Goal: Task Accomplishment & Management: Use online tool/utility

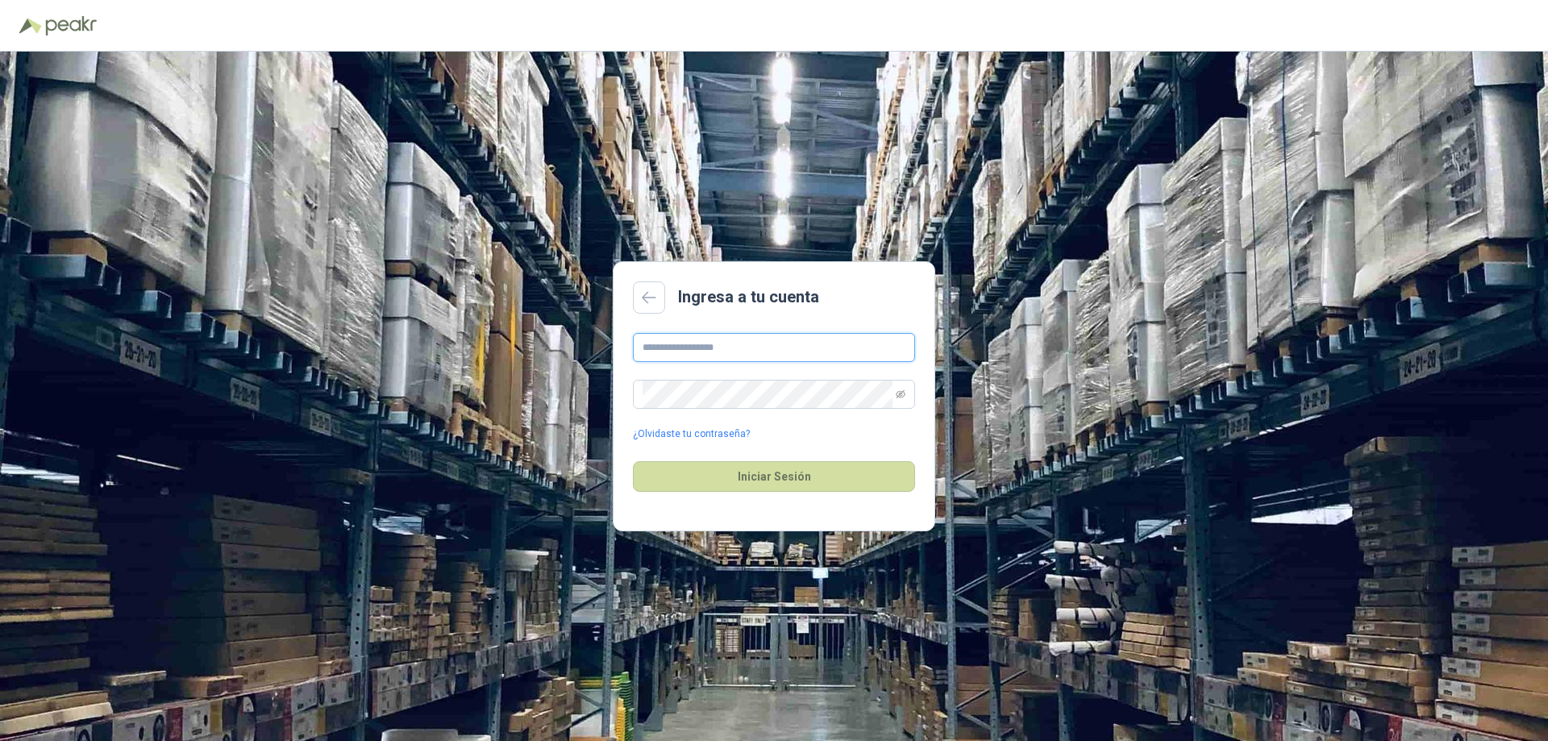
click at [729, 336] on input "text" at bounding box center [774, 347] width 282 height 29
type input "**********"
click at [851, 345] on input "**********" at bounding box center [774, 347] width 282 height 29
drag, startPoint x: 855, startPoint y: 345, endPoint x: 593, endPoint y: 359, distance: 262.4
click at [593, 359] on div "**********" at bounding box center [774, 396] width 1548 height 689
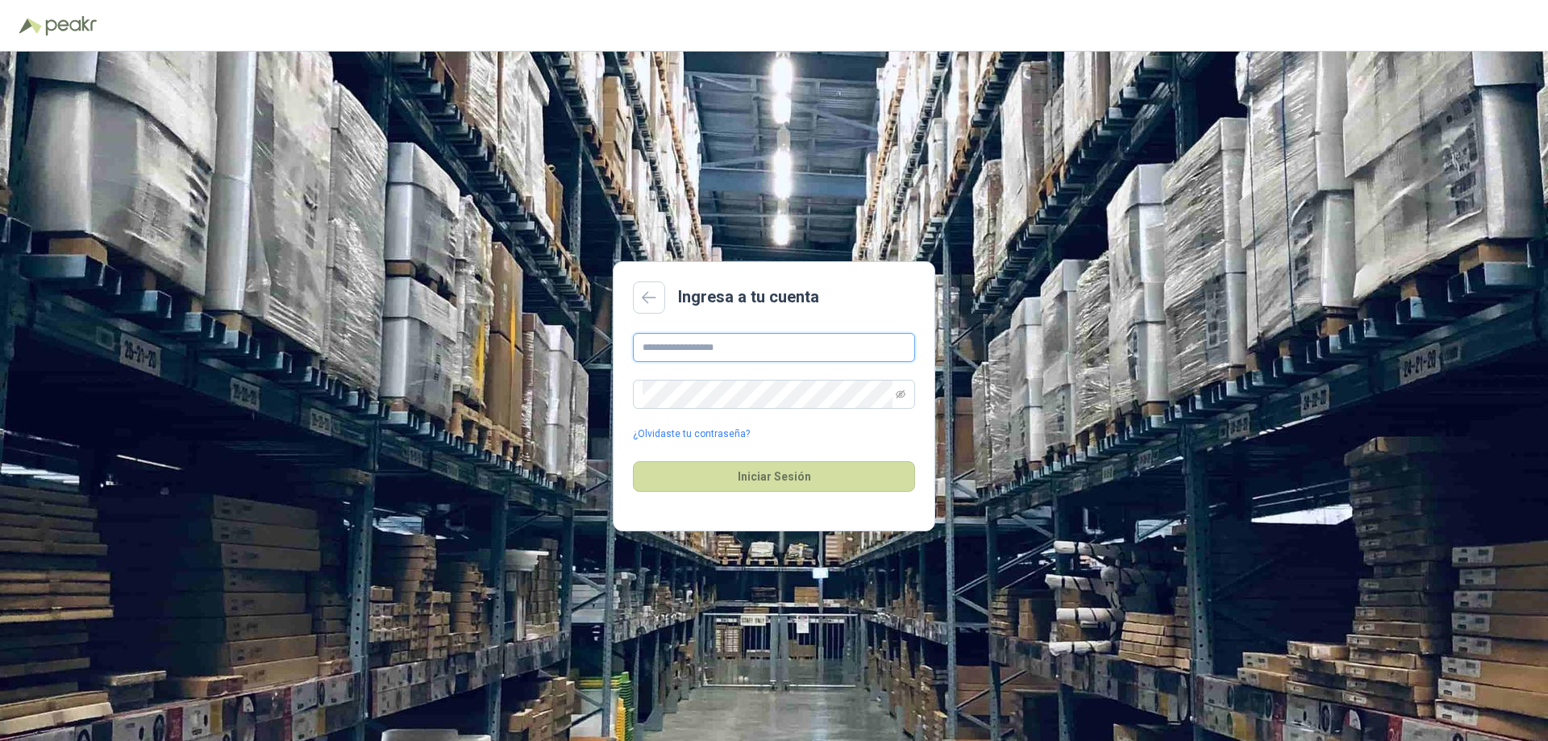
click at [714, 346] on input "text" at bounding box center [774, 347] width 282 height 29
paste input "**********"
type input "**********"
click at [705, 466] on button "Iniciar Sesión" at bounding box center [774, 476] width 282 height 31
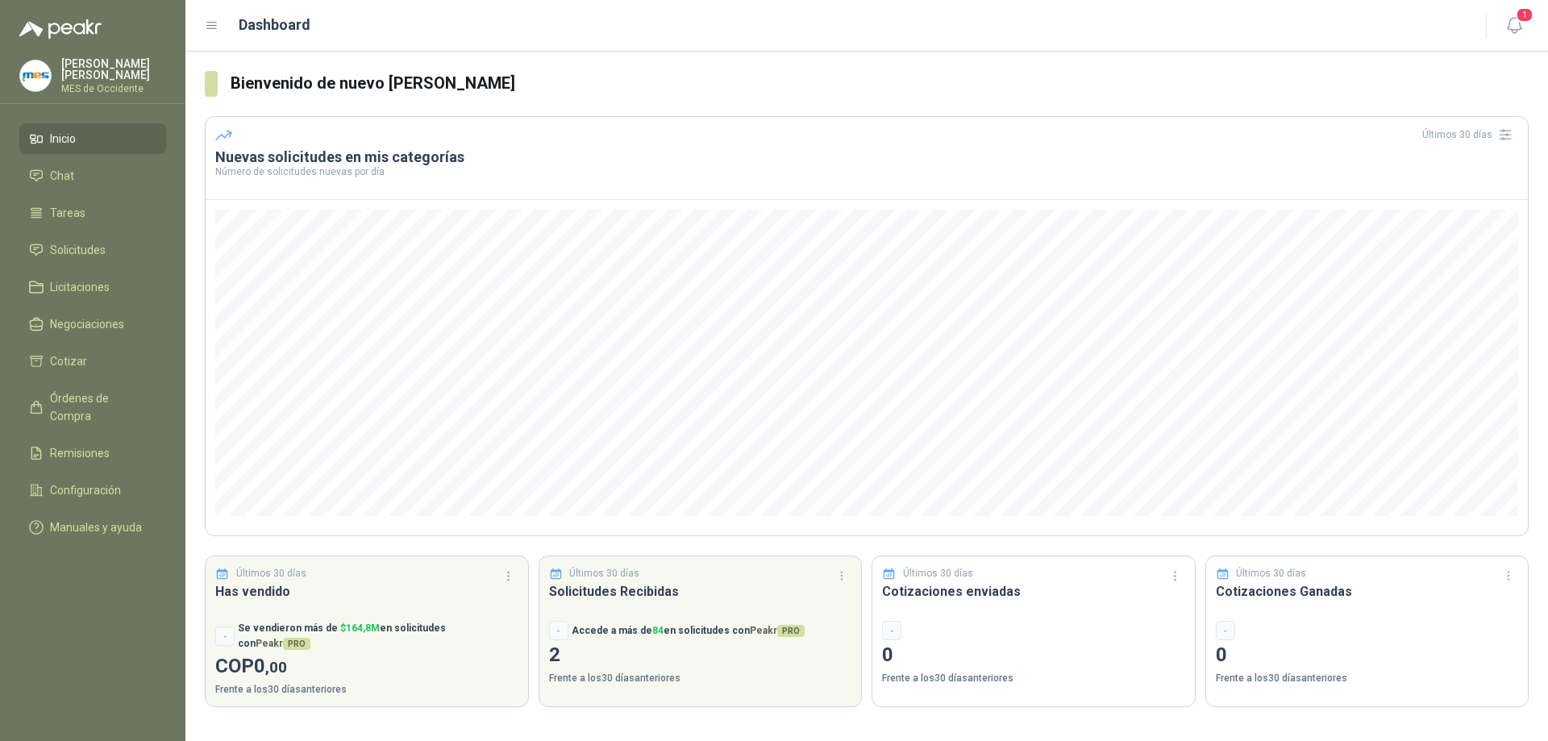
click at [90, 342] on ul "Inicio Chat Tareas Solicitudes Licitaciones Negociaciones Cotizar Órdenes de Co…" at bounding box center [92, 336] width 185 height 426
click at [81, 353] on span "Cotizar" at bounding box center [68, 361] width 37 height 18
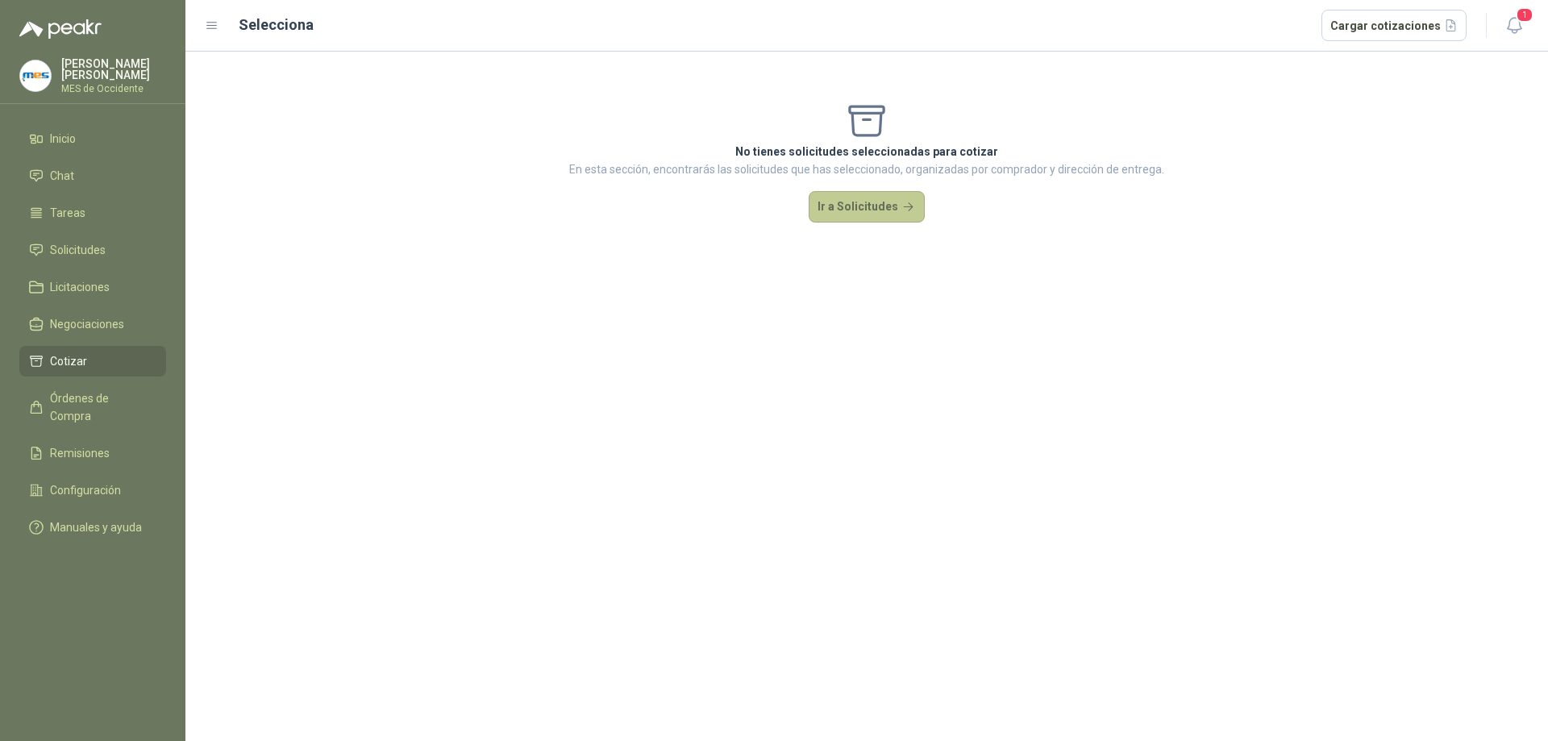
click at [862, 210] on button "Ir a Solicitudes" at bounding box center [867, 207] width 116 height 32
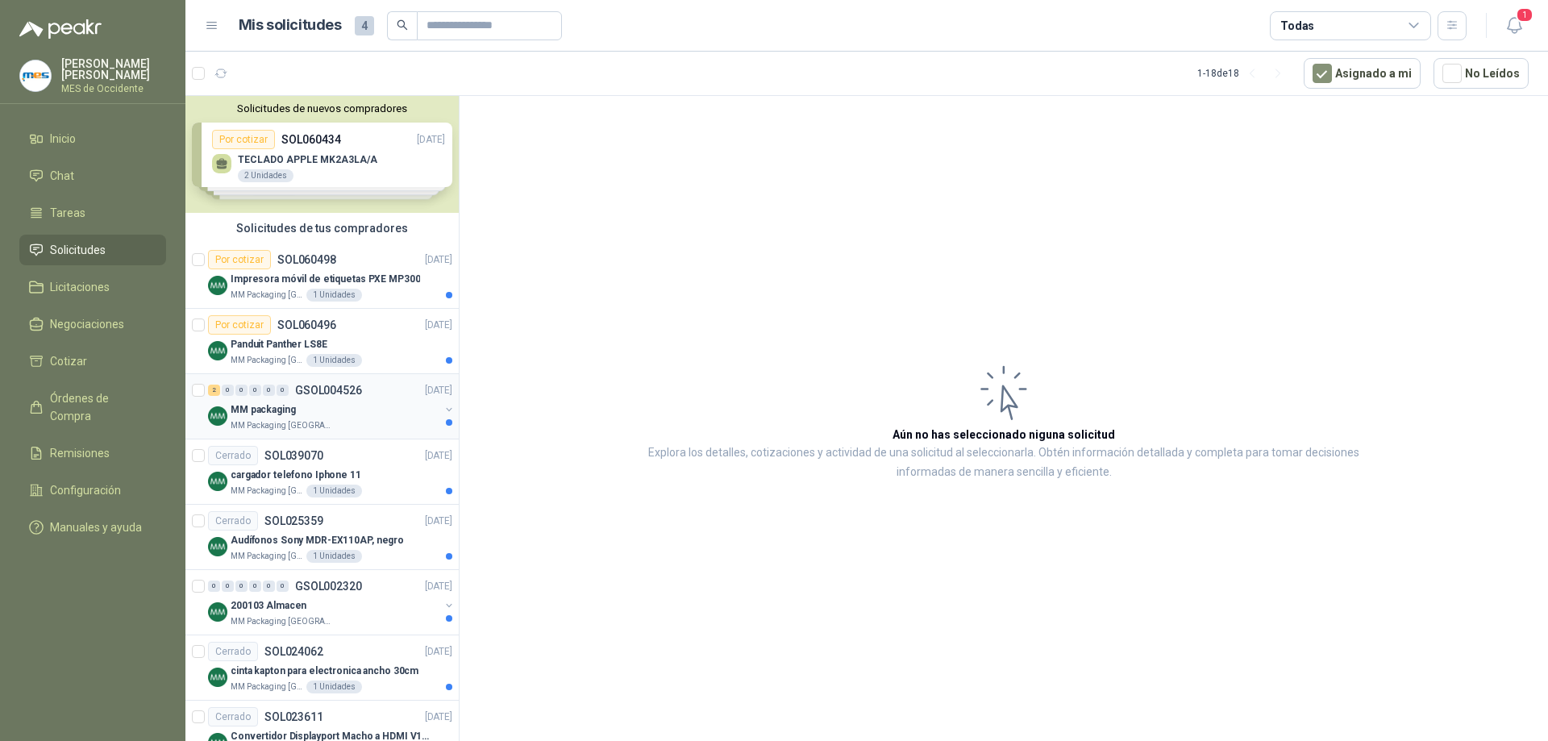
click at [322, 397] on div "2 0 0 0 0 0 GSOL004526 [DATE]" at bounding box center [332, 390] width 248 height 19
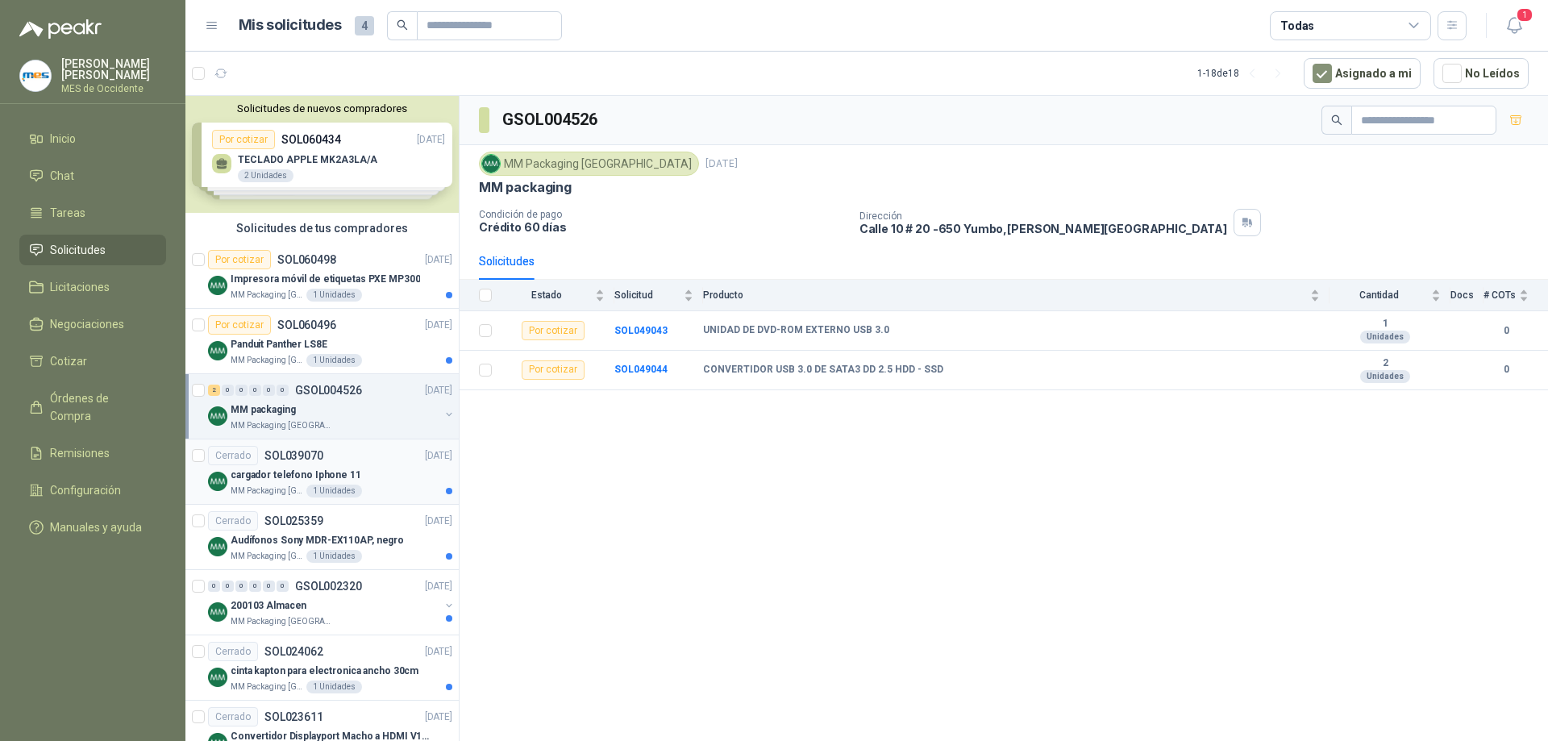
click at [360, 460] on div "Cerrado SOL039070 [DATE]" at bounding box center [330, 455] width 244 height 19
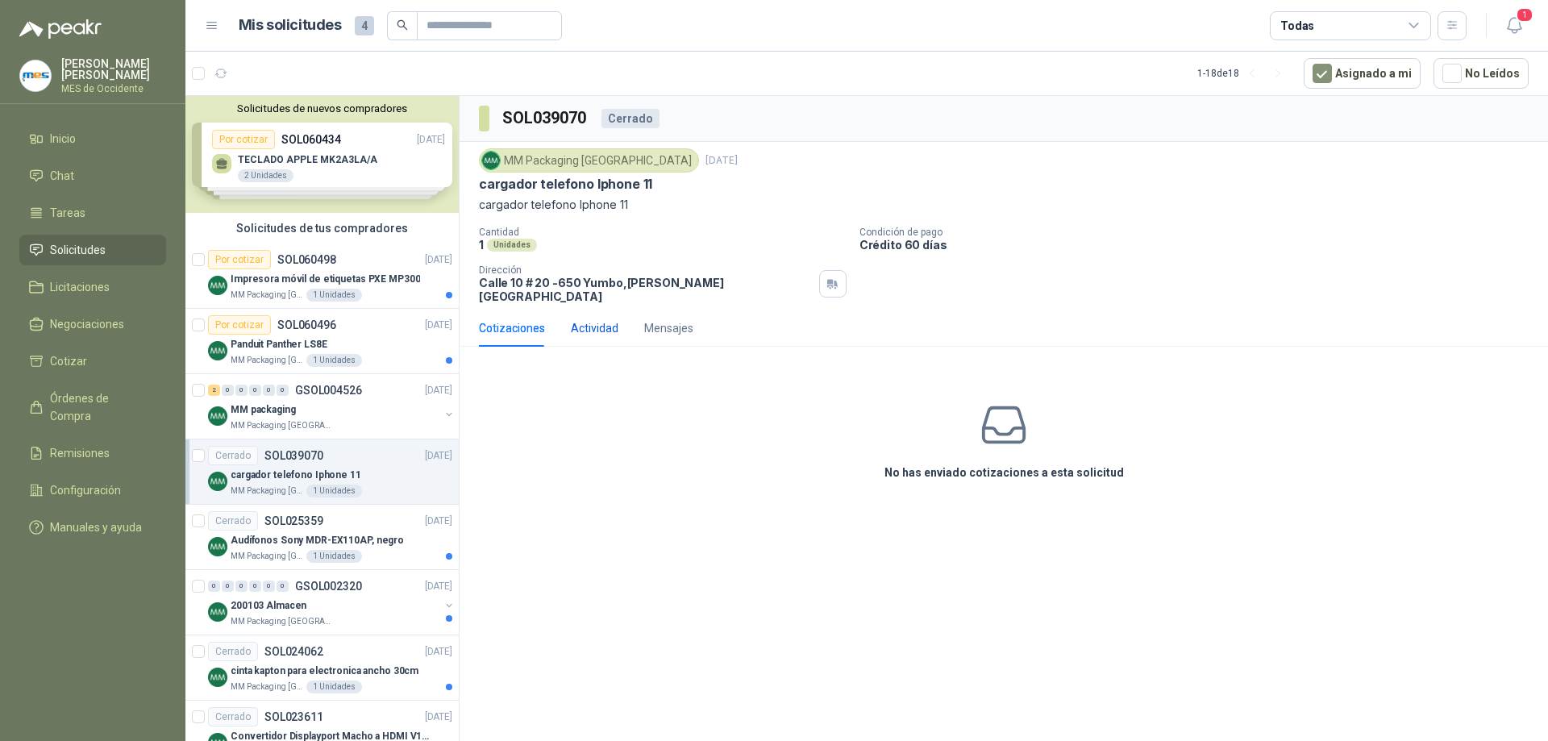
click at [602, 319] on div "Actividad" at bounding box center [595, 328] width 48 height 18
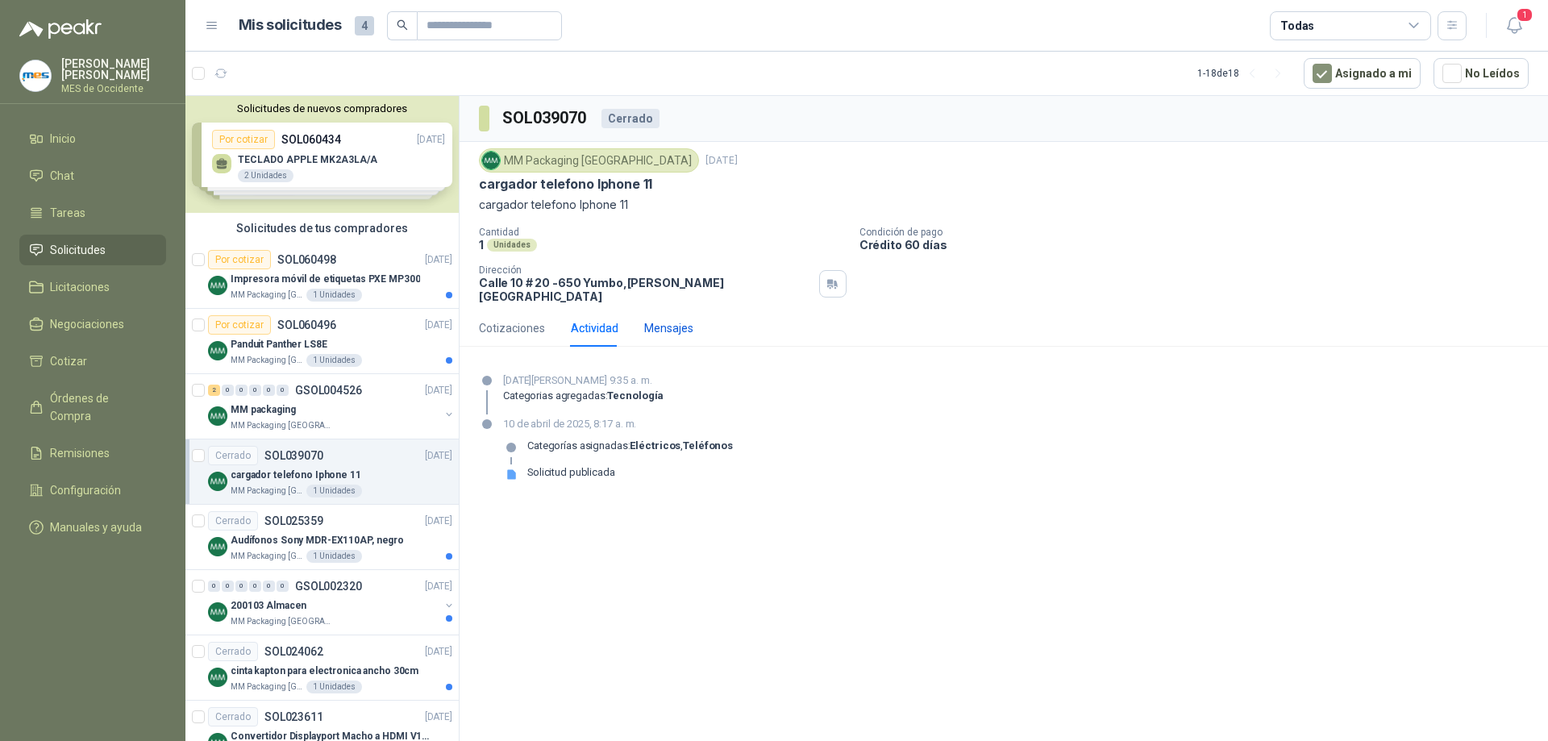
click at [658, 319] on div "Mensajes" at bounding box center [668, 328] width 49 height 18
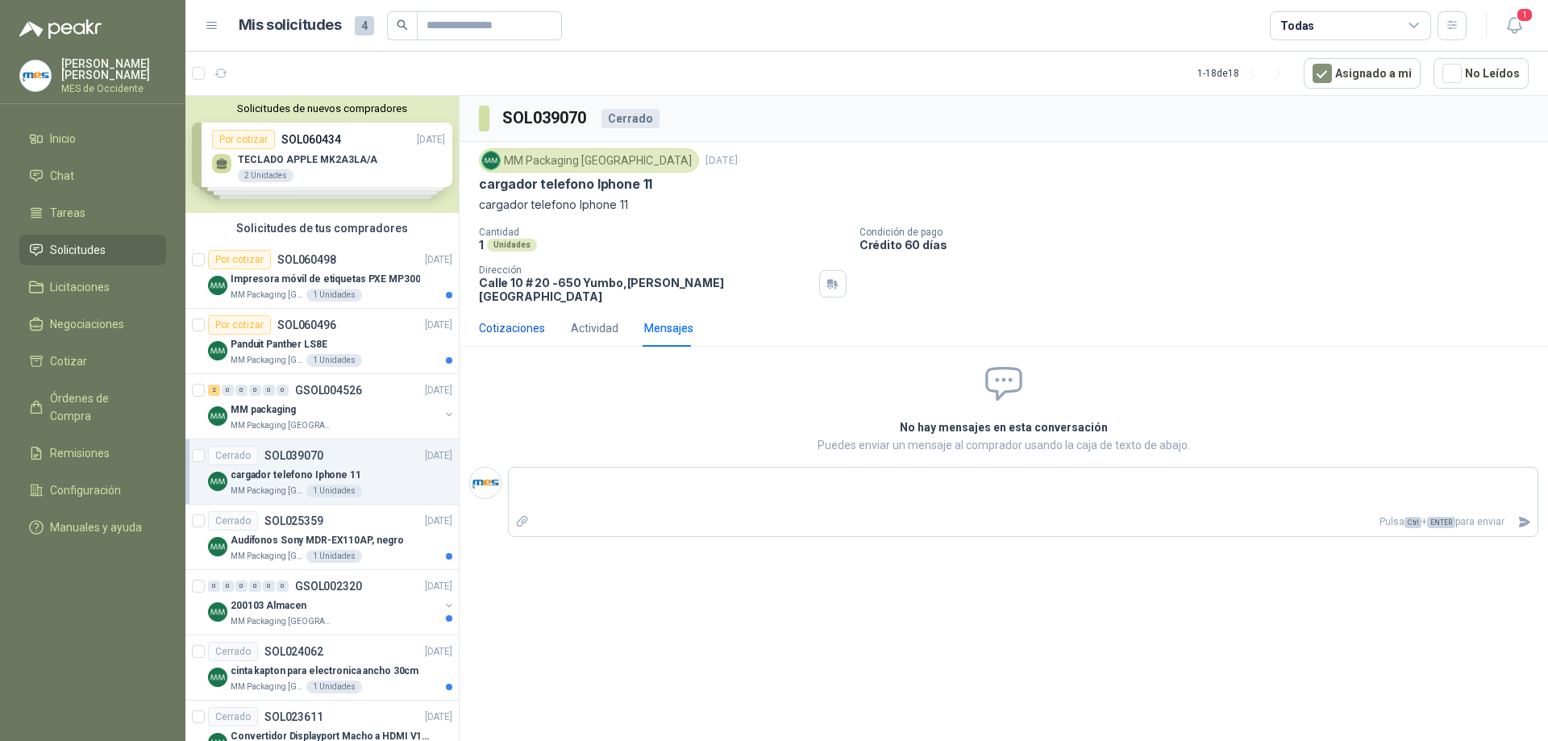
click at [518, 319] on div "Cotizaciones" at bounding box center [512, 328] width 66 height 18
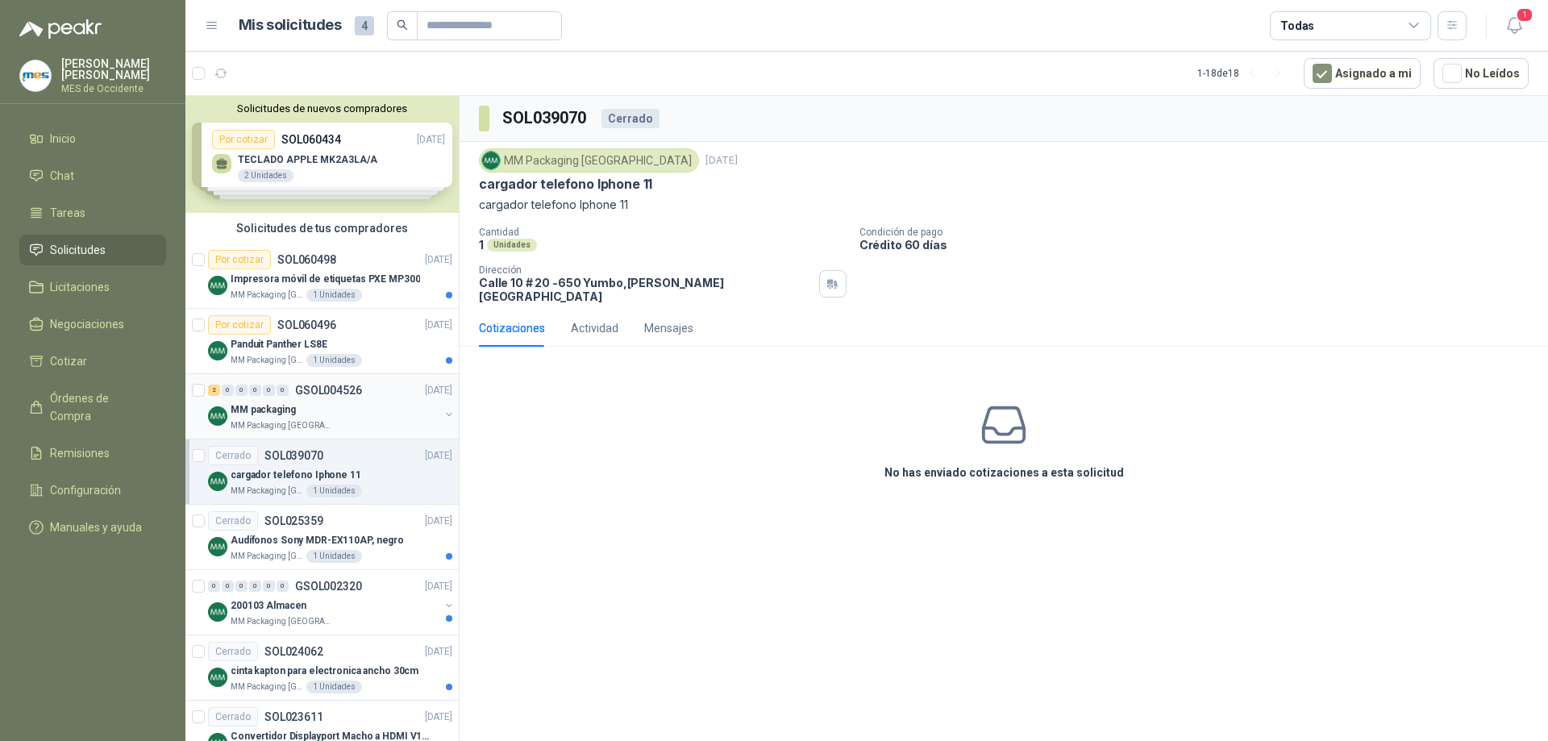
click at [329, 406] on div "MM packaging" at bounding box center [335, 409] width 209 height 19
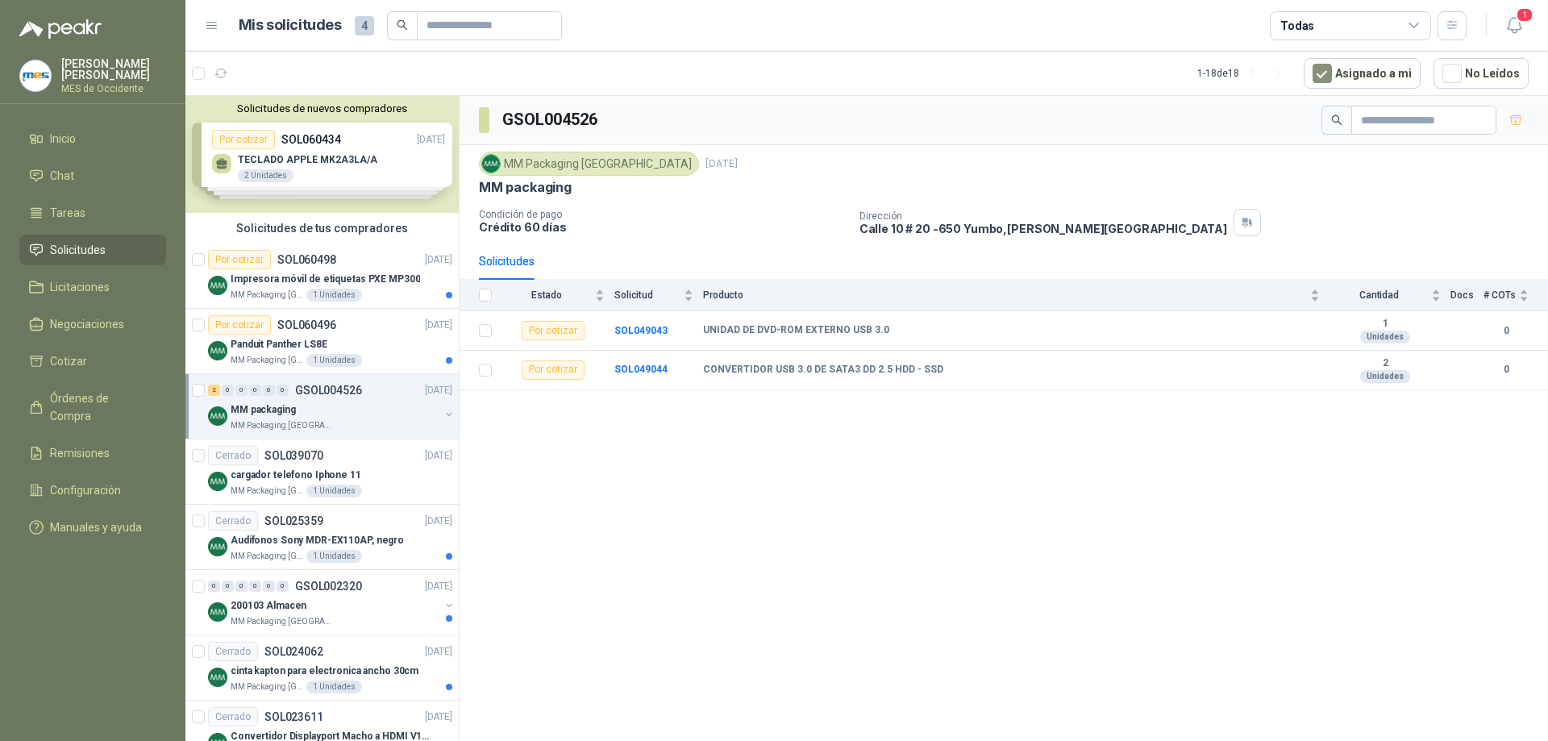
click at [672, 422] on div "GSOL004526 MM Packaging Colombia [DATE] MM packaging Condición de pago Crédito …" at bounding box center [1004, 421] width 1088 height 651
drag, startPoint x: 704, startPoint y: 331, endPoint x: 888, endPoint y: 325, distance: 184.7
click at [888, 325] on div "UNIDAD DE DVD-ROM EXTERNO USB 3.0" at bounding box center [1011, 330] width 617 height 13
copy b "UNIDAD DE DVD-ROM EXTERNO USB 3.0"
drag, startPoint x: 703, startPoint y: 367, endPoint x: 934, endPoint y: 366, distance: 231.4
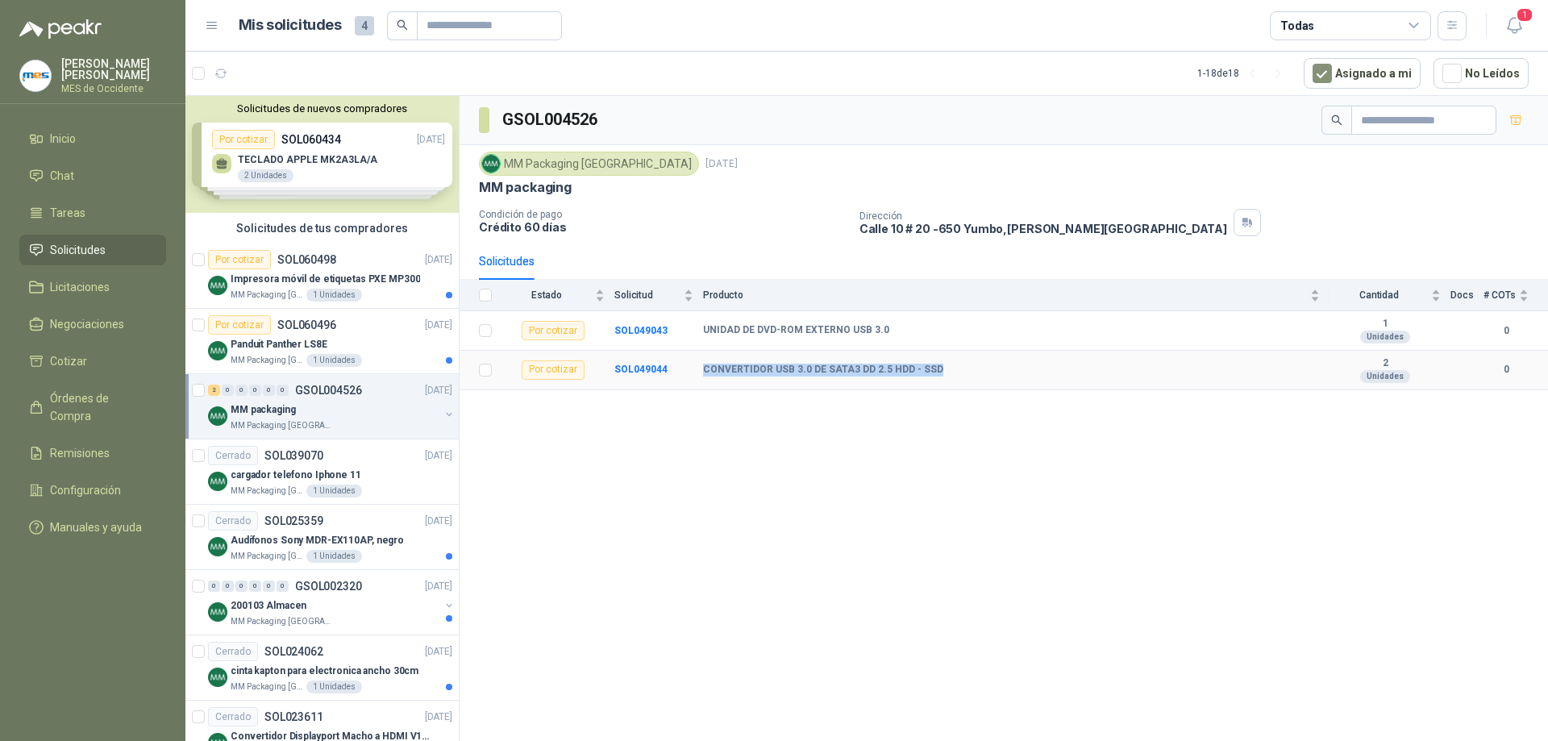
click at [934, 366] on div "CONVERTIDOR USB 3.0 DE SATA3 DD 2.5 HDD - SSD" at bounding box center [1011, 370] width 617 height 13
copy b "CONVERTIDOR USB 3.0 DE SATA3 DD 2.5 HDD - SSD"
drag, startPoint x: 704, startPoint y: 328, endPoint x: 884, endPoint y: 335, distance: 179.9
click at [884, 335] on div "UNIDAD DE DVD-ROM EXTERNO USB 3.0" at bounding box center [1011, 330] width 617 height 13
copy b "UNIDAD DE DVD-ROM EXTERNO USB 3.0"
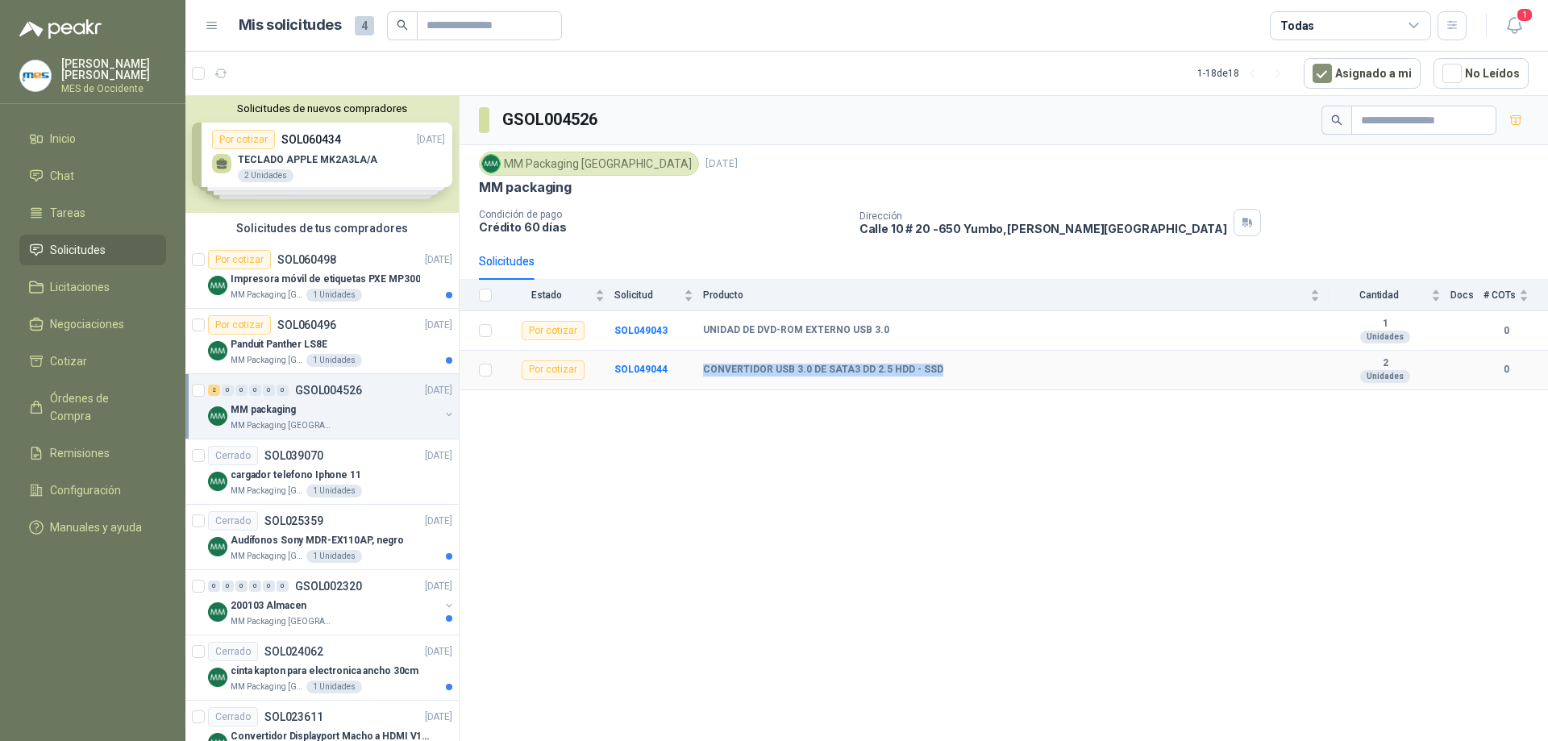
drag, startPoint x: 702, startPoint y: 368, endPoint x: 933, endPoint y: 366, distance: 230.6
click at [933, 366] on tr "Por cotizar SOL049044 CONVERTIDOR USB 3.0 DE SATA3 DD 2.5 HDD - SSD 2 Unidades 0" at bounding box center [1004, 371] width 1088 height 40
copy tr "CONVERTIDOR USB 3.0 DE SATA3 DD 2.5 HDD - SSD"
click at [380, 336] on div "Panduit Panther LS8E" at bounding box center [342, 344] width 222 height 19
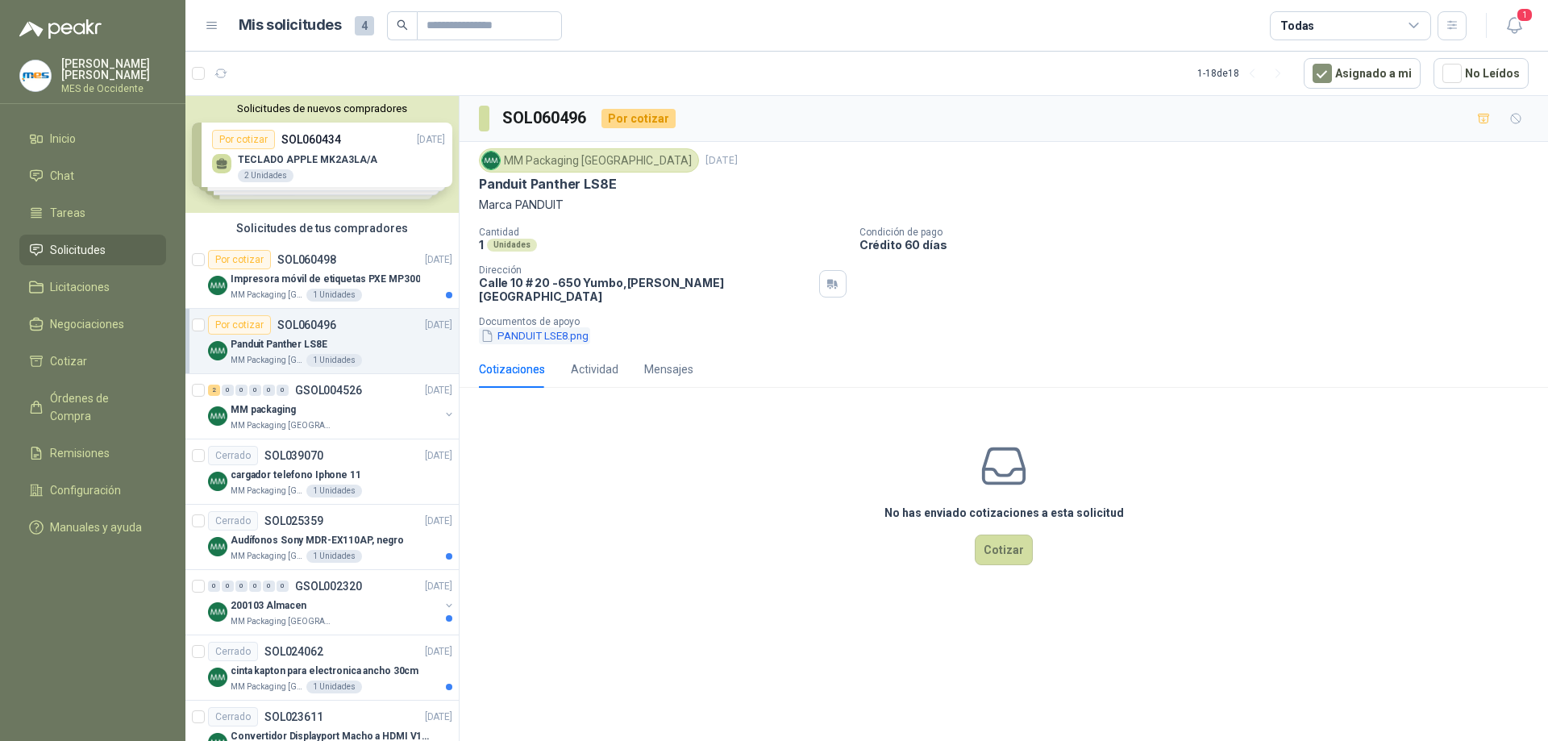
click at [532, 327] on button "PANDUIT LSE8.png" at bounding box center [534, 335] width 111 height 17
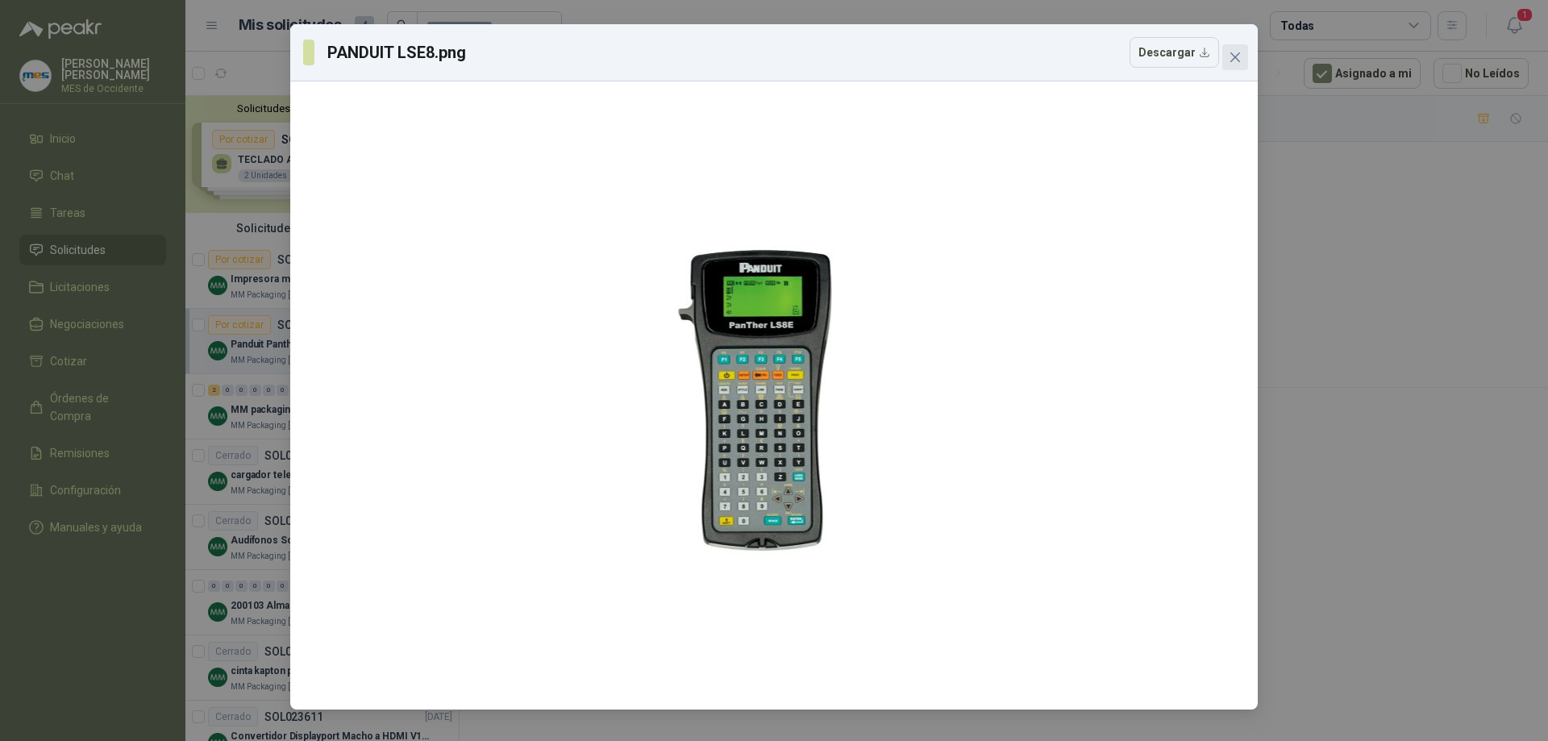
click at [1240, 60] on icon "close" at bounding box center [1235, 57] width 13 height 13
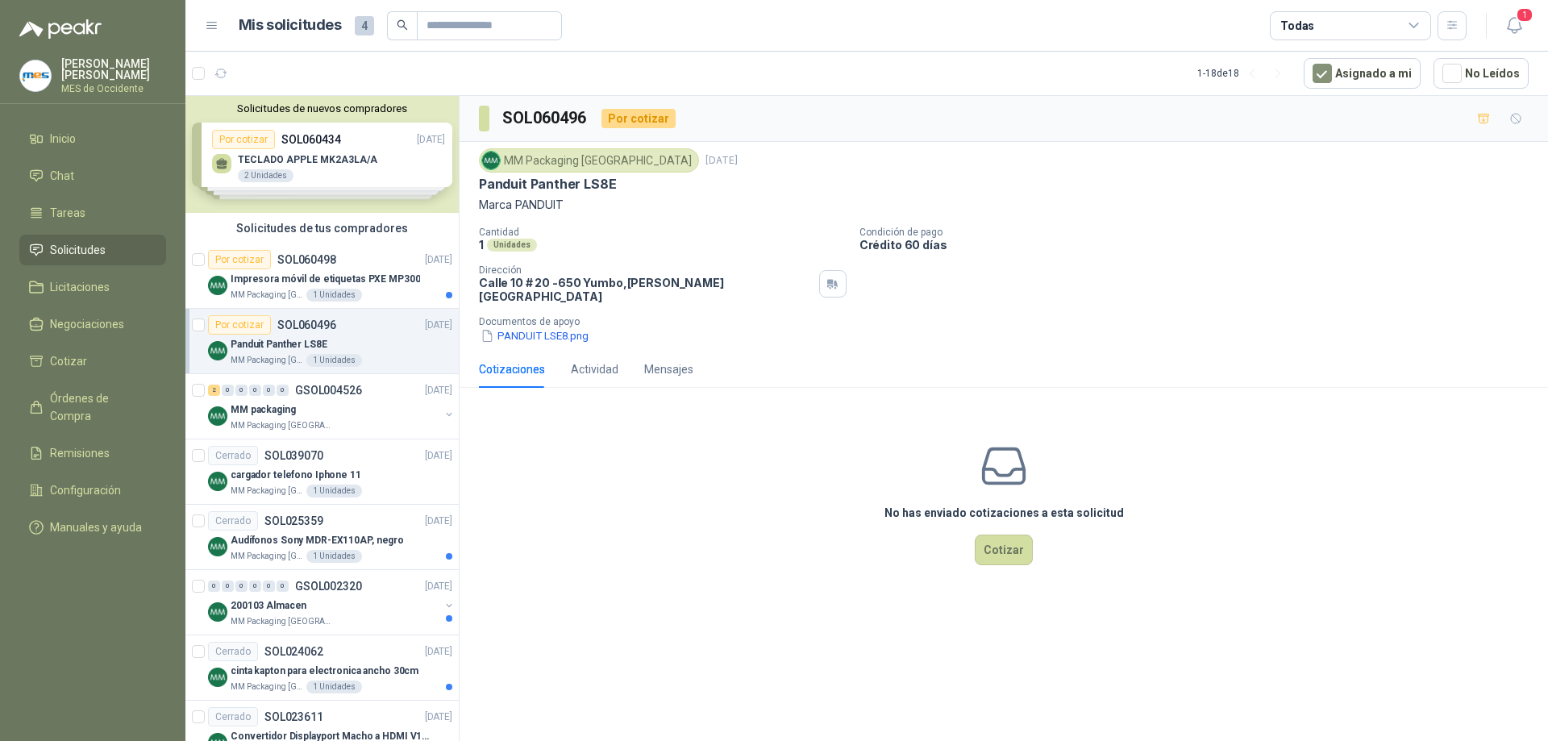
click at [520, 210] on p "Marca PANDUIT" at bounding box center [1004, 205] width 1050 height 18
drag, startPoint x: 480, startPoint y: 179, endPoint x: 625, endPoint y: 191, distance: 145.6
click at [625, 191] on div "Panduit Panther LS8E" at bounding box center [1004, 184] width 1050 height 17
copy p "Panduit Panther LS8E"
click at [601, 360] on div "Actividad" at bounding box center [595, 369] width 48 height 18
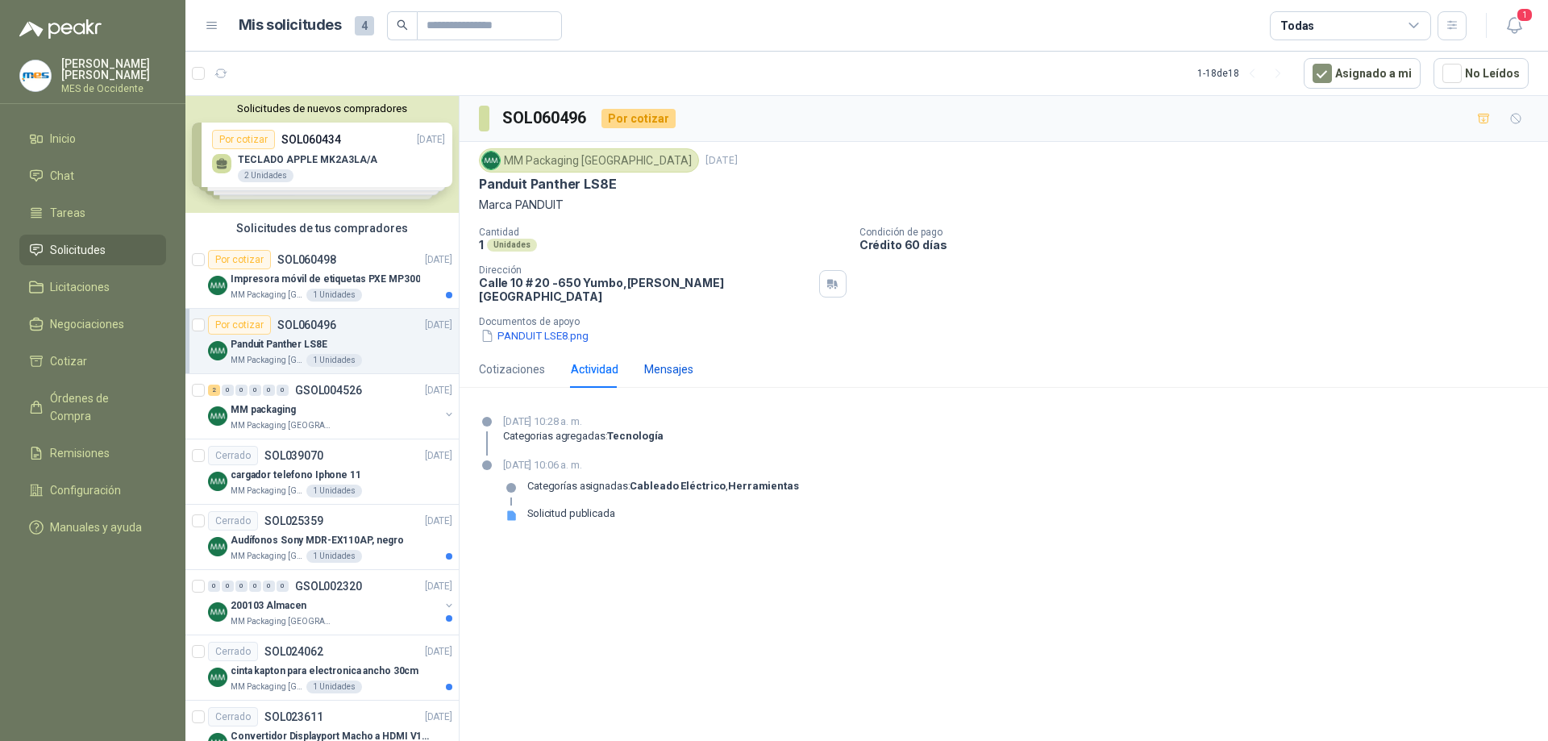
click at [649, 360] on div "Mensajes" at bounding box center [668, 369] width 49 height 18
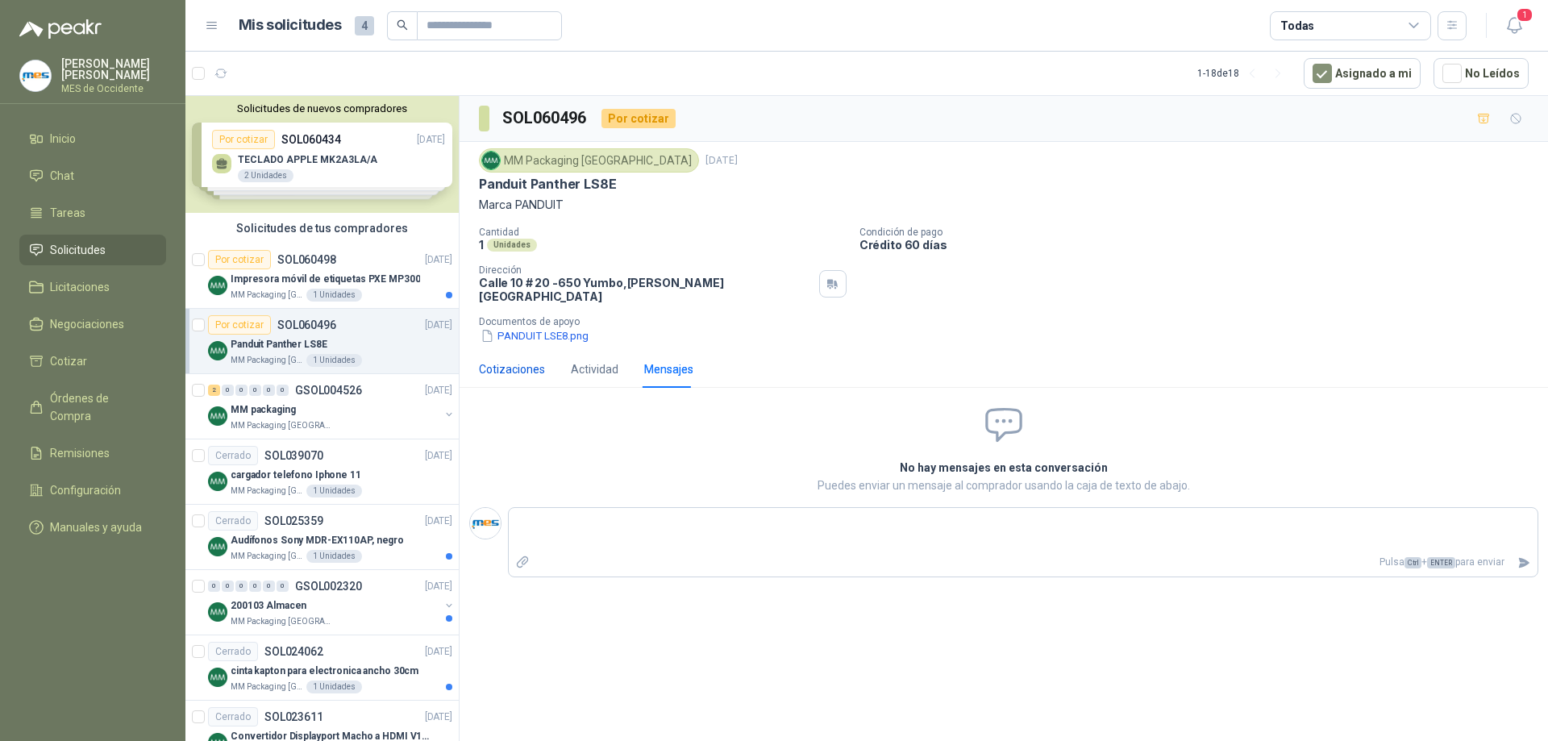
click at [526, 360] on div "Cotizaciones" at bounding box center [512, 369] width 66 height 18
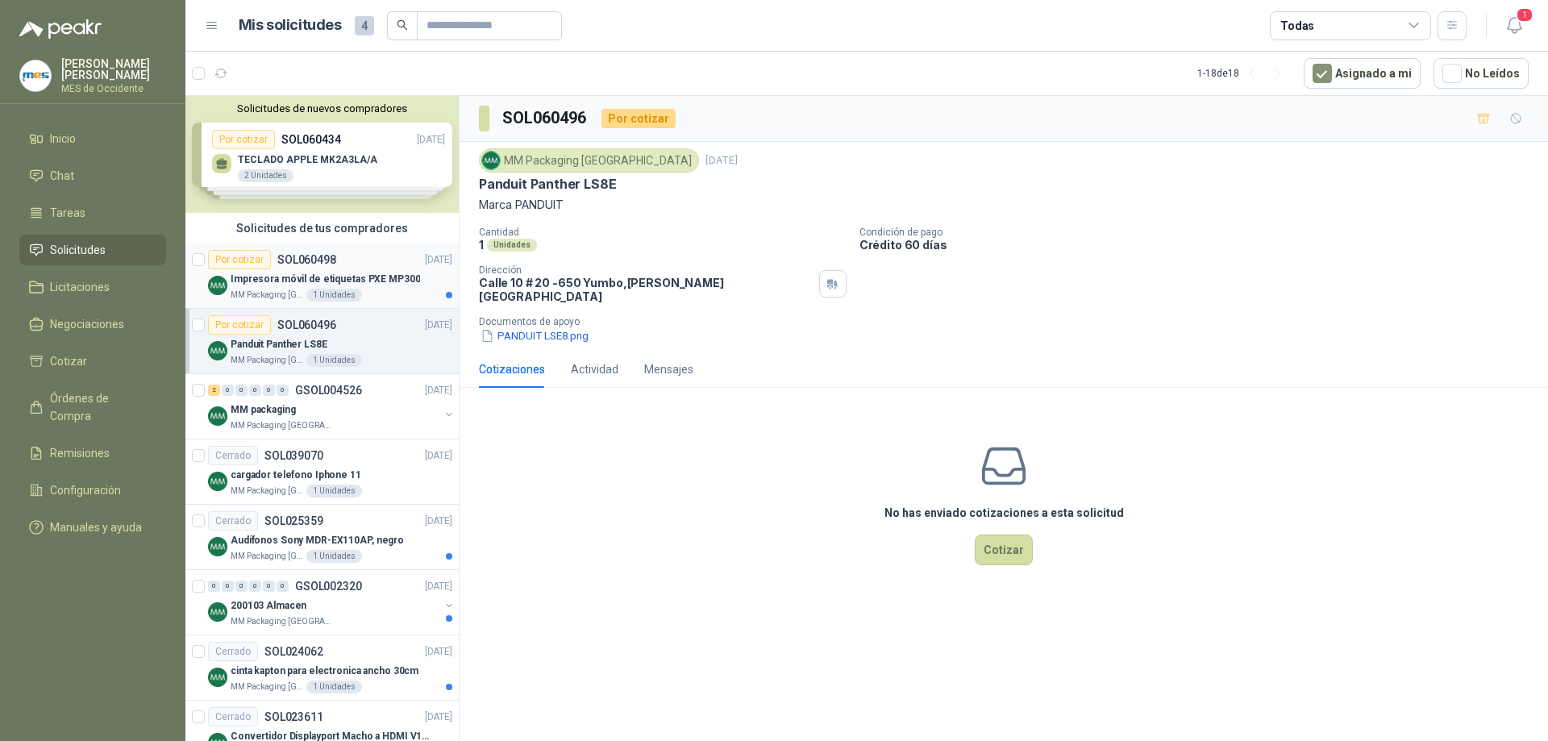
click at [289, 260] on p "SOL060498" at bounding box center [306, 259] width 59 height 11
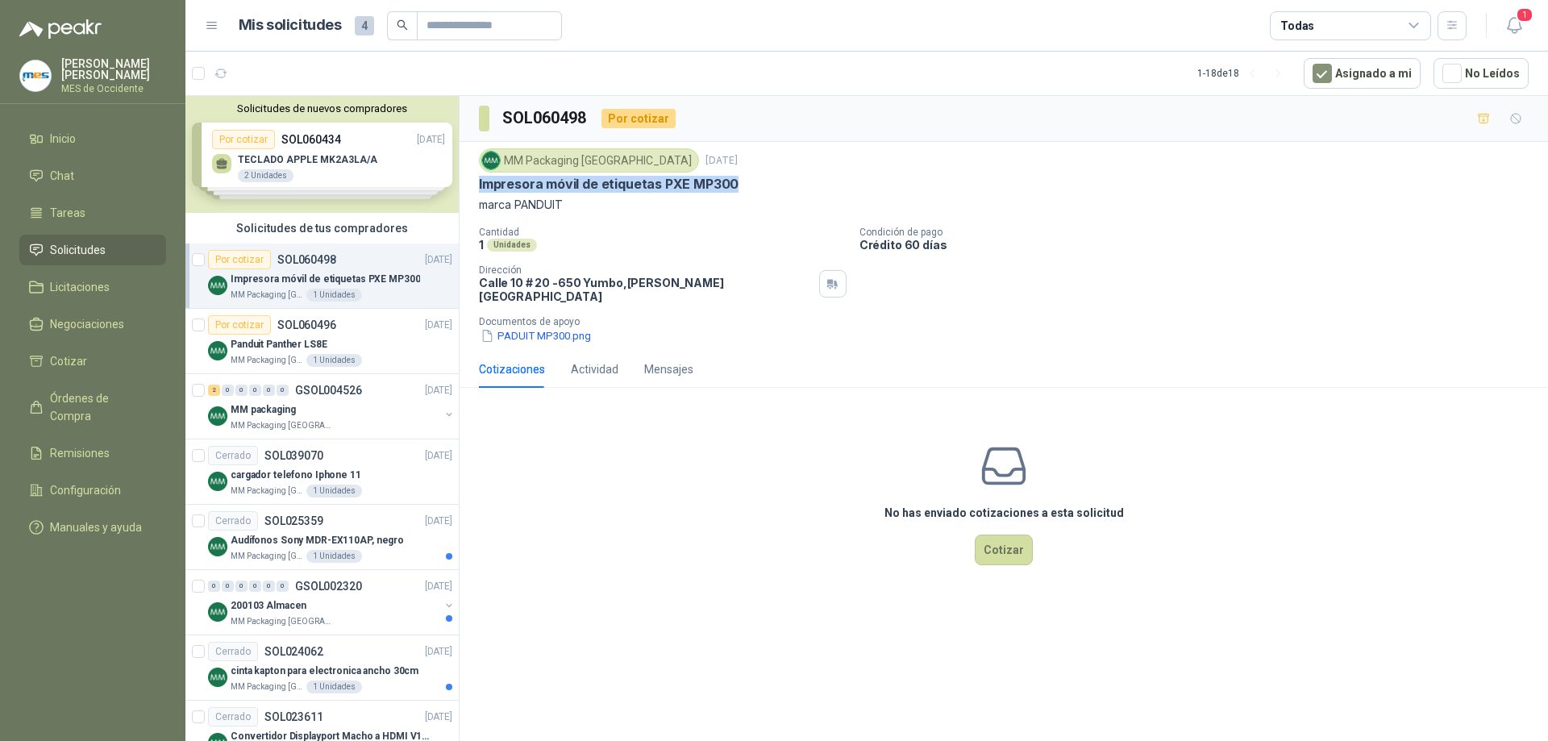
drag, startPoint x: 479, startPoint y: 183, endPoint x: 747, endPoint y: 185, distance: 268.5
click at [747, 185] on div "Impresora móvil de etiquetas PXE MP300" at bounding box center [1004, 184] width 1050 height 17
copy p "Impresora móvil de etiquetas PXE MP300"
click at [560, 209] on p "marca PANDUIT" at bounding box center [1004, 205] width 1050 height 18
drag, startPoint x: 573, startPoint y: 202, endPoint x: 478, endPoint y: 202, distance: 95.1
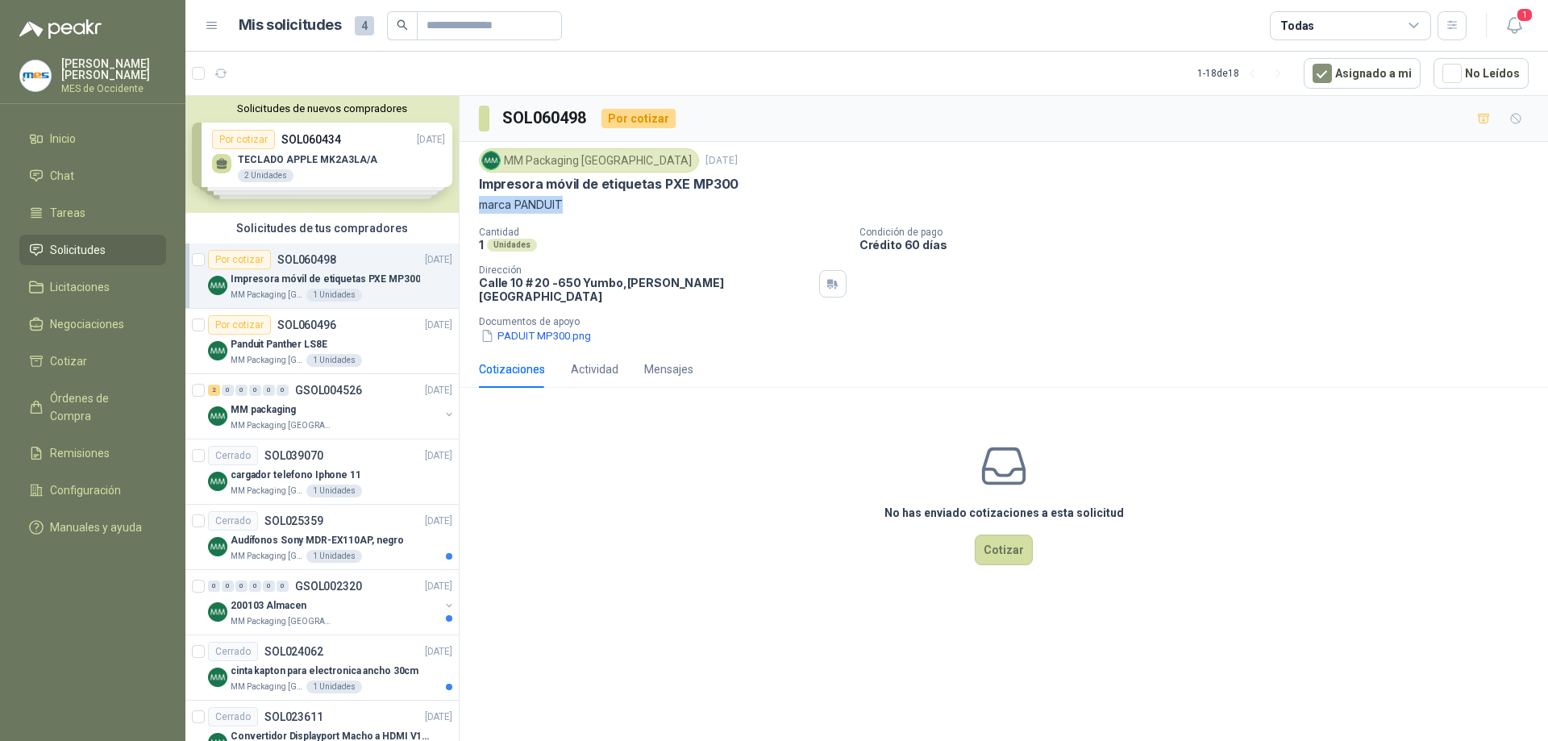
click at [478, 202] on div "MM Packaging [GEOGRAPHIC_DATA] [DATE] Impresora móvil de etiquetas PXE MP300 ma…" at bounding box center [1004, 246] width 1088 height 209
copy p "marca PANDUIT"
click at [532, 327] on button "PADUIT MP300.png" at bounding box center [536, 335] width 114 height 17
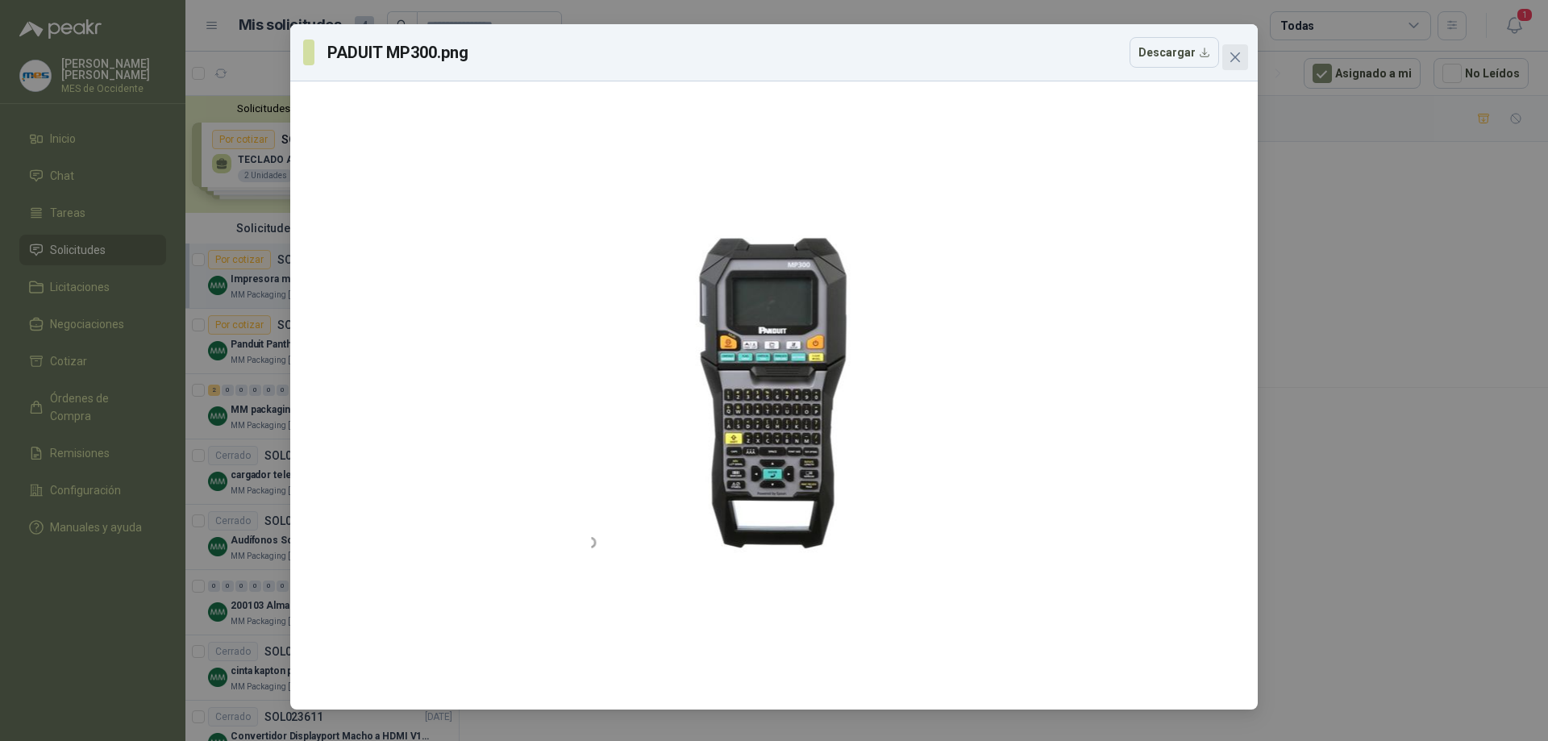
click at [1230, 55] on icon "close" at bounding box center [1235, 57] width 13 height 13
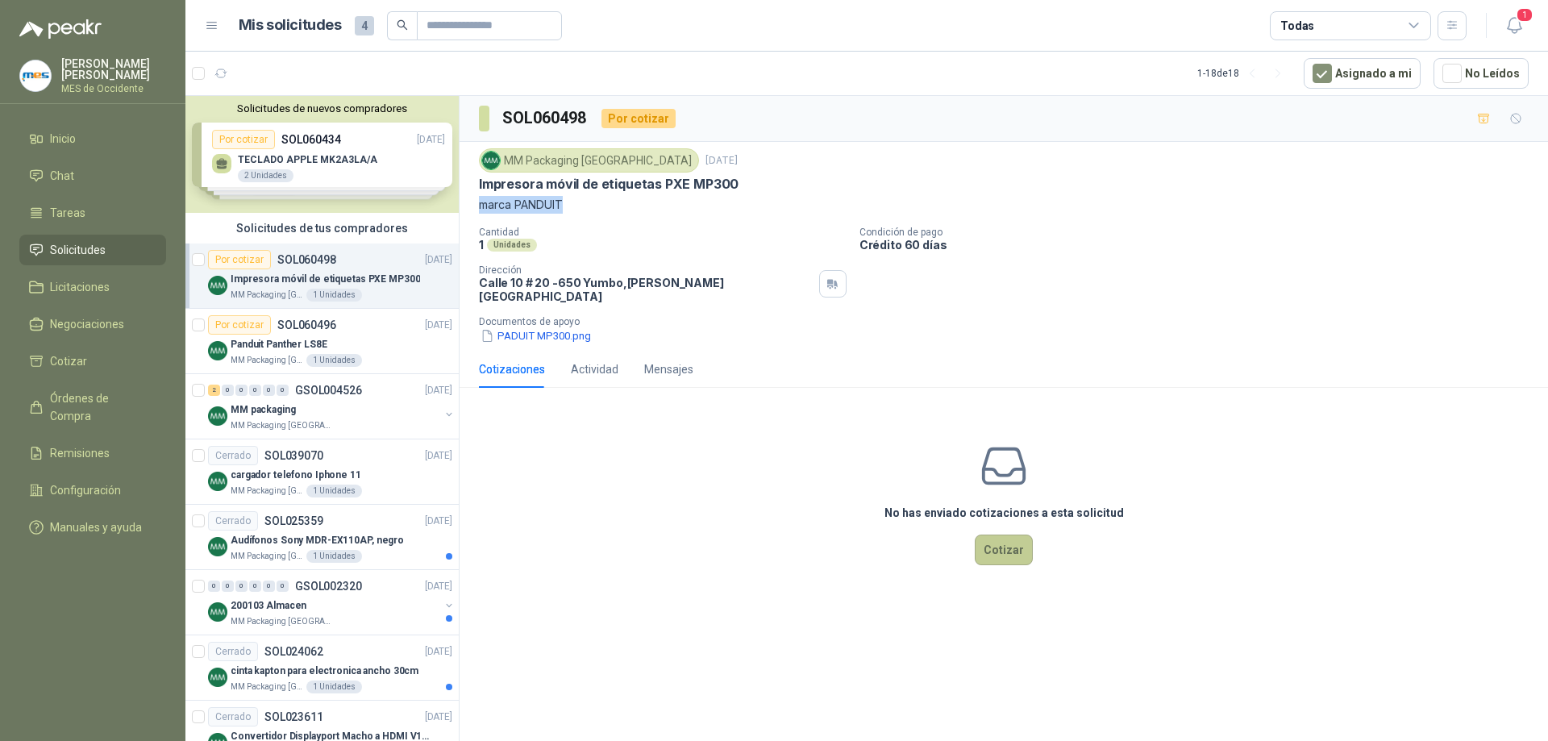
click at [1008, 535] on button "Cotizar" at bounding box center [1004, 550] width 58 height 31
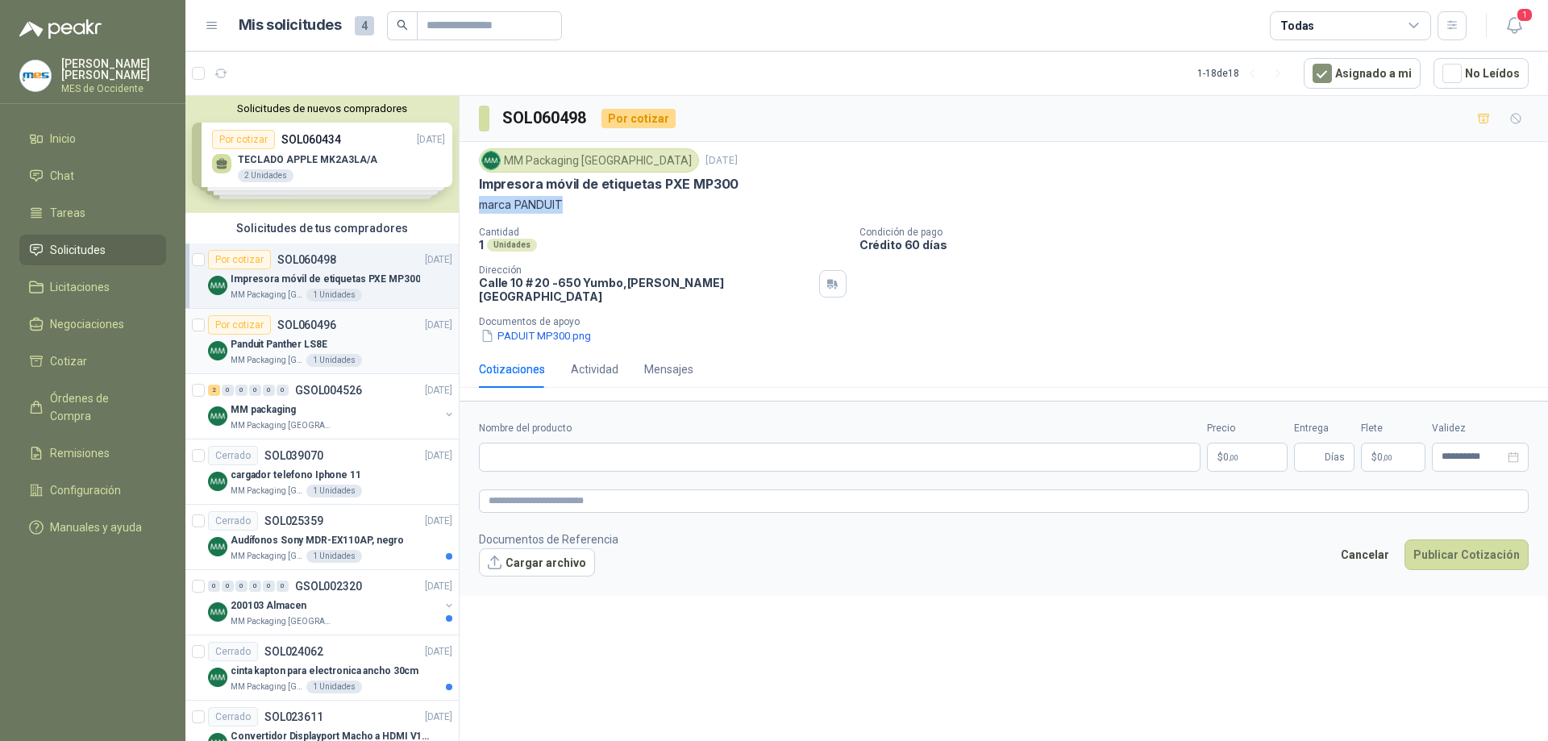
click at [348, 345] on div "Panduit Panther LS8E" at bounding box center [342, 344] width 222 height 19
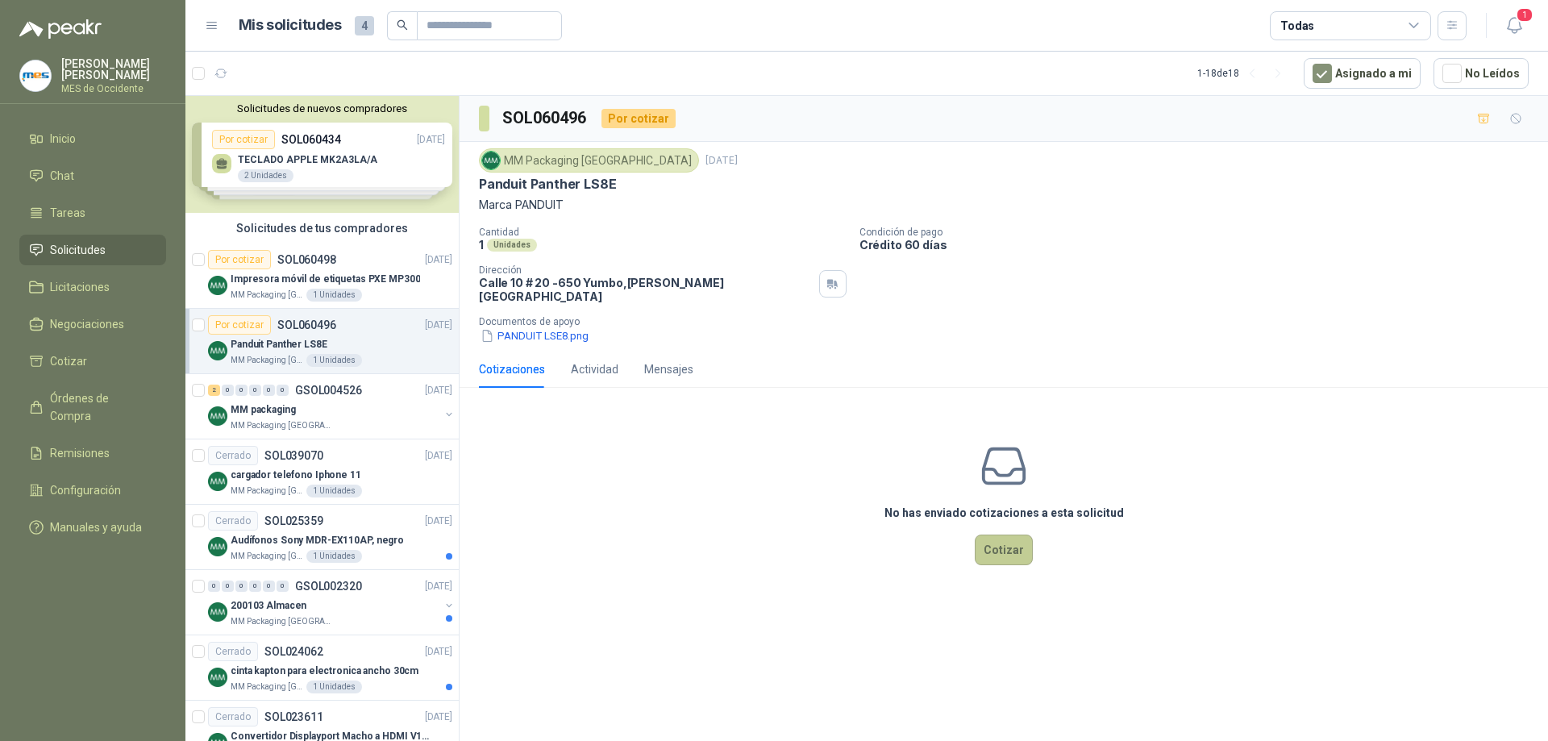
click at [998, 535] on button "Cotizar" at bounding box center [1004, 550] width 58 height 31
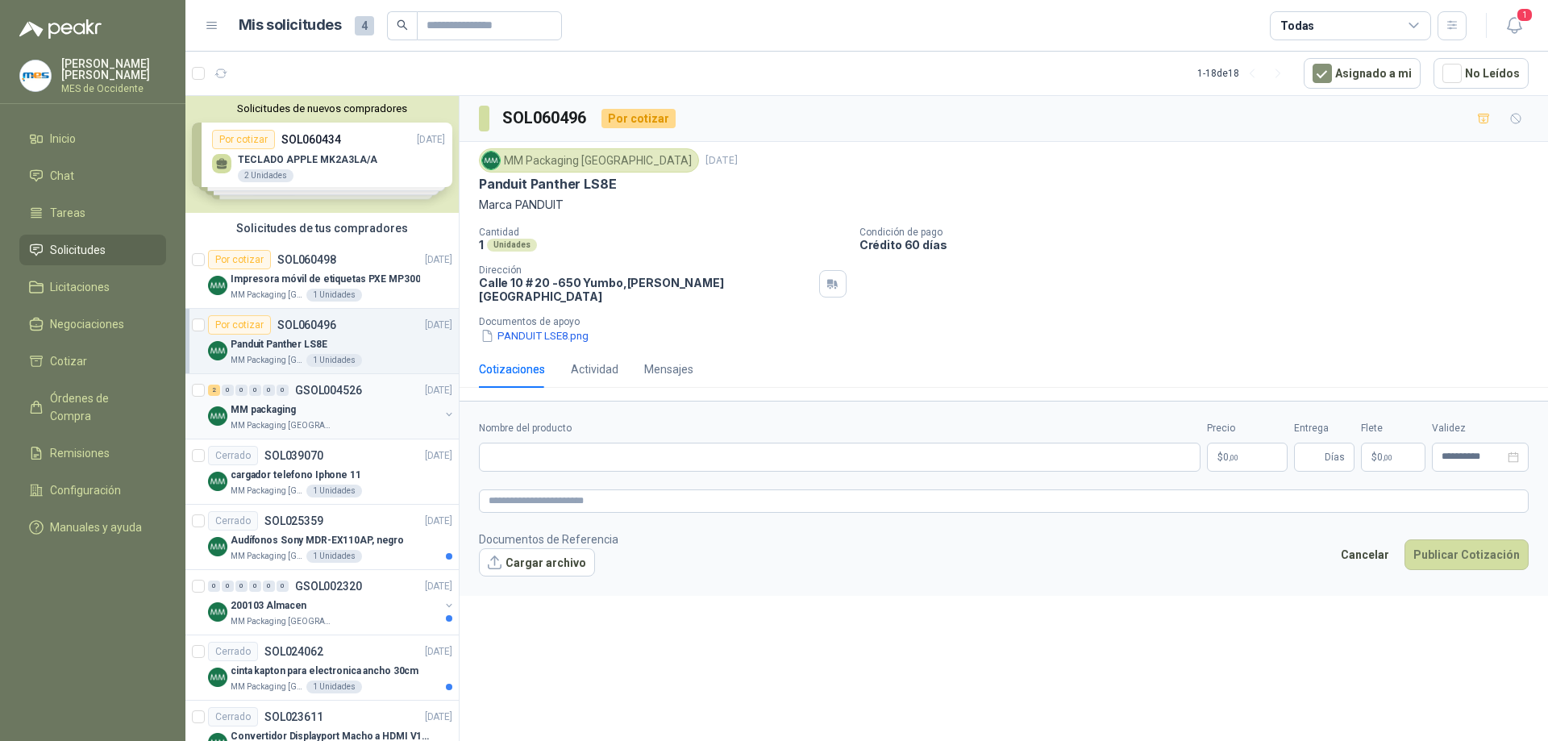
click at [314, 397] on div "2 0 0 0 0 0 GSOL004526 [DATE]" at bounding box center [332, 390] width 248 height 19
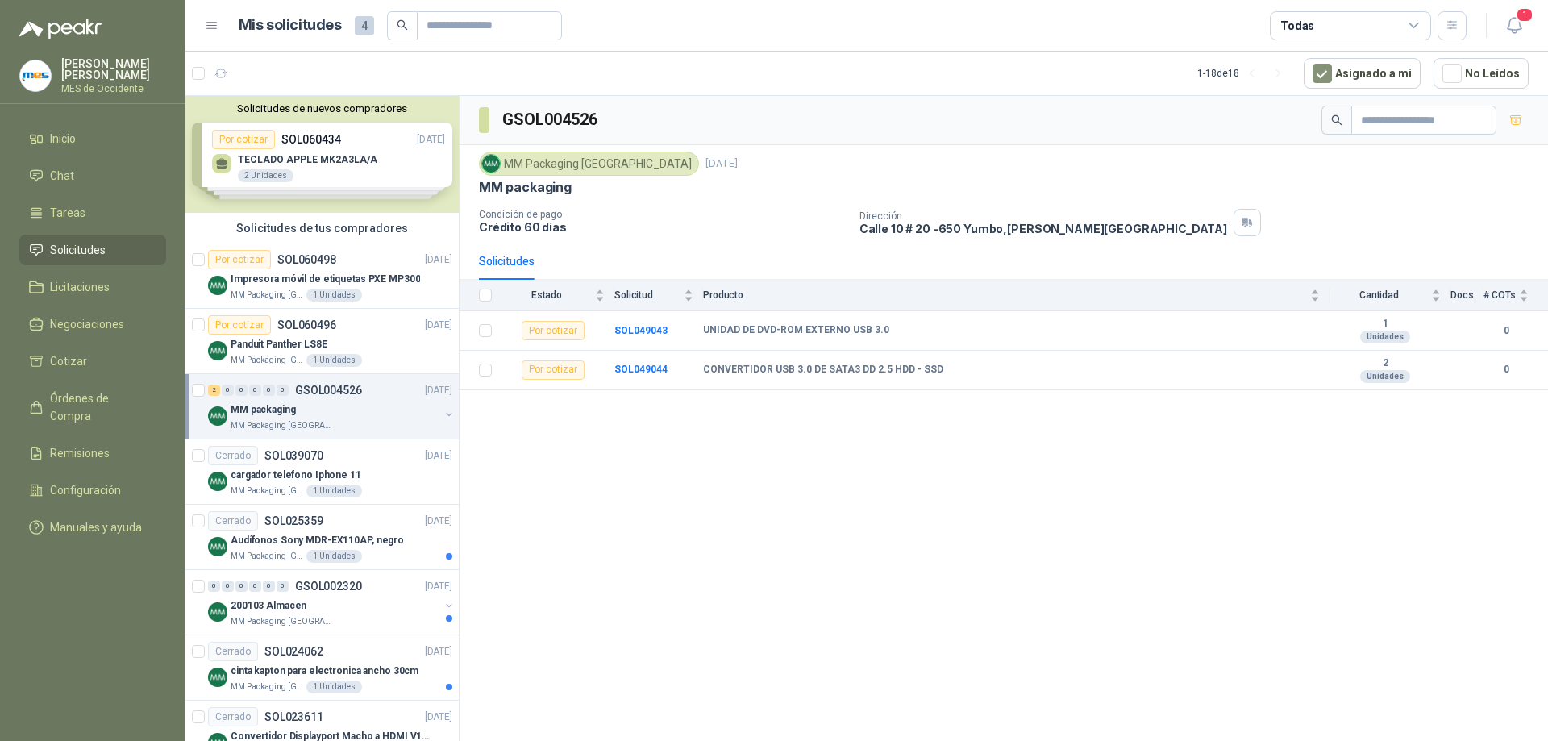
click at [957, 458] on div "GSOL004526 MM Packaging Colombia [DATE] MM packaging Condición de pago Crédito …" at bounding box center [1004, 421] width 1088 height 651
click at [1139, 380] on td "CONVERTIDOR USB 3.0 DE SATA3 DD 2.5 HDD - SSD" at bounding box center [1016, 371] width 626 height 40
click at [1226, 330] on div "UNIDAD DE DVD-ROM EXTERNO USB 3.0" at bounding box center [1011, 330] width 617 height 13
click at [1227, 361] on td "CONVERTIDOR USB 3.0 DE SATA3 DD 2.5 HDD - SSD" at bounding box center [1016, 371] width 626 height 40
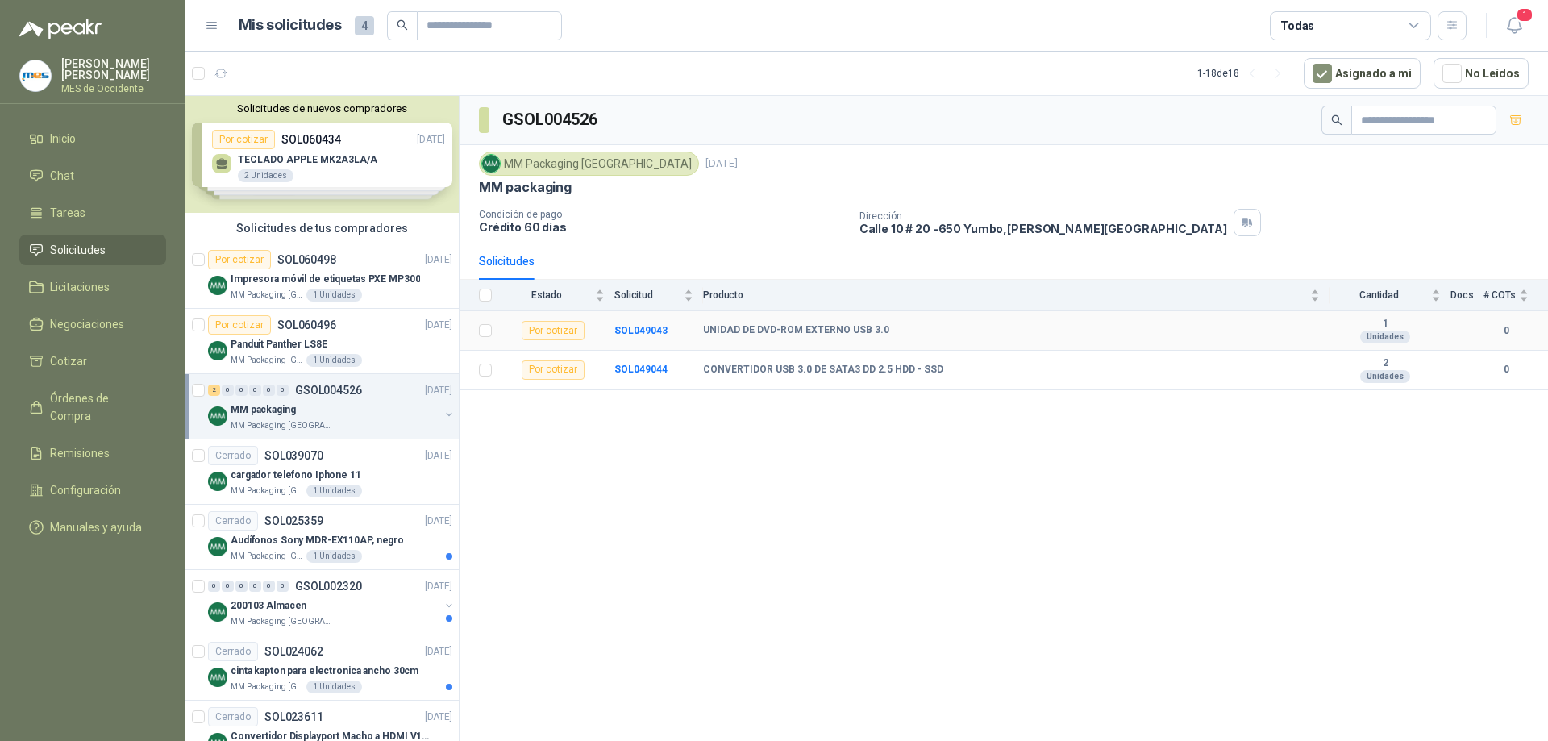
click at [1227, 335] on div "UNIDAD DE DVD-ROM EXTERNO USB 3.0" at bounding box center [1011, 330] width 617 height 13
click at [1233, 362] on td "CONVERTIDOR USB 3.0 DE SATA3 DD 2.5 HDD - SSD" at bounding box center [1016, 371] width 626 height 40
click at [684, 252] on div "Solicitudes" at bounding box center [1004, 261] width 1050 height 37
click at [550, 224] on p "Crédito 60 días" at bounding box center [663, 227] width 368 height 14
click at [546, 170] on div "MM Packaging [GEOGRAPHIC_DATA]" at bounding box center [589, 164] width 220 height 24
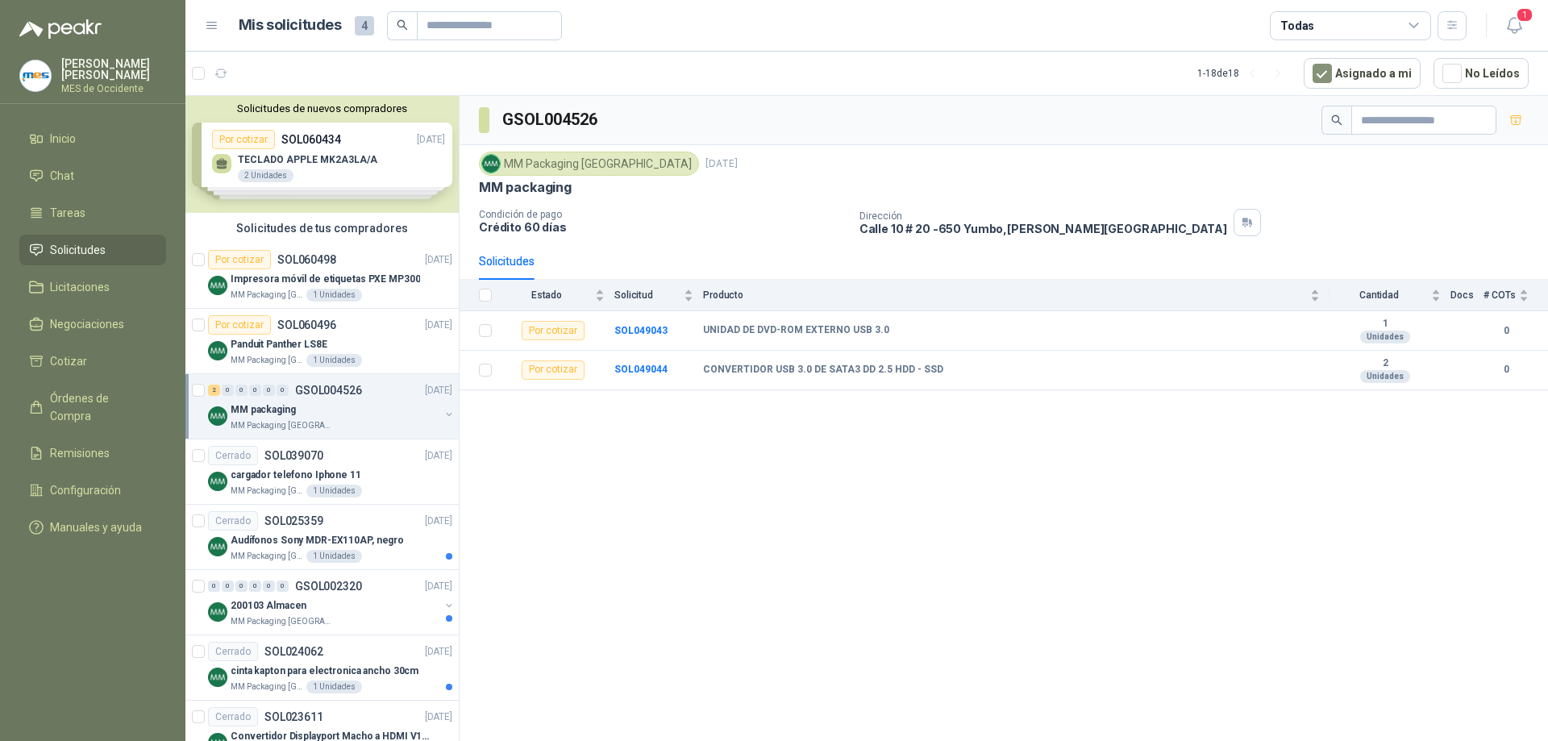
click at [564, 164] on div "MM Packaging [GEOGRAPHIC_DATA]" at bounding box center [589, 164] width 220 height 24
click at [557, 333] on div "Por cotizar" at bounding box center [553, 330] width 63 height 19
click at [555, 371] on div "Por cotizar" at bounding box center [553, 369] width 63 height 19
click at [728, 369] on b "CONVERTIDOR USB 3.0 DE SATA3 DD 2.5 HDD - SSD" at bounding box center [823, 370] width 240 height 13
click at [813, 367] on b "CONVERTIDOR USB 3.0 DE SATA3 DD 2.5 HDD - SSD" at bounding box center [823, 370] width 240 height 13
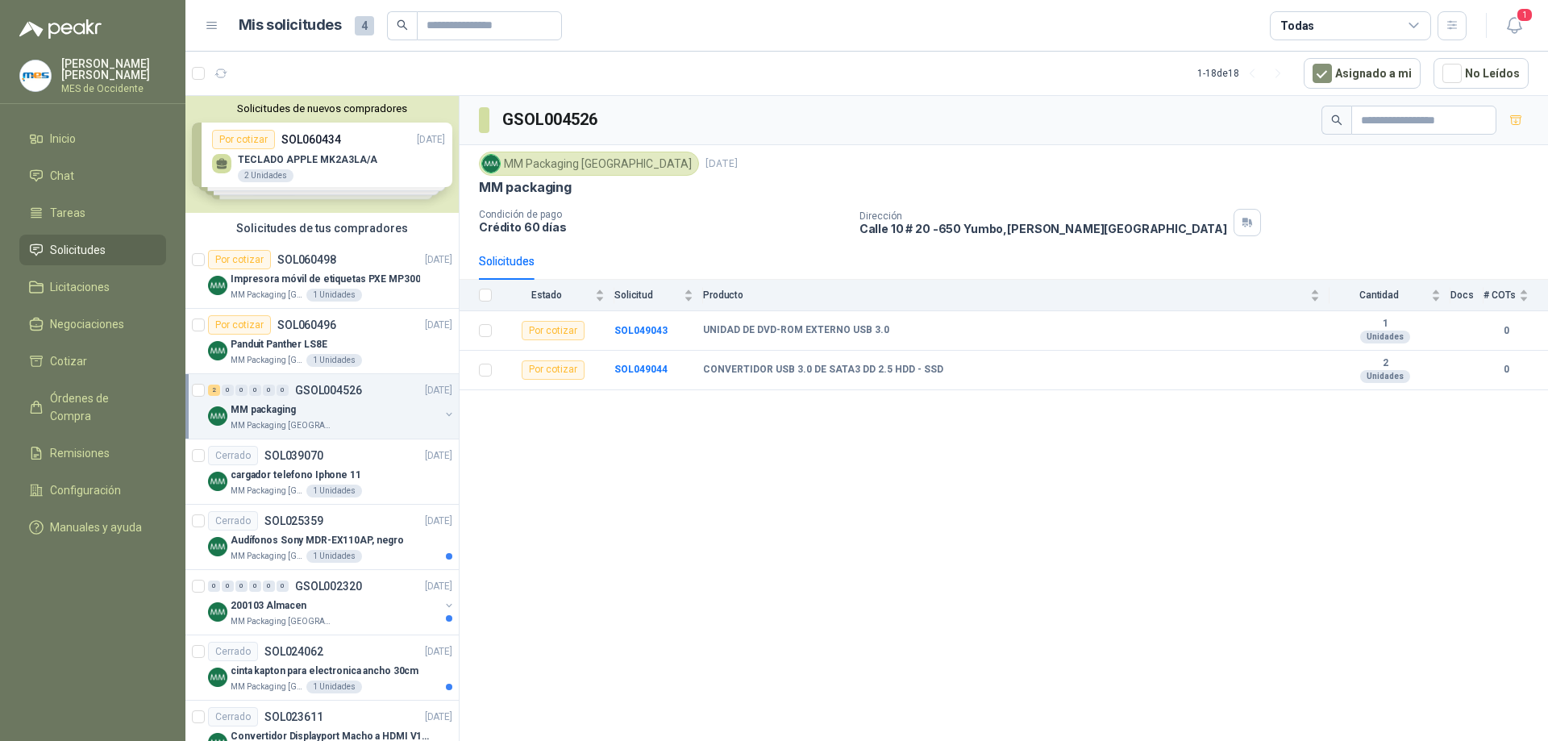
click at [914, 434] on div "GSOL004526 MM Packaging Colombia [DATE] MM packaging Condición de pago Crédito …" at bounding box center [1004, 421] width 1088 height 651
click at [491, 252] on div "Solicitudes" at bounding box center [507, 261] width 56 height 37
click at [917, 312] on td "UNIDAD DE DVD-ROM EXTERNO USB 3.0" at bounding box center [1016, 331] width 626 height 40
click at [902, 344] on td "UNIDAD DE DVD-ROM EXTERNO USB 3.0" at bounding box center [1016, 331] width 626 height 40
click at [886, 361] on td "CONVERTIDOR USB 3.0 DE SATA3 DD 2.5 HDD - SSD" at bounding box center [1016, 371] width 626 height 40
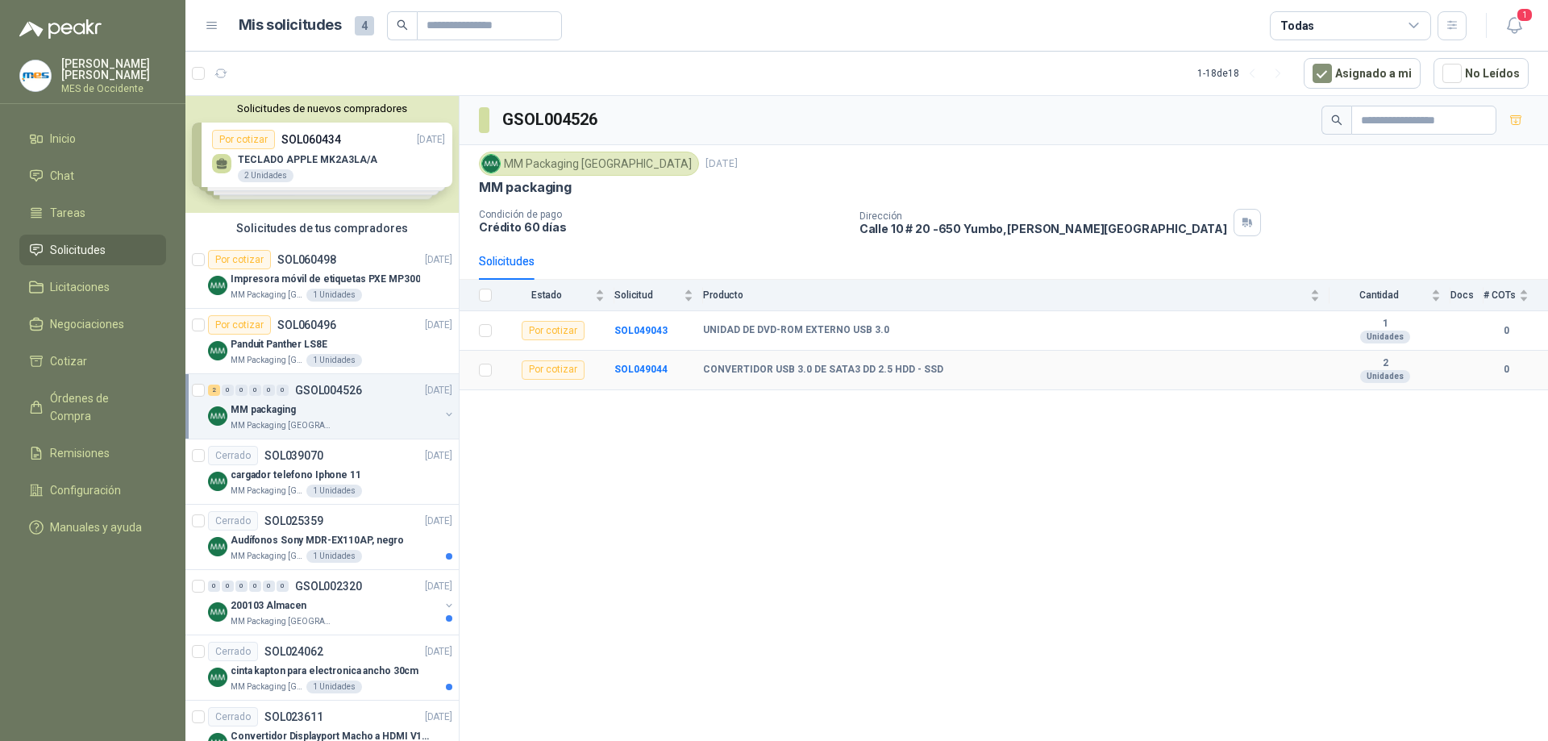
click at [885, 374] on b "CONVERTIDOR USB 3.0 DE SATA3 DD 2.5 HDD - SSD" at bounding box center [823, 370] width 240 height 13
drag, startPoint x: 834, startPoint y: 362, endPoint x: 816, endPoint y: 369, distance: 19.9
click at [828, 364] on td "CONVERTIDOR USB 3.0 DE SATA3 DD 2.5 HDD - SSD" at bounding box center [1016, 371] width 626 height 40
click at [812, 371] on b "CONVERTIDOR USB 3.0 DE SATA3 DD 2.5 HDD - SSD" at bounding box center [823, 370] width 240 height 13
click at [762, 334] on b "UNIDAD DE DVD-ROM EXTERNO USB 3.0" at bounding box center [796, 330] width 186 height 13
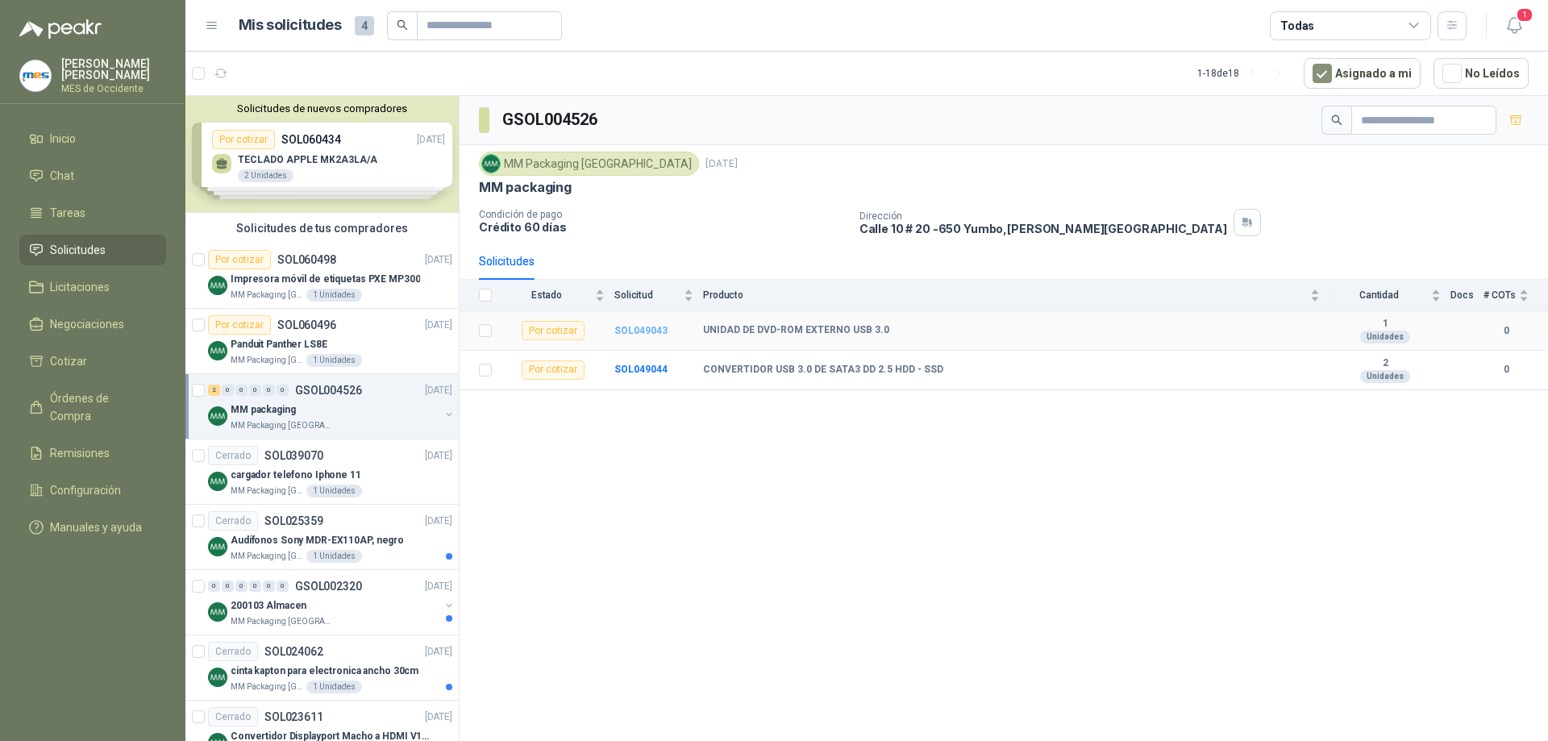
click at [651, 332] on b "SOL049043" at bounding box center [640, 330] width 53 height 11
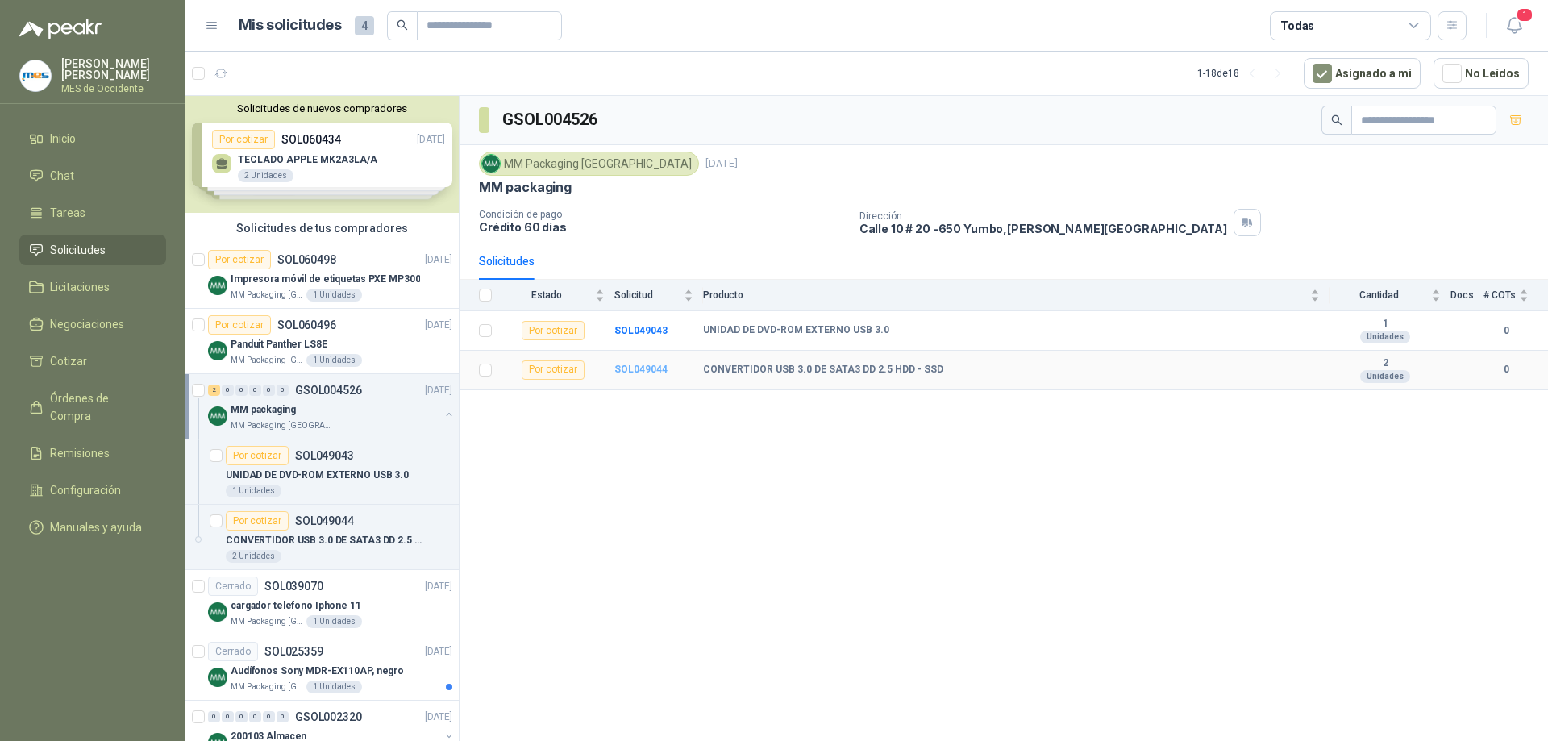
click at [648, 370] on b "SOL049044" at bounding box center [640, 369] width 53 height 11
click at [335, 343] on div "Panduit Panther LS8E" at bounding box center [342, 344] width 222 height 19
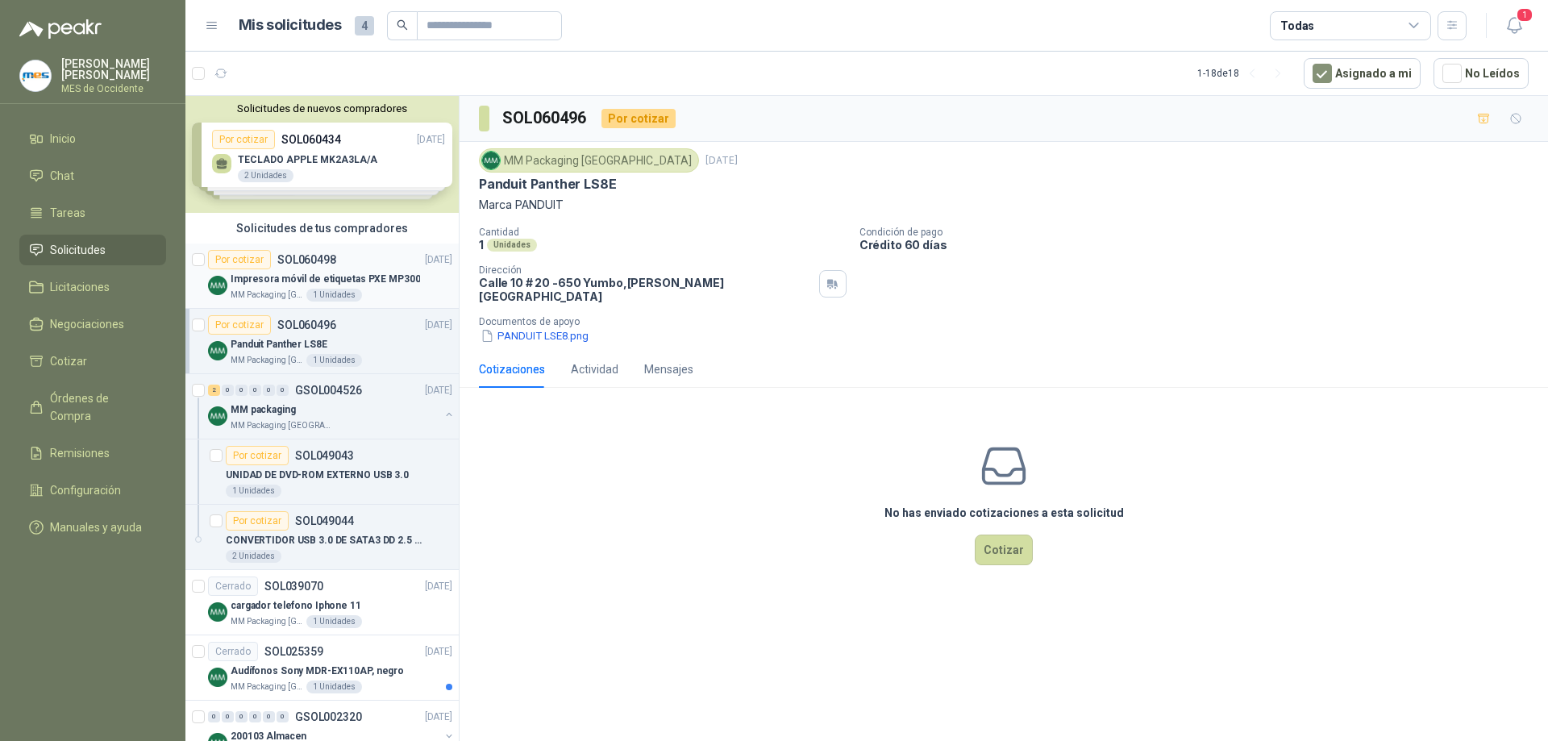
click at [317, 255] on p "SOL060498" at bounding box center [306, 259] width 59 height 11
click at [329, 158] on div "Solicitudes de nuevos compradores Por cotizar SOL060434 [DATE] TECLADO APPLE MK…" at bounding box center [321, 154] width 273 height 117
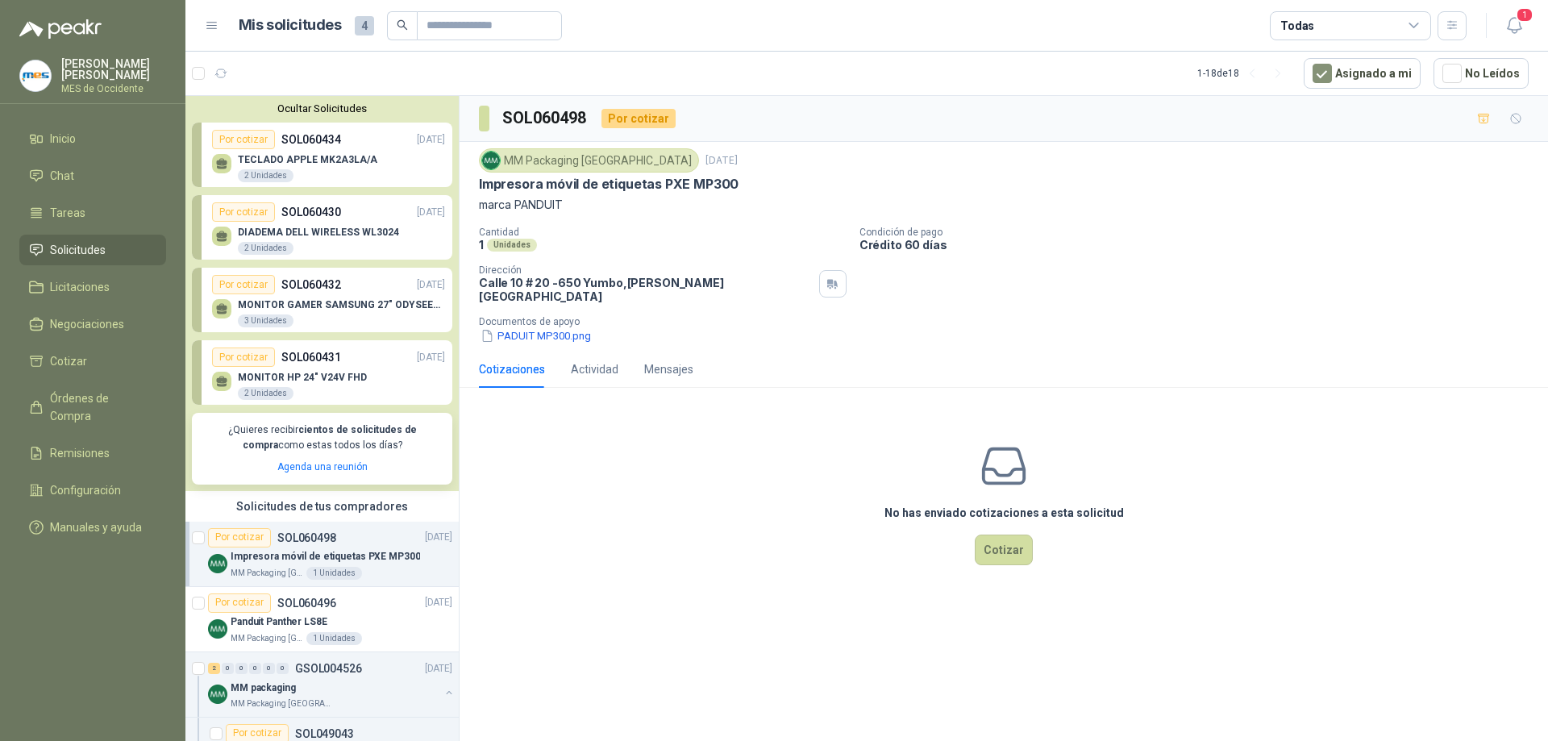
click at [323, 372] on div "MONITOR HP 24" V24V FHD 2 Unidades" at bounding box center [328, 384] width 233 height 34
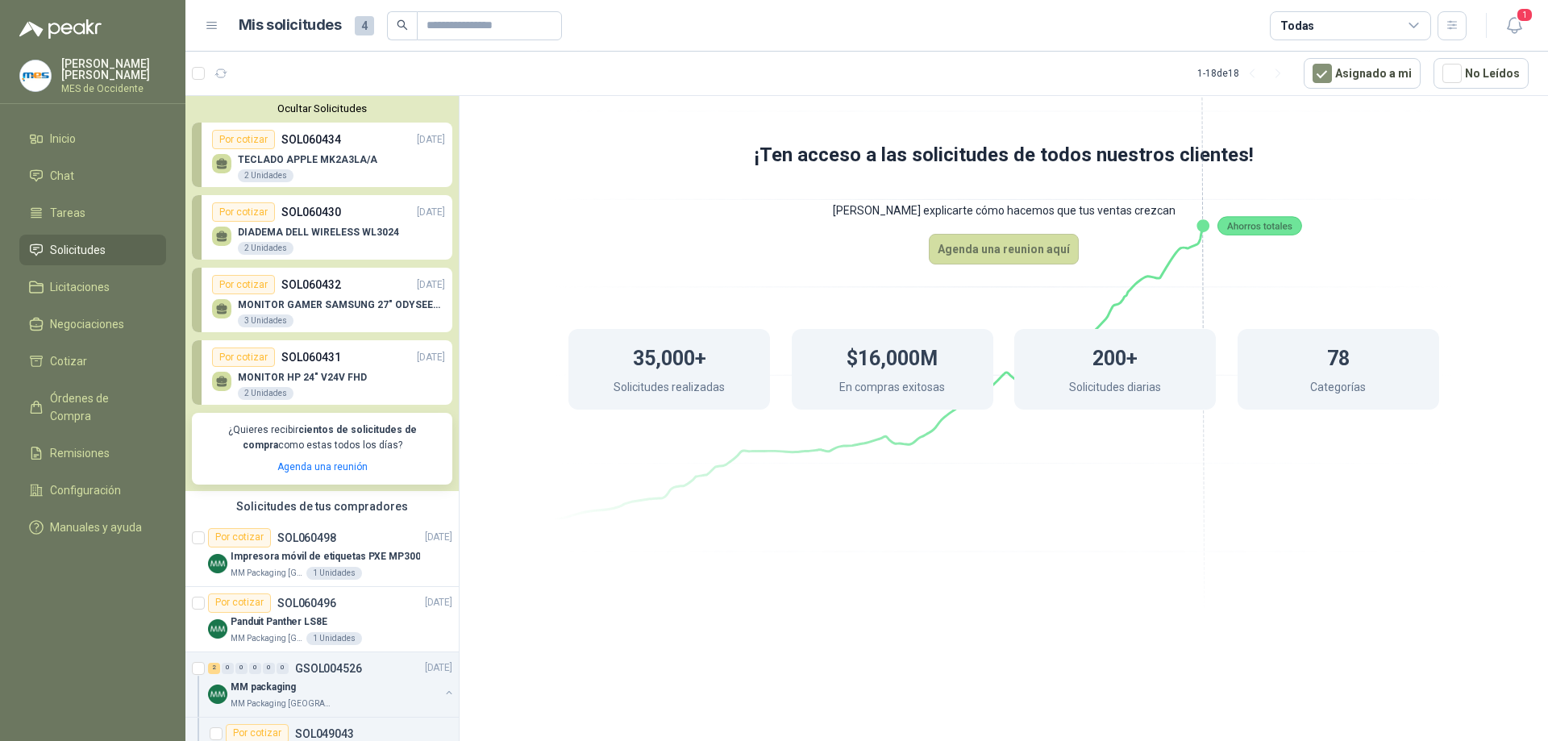
click at [238, 360] on div "Por cotizar" at bounding box center [243, 356] width 63 height 19
click at [343, 370] on div "MONITOR HP 24" V24V FHD 2 Unidades" at bounding box center [328, 384] width 233 height 34
click at [239, 388] on div "MONITOR HP 24" V24V FHD 2 Unidades" at bounding box center [302, 386] width 129 height 29
click at [216, 386] on icon at bounding box center [222, 382] width 14 height 14
click at [224, 362] on div "Por cotizar" at bounding box center [243, 356] width 63 height 19
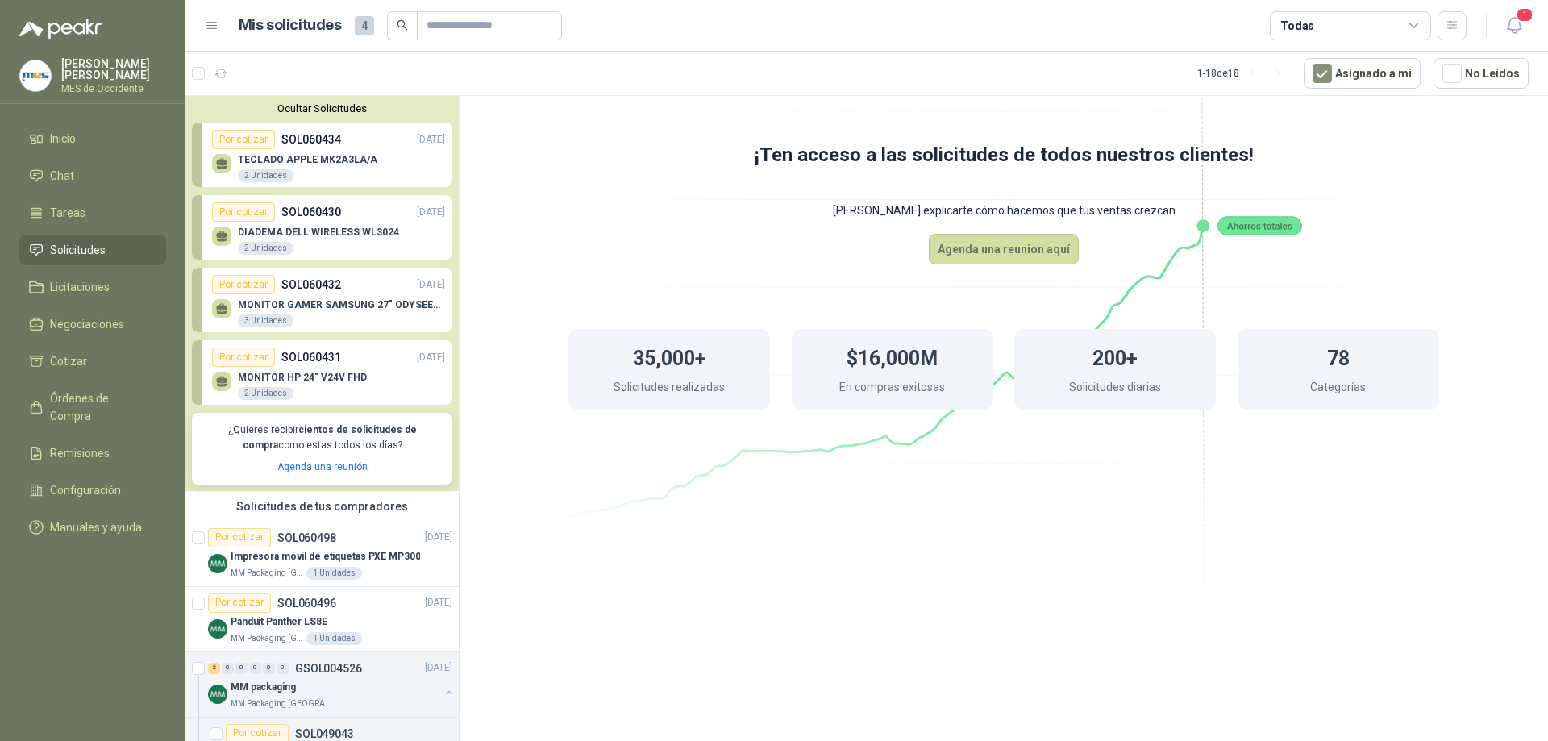
click at [224, 362] on div "Por cotizar" at bounding box center [243, 356] width 63 height 19
click at [261, 297] on div "MONITOR GAMER SAMSUNG 27" ODYSEEY DG300 3 Unidades" at bounding box center [328, 311] width 233 height 34
click at [246, 283] on div "Por cotizar" at bounding box center [243, 284] width 63 height 19
click at [244, 282] on div "Por cotizar" at bounding box center [243, 284] width 63 height 19
click at [244, 217] on div "Por cotizar" at bounding box center [243, 211] width 63 height 19
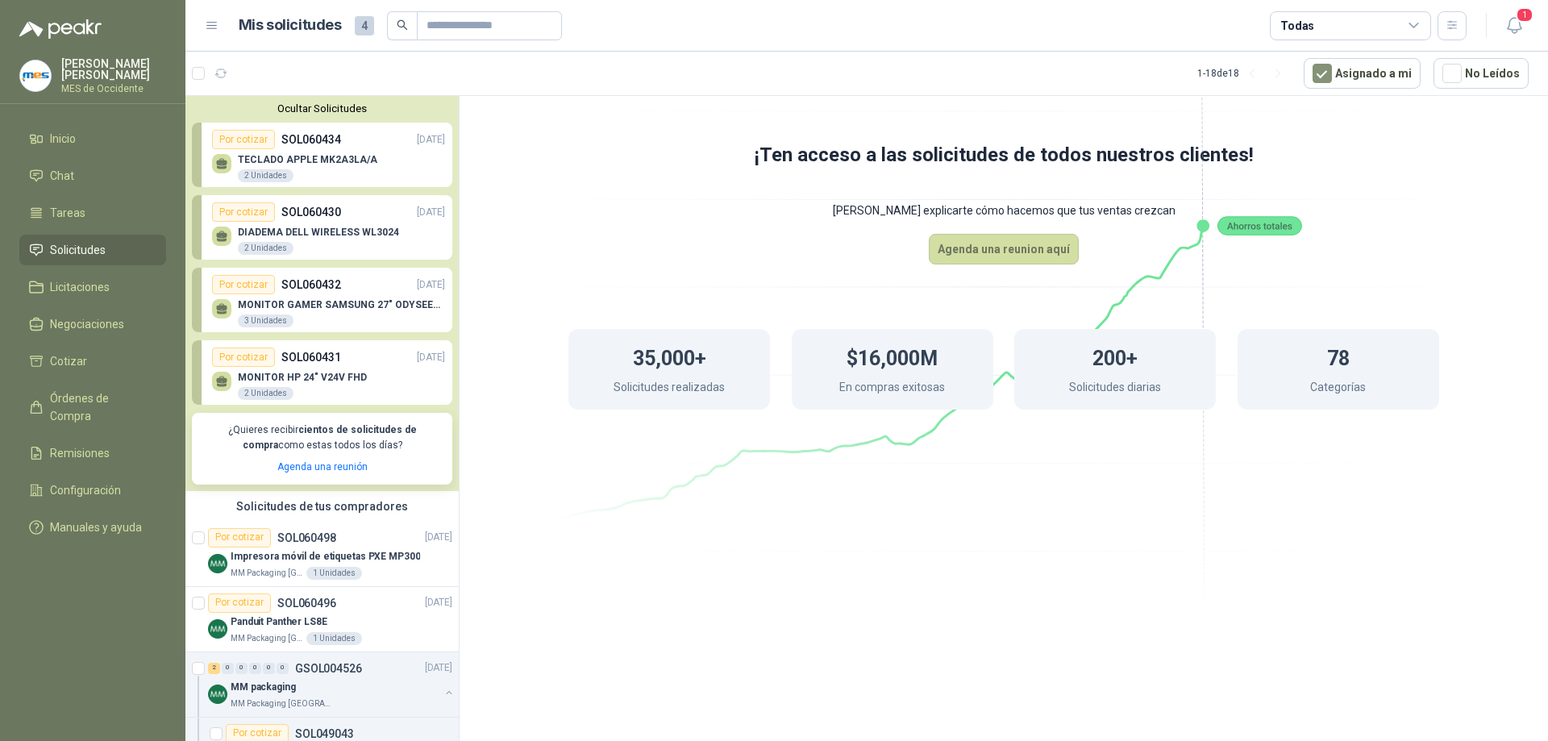
click at [347, 224] on div "DIADEMA DELL WIRELESS WL3024 2 Unidades" at bounding box center [328, 239] width 233 height 34
click at [359, 227] on p "DIADEMA DELL WIRELESS WL3024" at bounding box center [318, 232] width 161 height 11
click at [417, 210] on p "[DATE]" at bounding box center [431, 212] width 28 height 15
click at [282, 127] on link "Por cotizar SOL060434 [DATE] TECLADO APPLE MK2A3LA/A 2 Unidades" at bounding box center [322, 155] width 260 height 64
drag, startPoint x: 234, startPoint y: 137, endPoint x: 248, endPoint y: 172, distance: 37.6
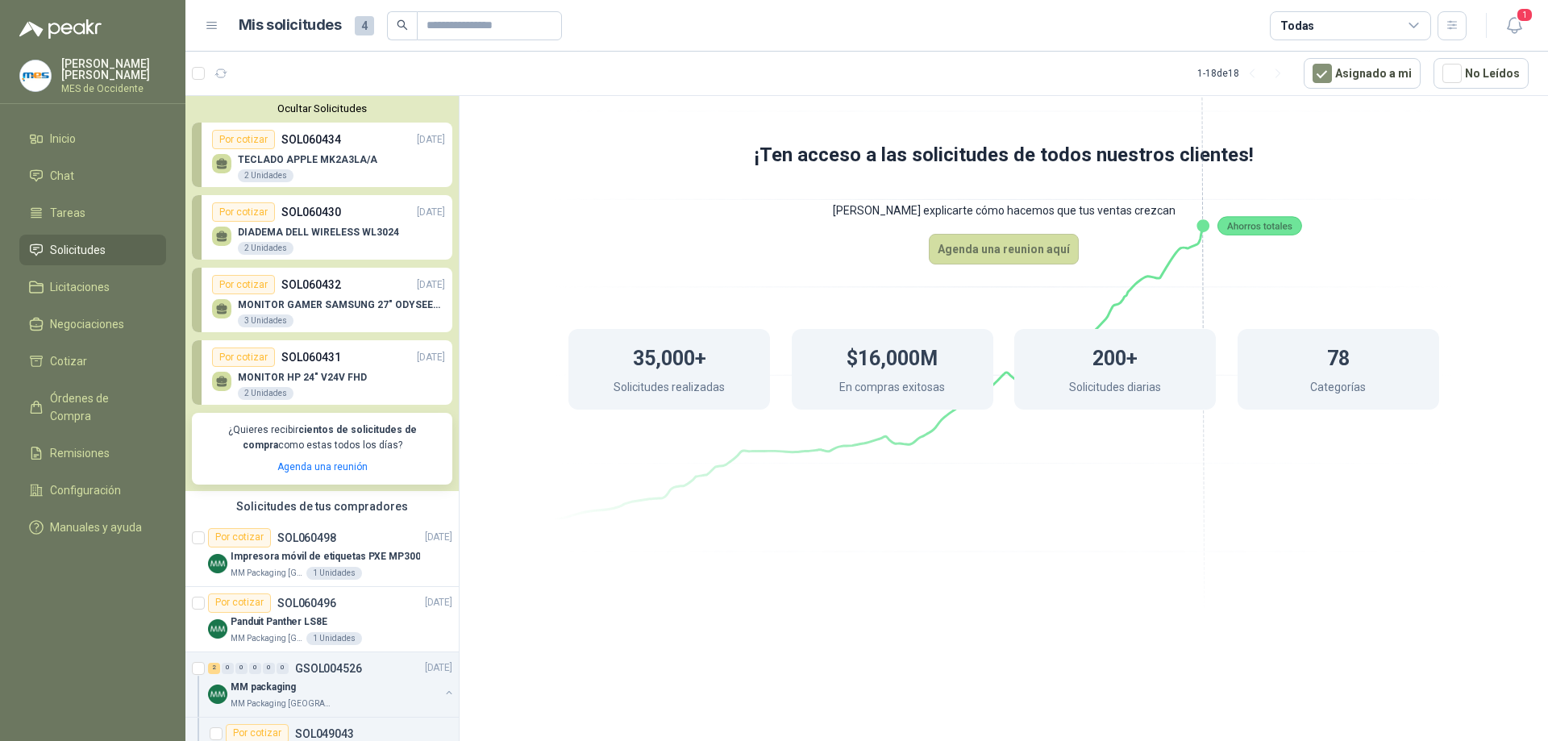
click at [233, 138] on div "Por cotizar" at bounding box center [243, 139] width 63 height 19
click at [252, 179] on div "2 Unidades" at bounding box center [266, 175] width 56 height 13
click at [214, 160] on div at bounding box center [221, 163] width 19 height 19
click at [217, 160] on icon at bounding box center [222, 164] width 14 height 14
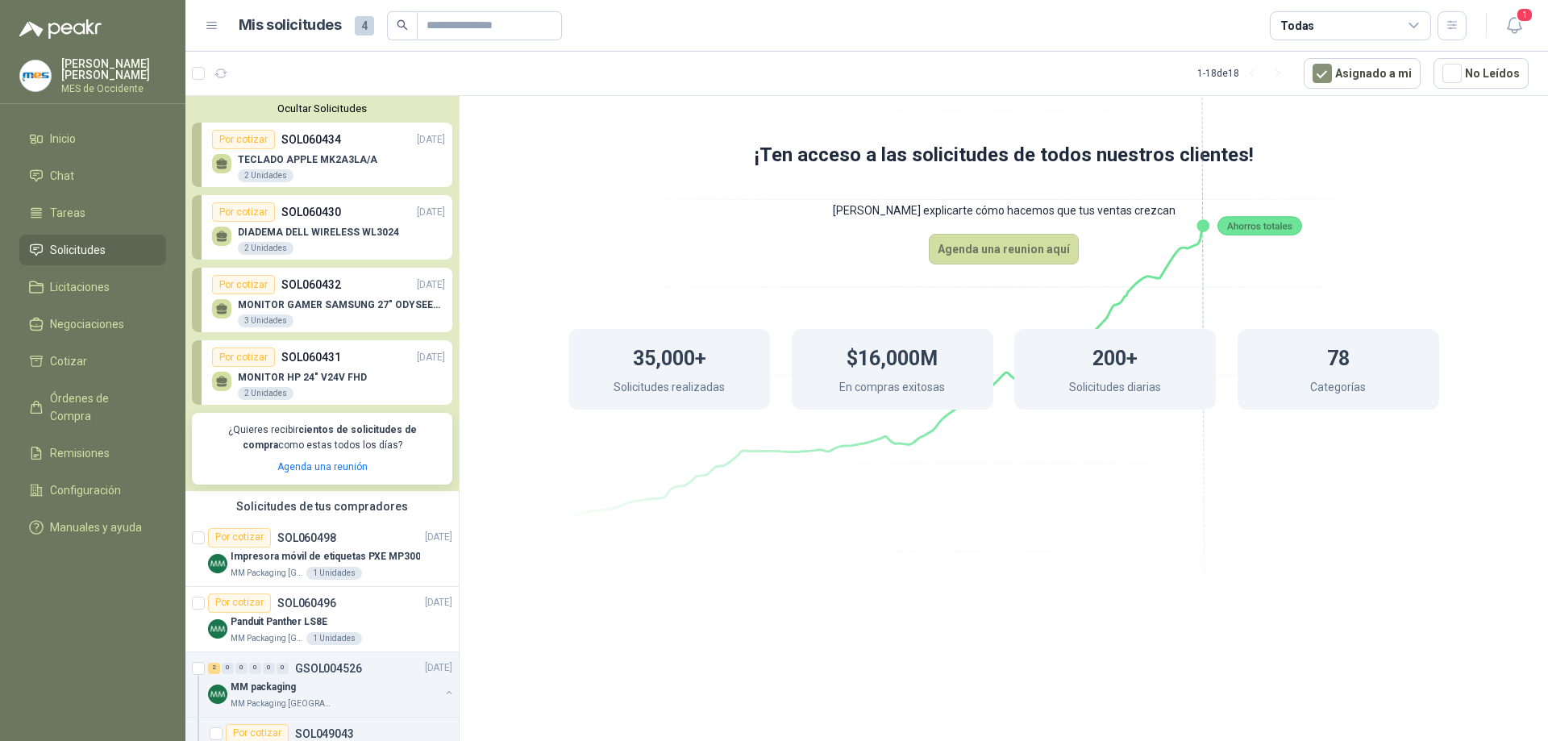
drag, startPoint x: 358, startPoint y: 162, endPoint x: 398, endPoint y: 145, distance: 43.7
click at [358, 161] on p "TECLADO APPLE MK2A3LA/A" at bounding box center [307, 159] width 139 height 11
click at [417, 138] on p "[DATE]" at bounding box center [431, 139] width 28 height 15
click at [331, 175] on div "TECLADO APPLE MK2A3LA/A 2 Unidades" at bounding box center [307, 168] width 139 height 29
click at [241, 176] on div "2 Unidades" at bounding box center [266, 175] width 56 height 13
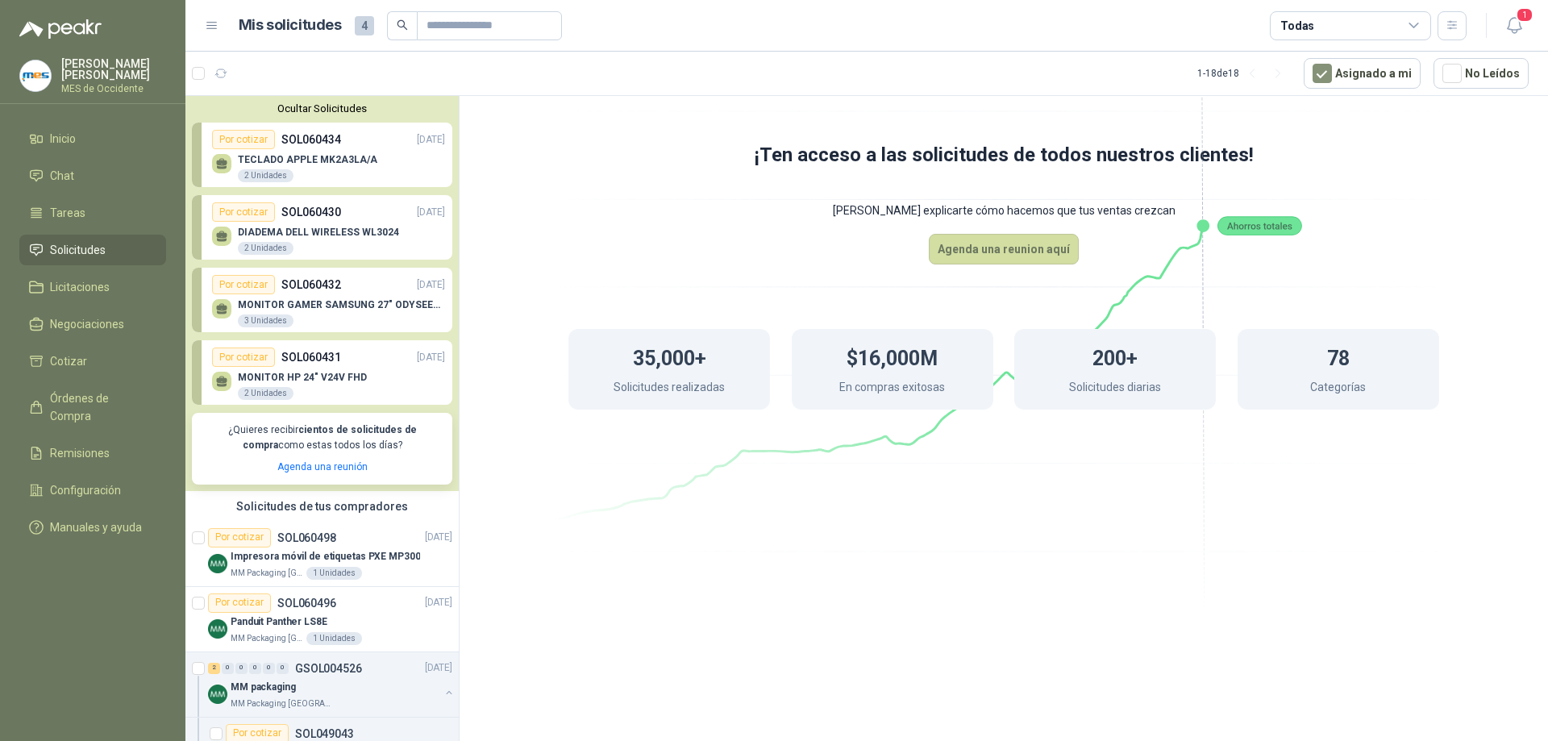
click at [218, 159] on icon at bounding box center [222, 164] width 14 height 14
click at [229, 140] on div "Por cotizar" at bounding box center [243, 139] width 63 height 19
click at [231, 166] on div "TECLADO APPLE MK2A3LA/A 2 Unidades" at bounding box center [328, 166] width 233 height 34
click at [252, 228] on p "DIADEMA DELL WIRELESS WL3024" at bounding box center [318, 232] width 161 height 11
click at [227, 237] on icon at bounding box center [222, 237] width 14 height 14
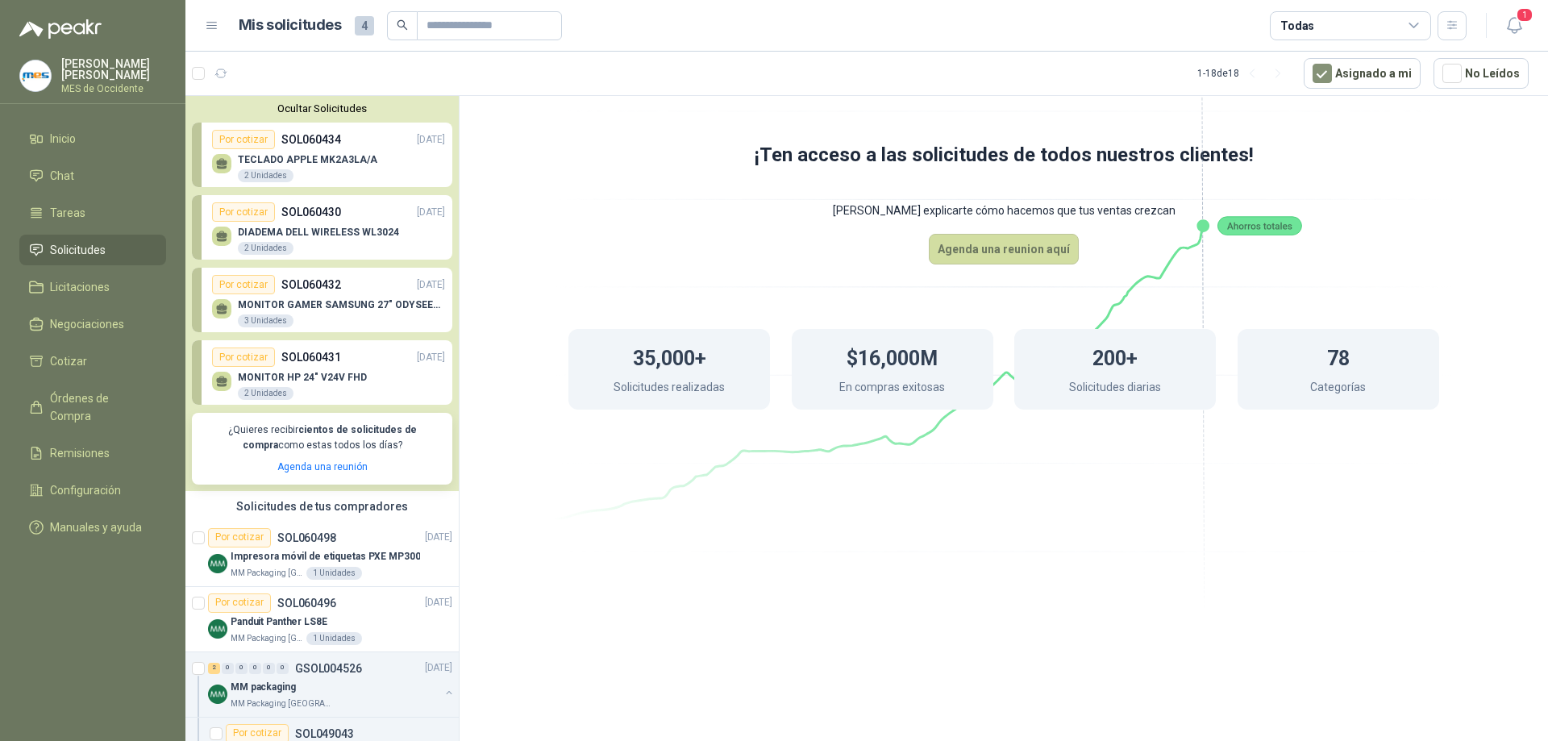
click at [227, 282] on div "Por cotizar" at bounding box center [243, 284] width 63 height 19
click at [218, 388] on icon at bounding box center [222, 382] width 14 height 14
click at [358, 355] on div "Por cotizar SOL060431 [DATE]" at bounding box center [328, 356] width 233 height 19
click at [374, 131] on div "Por cotizar SOL060434 [DATE]" at bounding box center [328, 139] width 233 height 19
click at [339, 114] on button "Ocultar Solicitudes" at bounding box center [322, 108] width 260 height 12
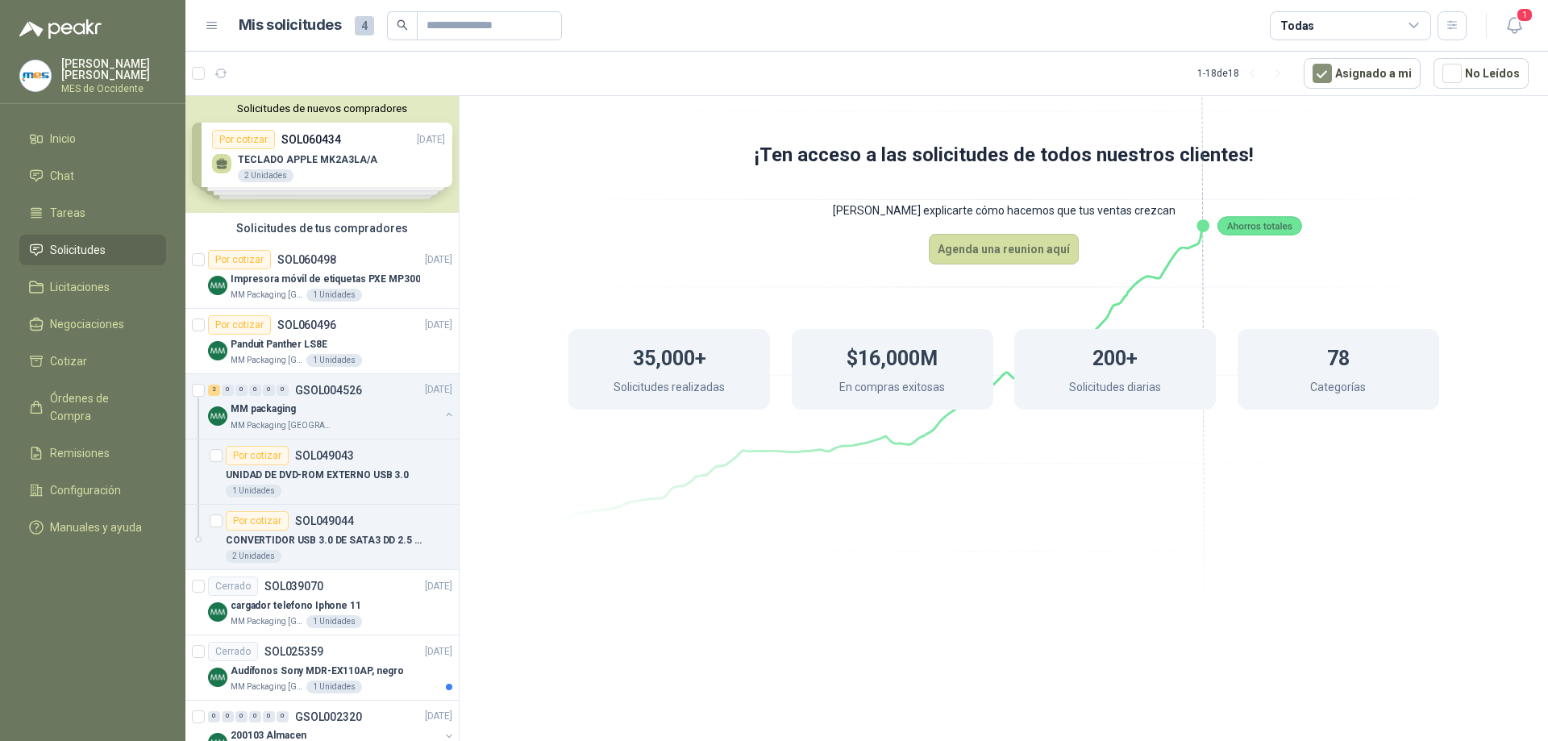
click at [333, 164] on div "Solicitudes de nuevos compradores Por cotizar SOL060434 [DATE] TECLADO APPLE MK…" at bounding box center [321, 154] width 273 height 117
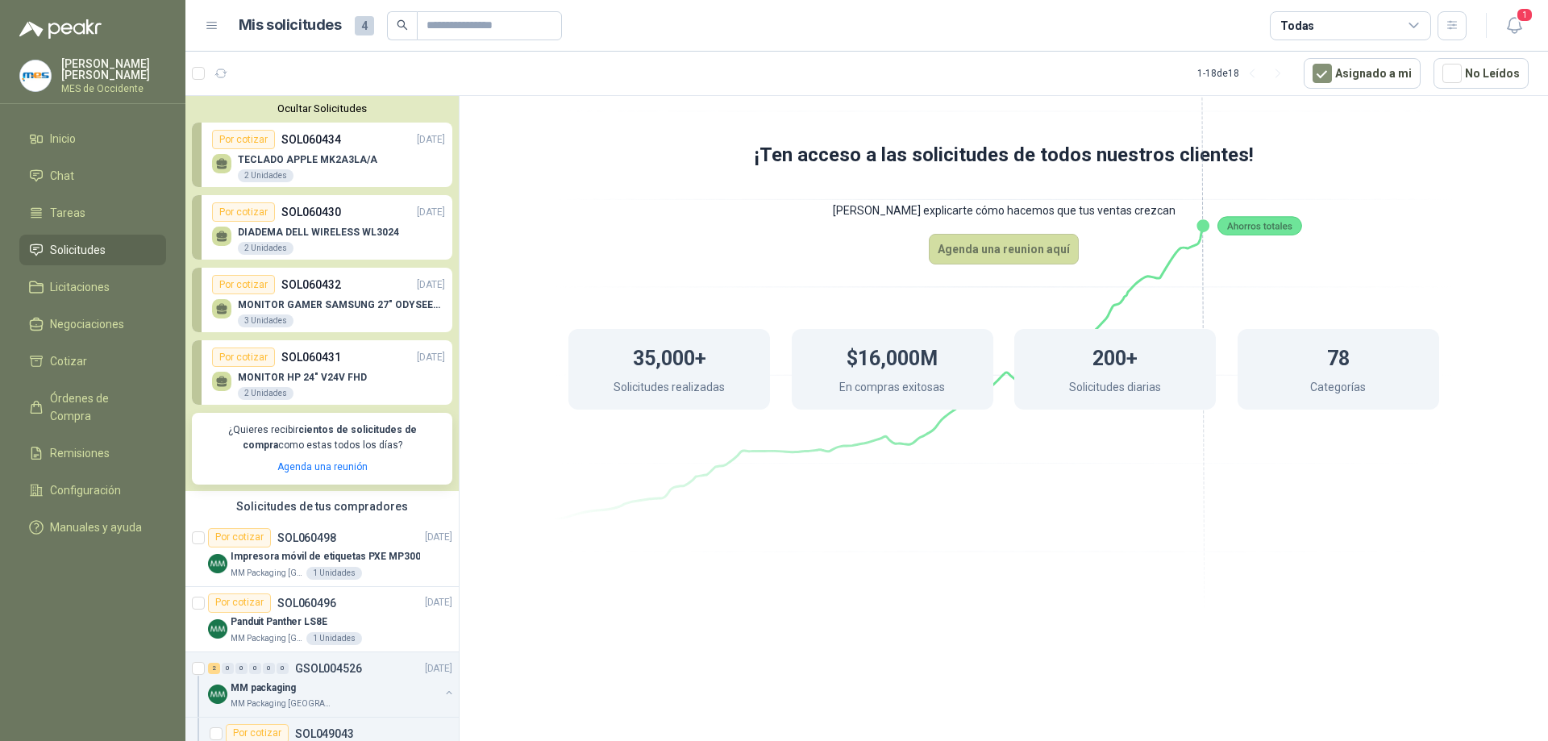
click at [330, 115] on div "Ocultar Solicitudes Por cotizar SOL060434 [DATE] TECLADO APPLE MK2A3LA/A 2 Unid…" at bounding box center [321, 293] width 273 height 395
click at [329, 108] on button "Ocultar Solicitudes" at bounding box center [322, 108] width 260 height 12
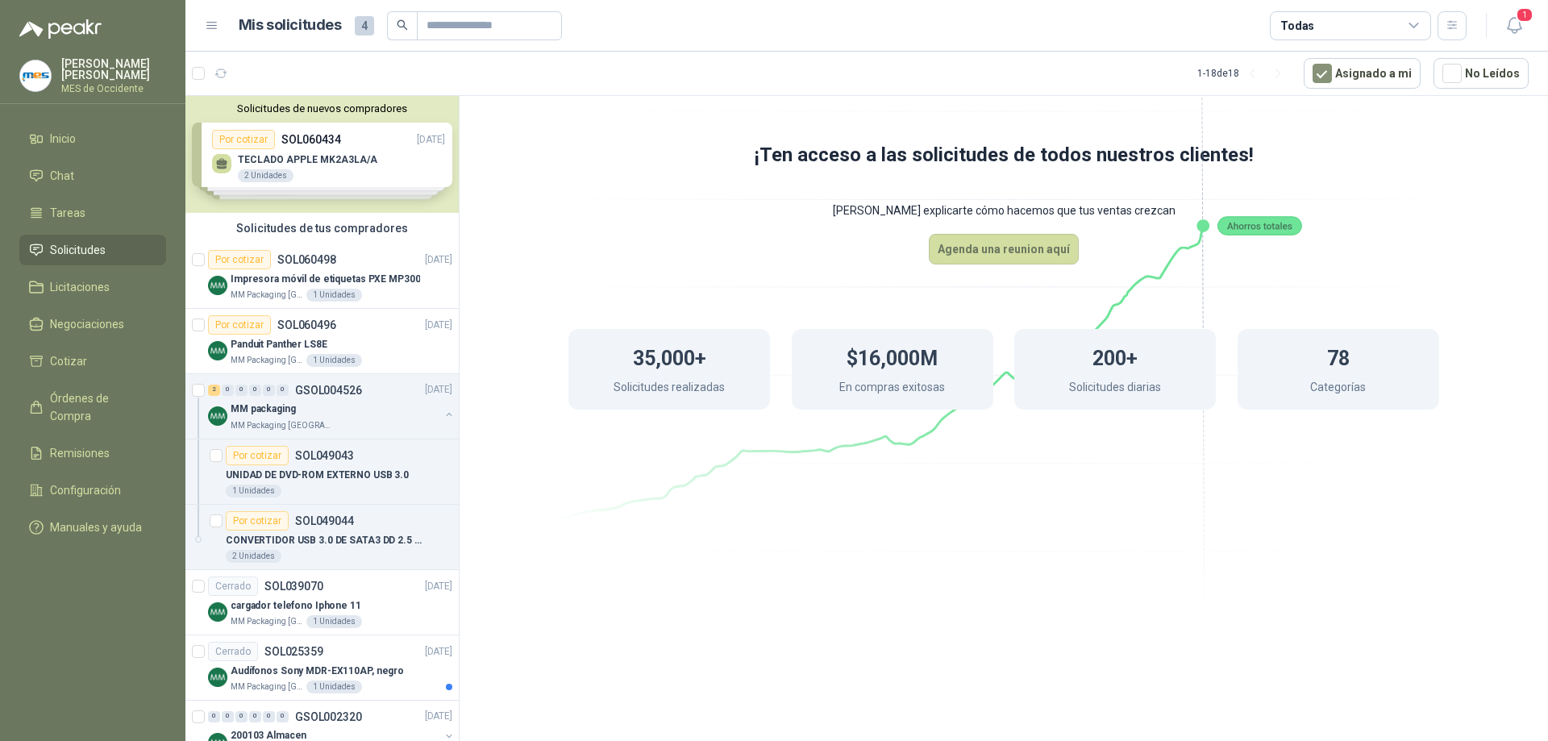
click at [323, 143] on div "Solicitudes de nuevos compradores Por cotizar SOL060434 [DATE] TECLADO APPLE MK…" at bounding box center [321, 154] width 273 height 117
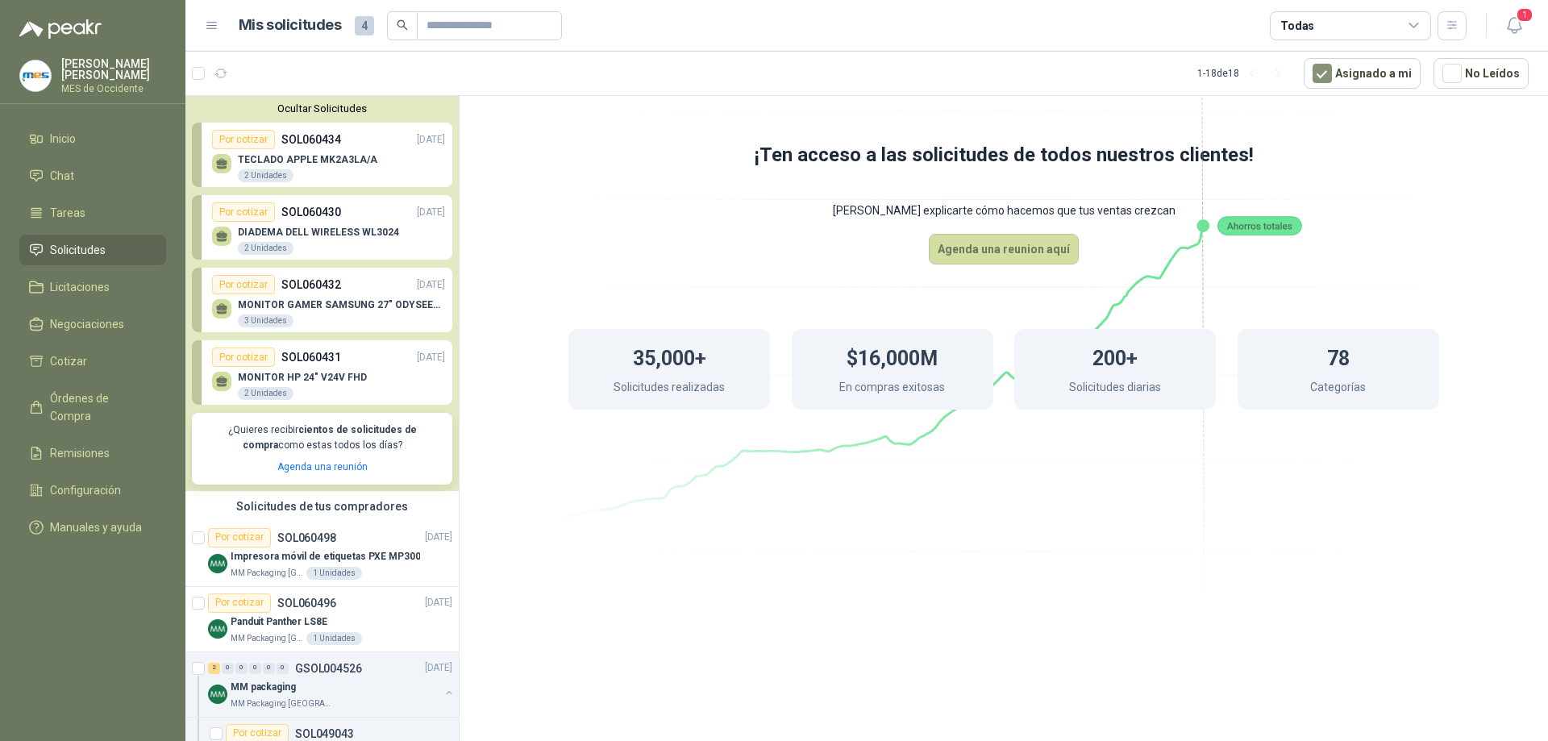
click at [323, 143] on p "SOL060434" at bounding box center [311, 140] width 60 height 18
click at [322, 155] on p "TECLADO APPLE MK2A3LA/A" at bounding box center [307, 159] width 139 height 11
click at [322, 156] on p "TECLADO APPLE MK2A3LA/A" at bounding box center [307, 159] width 139 height 11
drag, startPoint x: 273, startPoint y: 165, endPoint x: 236, endPoint y: 173, distance: 37.0
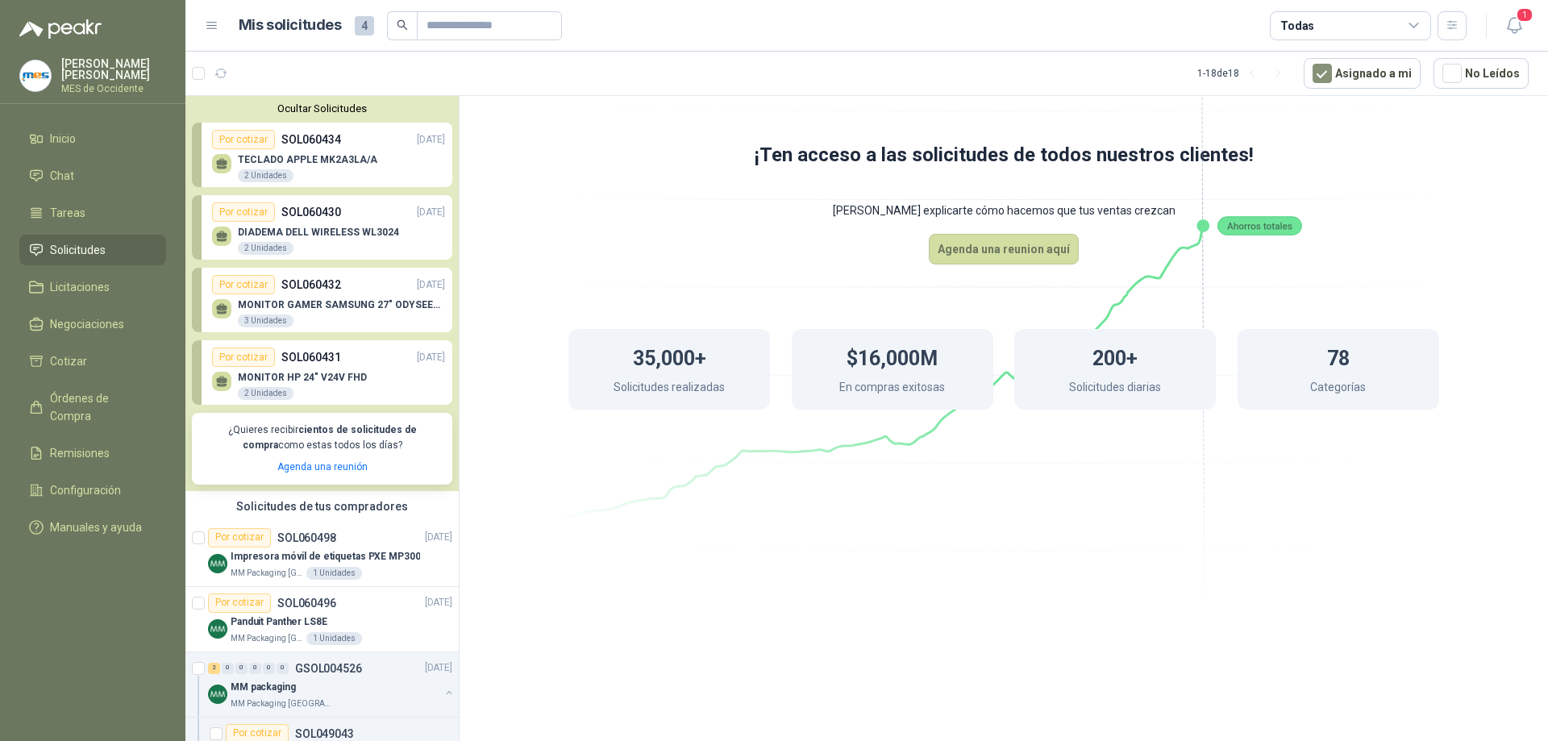
click at [272, 166] on div "TECLADO APPLE MK2A3LA/A 2 Unidades" at bounding box center [307, 168] width 139 height 29
click at [233, 173] on div "TECLADO APPLE MK2A3LA/A 2 Unidades" at bounding box center [328, 166] width 233 height 34
click at [218, 165] on icon at bounding box center [222, 164] width 14 height 14
drag, startPoint x: 350, startPoint y: 160, endPoint x: 383, endPoint y: 142, distance: 37.9
click at [351, 160] on p "TECLADO APPLE MK2A3LA/A" at bounding box center [307, 159] width 139 height 11
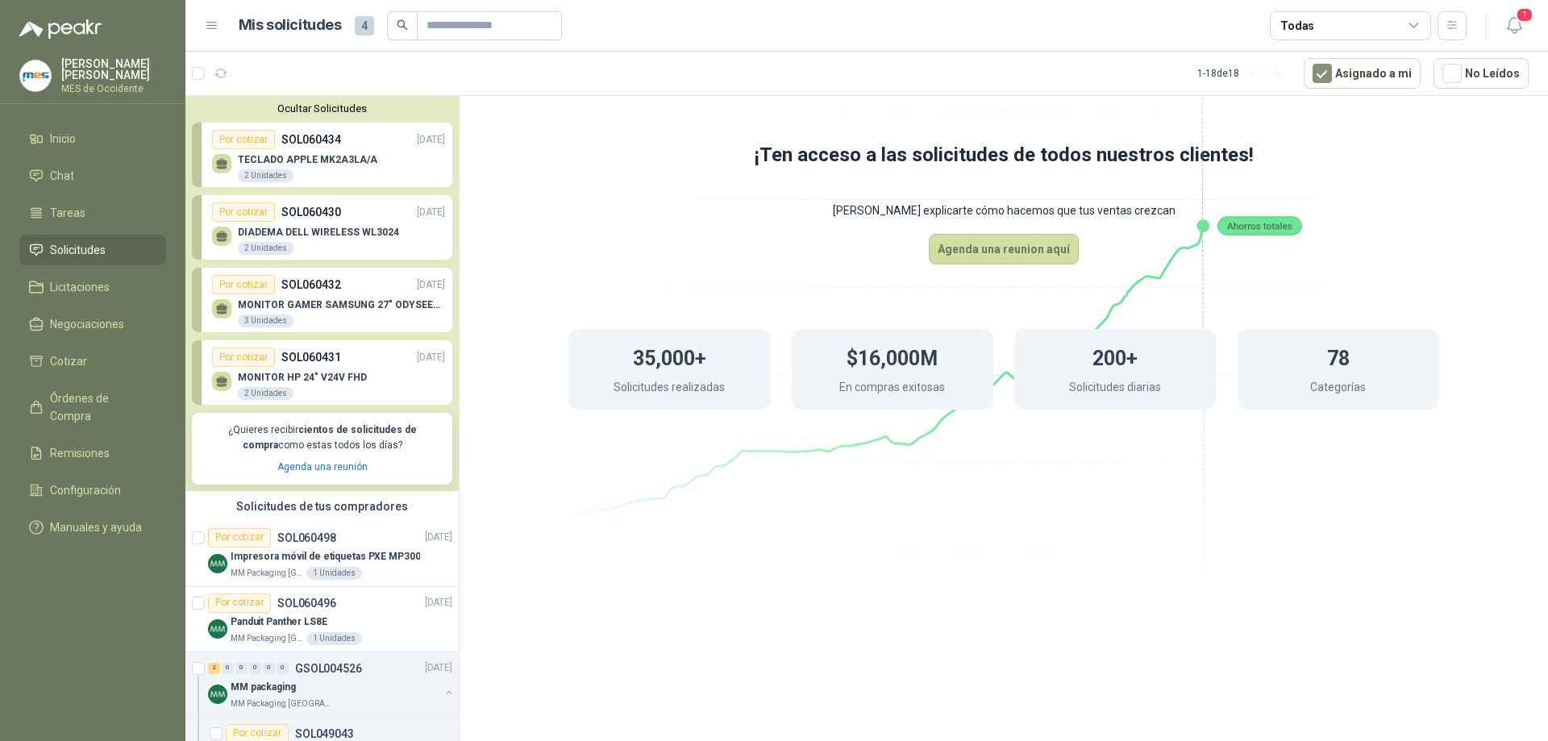
click at [385, 139] on div "Por cotizar SOL060434 [DATE]" at bounding box center [328, 139] width 233 height 19
click at [259, 139] on div "Por cotizar" at bounding box center [243, 139] width 63 height 19
drag, startPoint x: 258, startPoint y: 139, endPoint x: 305, endPoint y: 139, distance: 46.8
click at [258, 138] on div "Por cotizar" at bounding box center [243, 139] width 63 height 19
click at [355, 140] on div "Por cotizar SOL060434 [DATE]" at bounding box center [328, 139] width 233 height 19
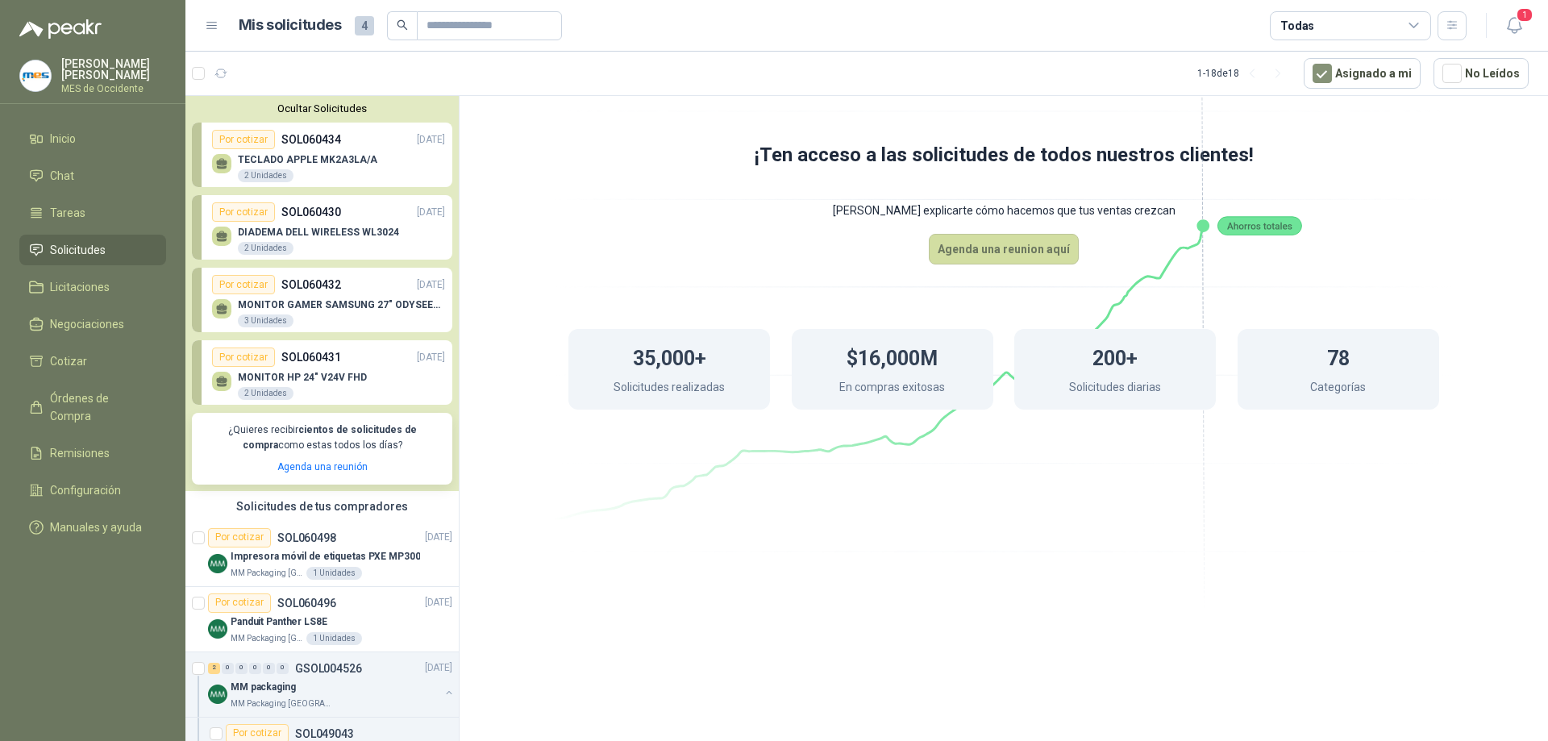
click at [319, 112] on button "Ocultar Solicitudes" at bounding box center [322, 108] width 260 height 12
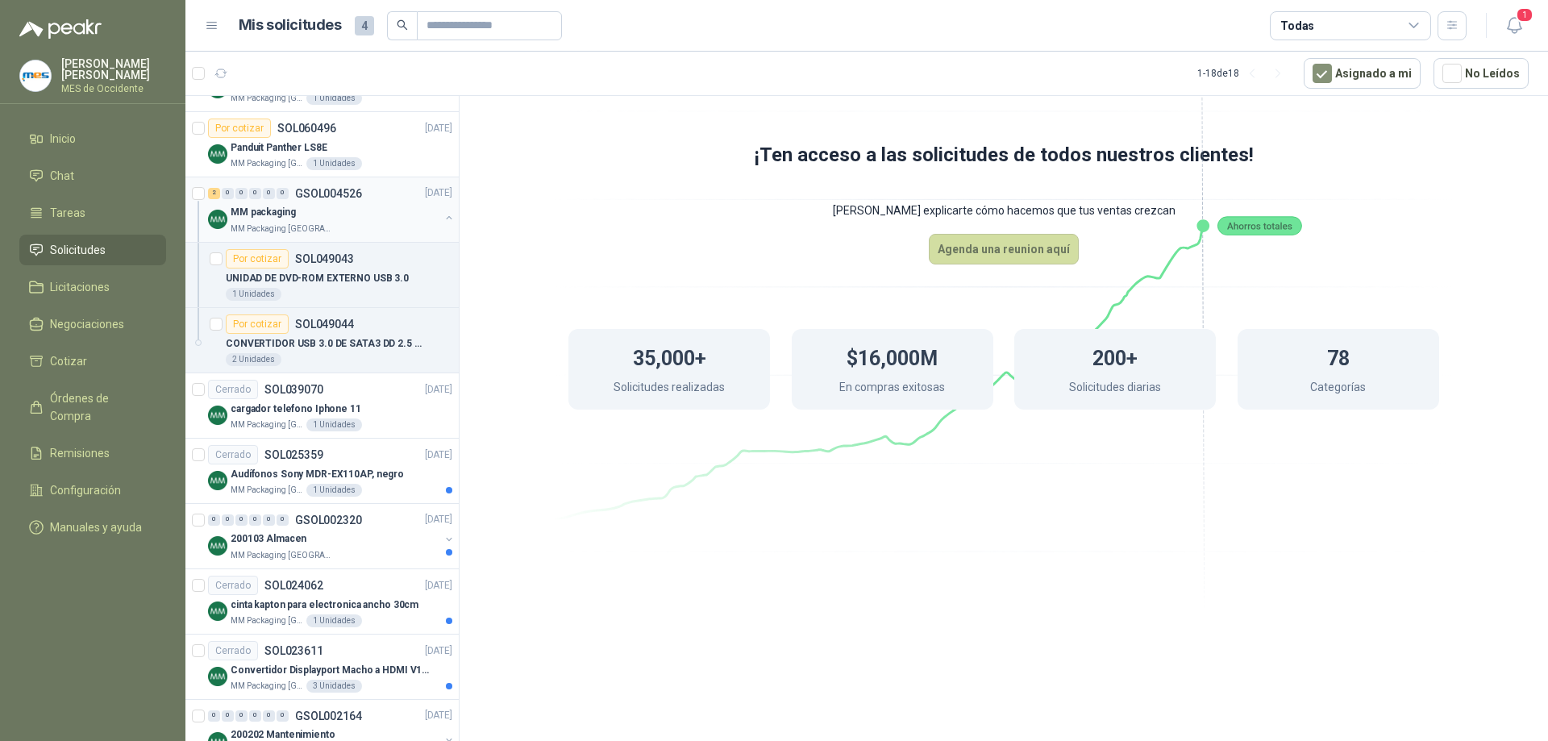
scroll to position [242, 0]
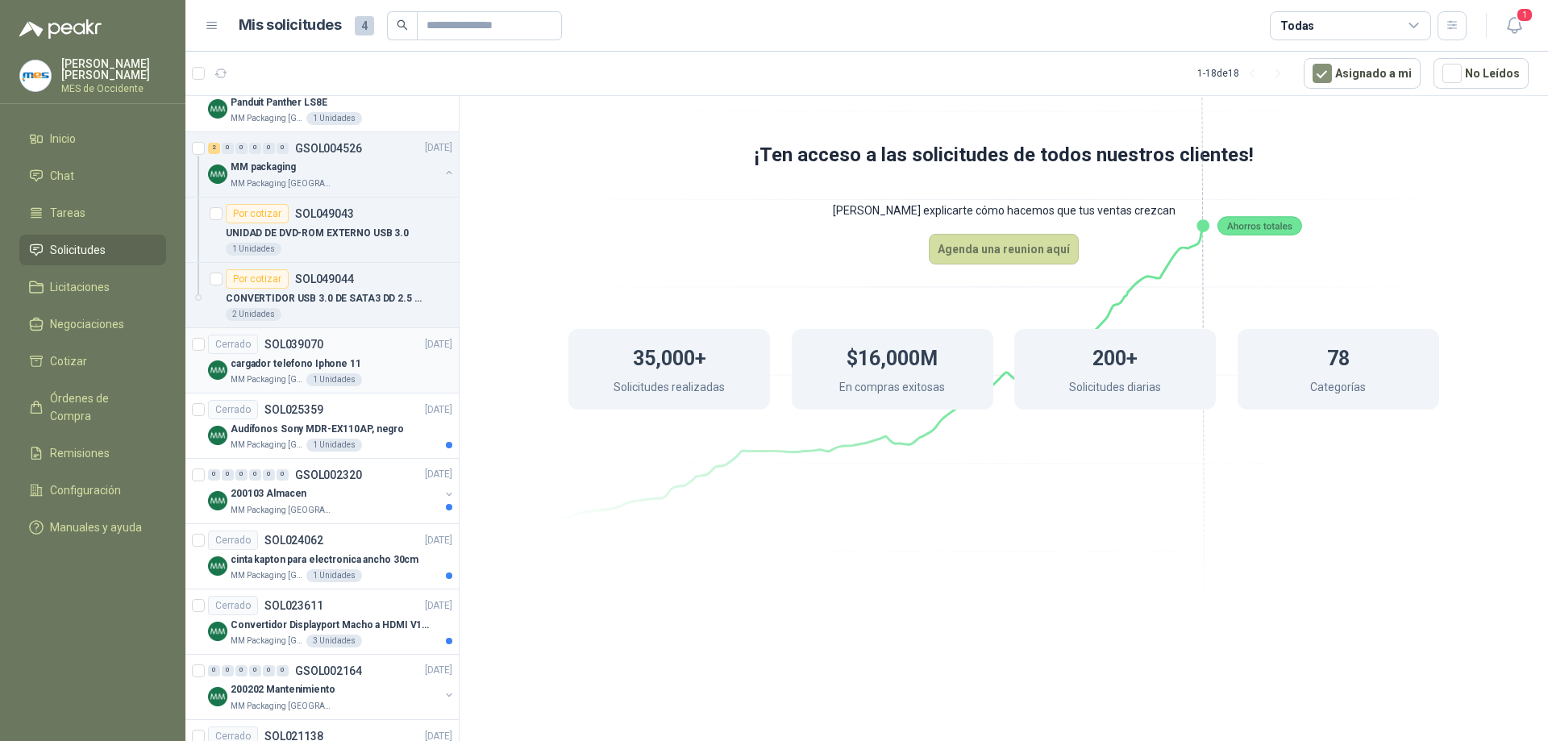
click at [324, 343] on div "Cerrado SOL039070 [DATE]" at bounding box center [330, 344] width 244 height 19
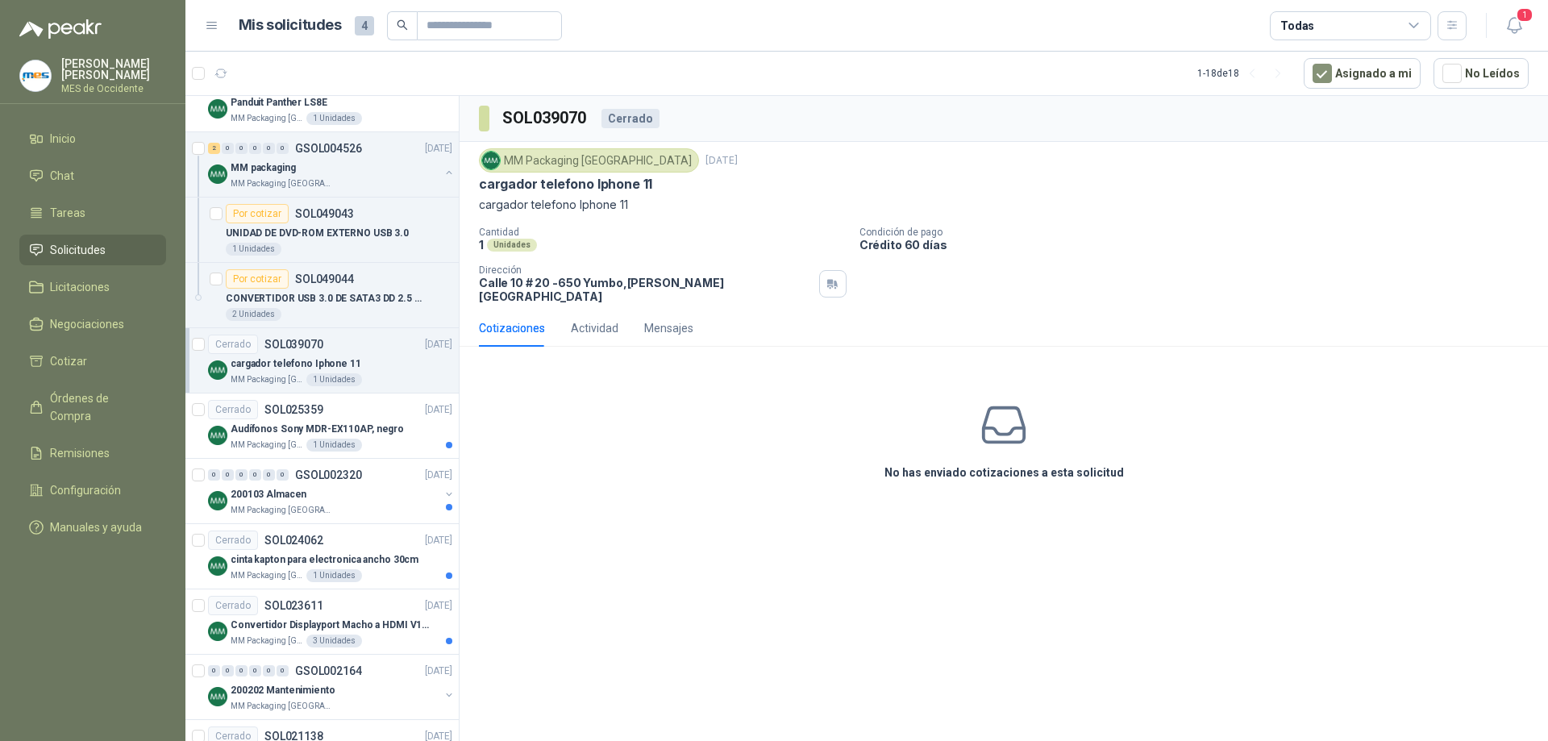
click at [694, 377] on div "No has enviado cotizaciones a esta solicitud" at bounding box center [1004, 441] width 1088 height 162
click at [670, 400] on div "No has enviado cotizaciones a esta solicitud" at bounding box center [1004, 441] width 1088 height 162
drag, startPoint x: 651, startPoint y: 406, endPoint x: 639, endPoint y: 400, distance: 14.4
click at [645, 406] on div "No has enviado cotizaciones a esta solicitud" at bounding box center [1004, 441] width 1088 height 162
click at [583, 319] on div "Actividad" at bounding box center [595, 328] width 48 height 18
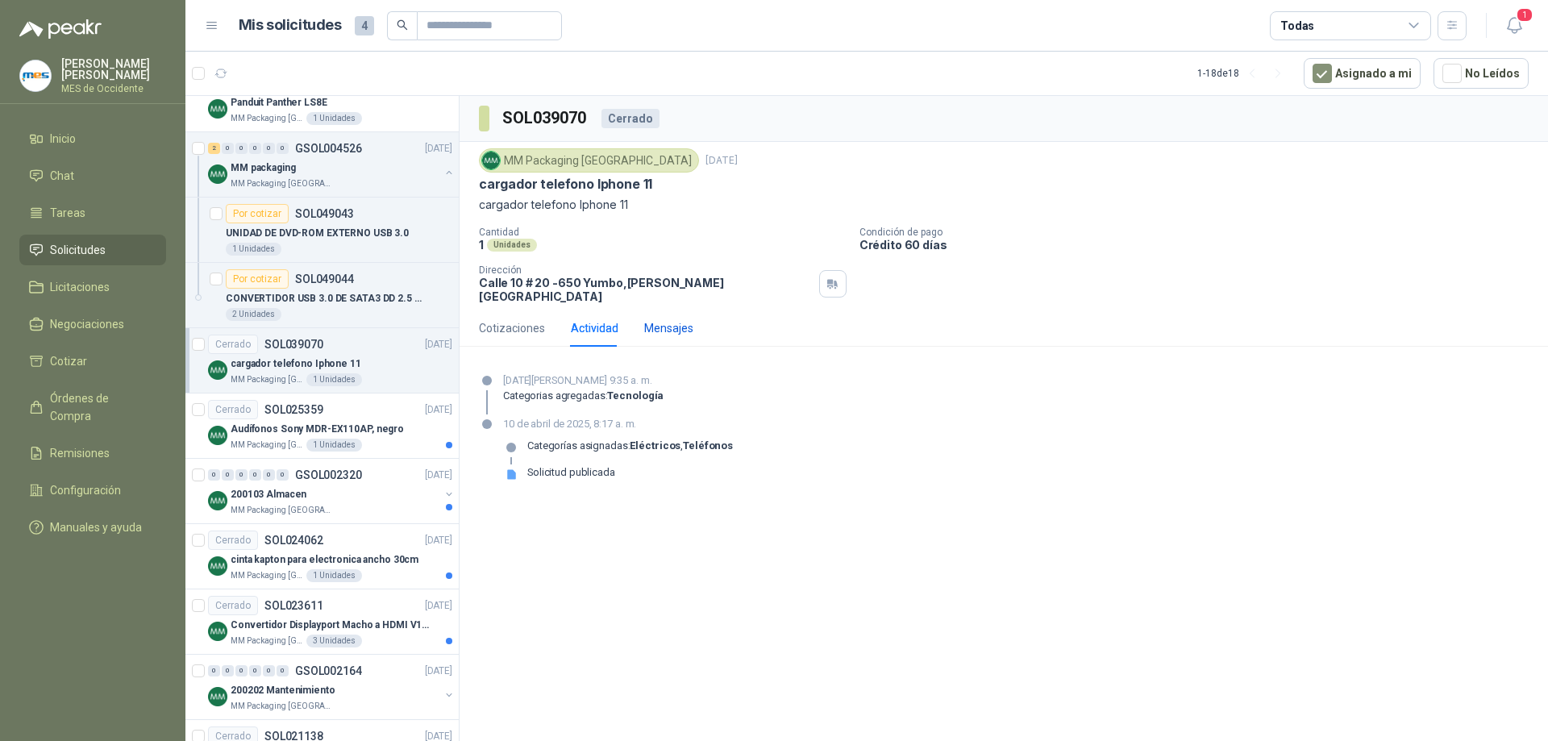
click at [660, 319] on div "Mensajes" at bounding box center [668, 328] width 49 height 18
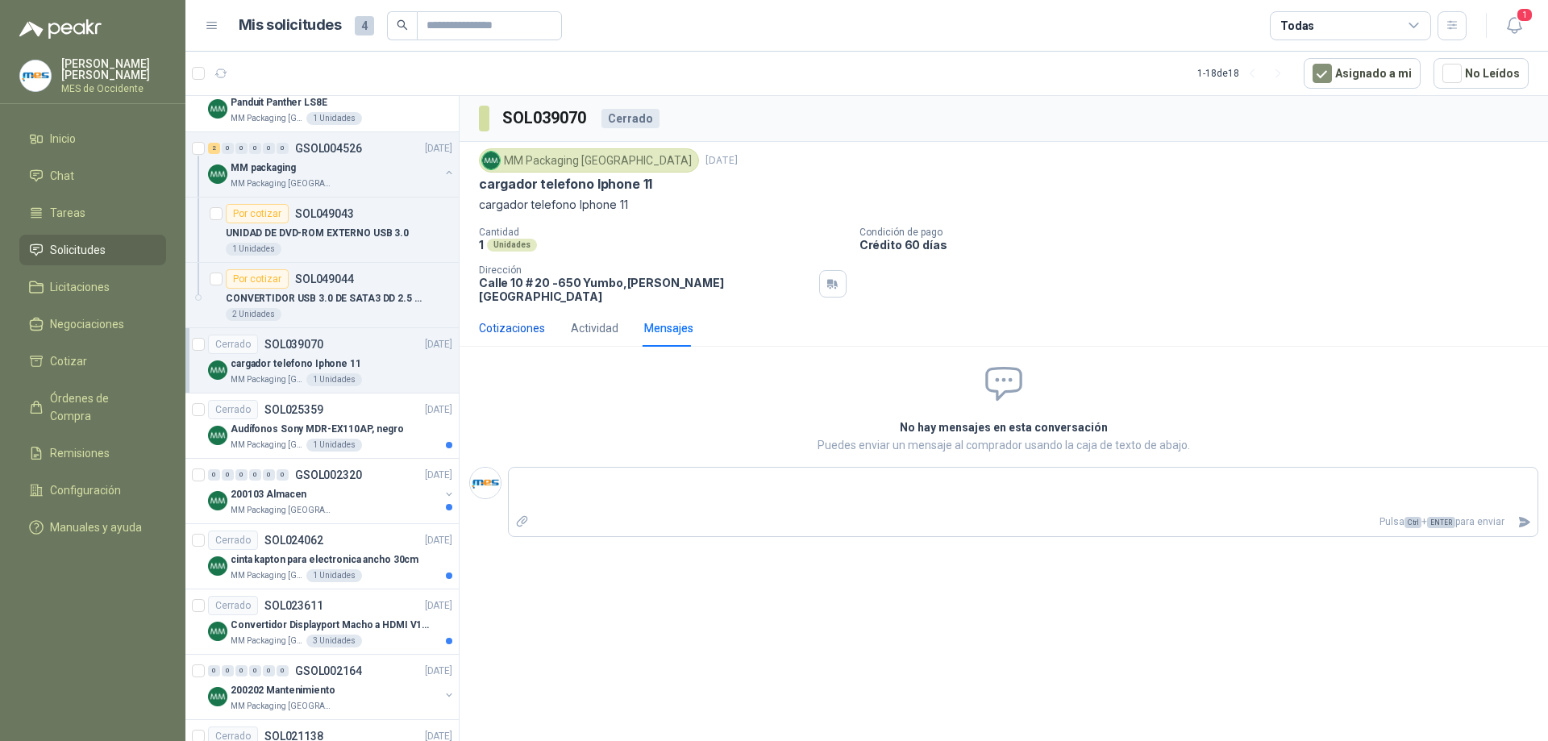
click at [534, 319] on div "Cotizaciones" at bounding box center [512, 328] width 66 height 18
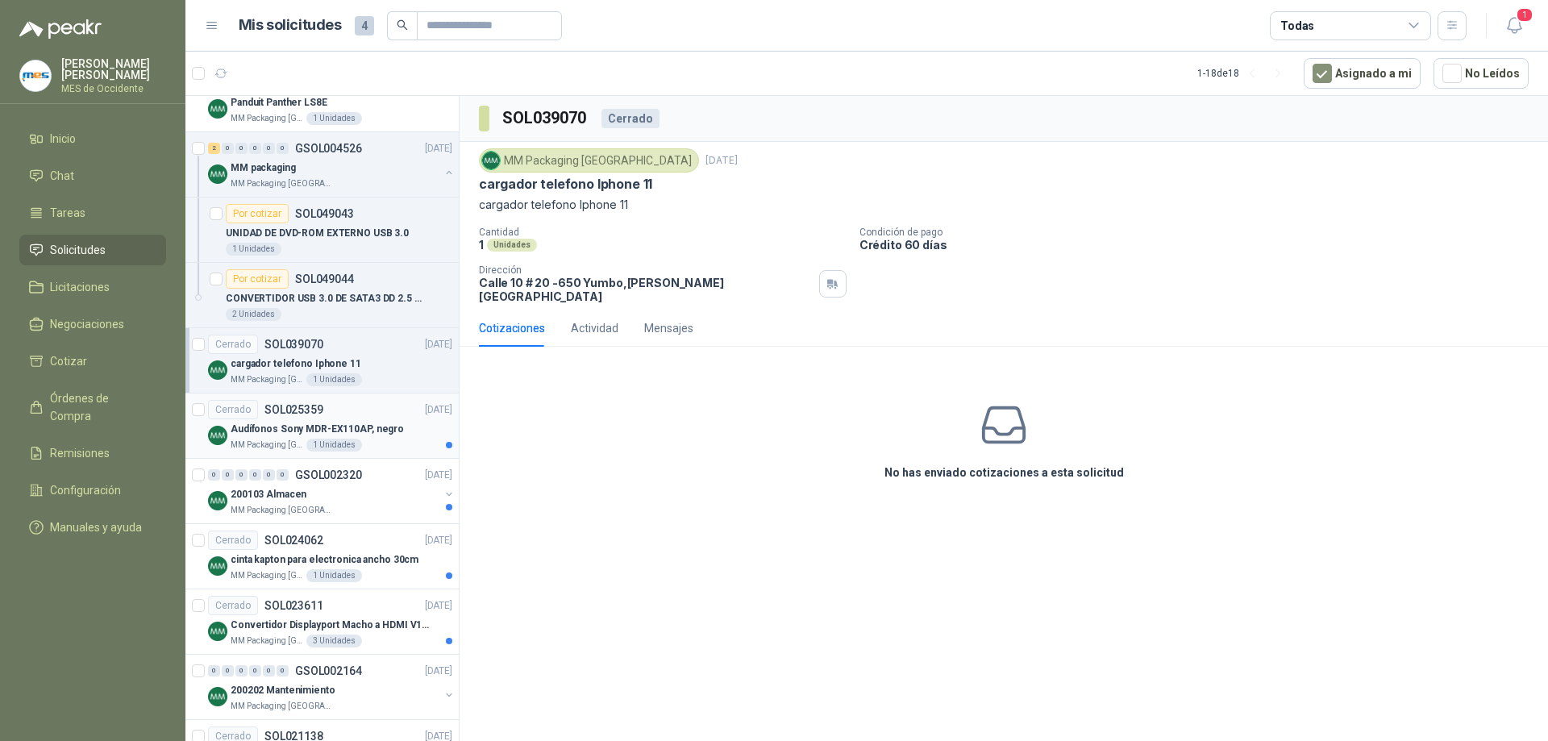
click at [397, 406] on div "Cerrado SOL025359 [DATE]" at bounding box center [330, 409] width 244 height 19
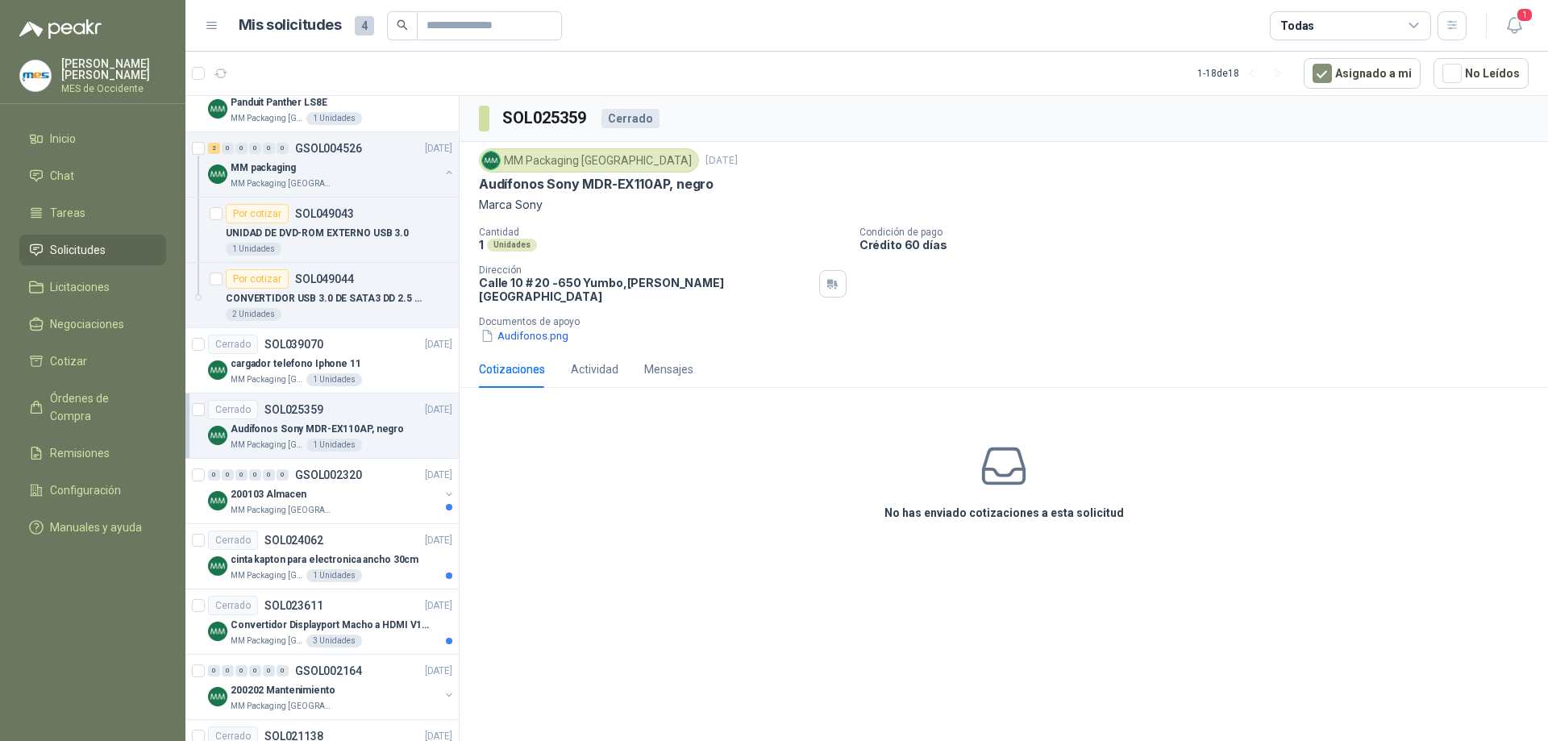
click at [796, 413] on div "No has enviado cotizaciones a esta solicitud" at bounding box center [1004, 482] width 1088 height 162
click at [1025, 504] on h3 "No has enviado cotizaciones a esta solicitud" at bounding box center [1003, 513] width 239 height 18
click at [1020, 517] on div "No has enviado cotizaciones a esta solicitud" at bounding box center [1004, 482] width 1088 height 162
click at [933, 509] on h3 "No has enviado cotizaciones a esta solicitud" at bounding box center [1003, 513] width 239 height 18
click at [998, 462] on icon at bounding box center [1004, 466] width 41 height 35
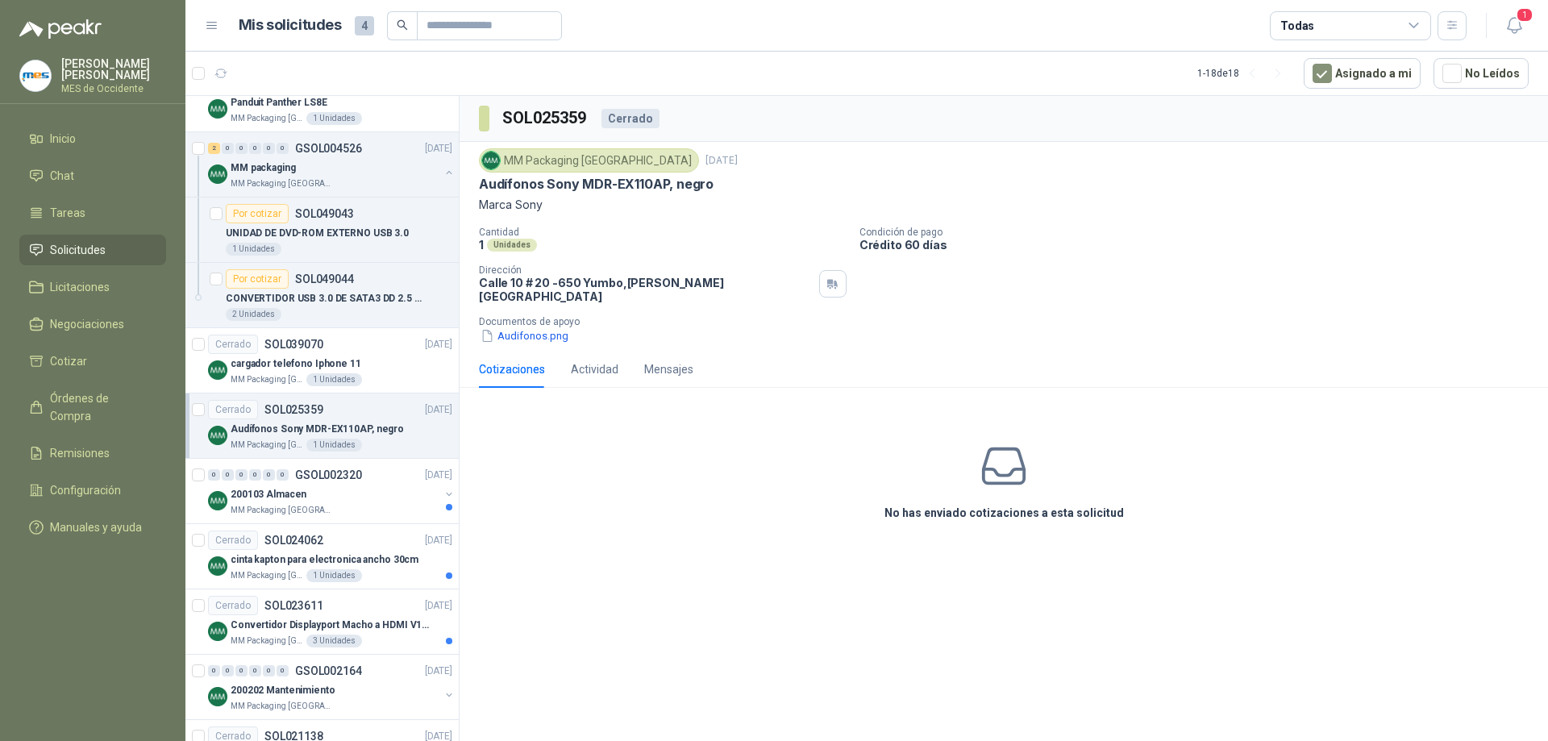
click at [587, 277] on p "[STREET_ADDRESS][PERSON_NAME]" at bounding box center [646, 289] width 334 height 27
click at [568, 300] on div "Cantidad 1 Unidades Condición de pago Crédito 60 días Dirección [STREET_ADDRESS…" at bounding box center [1004, 286] width 1050 height 118
drag, startPoint x: 609, startPoint y: 301, endPoint x: 601, endPoint y: 314, distance: 15.2
click at [610, 302] on div "Cantidad 1 Unidades Condición de pago Crédito 60 días Dirección [STREET_ADDRESS…" at bounding box center [1004, 286] width 1050 height 118
click at [598, 316] on div "Documentos de apoyo Audifonos.png" at bounding box center [1010, 330] width 1063 height 28
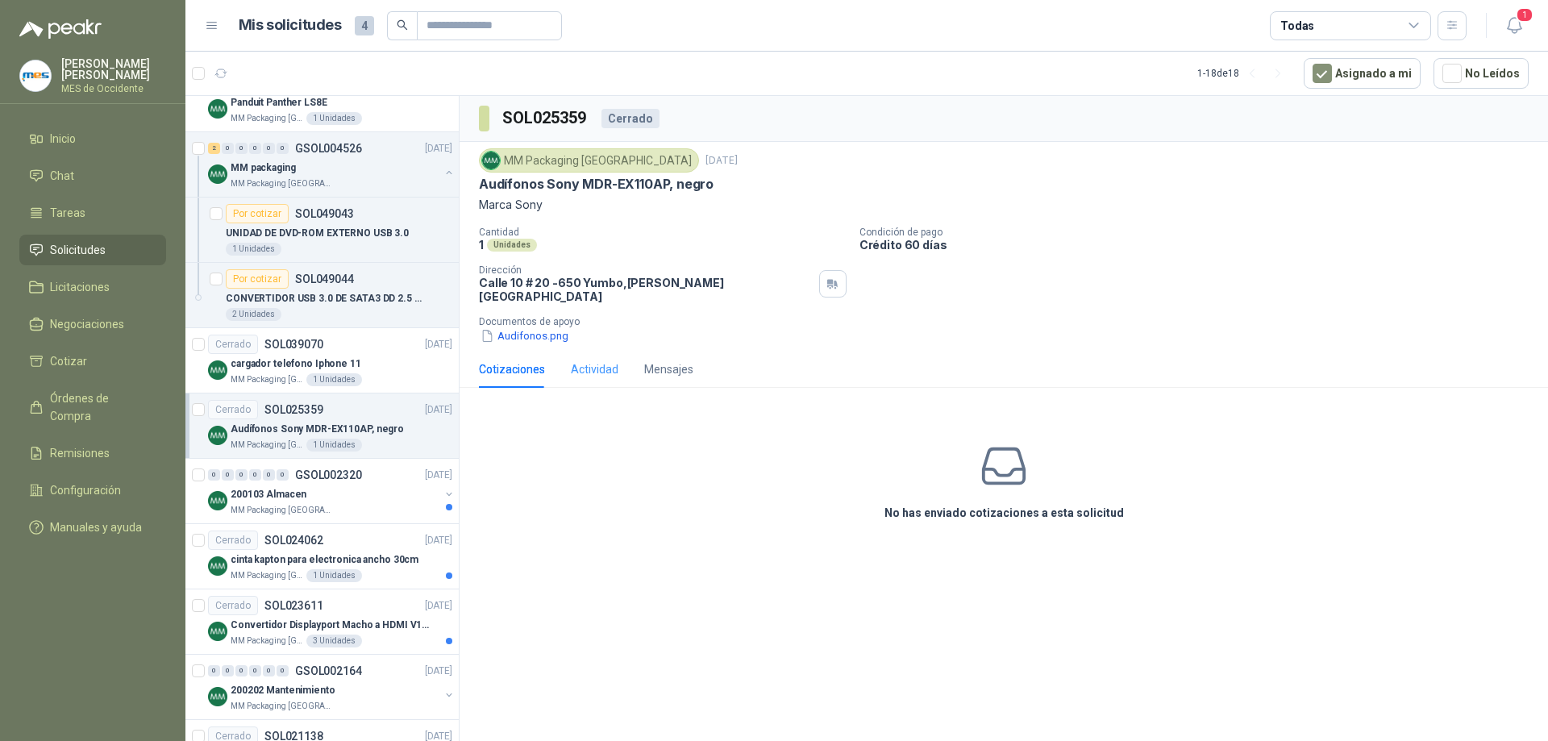
drag, startPoint x: 547, startPoint y: 337, endPoint x: 579, endPoint y: 352, distance: 35.7
click at [547, 338] on div "MM Packaging [GEOGRAPHIC_DATA] [DATE] Audífonos Sony MDR-EX110AP, negro Marca S…" at bounding box center [1004, 246] width 1088 height 209
click at [585, 360] on div "Actividad" at bounding box center [595, 369] width 48 height 18
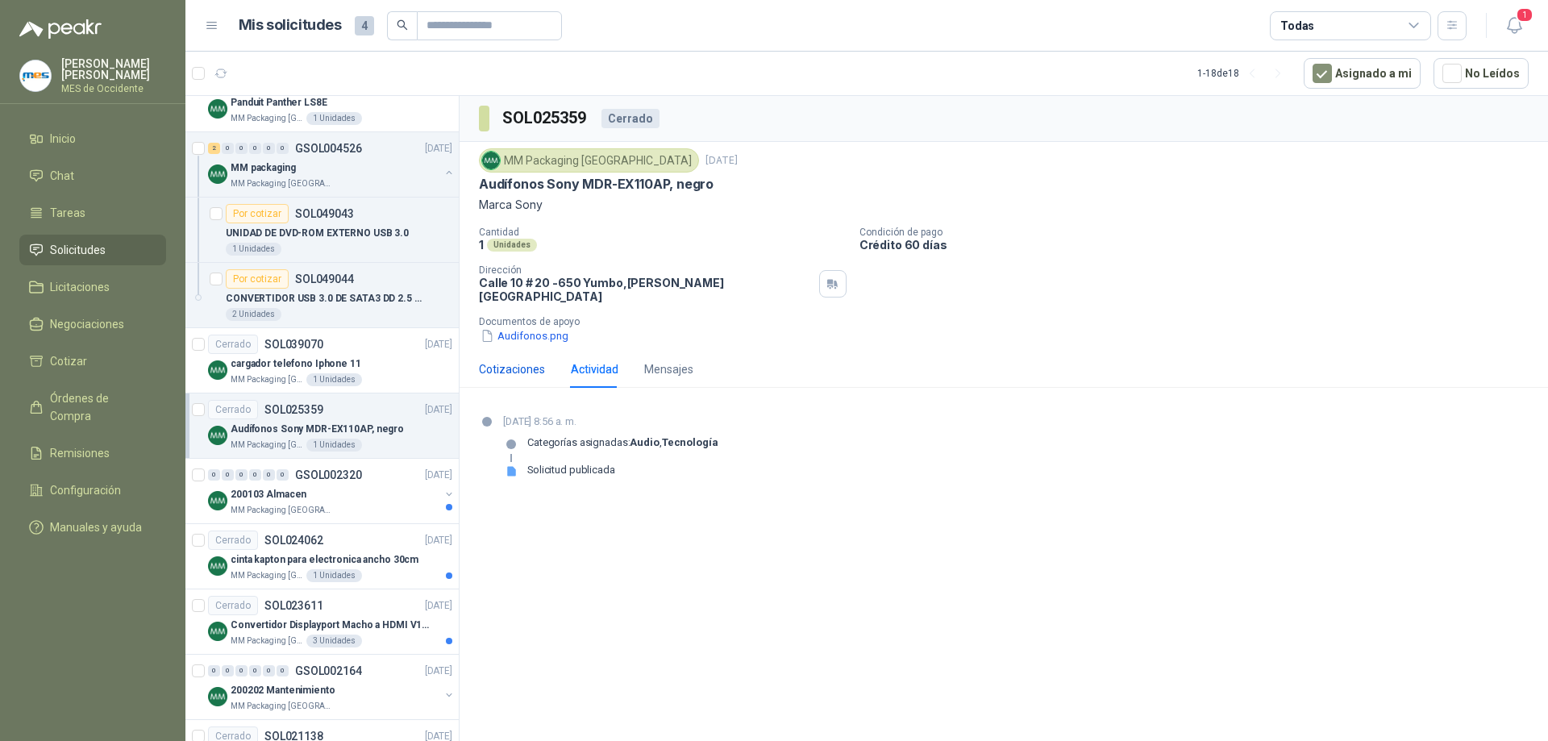
click at [496, 360] on div "Cotizaciones" at bounding box center [512, 369] width 66 height 18
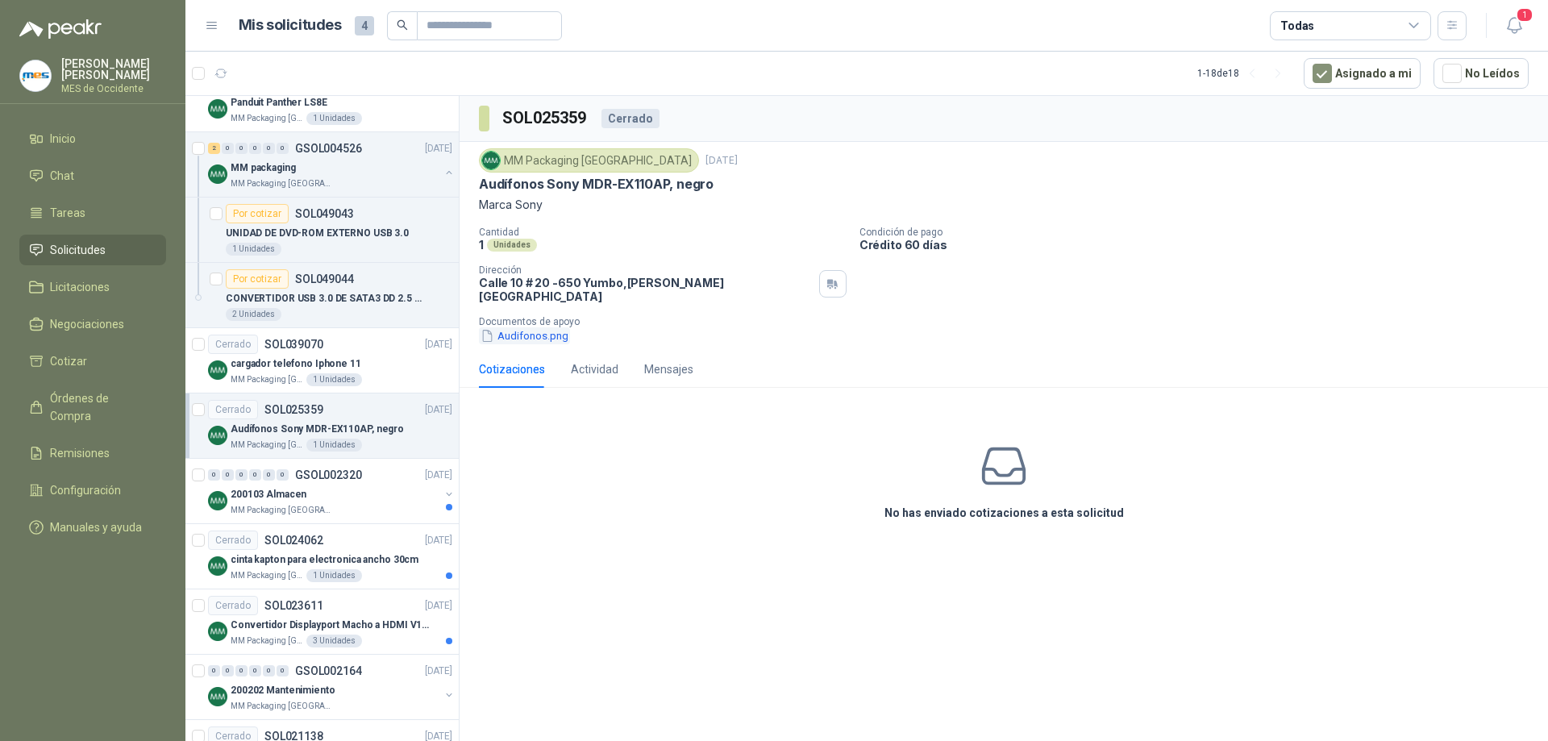
click at [511, 331] on button "Audifonos.png" at bounding box center [524, 335] width 91 height 17
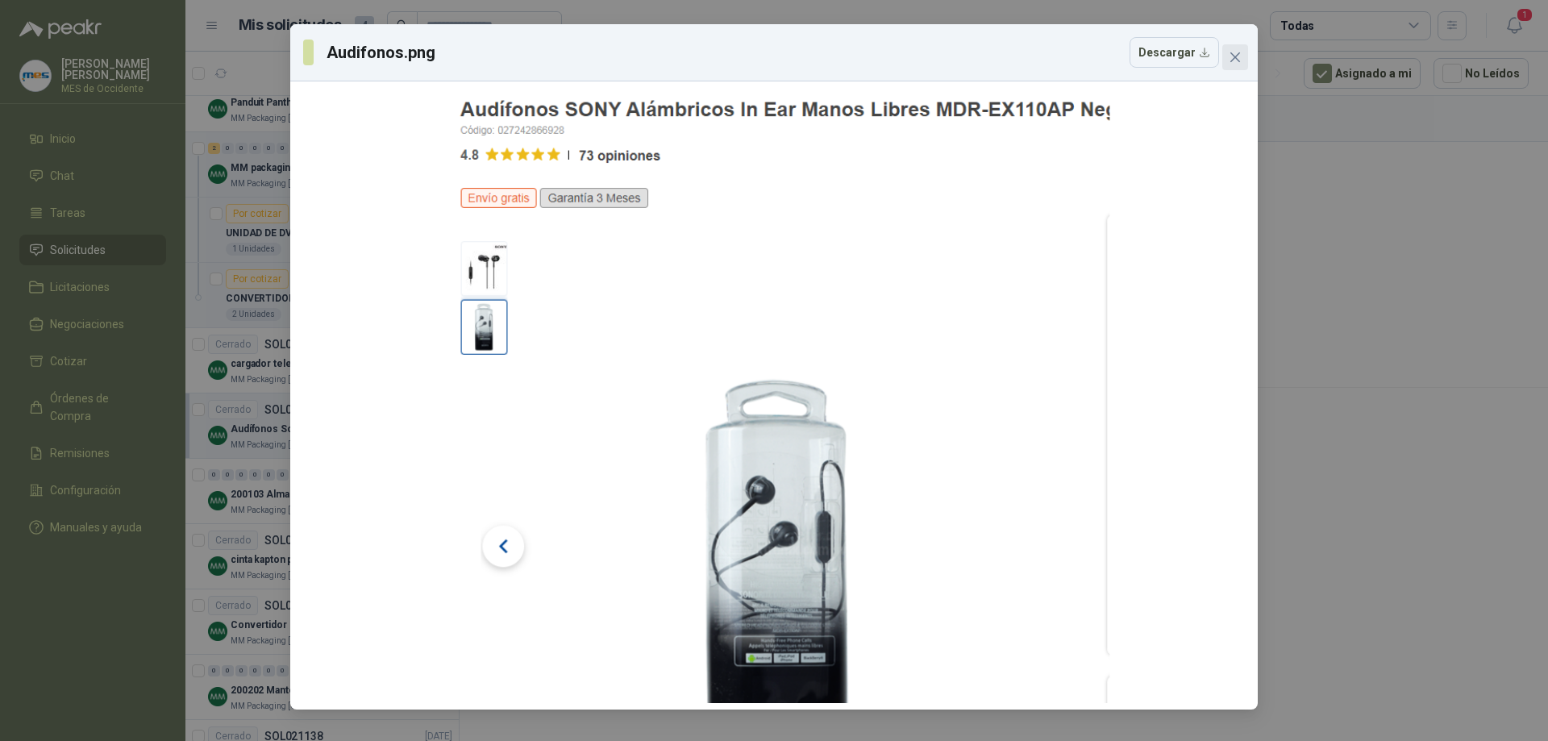
click at [1229, 50] on button "Close" at bounding box center [1235, 57] width 26 height 26
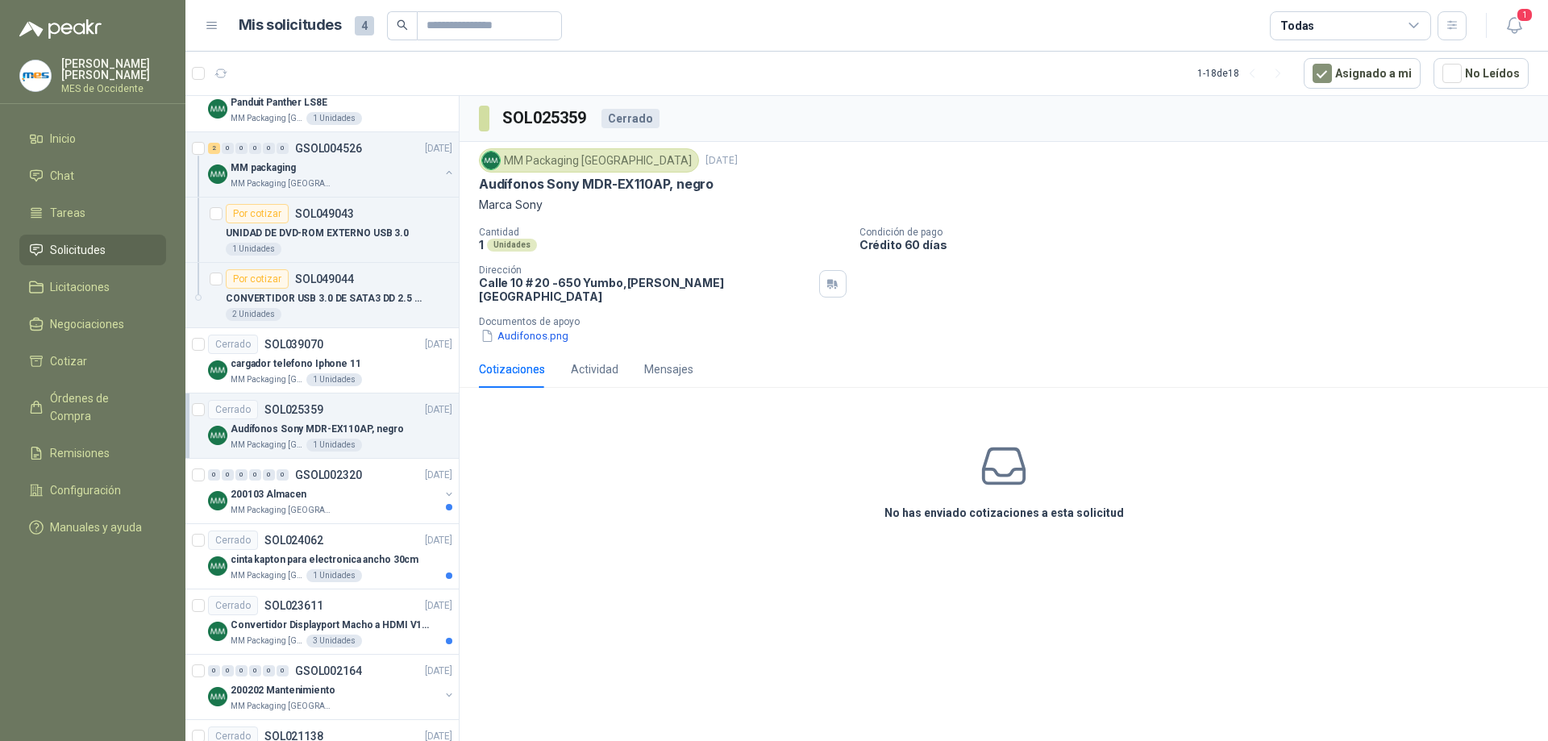
click at [573, 214] on div "MM Packaging [GEOGRAPHIC_DATA] [DATE] Audífonos Sony MDR-EX110AP, negro Marca S…" at bounding box center [1004, 246] width 1050 height 196
click at [542, 152] on div "MM Packaging [GEOGRAPHIC_DATA]" at bounding box center [589, 160] width 220 height 24
click at [529, 181] on p "Audífonos Sony MDR-EX110AP, negro" at bounding box center [596, 184] width 235 height 17
drag, startPoint x: 509, startPoint y: 201, endPoint x: 492, endPoint y: 207, distance: 18.1
click at [505, 202] on p "Marca Sony" at bounding box center [1004, 205] width 1050 height 18
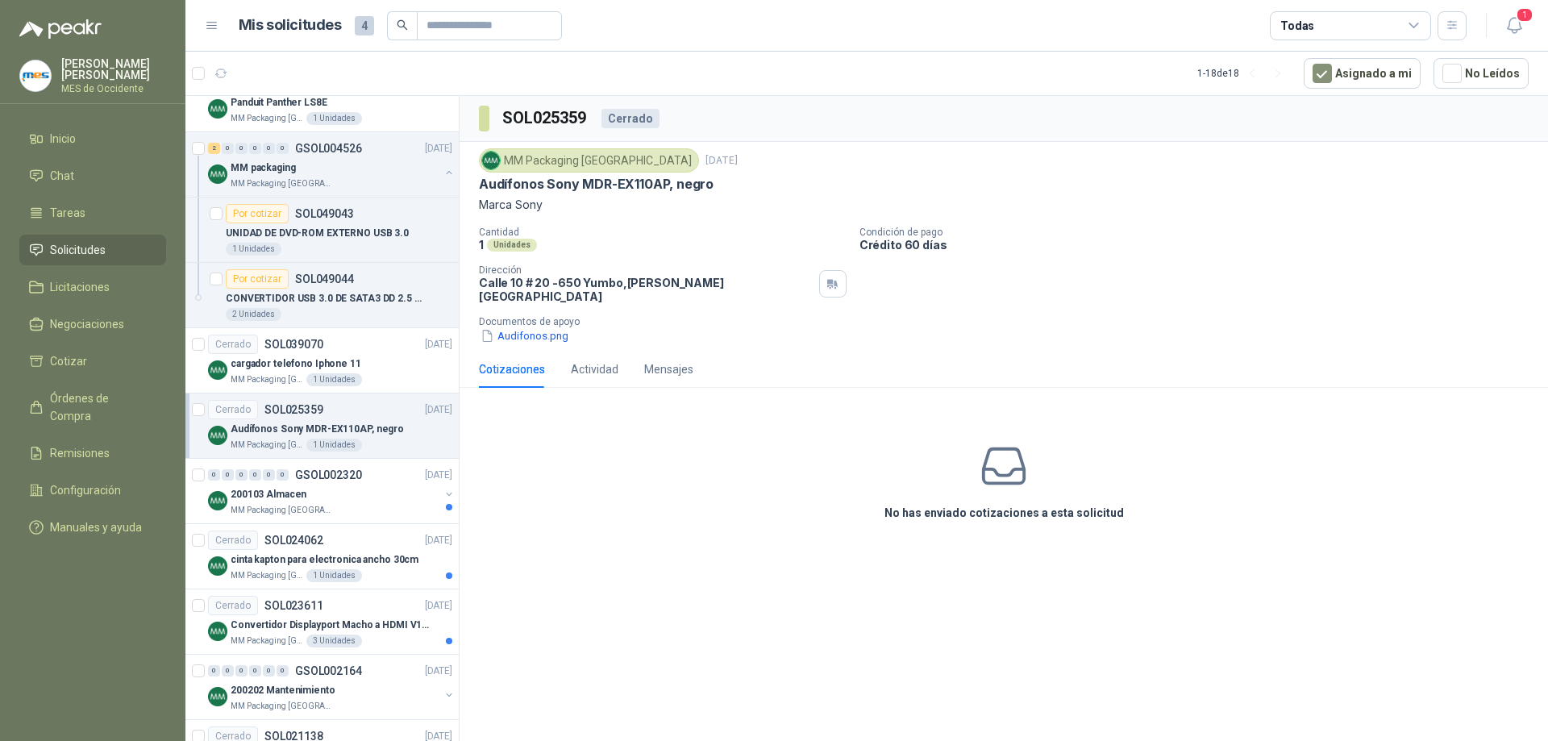
drag, startPoint x: 492, startPoint y: 207, endPoint x: 490, endPoint y: 218, distance: 11.4
click at [491, 208] on p "Marca Sony" at bounding box center [1004, 205] width 1050 height 18
drag, startPoint x: 490, startPoint y: 236, endPoint x: 501, endPoint y: 303, distance: 67.7
click at [490, 239] on div "Cantidad 1 Unidades" at bounding box center [663, 239] width 368 height 25
click at [501, 327] on button "Audifonos.png" at bounding box center [524, 335] width 91 height 17
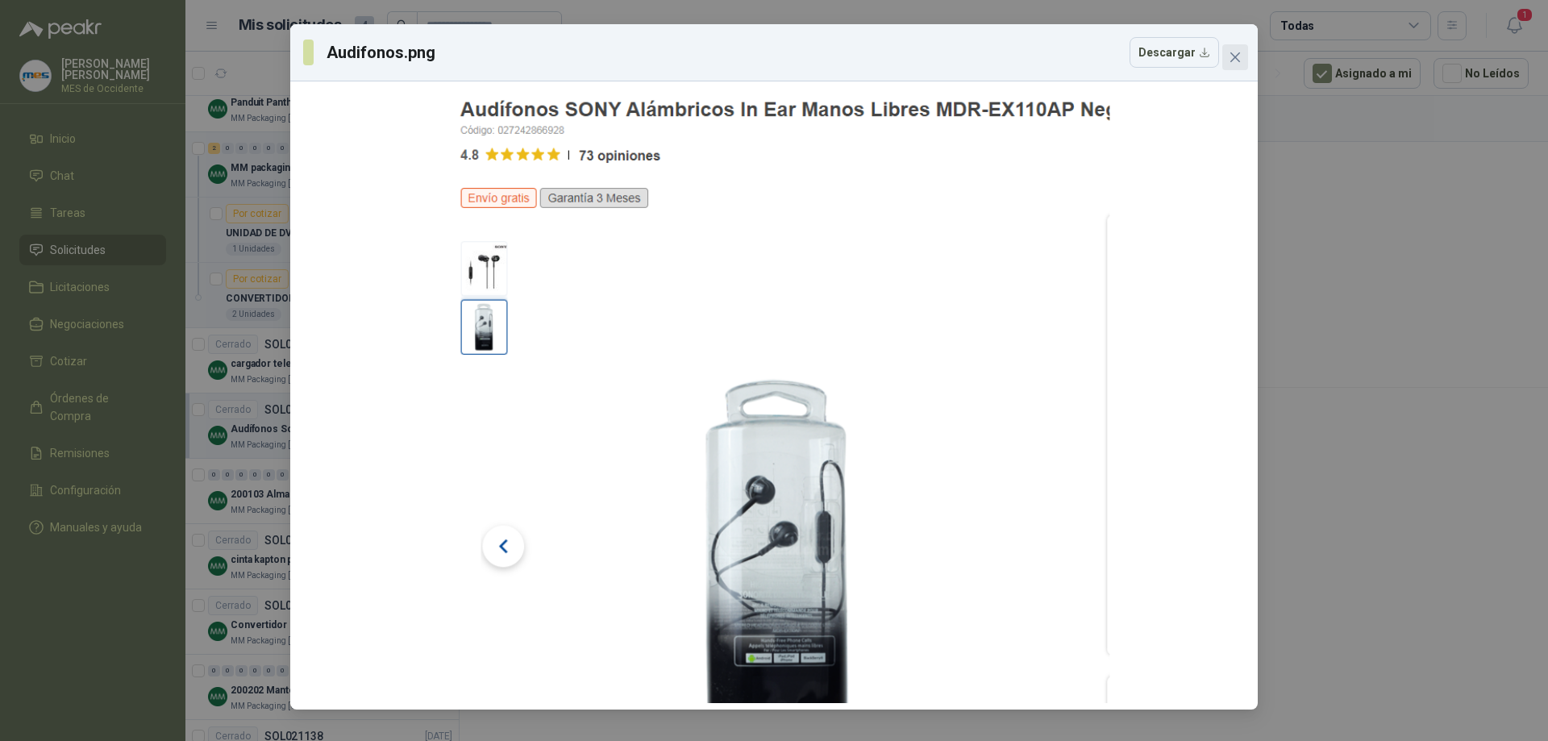
click at [1229, 52] on span "Close" at bounding box center [1235, 57] width 26 height 13
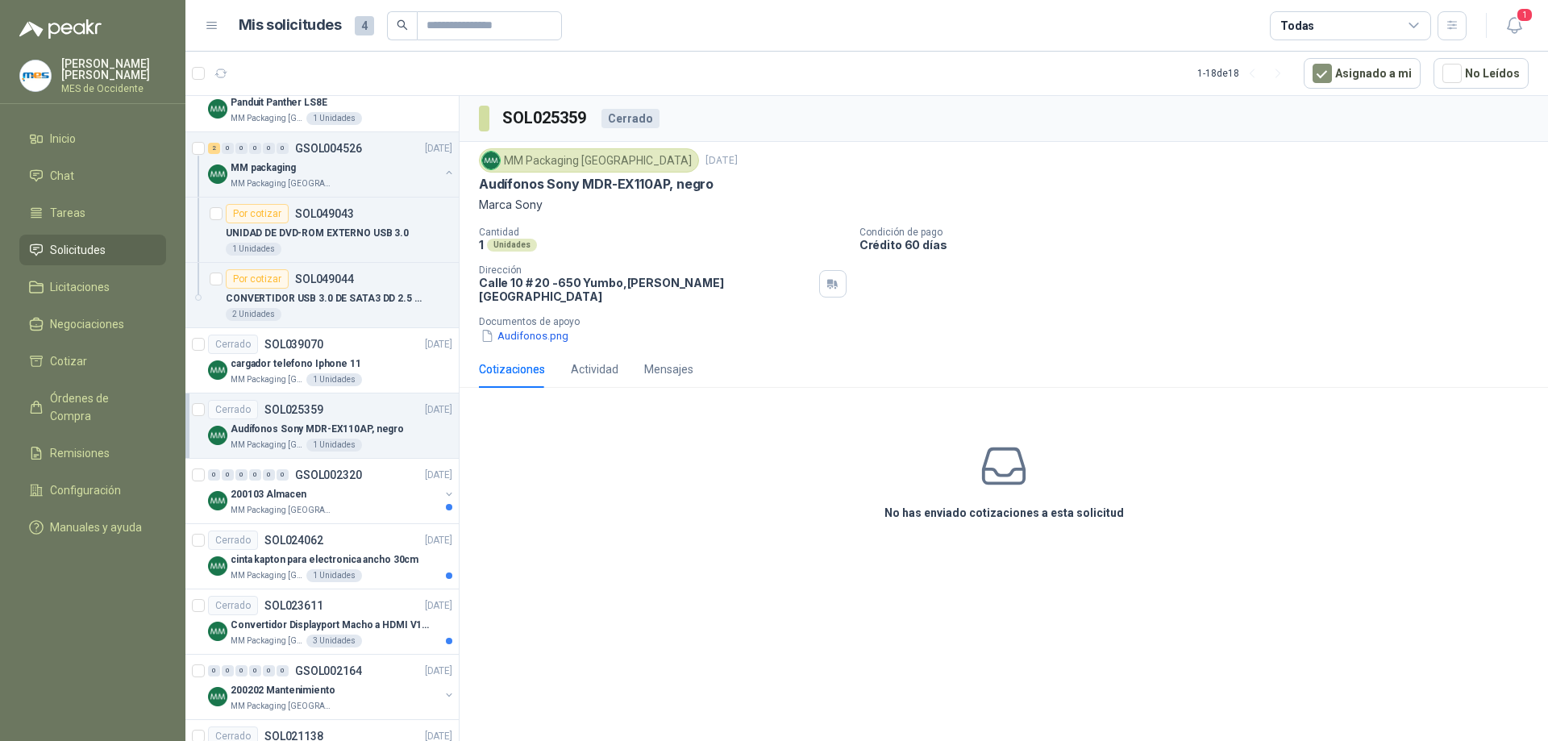
click at [515, 360] on div "Cotizaciones" at bounding box center [512, 369] width 66 height 18
click at [605, 360] on div "Actividad" at bounding box center [595, 369] width 48 height 18
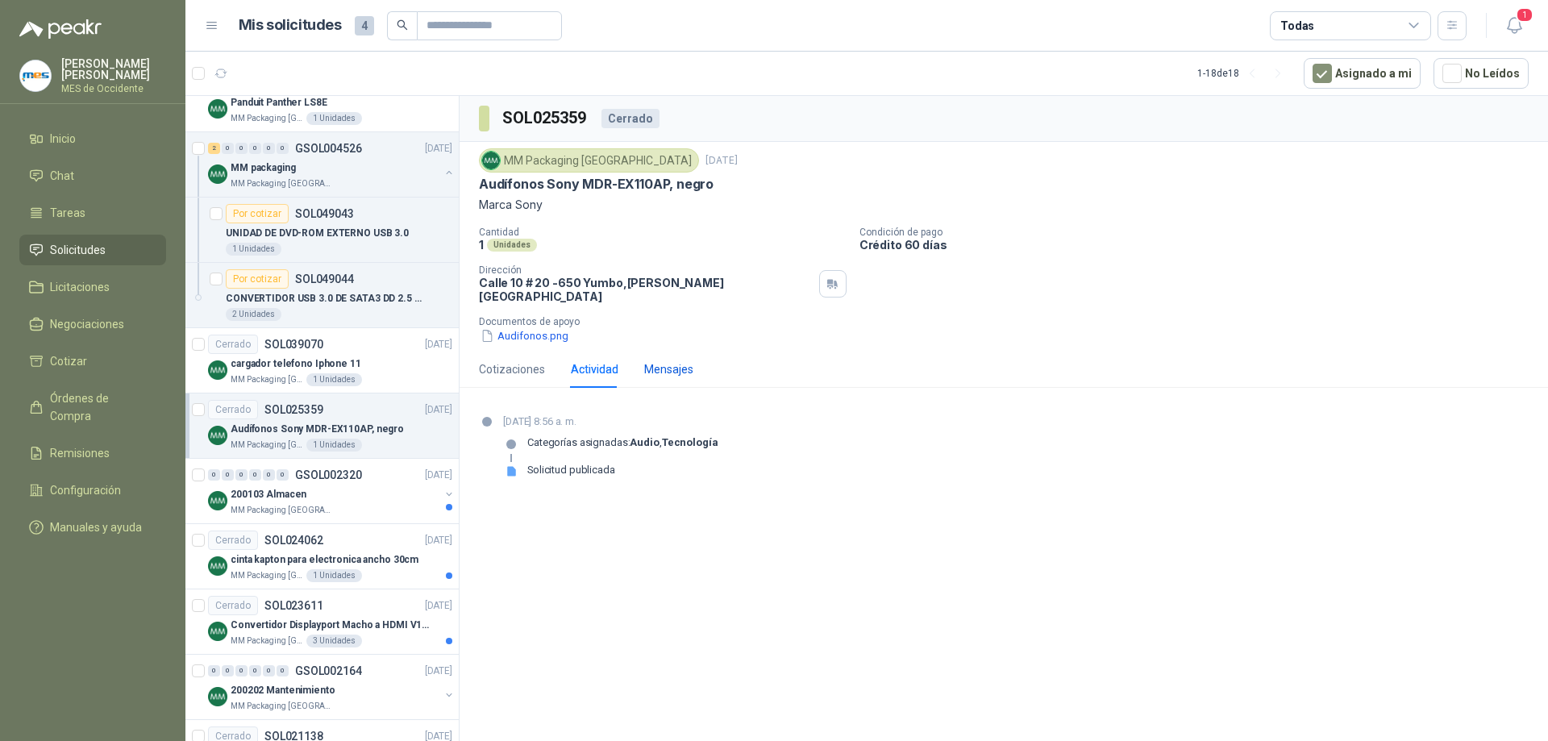
click at [660, 360] on div "Mensajes" at bounding box center [668, 369] width 49 height 18
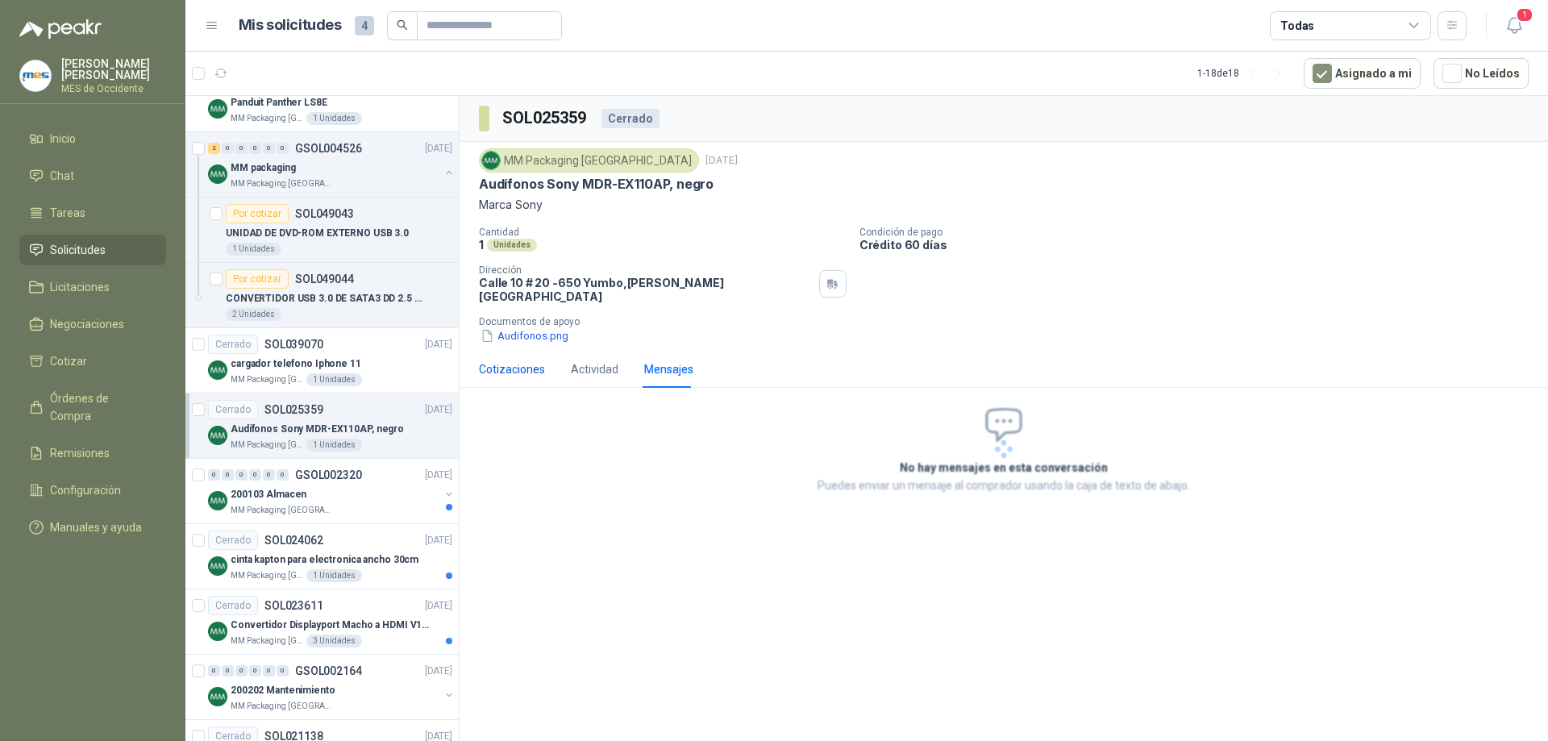
click at [516, 360] on div "Cotizaciones" at bounding box center [512, 369] width 66 height 18
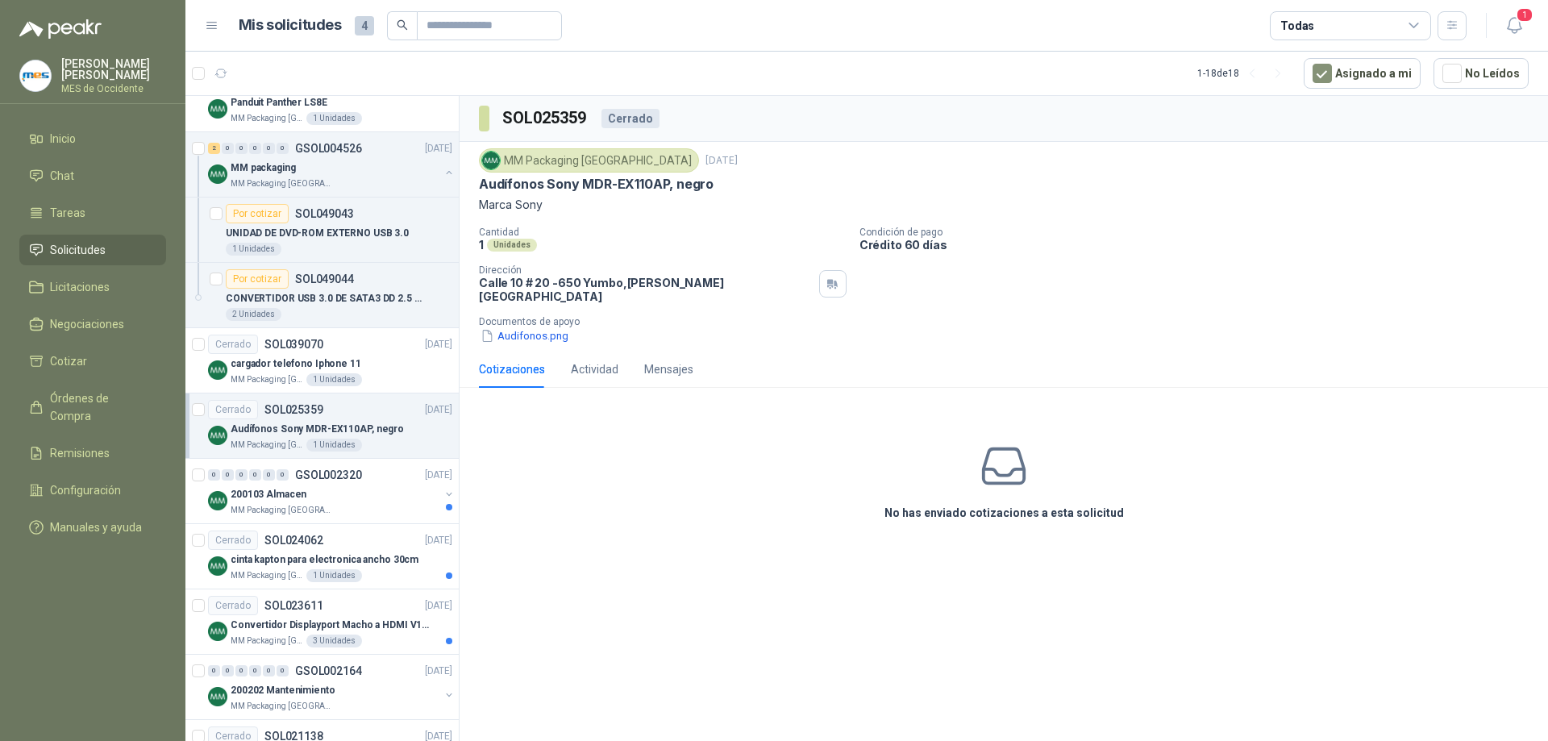
click at [774, 352] on div "Cotizaciones Actividad Mensajes" at bounding box center [1004, 369] width 1050 height 37
drag, startPoint x: 793, startPoint y: 349, endPoint x: 836, endPoint y: 359, distance: 44.6
click at [799, 351] on div "Cotizaciones Actividad Mensajes" at bounding box center [1004, 369] width 1050 height 37
click at [980, 443] on icon at bounding box center [1004, 466] width 51 height 51
drag, startPoint x: 1016, startPoint y: 464, endPoint x: 988, endPoint y: 491, distance: 38.8
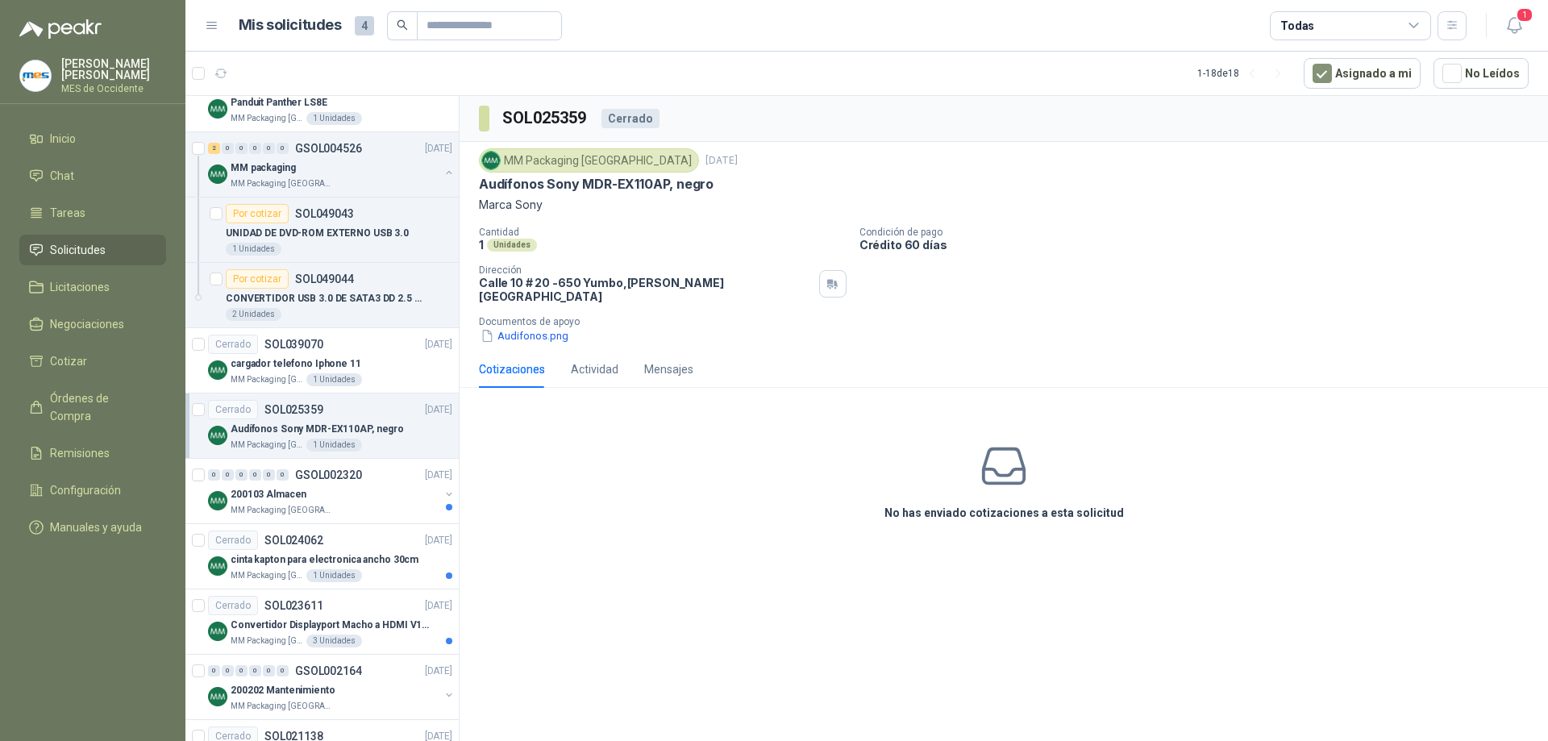
click at [1012, 474] on icon at bounding box center [1004, 466] width 51 height 51
drag, startPoint x: 971, startPoint y: 493, endPoint x: 938, endPoint y: 494, distance: 33.9
click at [956, 504] on h3 "No has enviado cotizaciones a esta solicitud" at bounding box center [1003, 513] width 239 height 18
click at [898, 504] on h3 "No has enviado cotizaciones a esta solicitud" at bounding box center [1003, 513] width 239 height 18
drag, startPoint x: 963, startPoint y: 494, endPoint x: 1048, endPoint y: 492, distance: 85.5
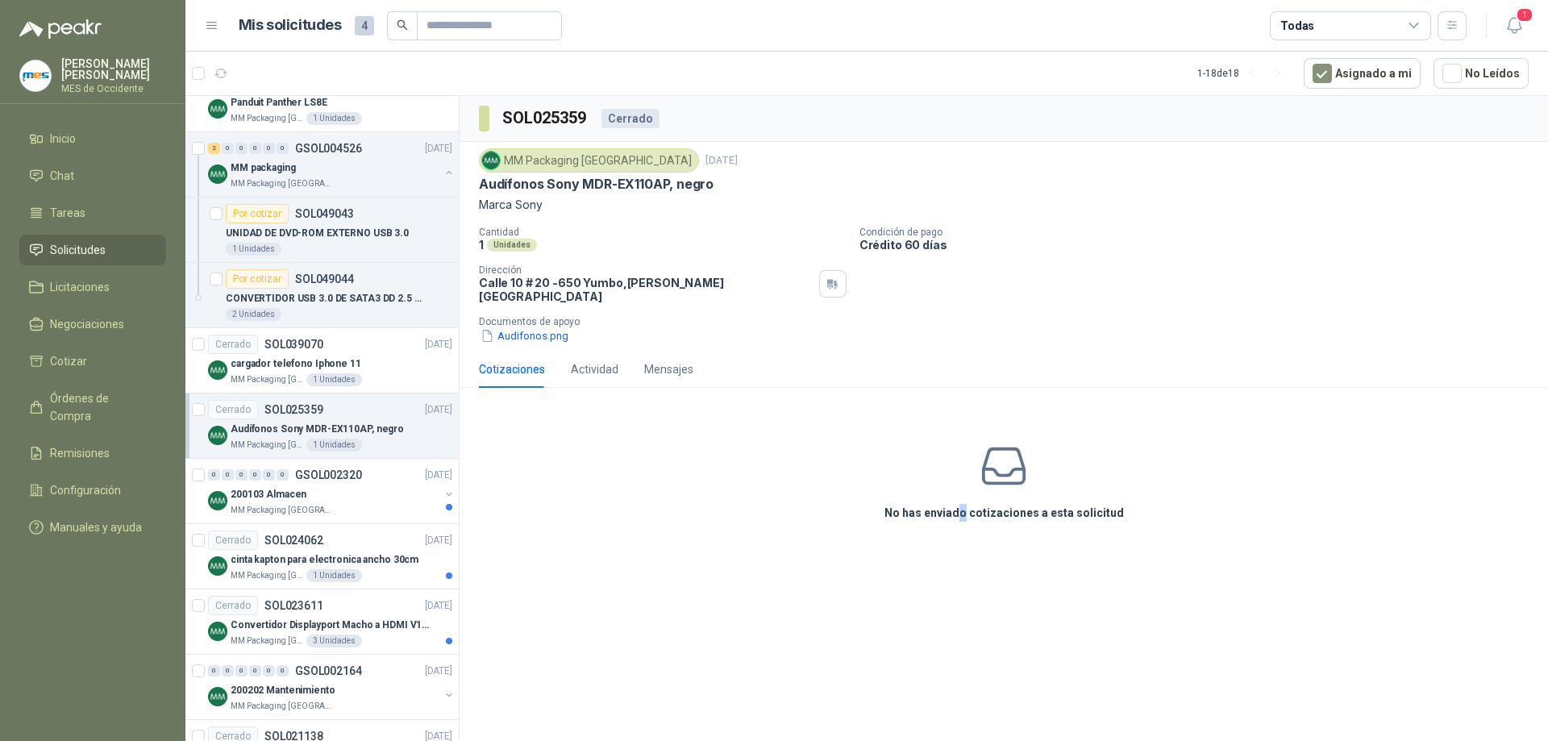
click at [1021, 492] on div "No has enviado cotizaciones a esta solicitud" at bounding box center [1004, 482] width 1088 height 162
drag, startPoint x: 1048, startPoint y: 492, endPoint x: 1096, endPoint y: 485, distance: 48.9
click at [1087, 485] on div "No has enviado cotizaciones a esta solicitud" at bounding box center [1004, 482] width 1088 height 162
drag, startPoint x: 1096, startPoint y: 485, endPoint x: 1120, endPoint y: 478, distance: 24.3
click at [1120, 478] on div "No has enviado cotizaciones a esta solicitud" at bounding box center [1004, 482] width 1088 height 162
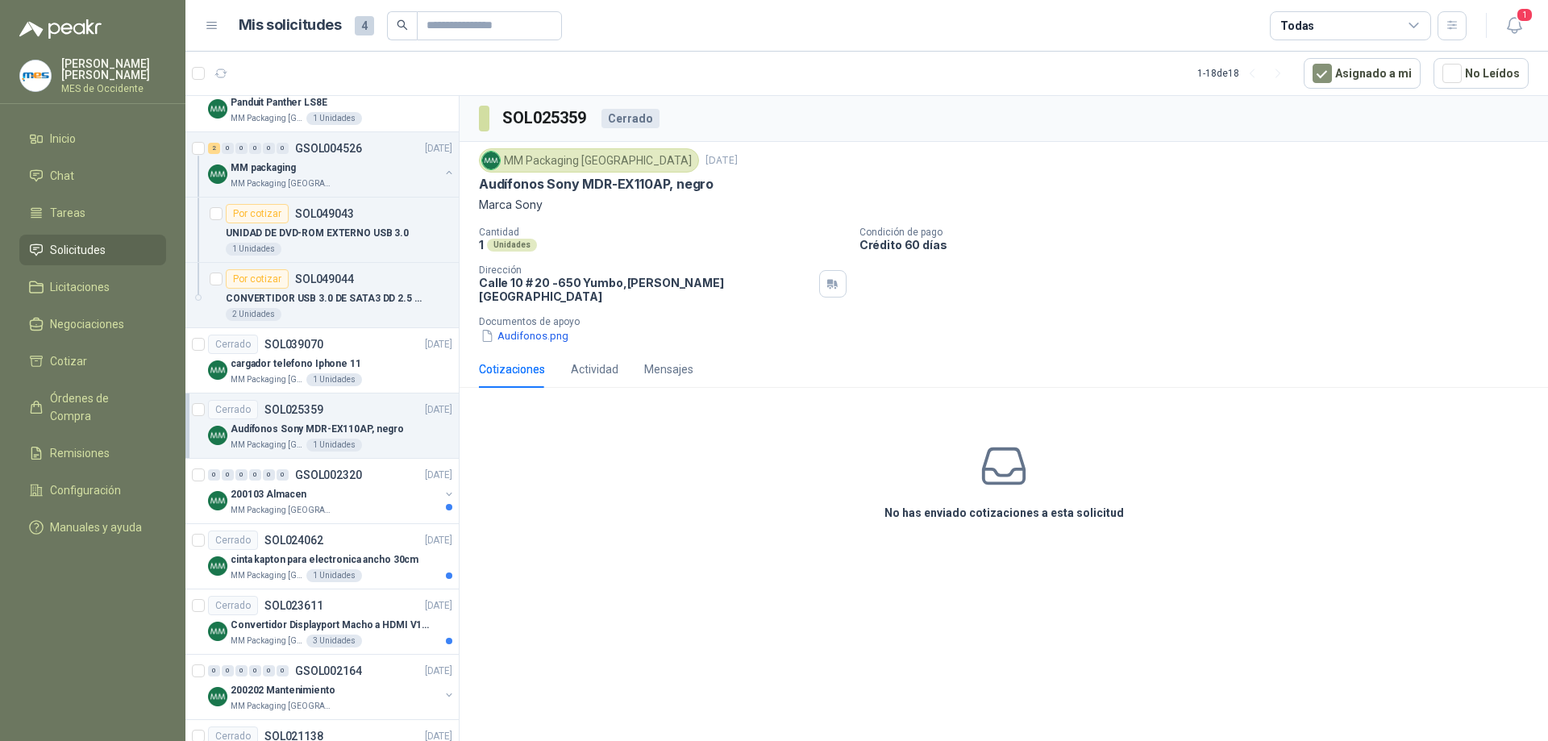
drag, startPoint x: 1020, startPoint y: 465, endPoint x: 1010, endPoint y: 465, distance: 9.7
click at [1011, 465] on icon at bounding box center [1004, 466] width 51 height 51
click at [1009, 465] on icon at bounding box center [1004, 466] width 41 height 35
click at [580, 360] on div "Actividad" at bounding box center [595, 369] width 48 height 18
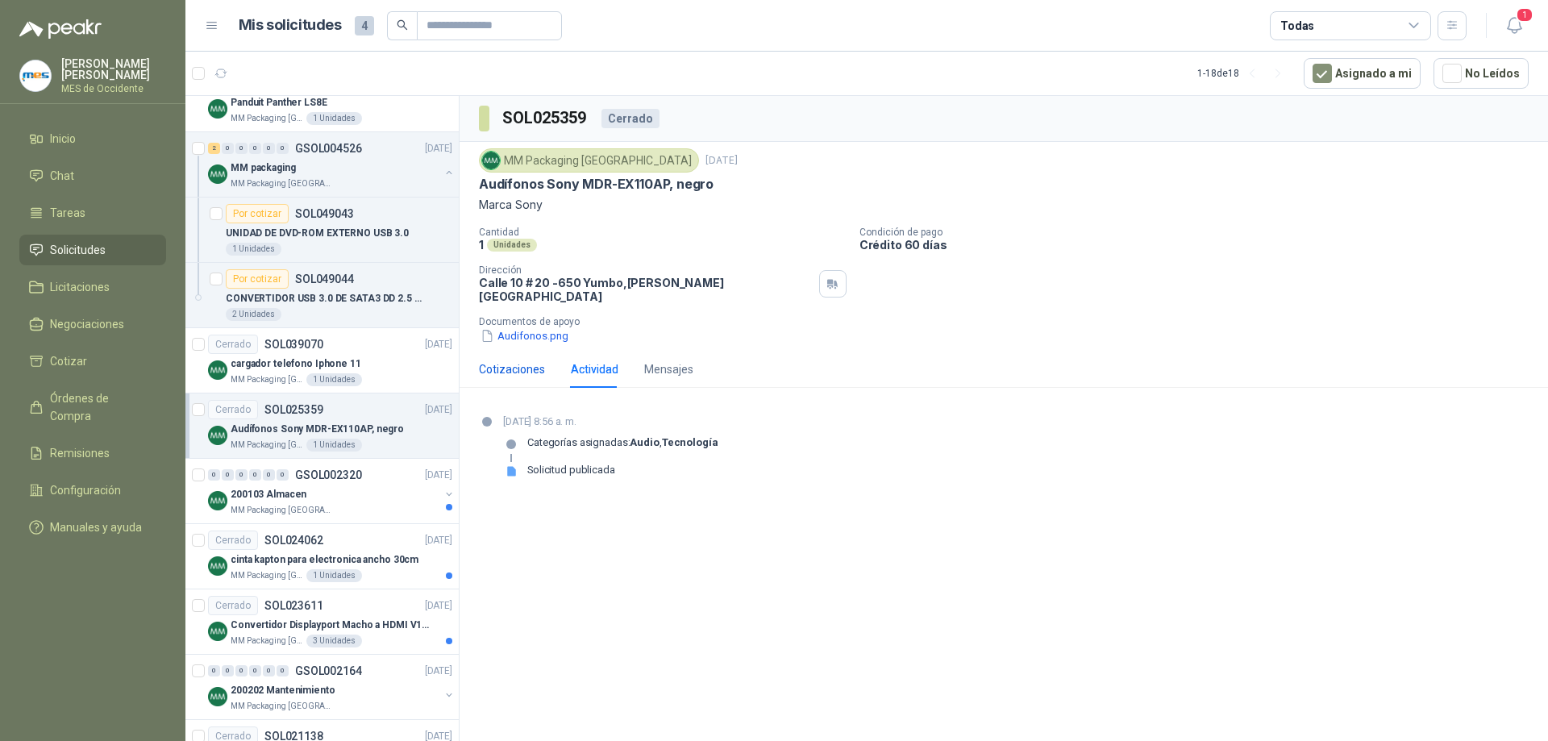
click at [527, 360] on div "Cotizaciones" at bounding box center [512, 369] width 66 height 18
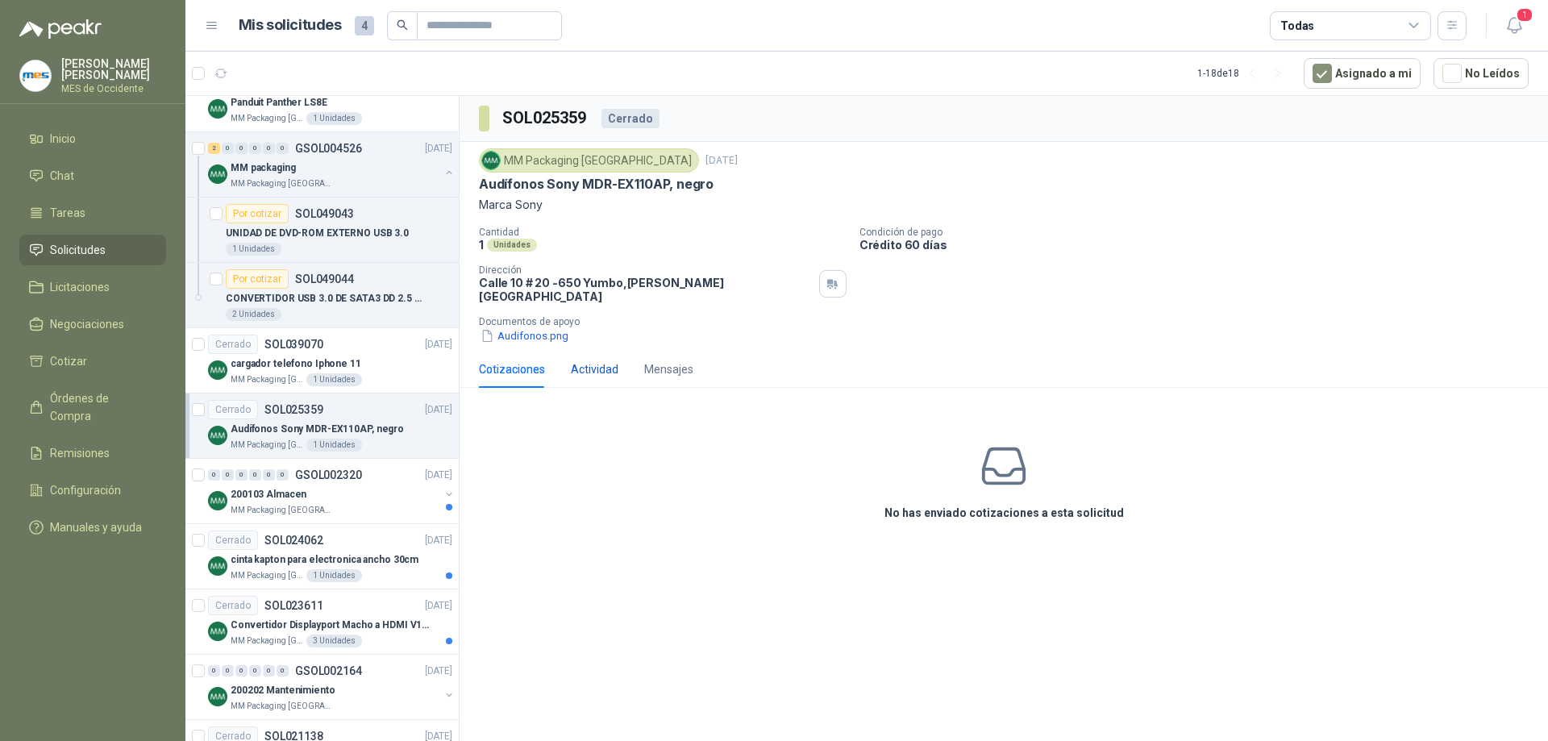
click at [587, 361] on div "Actividad" at bounding box center [595, 369] width 48 height 18
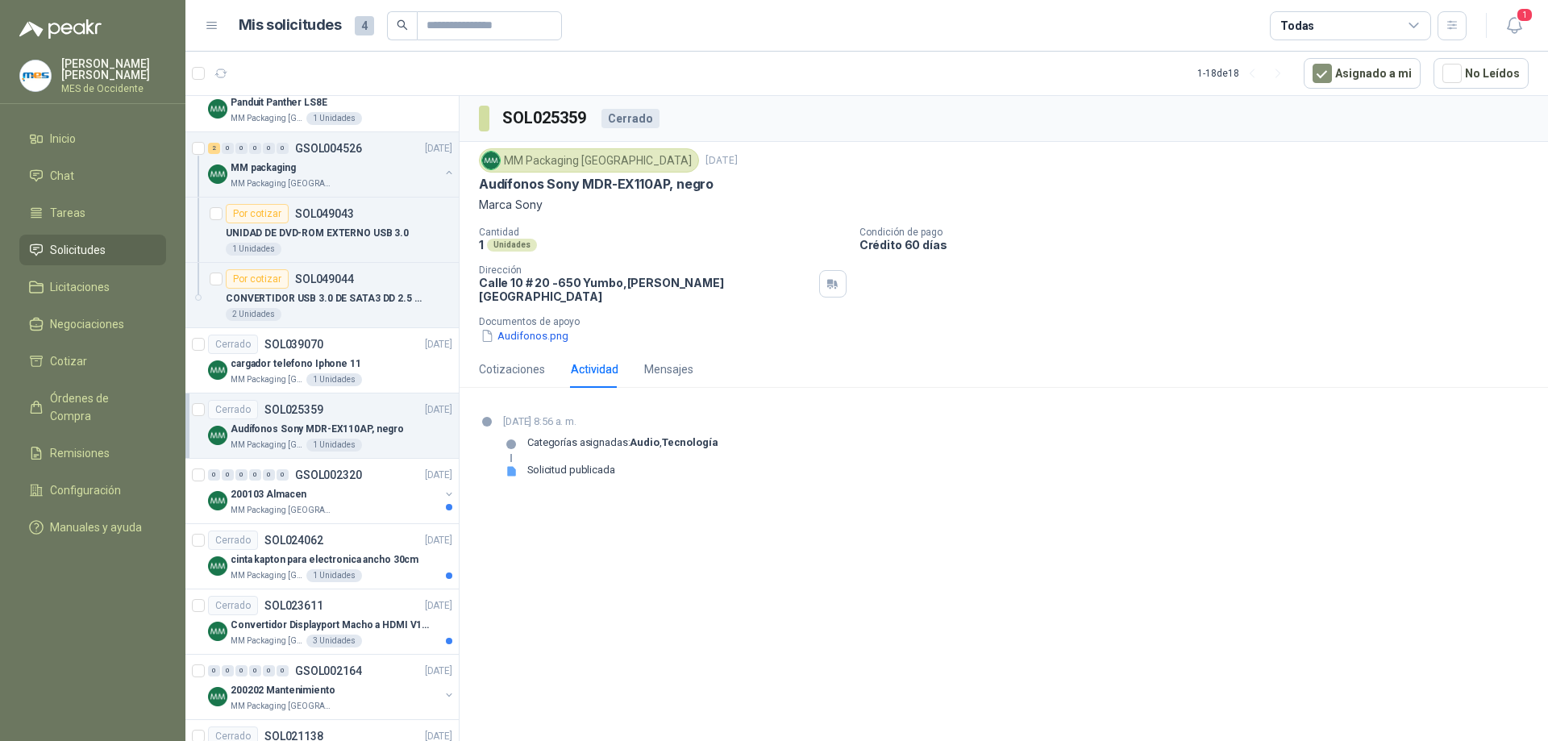
click at [566, 464] on div "Solicitud publicada" at bounding box center [571, 470] width 88 height 13
click at [624, 437] on p "Categorías asignadas: Audio , Tecnología" at bounding box center [622, 442] width 191 height 13
click at [672, 436] on strong "Tecnología" at bounding box center [690, 442] width 56 height 12
click at [608, 436] on p "Categorías asignadas: Audio , Tecnología" at bounding box center [622, 442] width 191 height 13
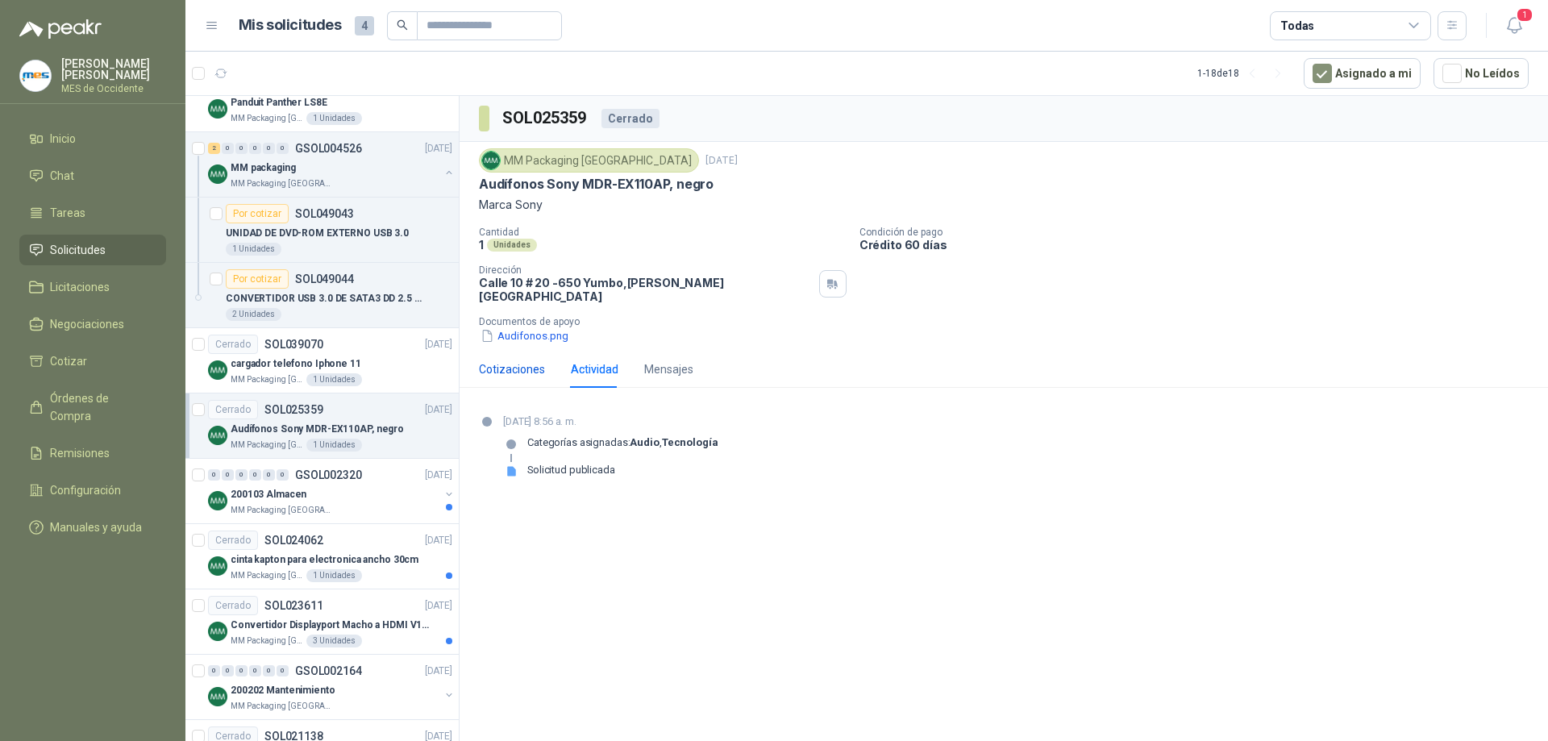
click at [504, 360] on div "Cotizaciones" at bounding box center [512, 369] width 66 height 18
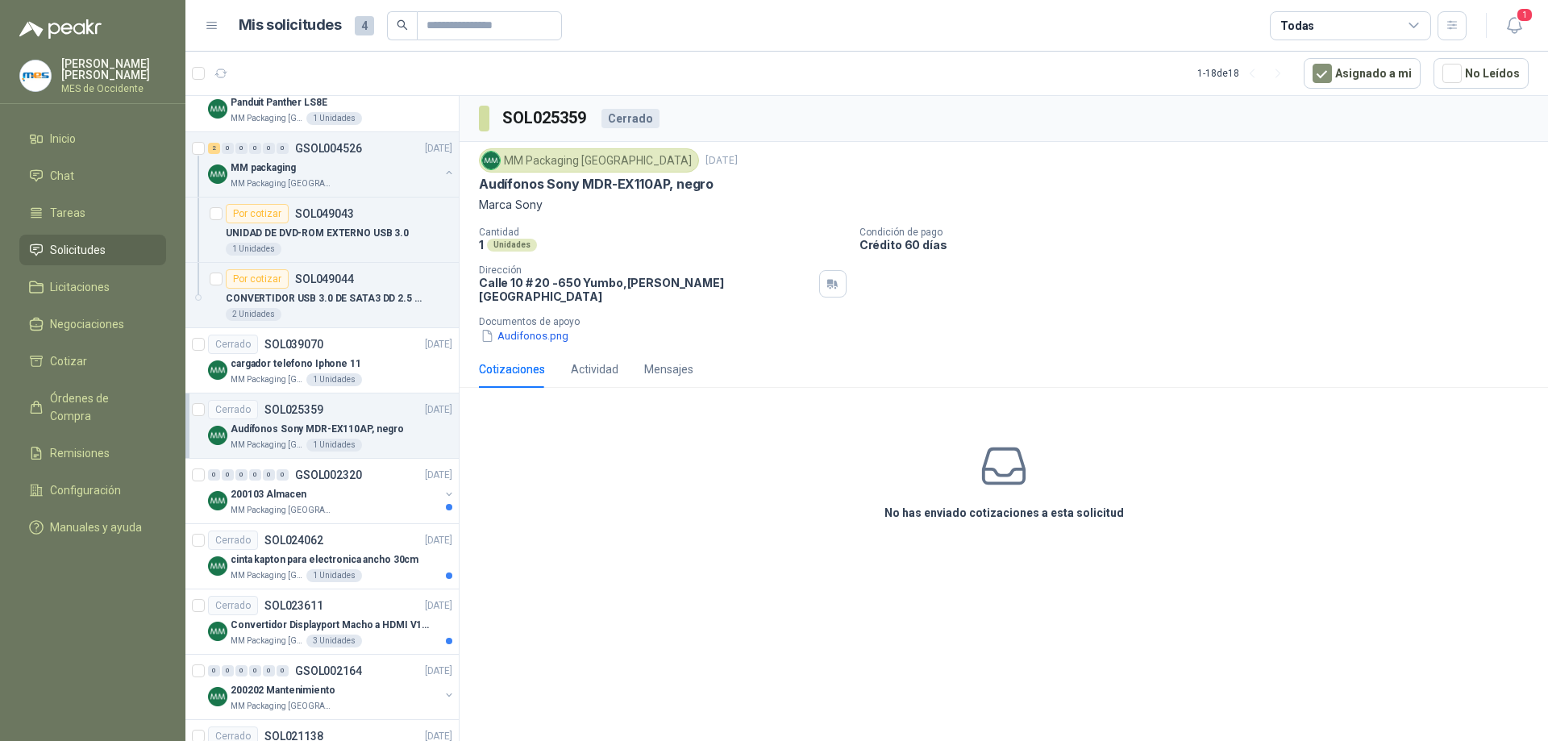
click at [604, 190] on p "Audífonos Sony MDR-EX110AP, negro" at bounding box center [596, 184] width 235 height 17
drag, startPoint x: 580, startPoint y: 166, endPoint x: 560, endPoint y: 163, distance: 21.2
click at [580, 166] on div "MM Packaging [GEOGRAPHIC_DATA]" at bounding box center [589, 160] width 220 height 24
click at [546, 158] on div "MM Packaging [GEOGRAPHIC_DATA]" at bounding box center [589, 160] width 220 height 24
drag, startPoint x: 472, startPoint y: 189, endPoint x: 485, endPoint y: 200, distance: 17.1
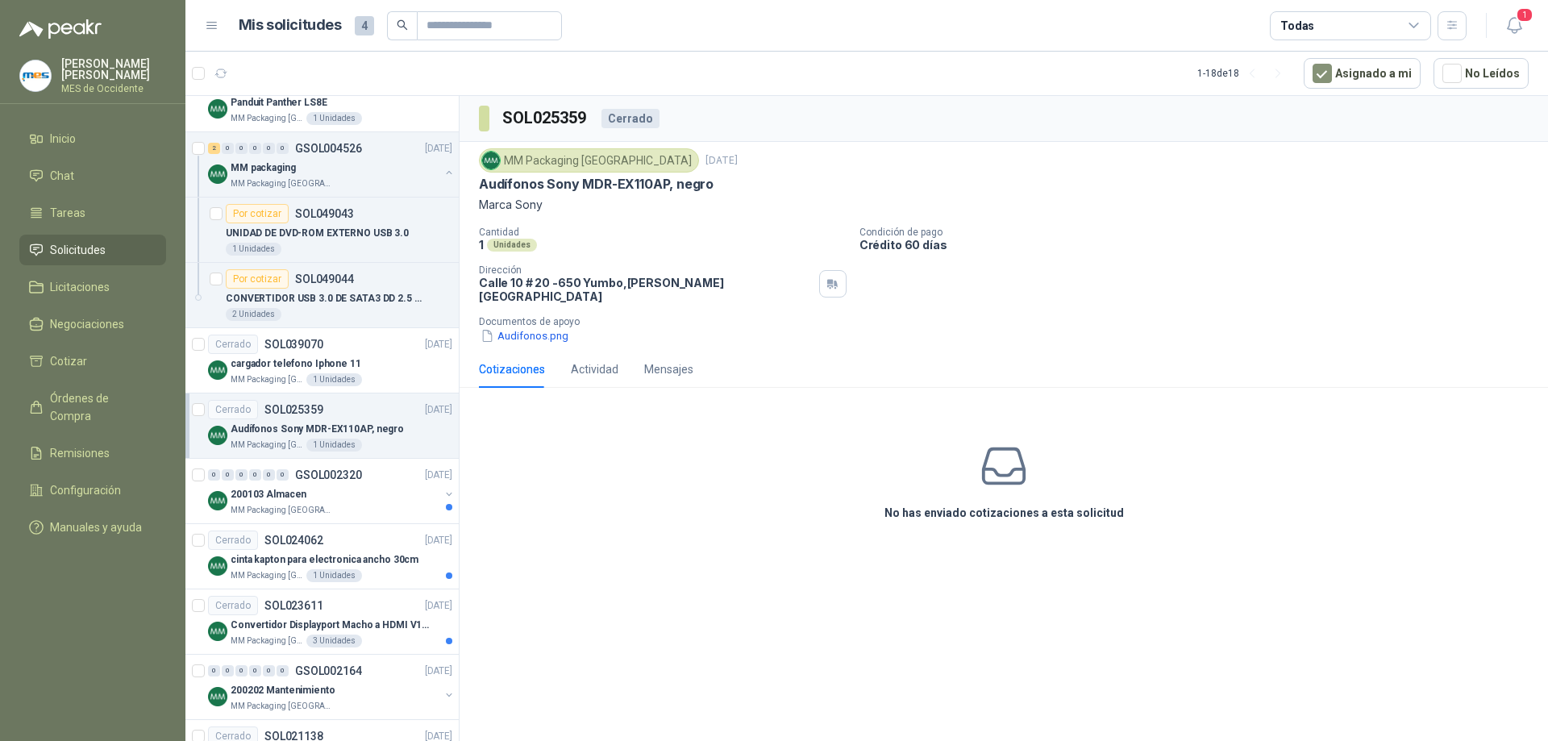
click at [472, 189] on div "MM Packaging [GEOGRAPHIC_DATA] [DATE] Audífonos Sony MDR-EX110AP, negro Marca S…" at bounding box center [1004, 246] width 1088 height 209
drag, startPoint x: 493, startPoint y: 208, endPoint x: 493, endPoint y: 239, distance: 31.5
click at [493, 209] on p "Marca Sony" at bounding box center [1004, 205] width 1050 height 18
click at [493, 244] on div "Unidades" at bounding box center [512, 245] width 50 height 13
click at [526, 252] on div "1 Unidades" at bounding box center [663, 245] width 368 height 14
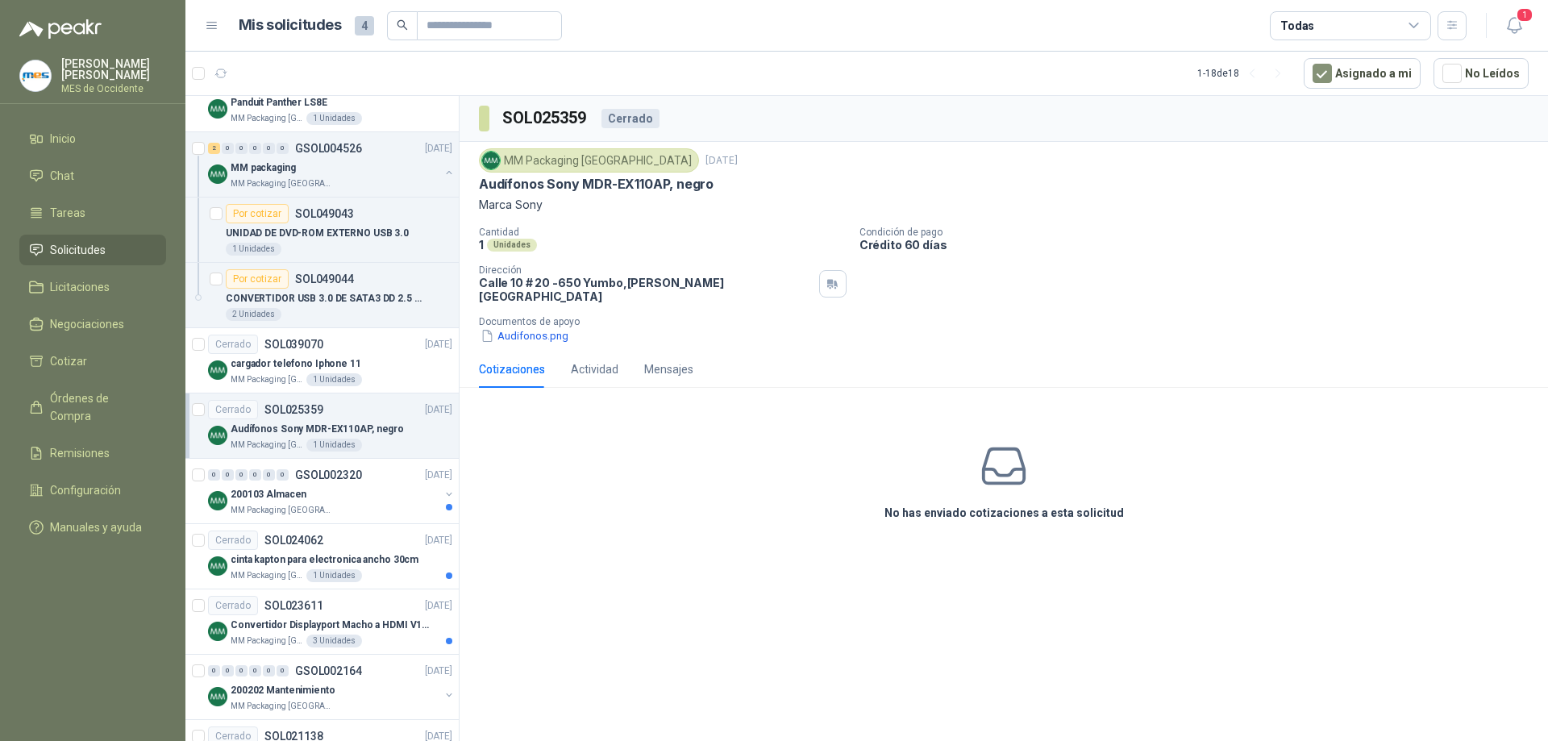
click at [801, 251] on div "1 Unidades" at bounding box center [663, 245] width 368 height 14
click at [921, 245] on p "Crédito 60 días" at bounding box center [1200, 245] width 682 height 14
drag, startPoint x: 742, startPoint y: 290, endPoint x: 775, endPoint y: 361, distance: 78.3
click at [742, 291] on div "Dirección [STREET_ADDRESS][PERSON_NAME]" at bounding box center [663, 283] width 368 height 39
click at [330, 342] on div "Cerrado SOL039070 [DATE]" at bounding box center [330, 344] width 244 height 19
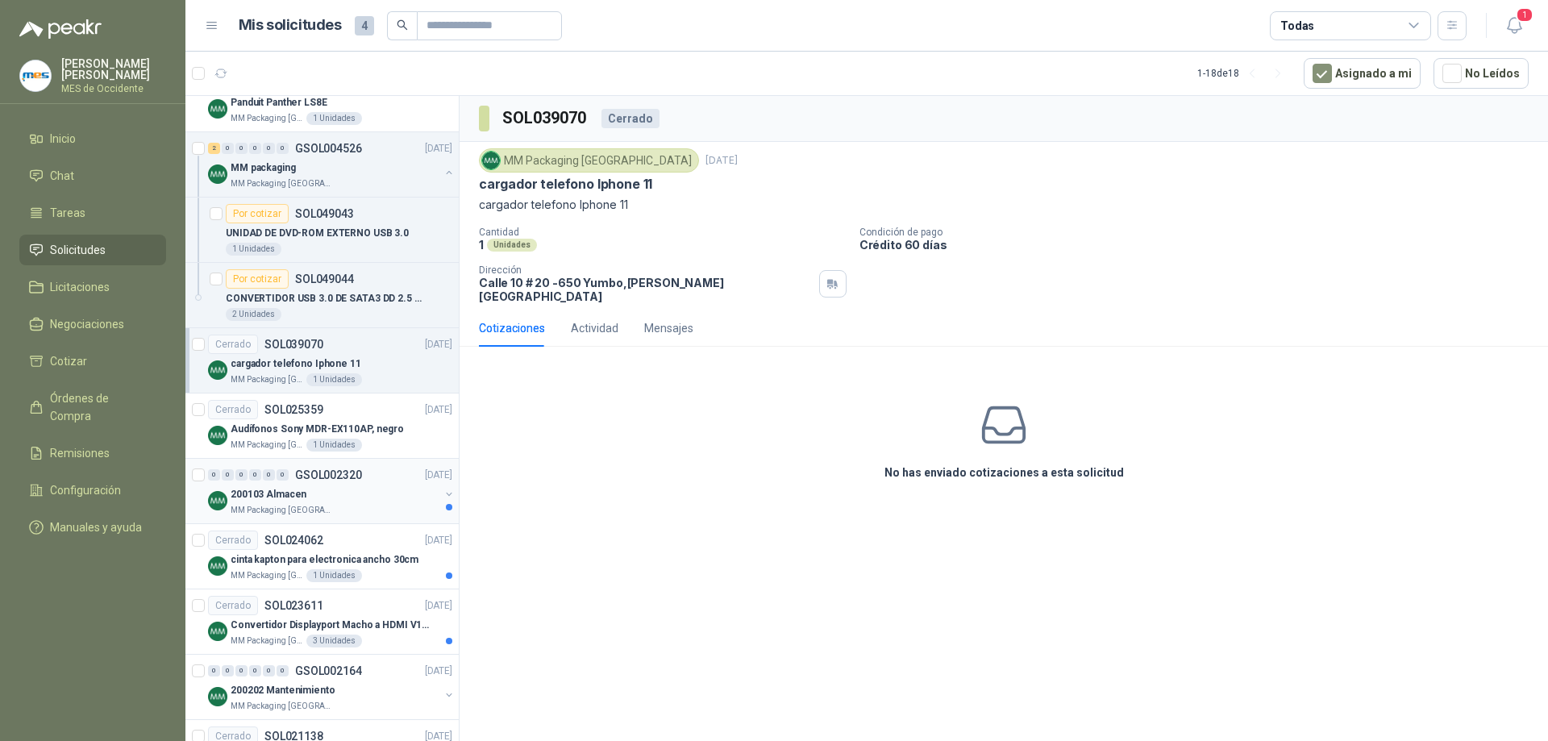
click at [310, 486] on div "200103 Almacen" at bounding box center [335, 494] width 209 height 19
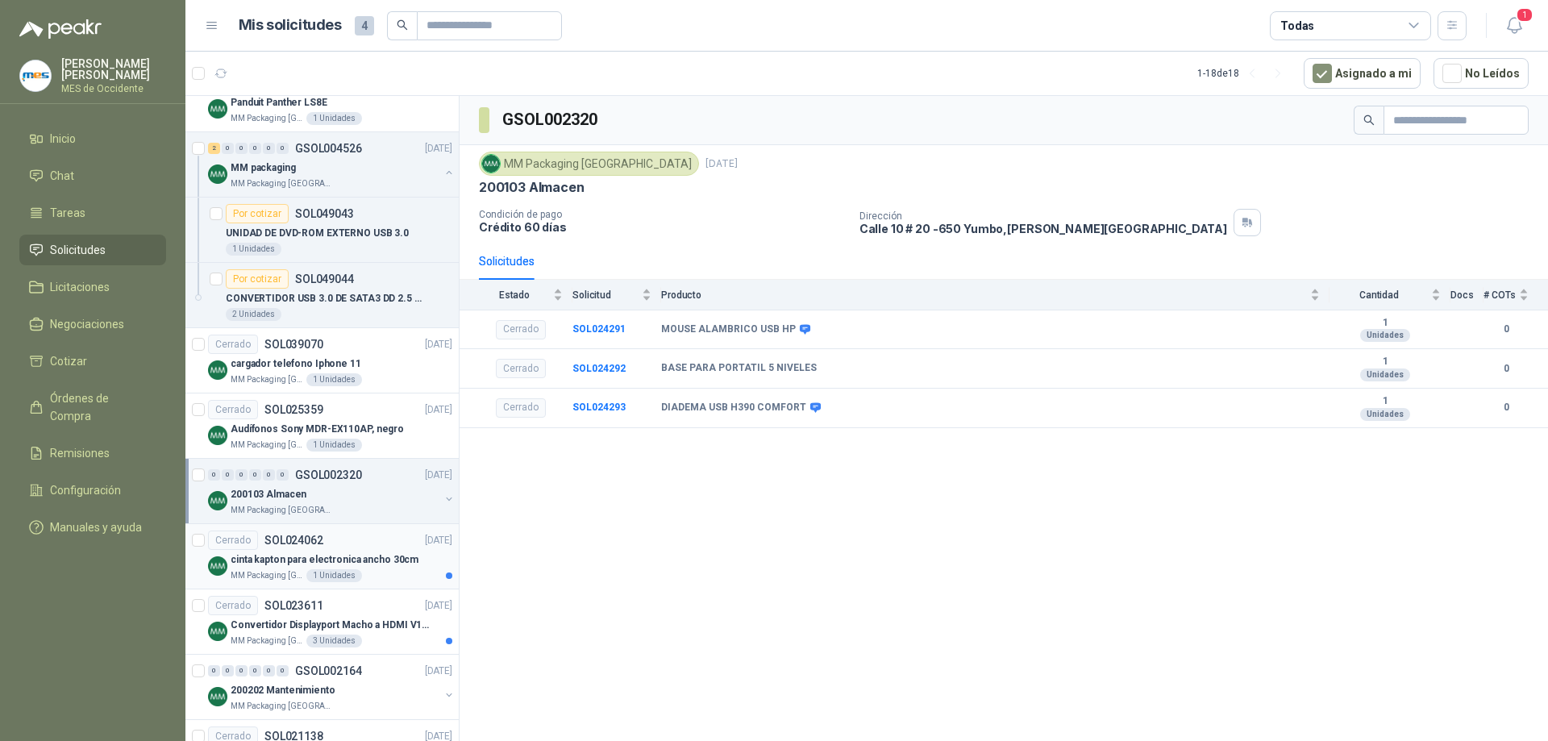
click at [303, 546] on p "SOL024062" at bounding box center [293, 540] width 59 height 11
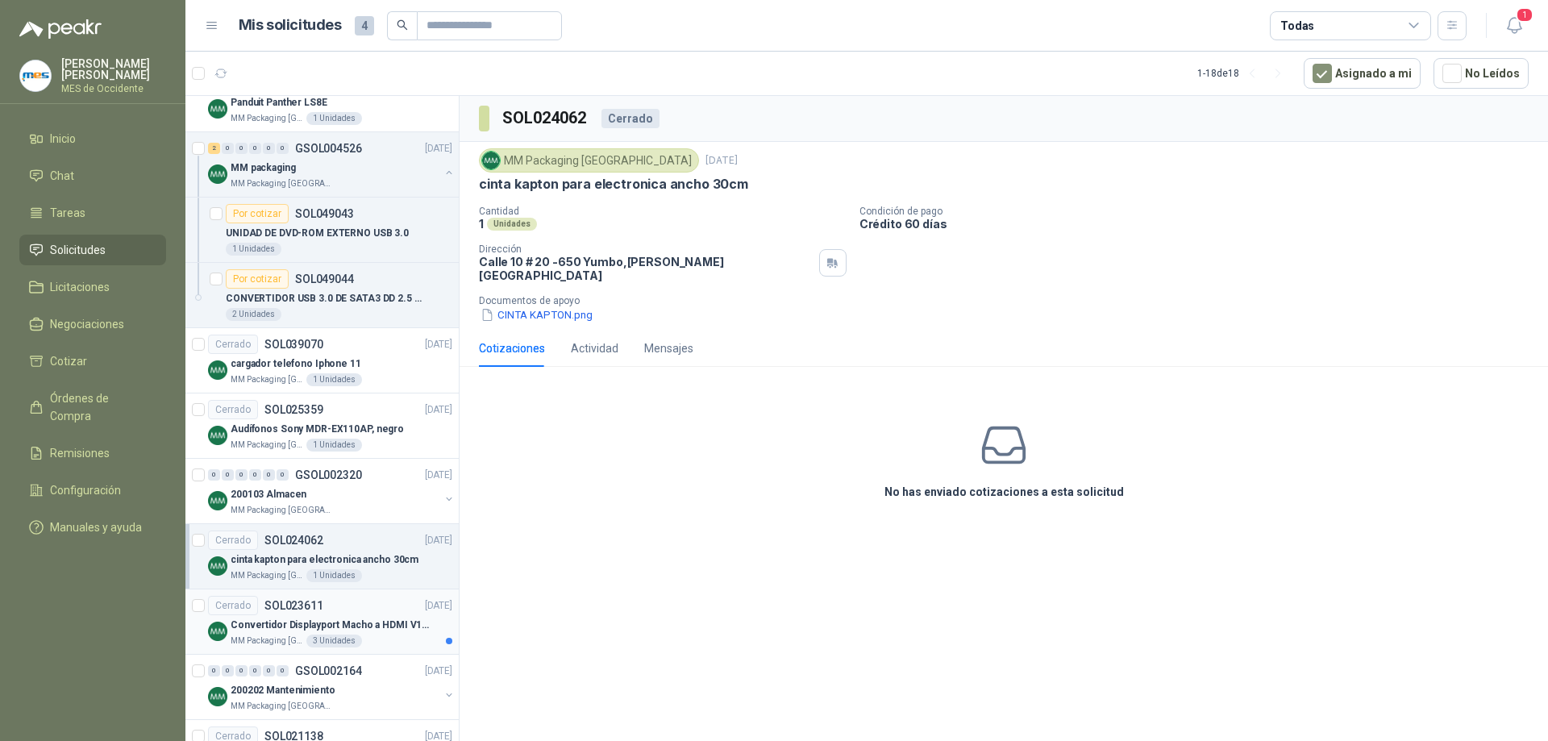
click at [302, 610] on p "SOL023611" at bounding box center [293, 605] width 59 height 11
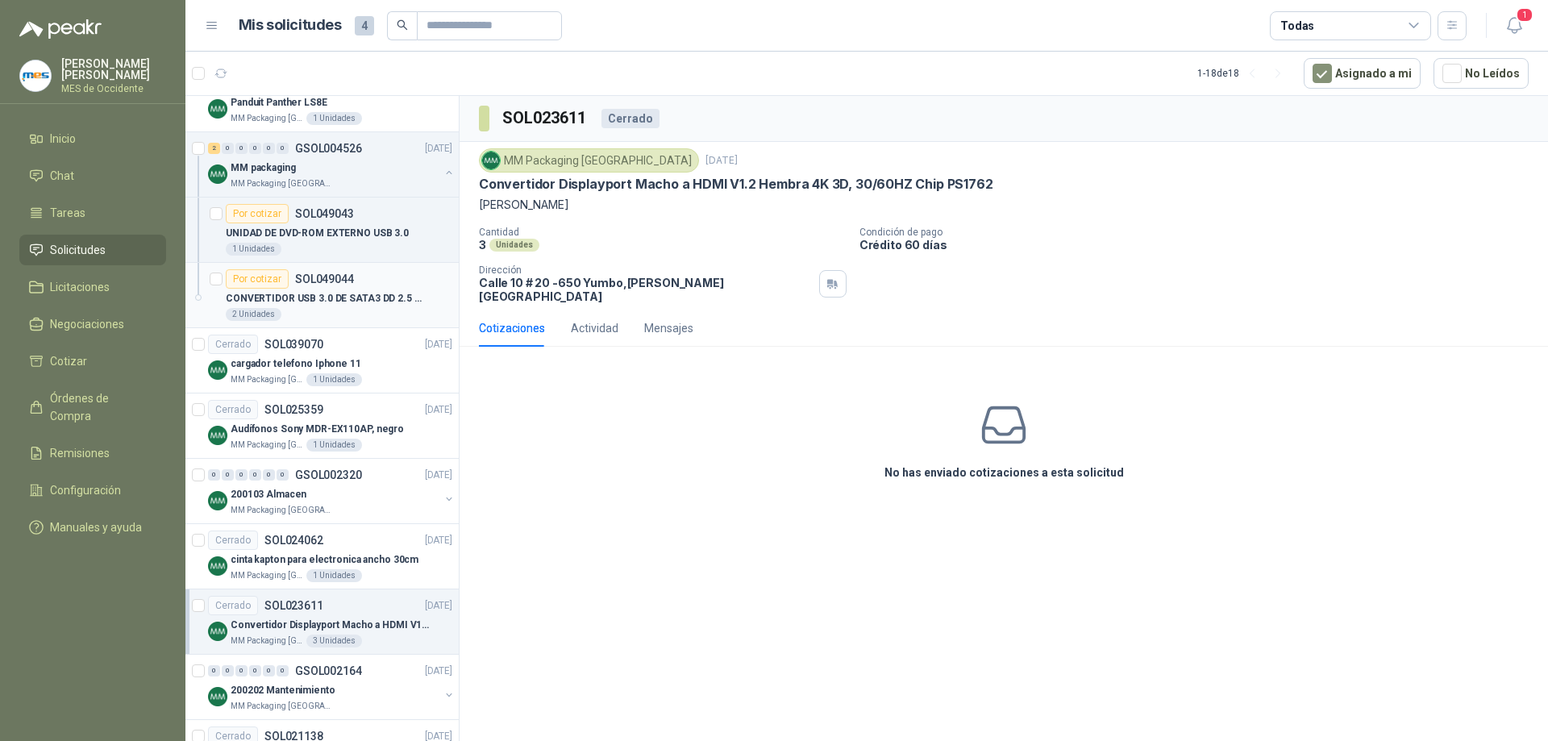
click at [336, 291] on p "CONVERTIDOR USB 3.0 DE SATA3 DD 2.5 HDD - SSD" at bounding box center [326, 298] width 201 height 15
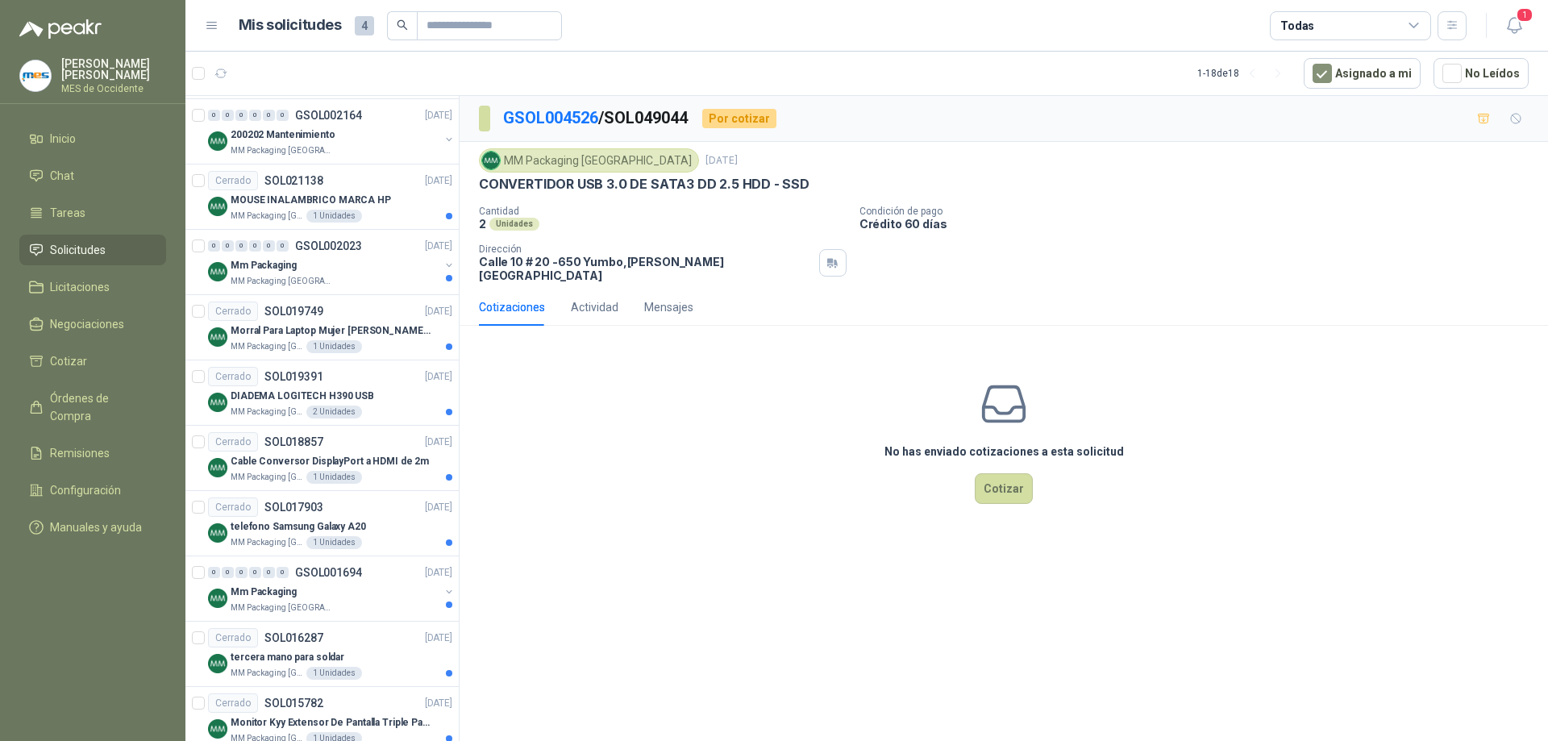
scroll to position [826, 0]
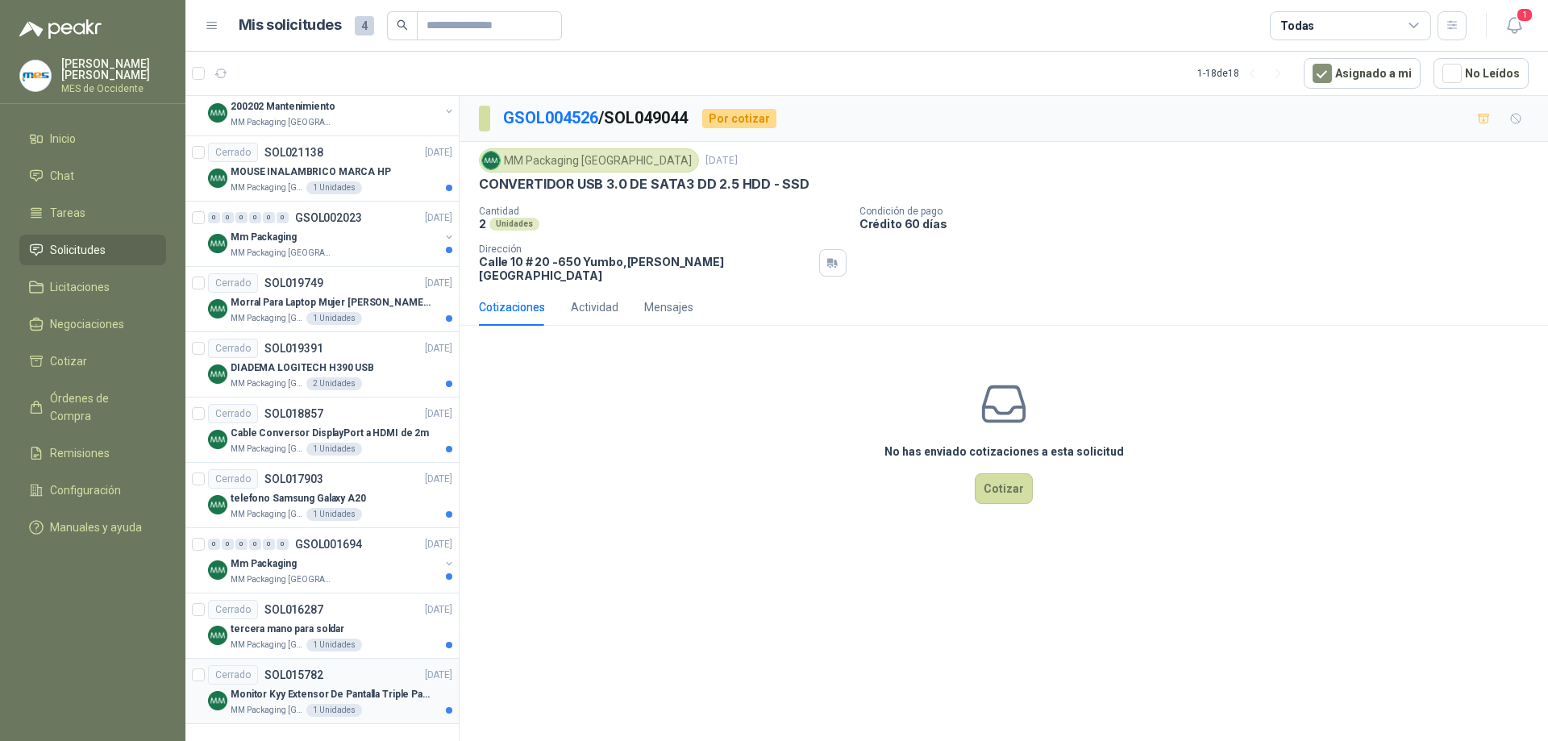
click at [327, 674] on div "Cerrado SOL015782 [DATE]" at bounding box center [330, 674] width 244 height 19
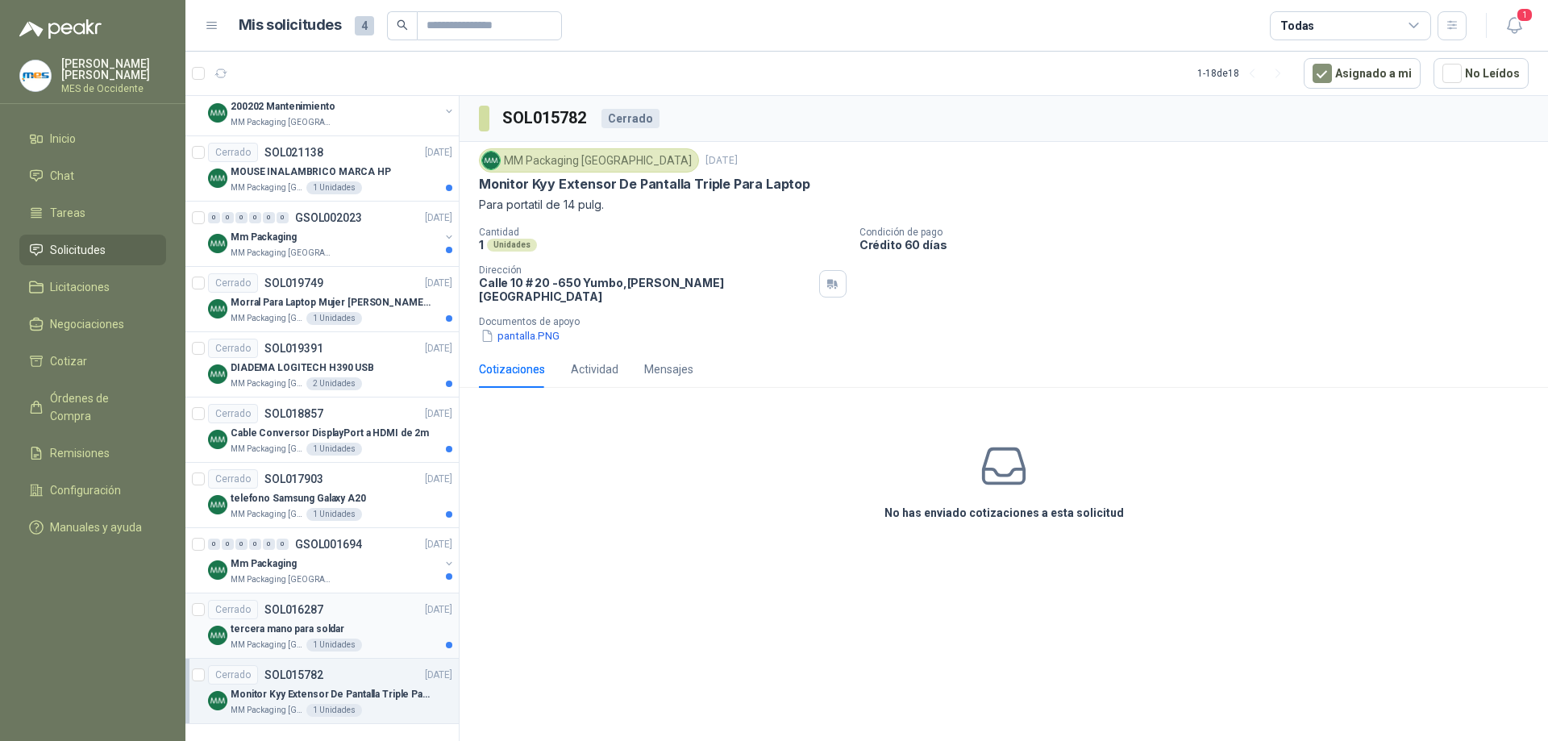
click at [340, 614] on div "Cerrado SOL016287 [DATE]" at bounding box center [330, 609] width 244 height 19
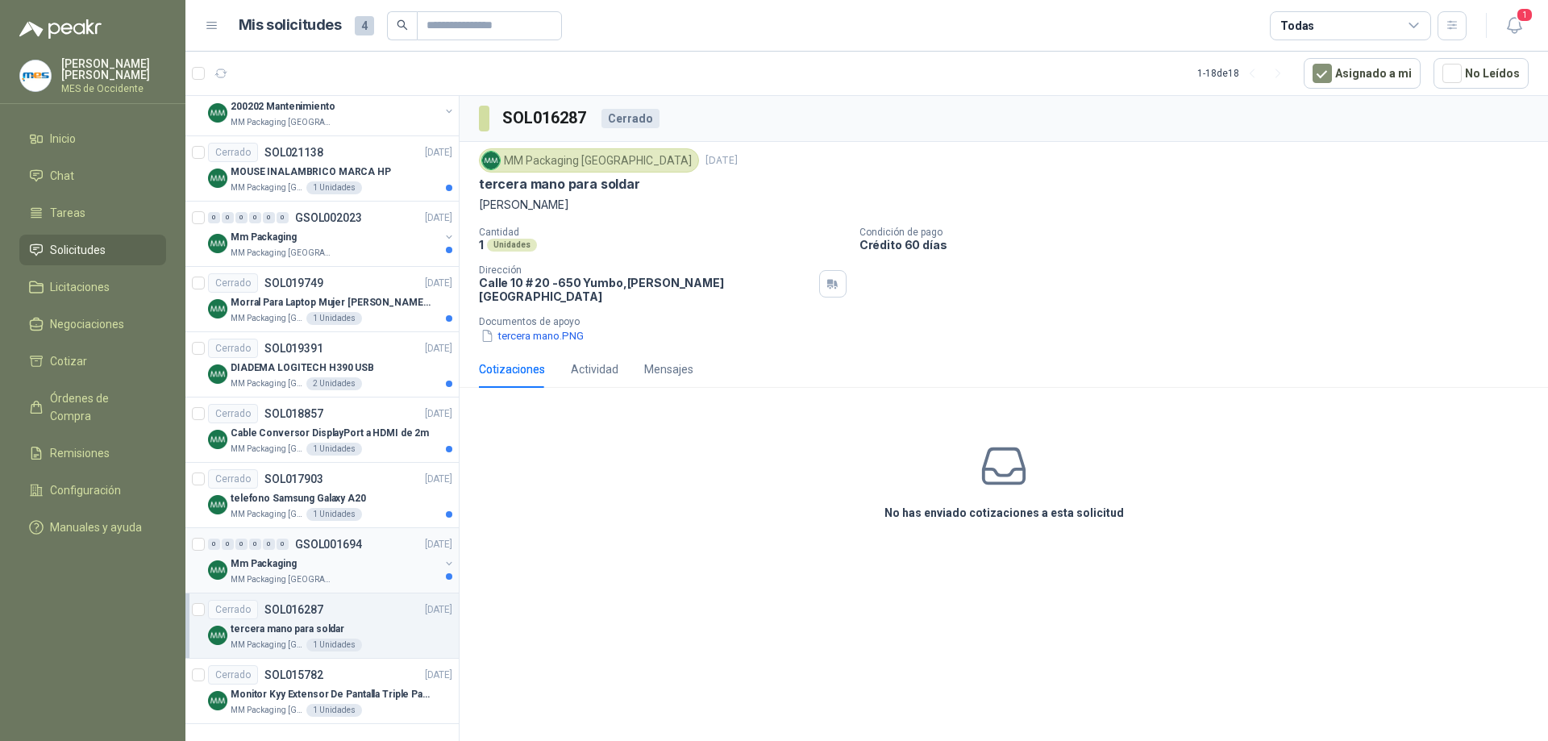
click at [347, 564] on div "Mm Packaging" at bounding box center [335, 563] width 209 height 19
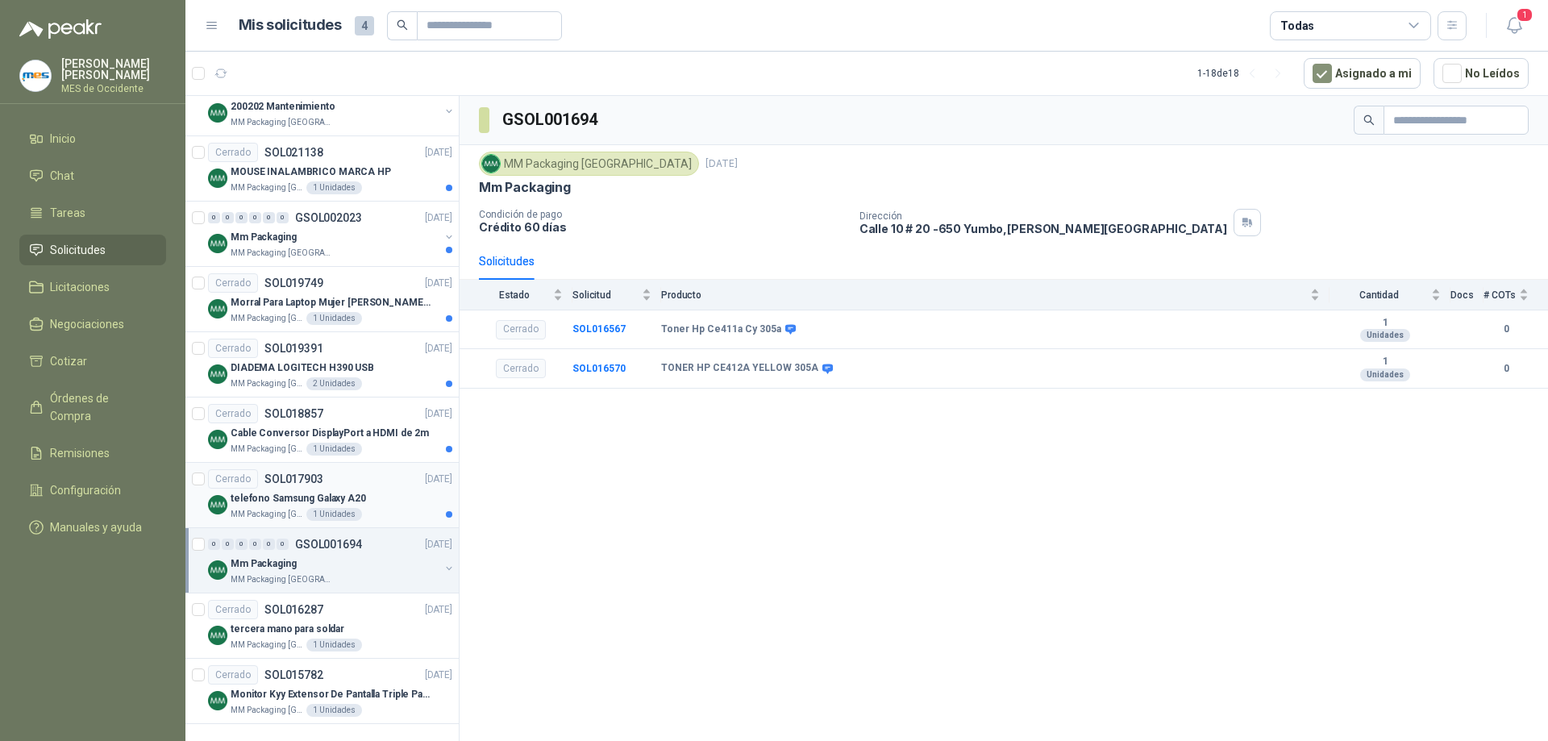
click at [343, 472] on div "Cerrado SOL017903 [DATE]" at bounding box center [330, 478] width 244 height 19
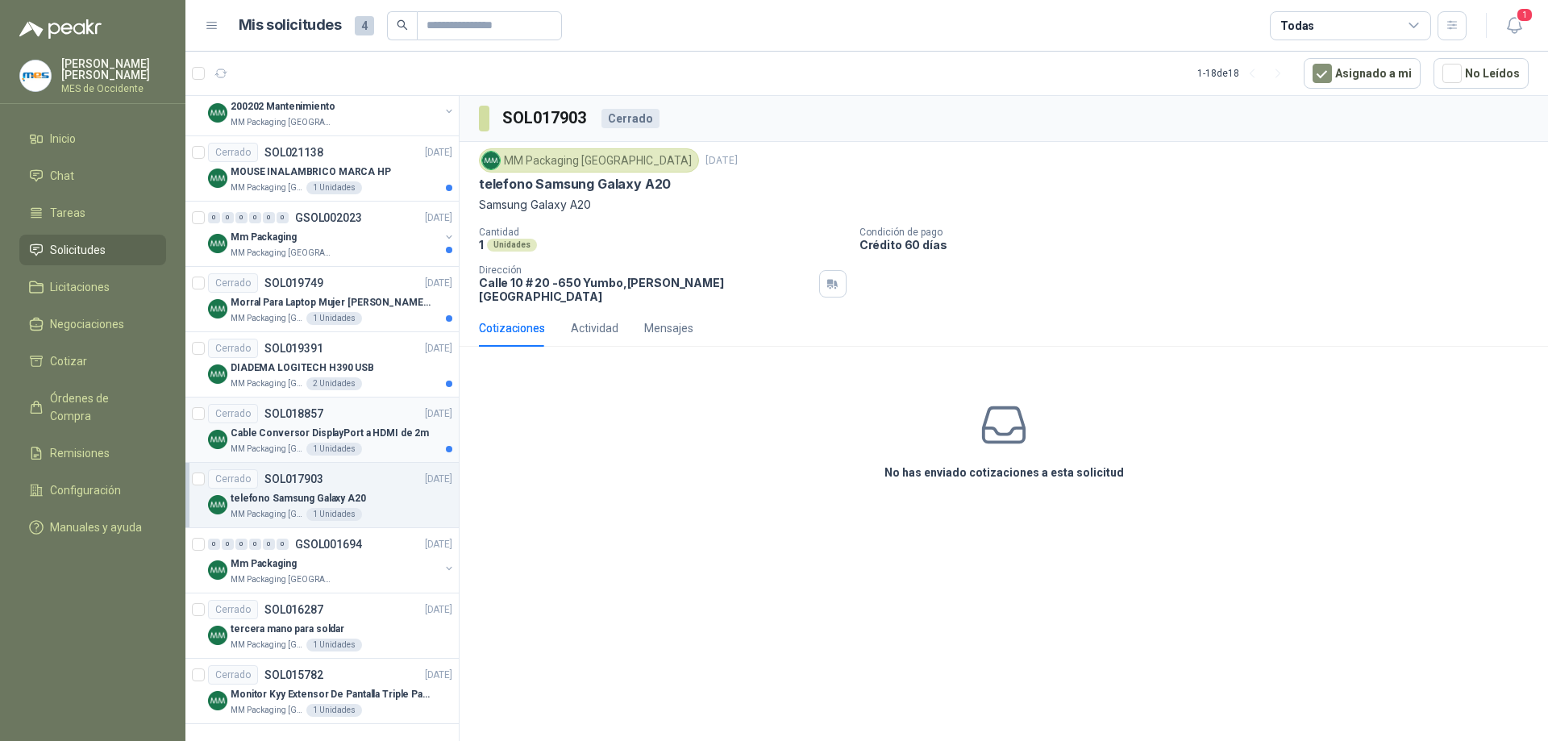
click at [298, 426] on p "Cable Conversor DisplayPort a HDMI de 2m" at bounding box center [330, 433] width 198 height 15
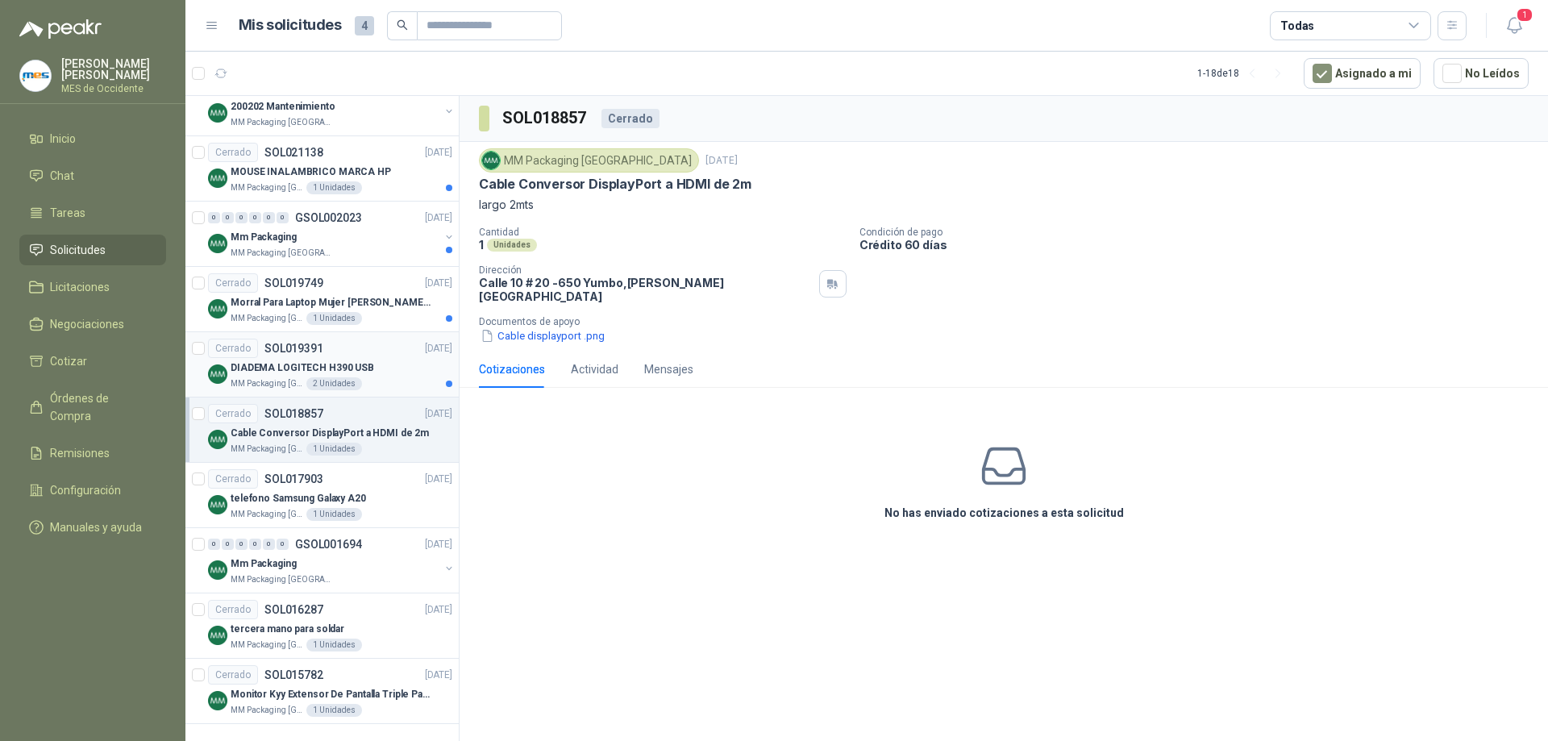
click at [293, 354] on p "SOL019391" at bounding box center [293, 348] width 59 height 11
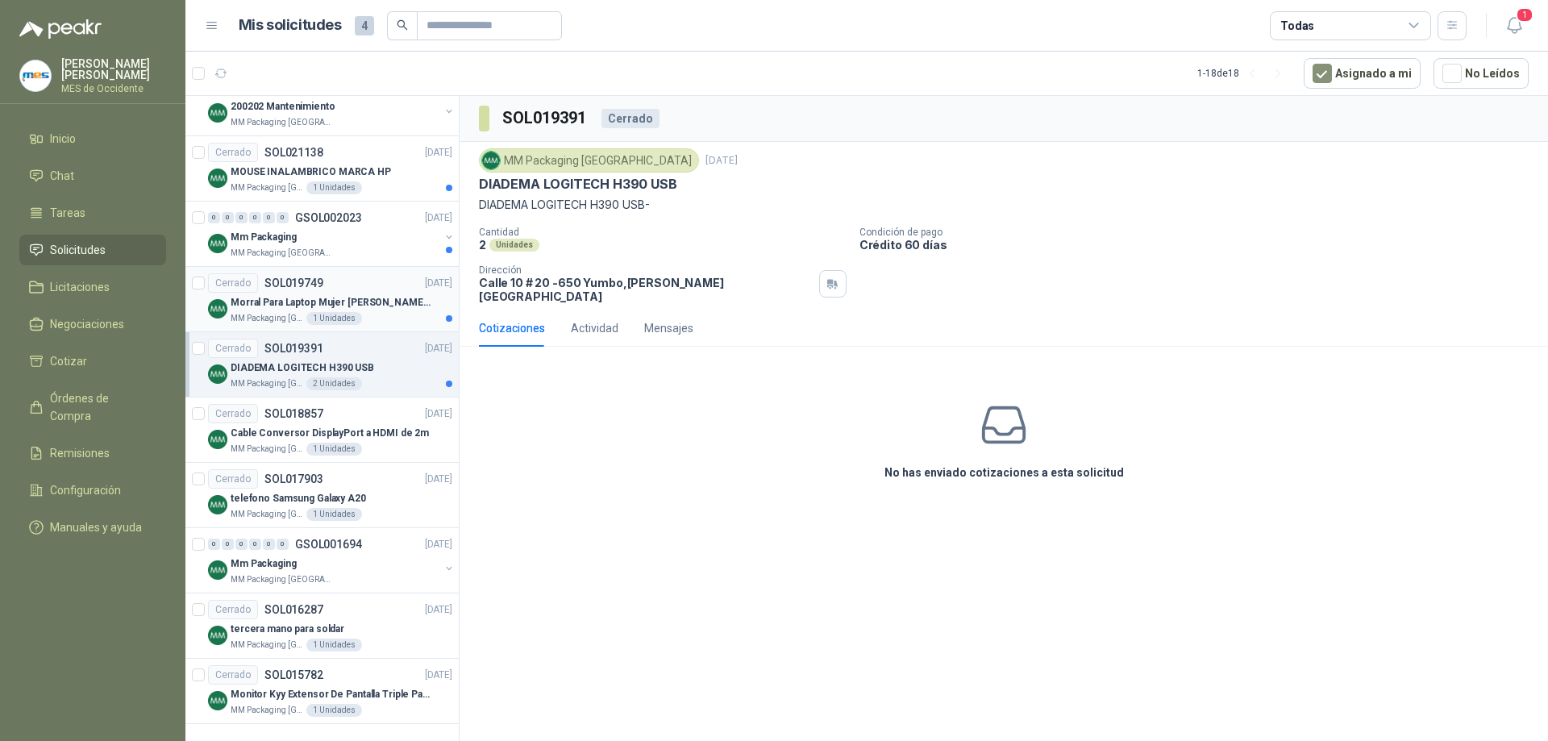
click at [301, 282] on p "SOL019749" at bounding box center [293, 282] width 59 height 11
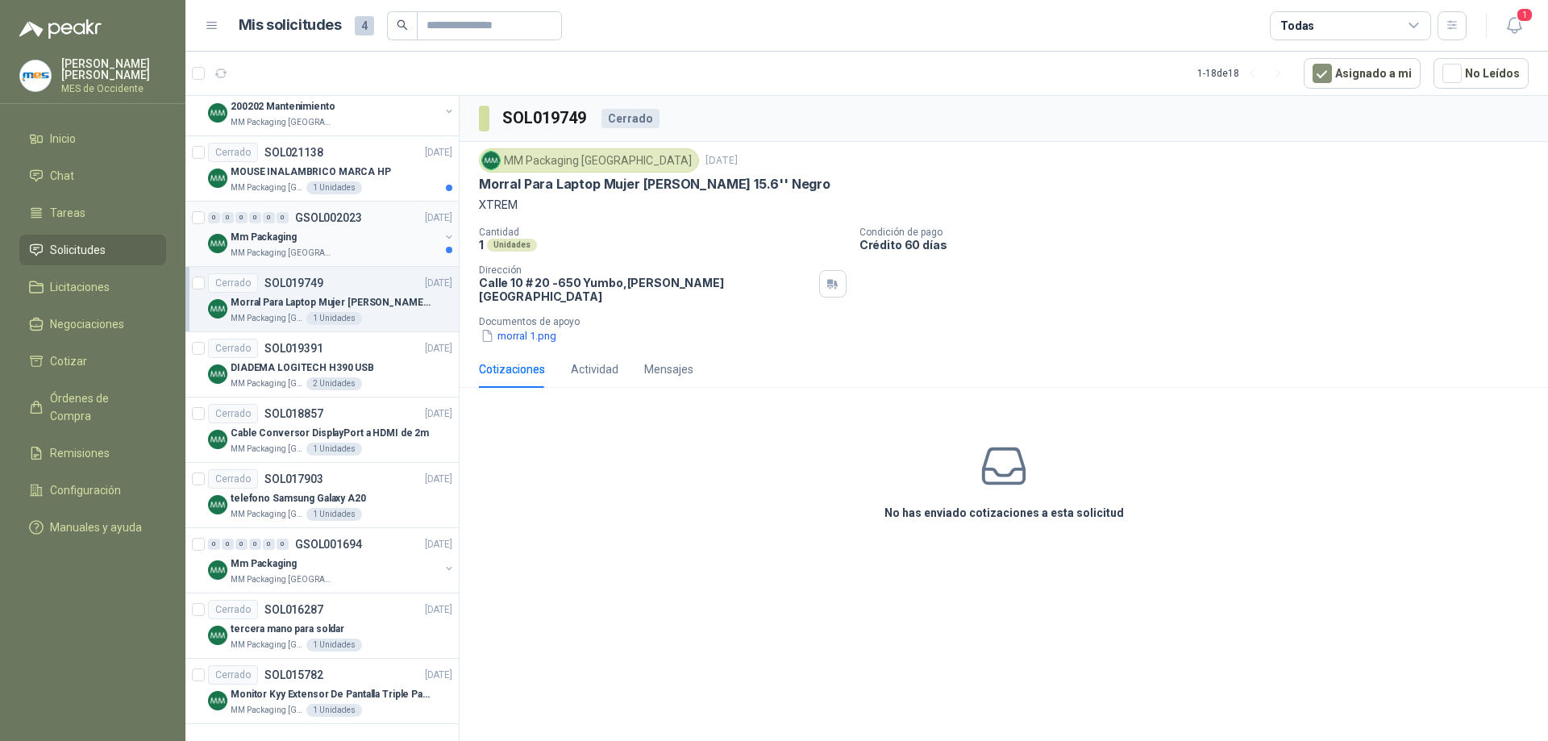
click at [327, 249] on div "MM Packaging [GEOGRAPHIC_DATA]" at bounding box center [335, 253] width 209 height 13
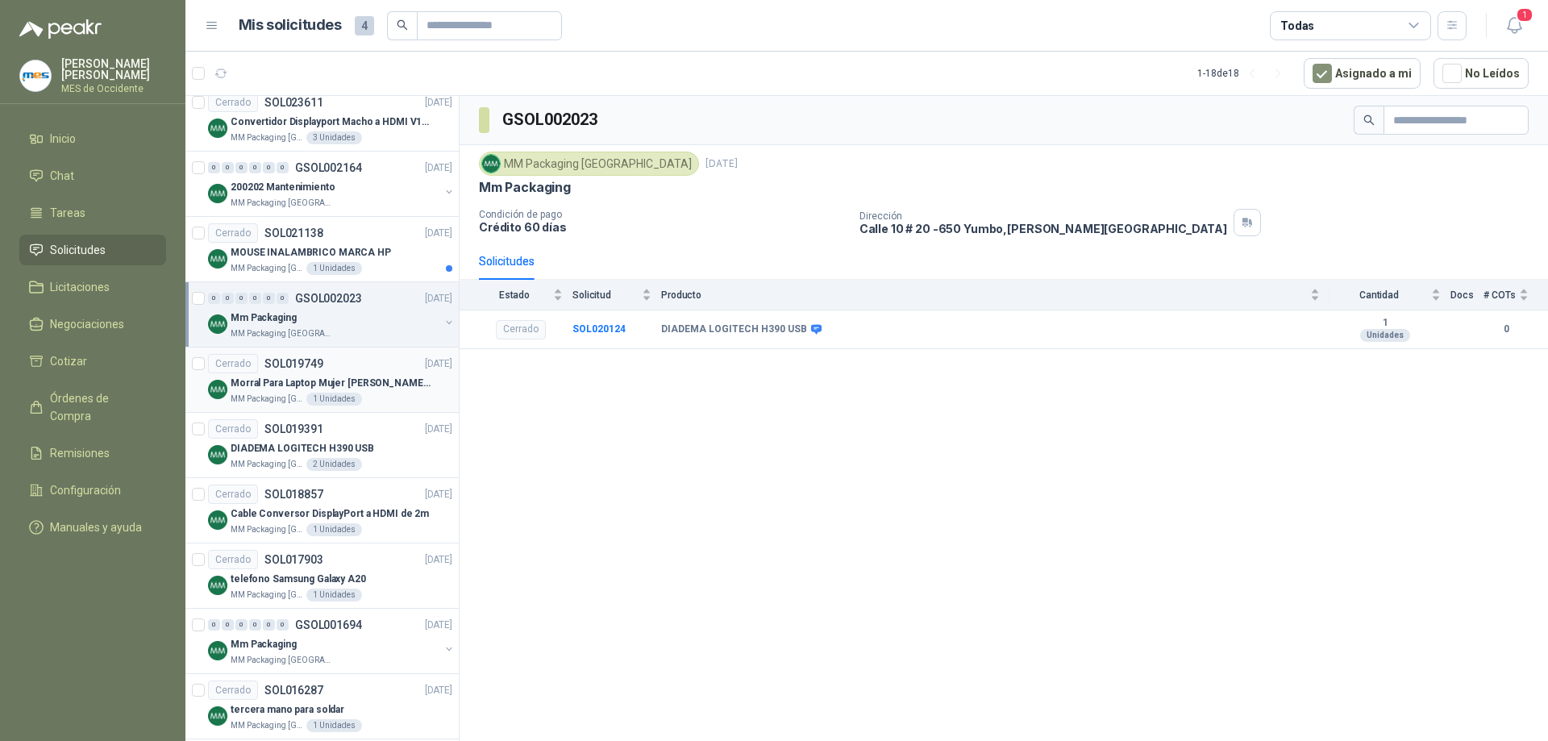
scroll to position [664, 0]
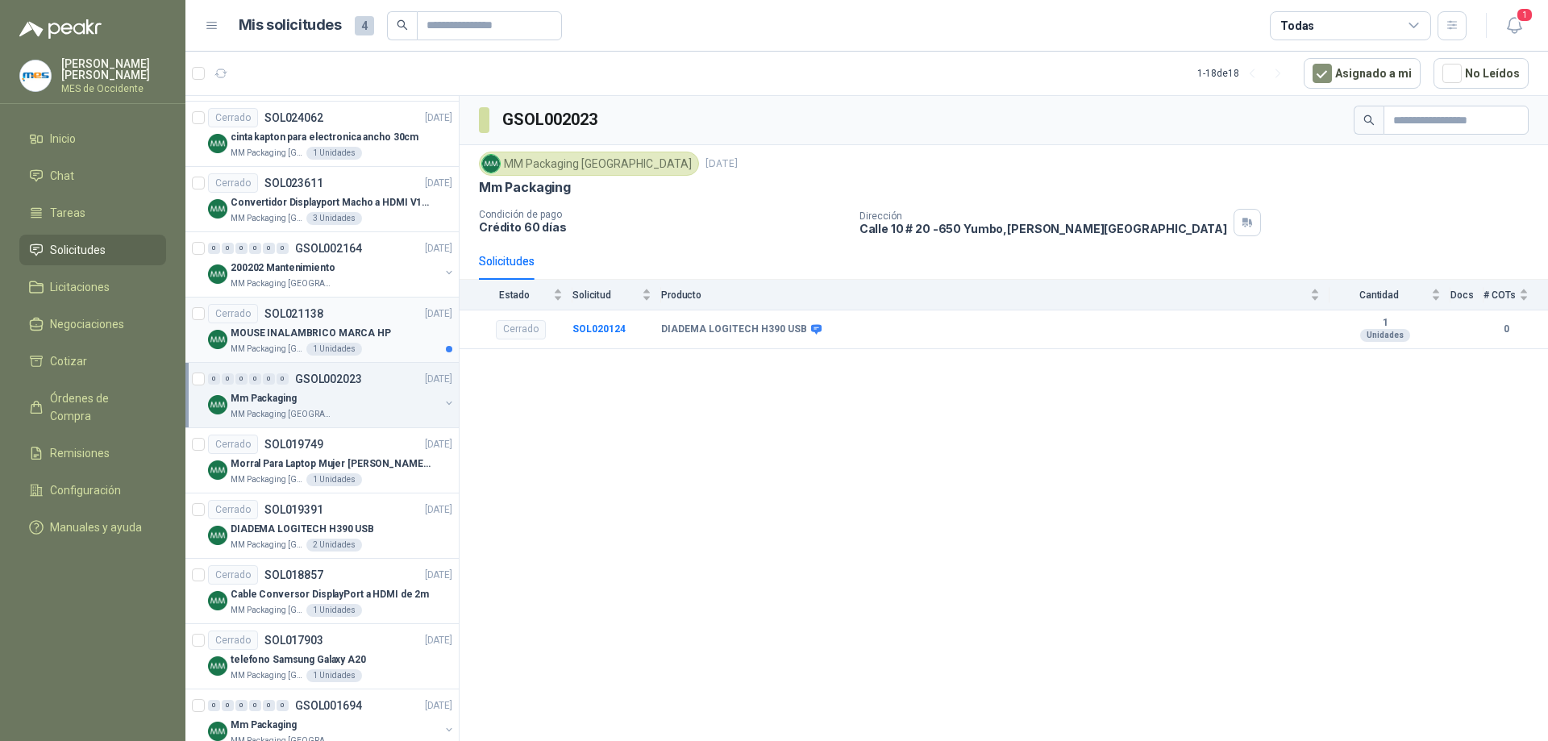
click at [340, 313] on div "Cerrado SOL021138 [DATE]" at bounding box center [330, 313] width 244 height 19
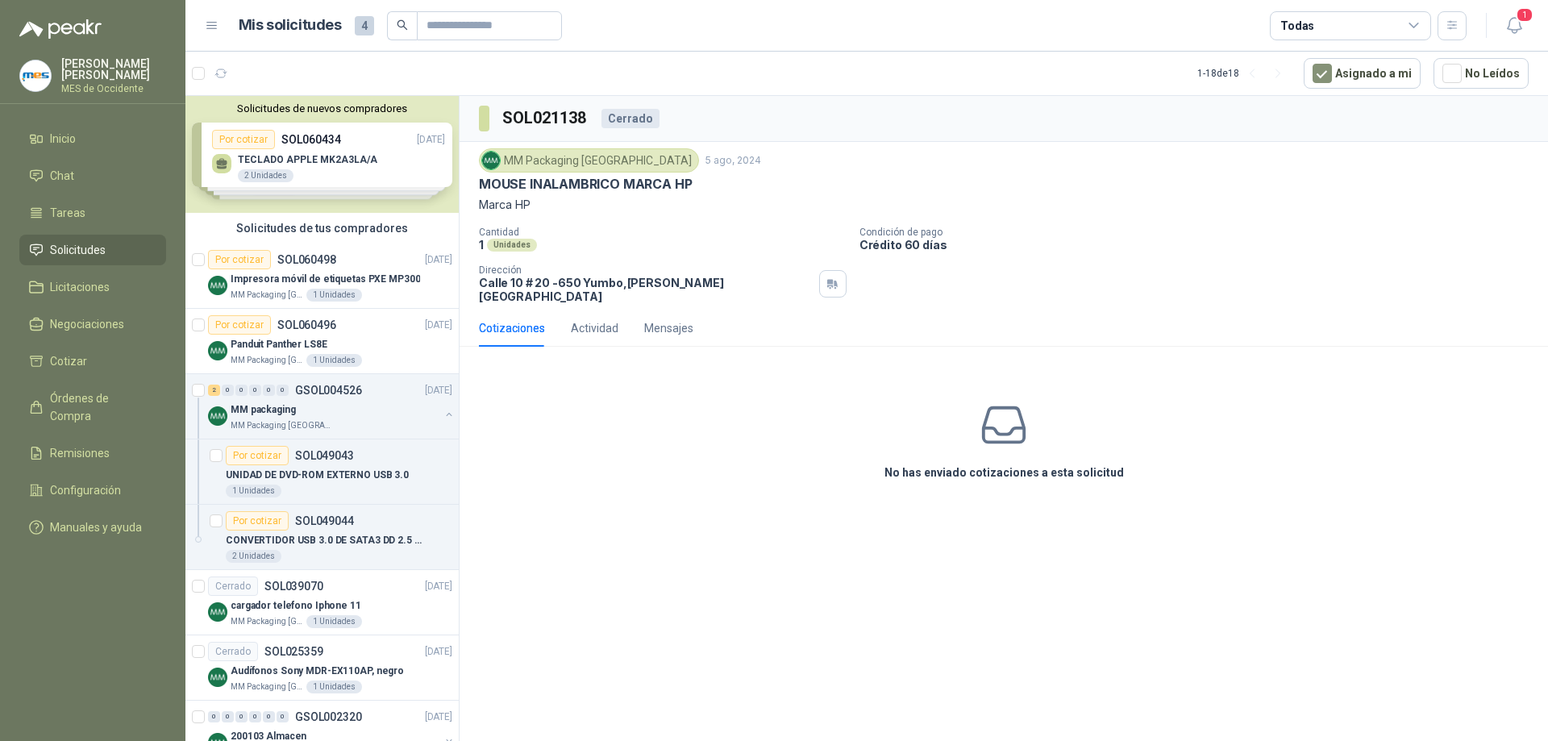
click at [318, 143] on div "Solicitudes de nuevos compradores Por cotizar SOL060434 [DATE] TECLADO APPLE MK…" at bounding box center [321, 154] width 273 height 117
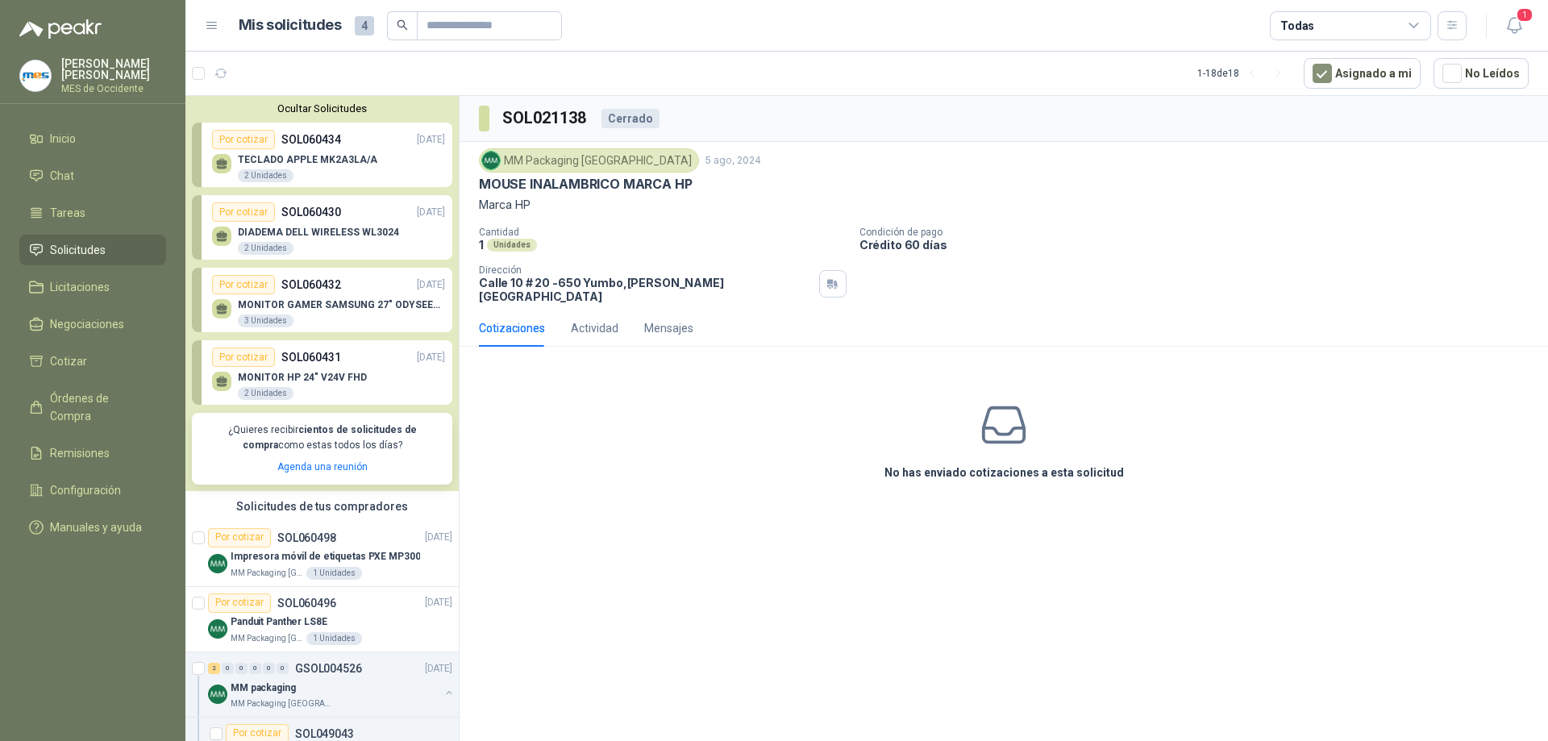
click at [318, 143] on p "SOL060434" at bounding box center [311, 140] width 60 height 18
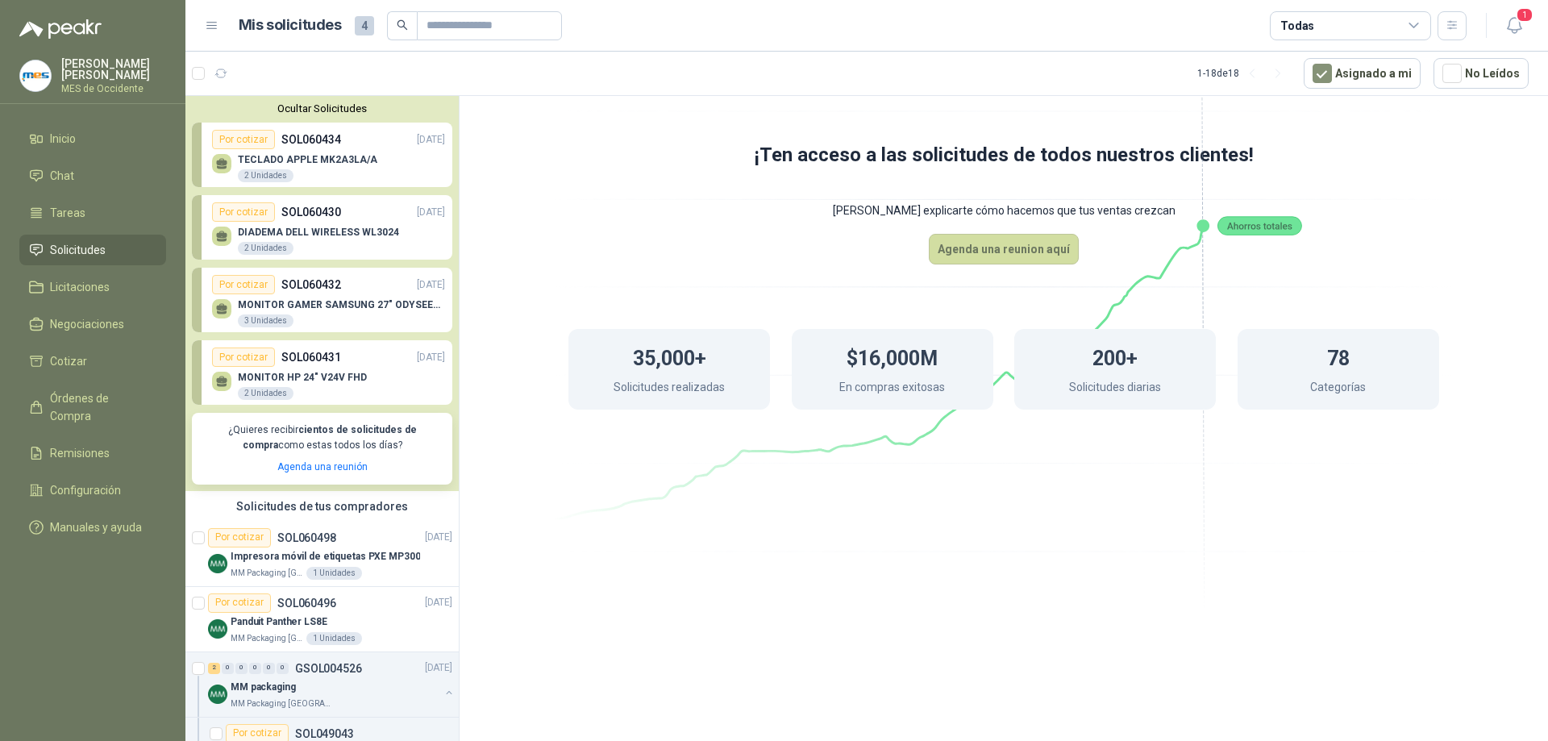
click at [245, 168] on div "TECLADO APPLE MK2A3LA/A 2 Unidades" at bounding box center [307, 168] width 139 height 29
click at [223, 164] on icon at bounding box center [221, 161] width 11 height 7
click at [314, 163] on p "TECLADO APPLE MK2A3LA/A" at bounding box center [307, 159] width 139 height 11
click at [377, 164] on div "TECLADO APPLE MK2A3LA/A 2 Unidades" at bounding box center [328, 166] width 233 height 34
click at [346, 223] on div "DIADEMA DELL WIRELESS WL3024 2 Unidades" at bounding box center [328, 239] width 233 height 34
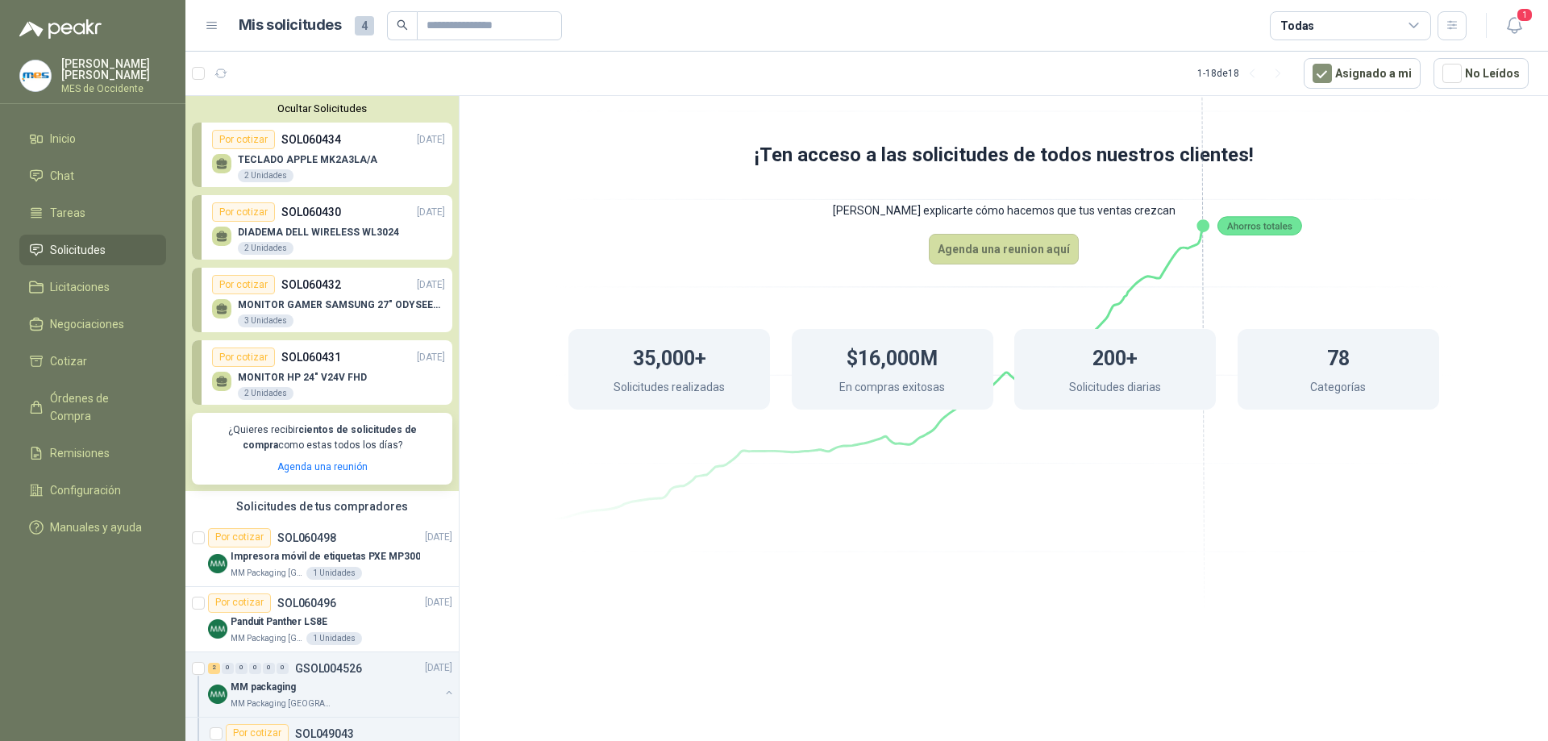
click at [260, 215] on div "Por cotizar" at bounding box center [243, 211] width 63 height 19
click at [227, 227] on div at bounding box center [221, 236] width 19 height 19
click at [252, 246] on div "2 Unidades" at bounding box center [266, 248] width 56 height 13
click at [338, 296] on div "MONITOR GAMER SAMSUNG 27" ODYSEEY DG300 3 Unidades" at bounding box center [328, 311] width 233 height 34
click at [263, 312] on div "MONITOR GAMER SAMSUNG 27" ODYSEEY DG300 3 Unidades" at bounding box center [341, 313] width 207 height 29
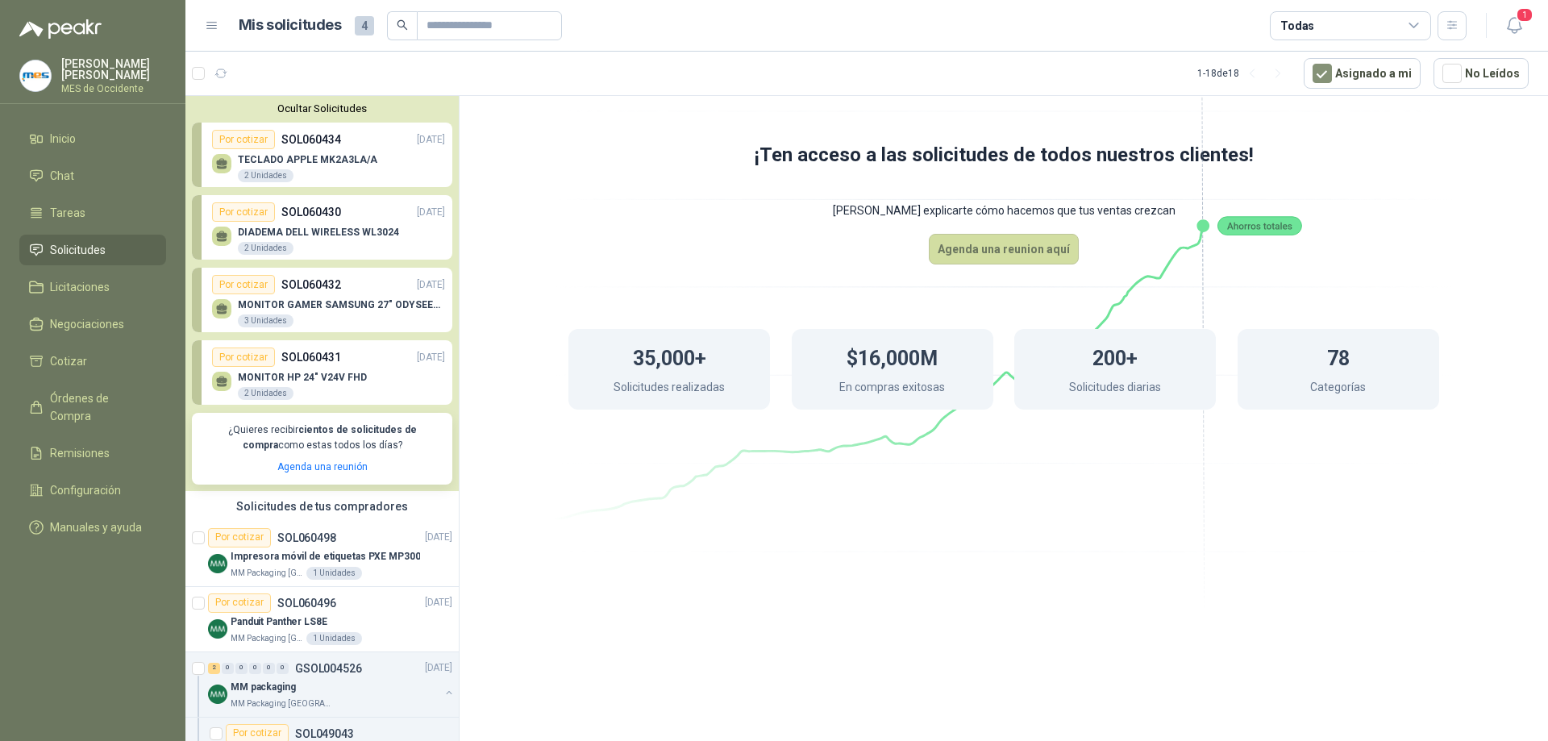
click at [231, 277] on div "Por cotizar" at bounding box center [243, 284] width 63 height 19
click at [277, 373] on p "MONITOR HP 24" V24V FHD" at bounding box center [302, 377] width 129 height 11
click at [245, 351] on div "Por cotizar" at bounding box center [243, 356] width 63 height 19
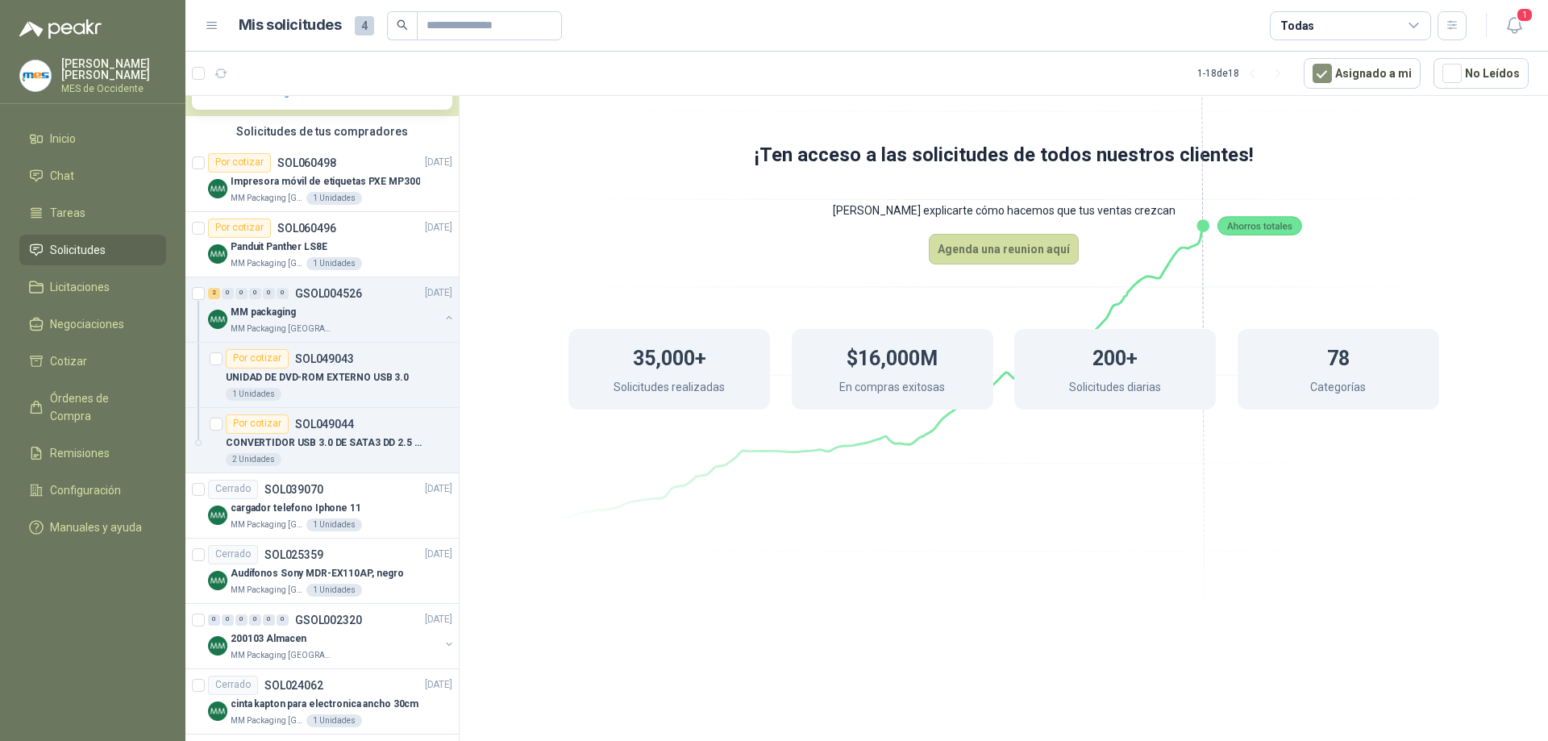
scroll to position [403, 0]
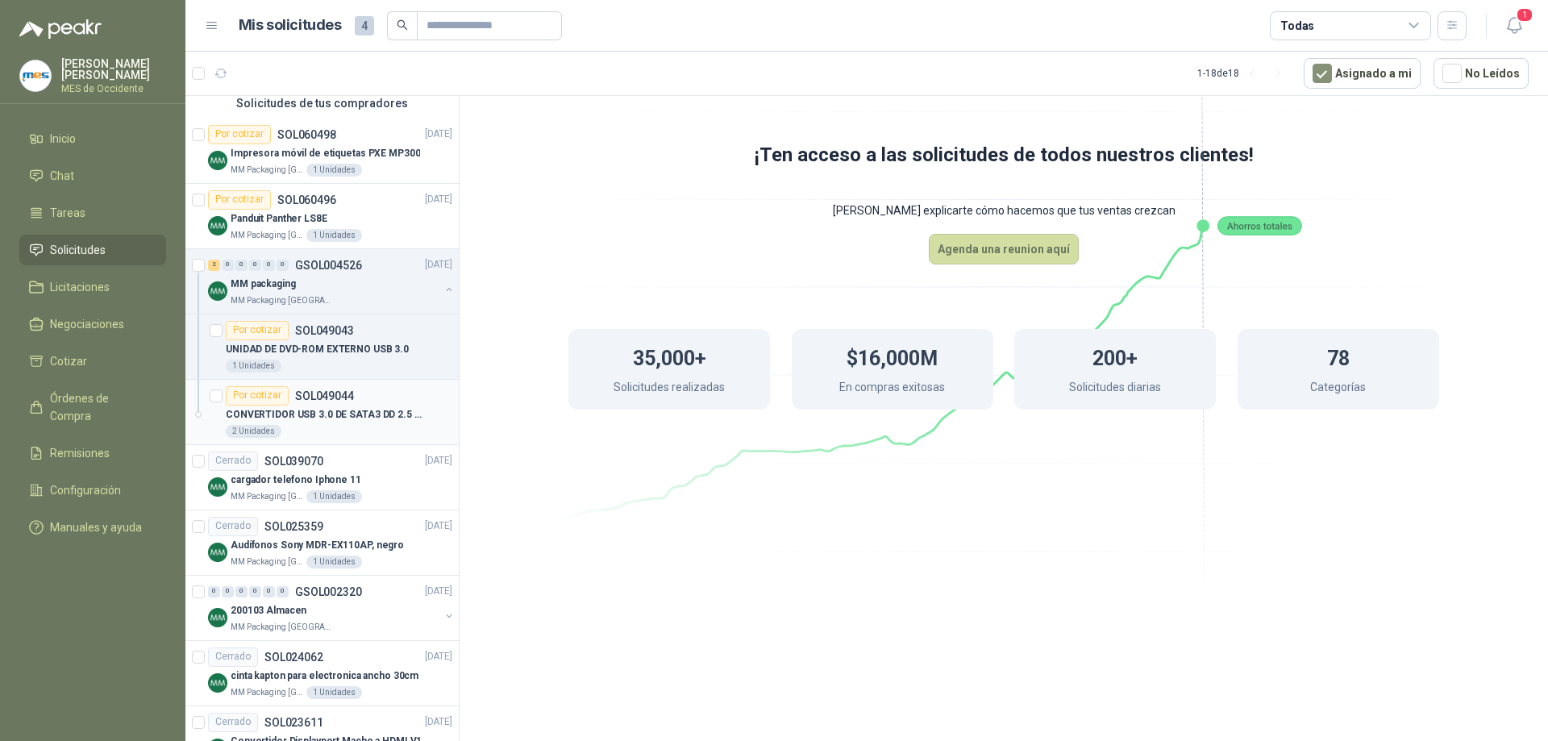
click at [347, 413] on p "CONVERTIDOR USB 3.0 DE SATA3 DD 2.5 HDD - SSD" at bounding box center [326, 414] width 201 height 15
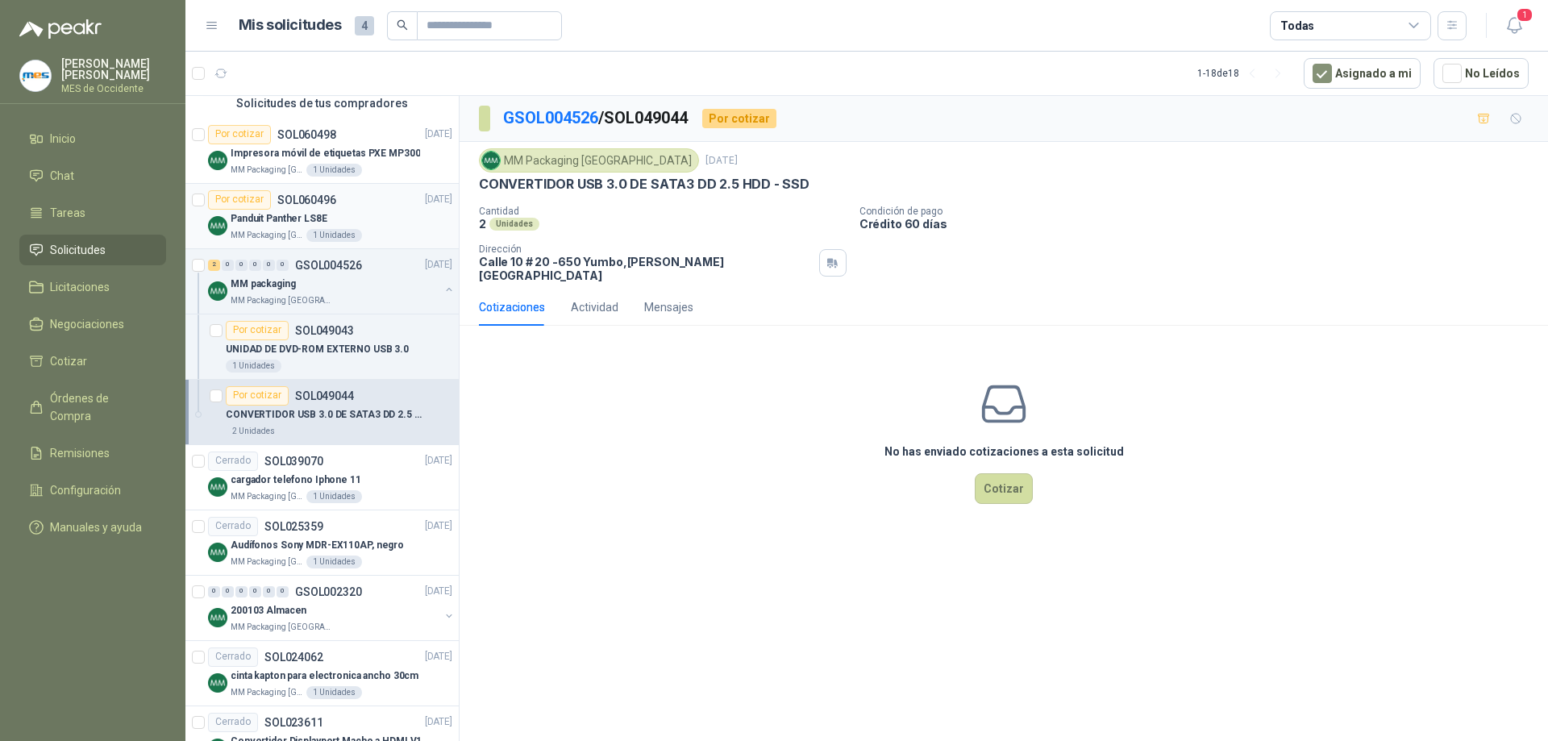
click at [363, 210] on div "Panduit Panther LS8E" at bounding box center [342, 219] width 222 height 19
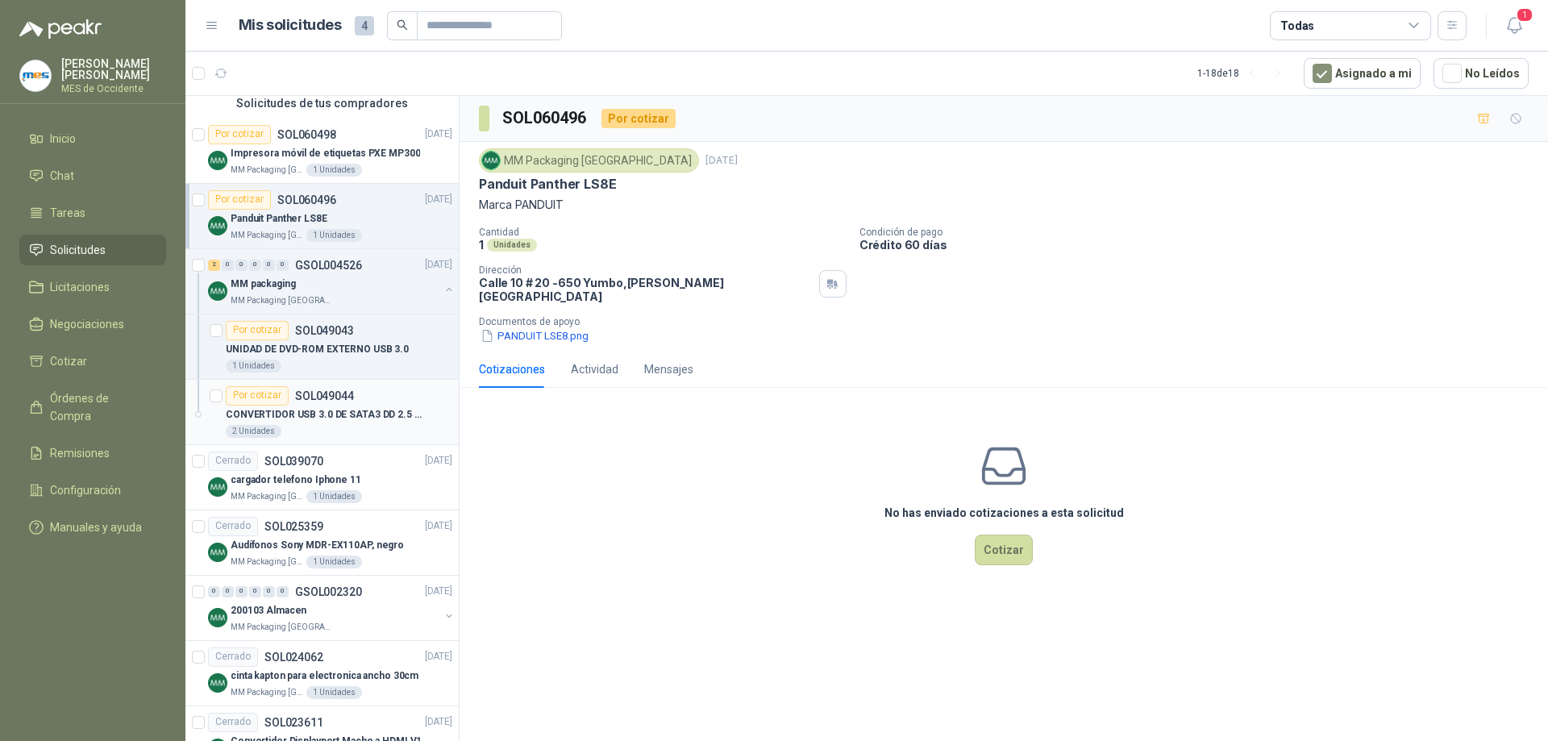
click at [343, 412] on p "CONVERTIDOR USB 3.0 DE SATA3 DD 2.5 HDD - SSD" at bounding box center [326, 414] width 201 height 15
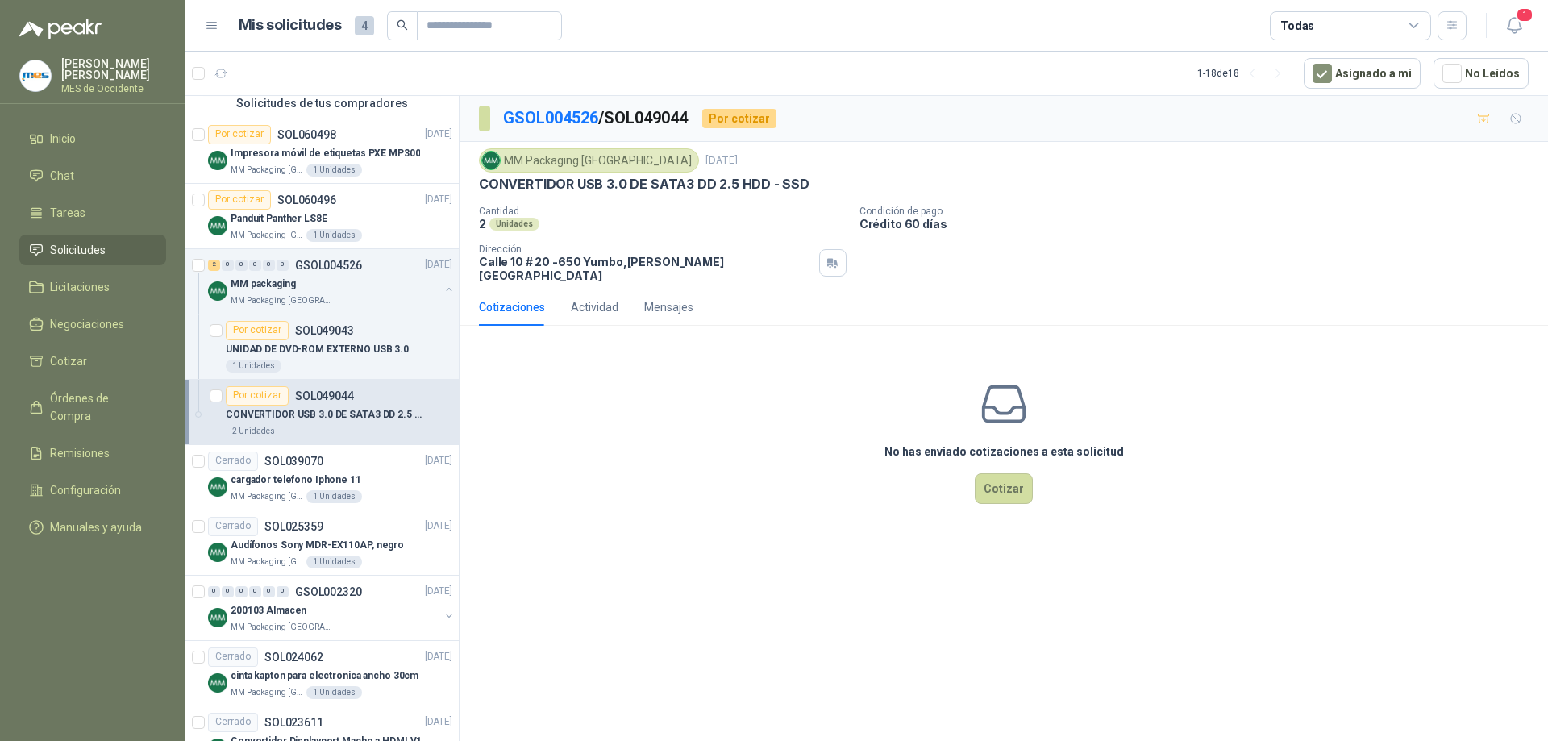
click at [577, 357] on div "No has enviado cotizaciones a esta solicitud Cotizar" at bounding box center [1004, 442] width 1088 height 206
click at [294, 353] on p "UNIDAD DE DVD-ROM EXTERNO USB 3.0" at bounding box center [317, 349] width 183 height 15
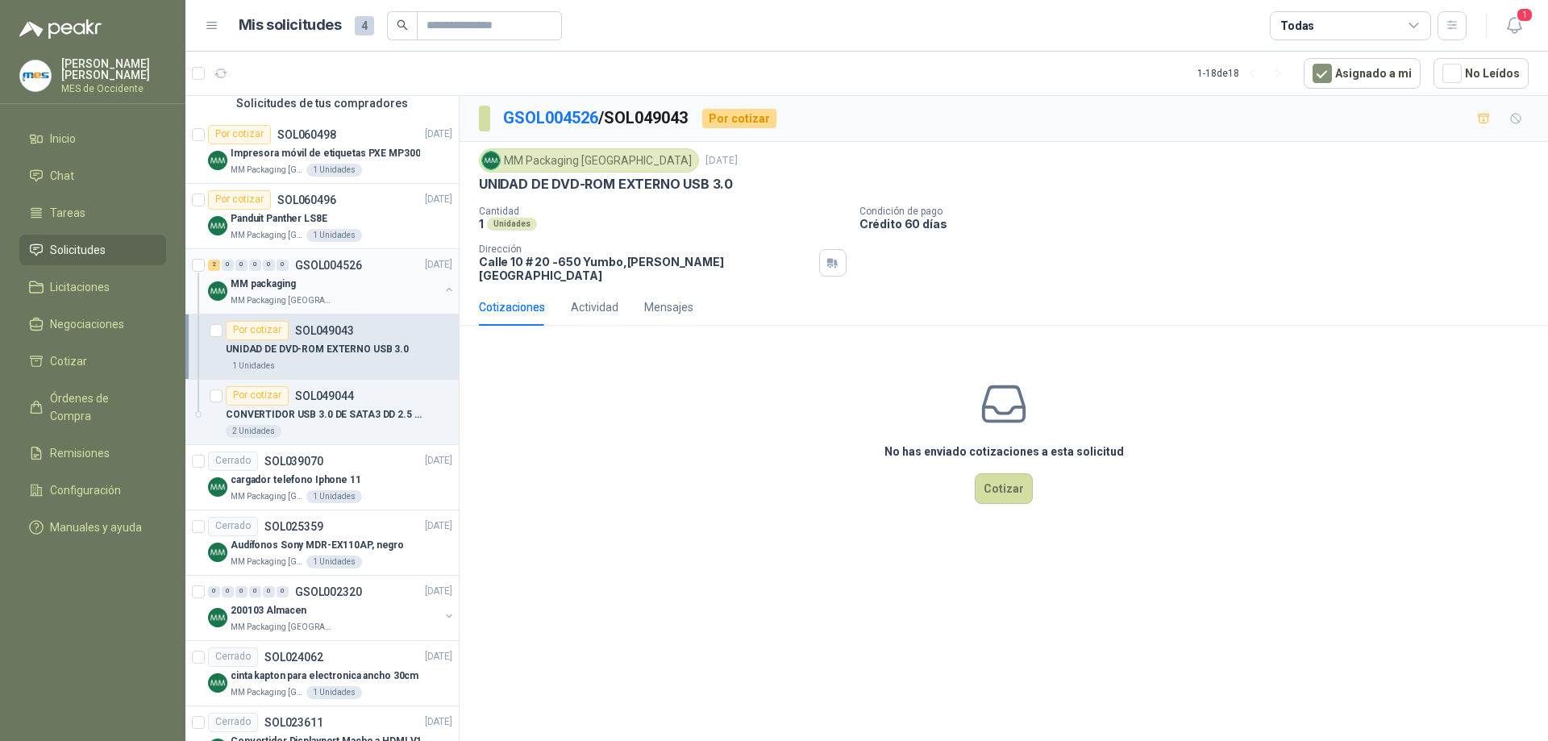
click at [296, 296] on p "MM Packaging [GEOGRAPHIC_DATA]" at bounding box center [282, 300] width 102 height 13
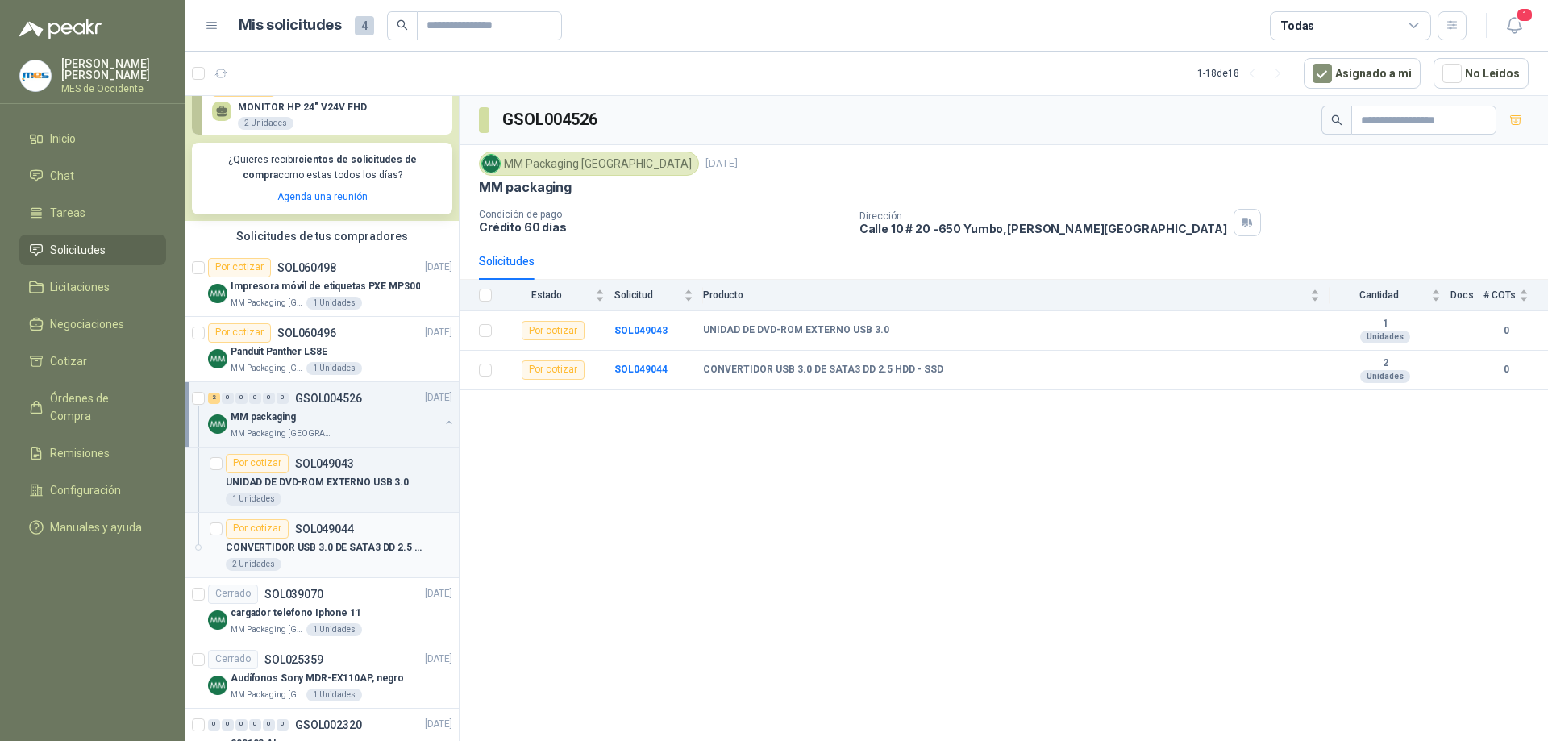
scroll to position [242, 0]
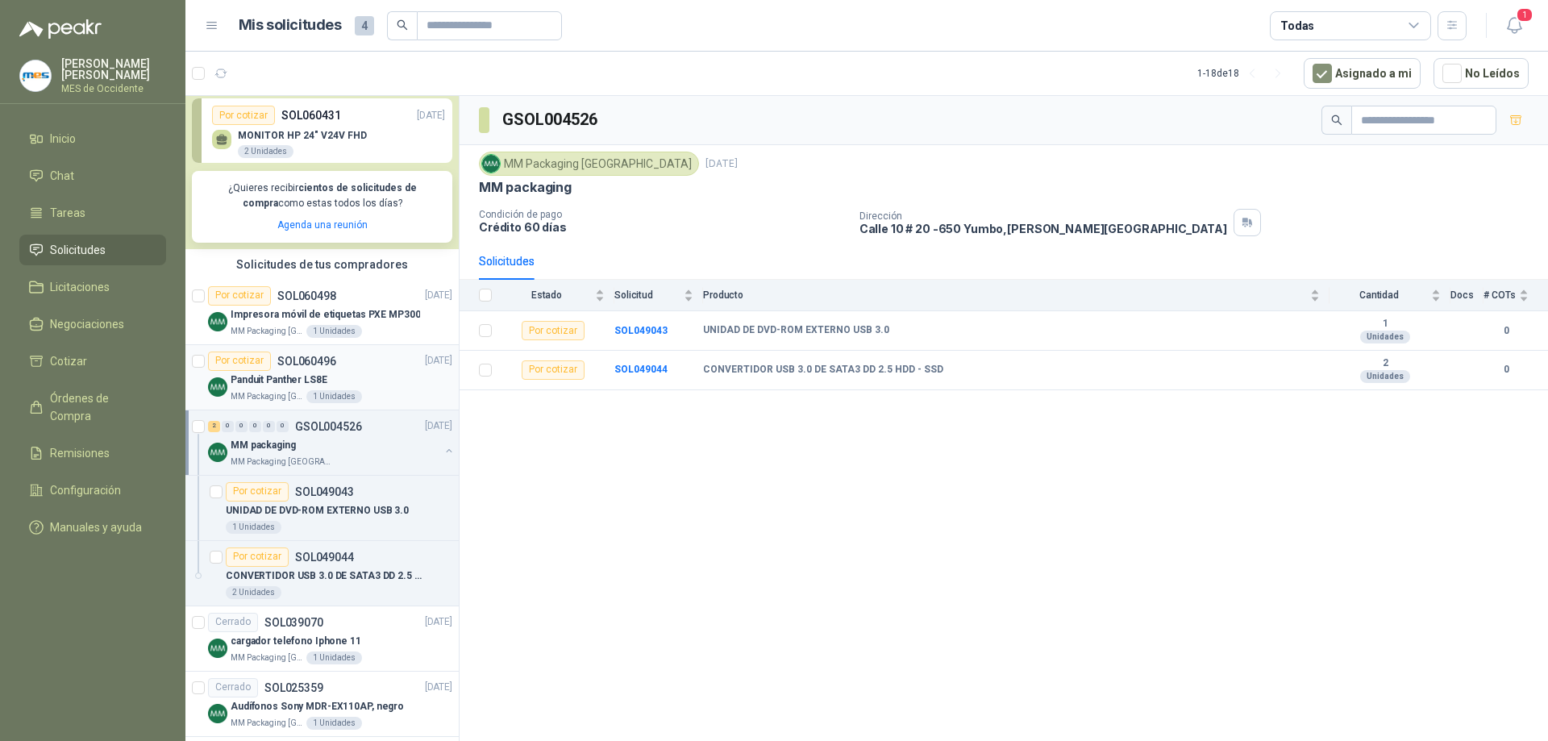
click at [347, 371] on div "Panduit Panther LS8E" at bounding box center [342, 380] width 222 height 19
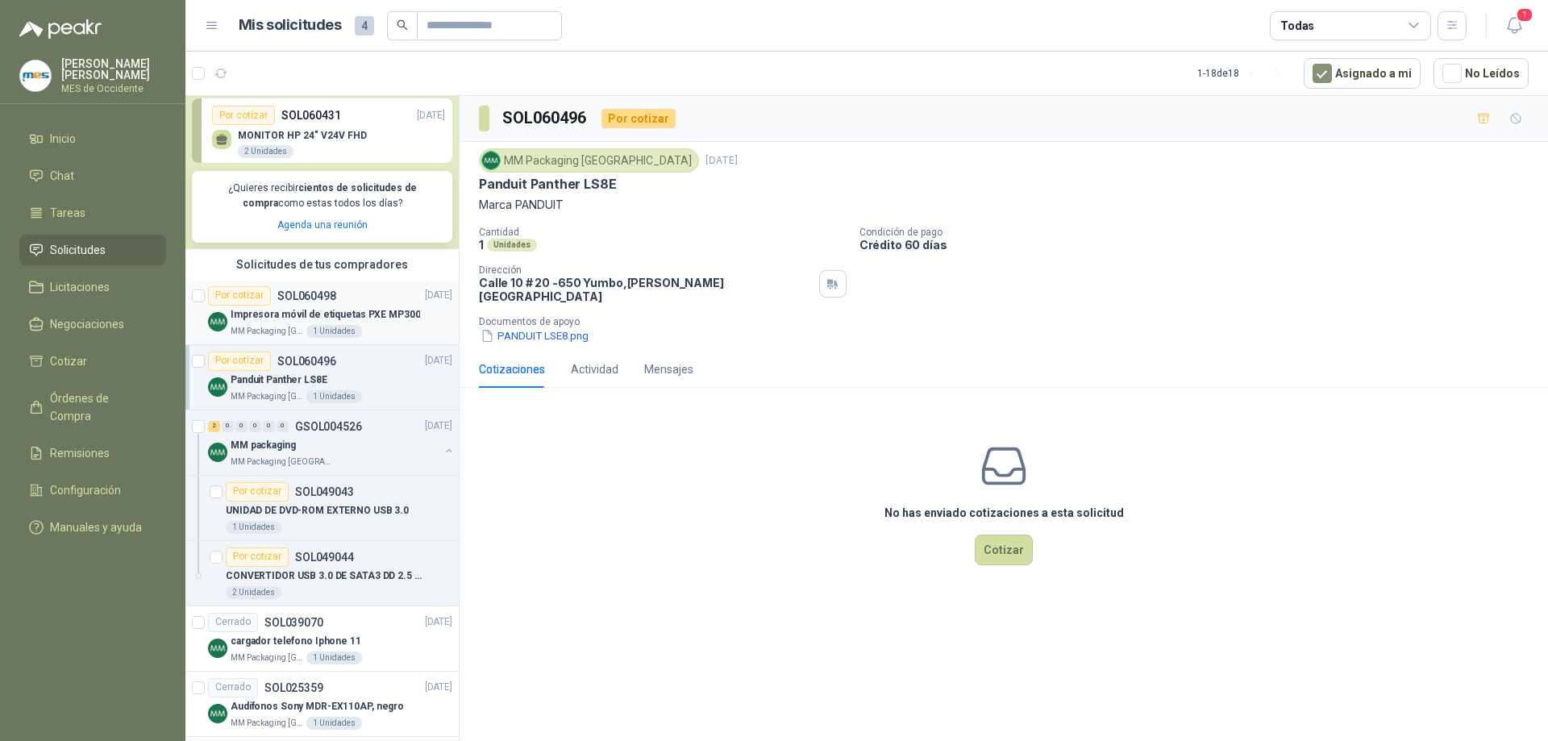
click at [290, 309] on p "Impresora móvil de etiquetas PXE MP300" at bounding box center [325, 314] width 189 height 15
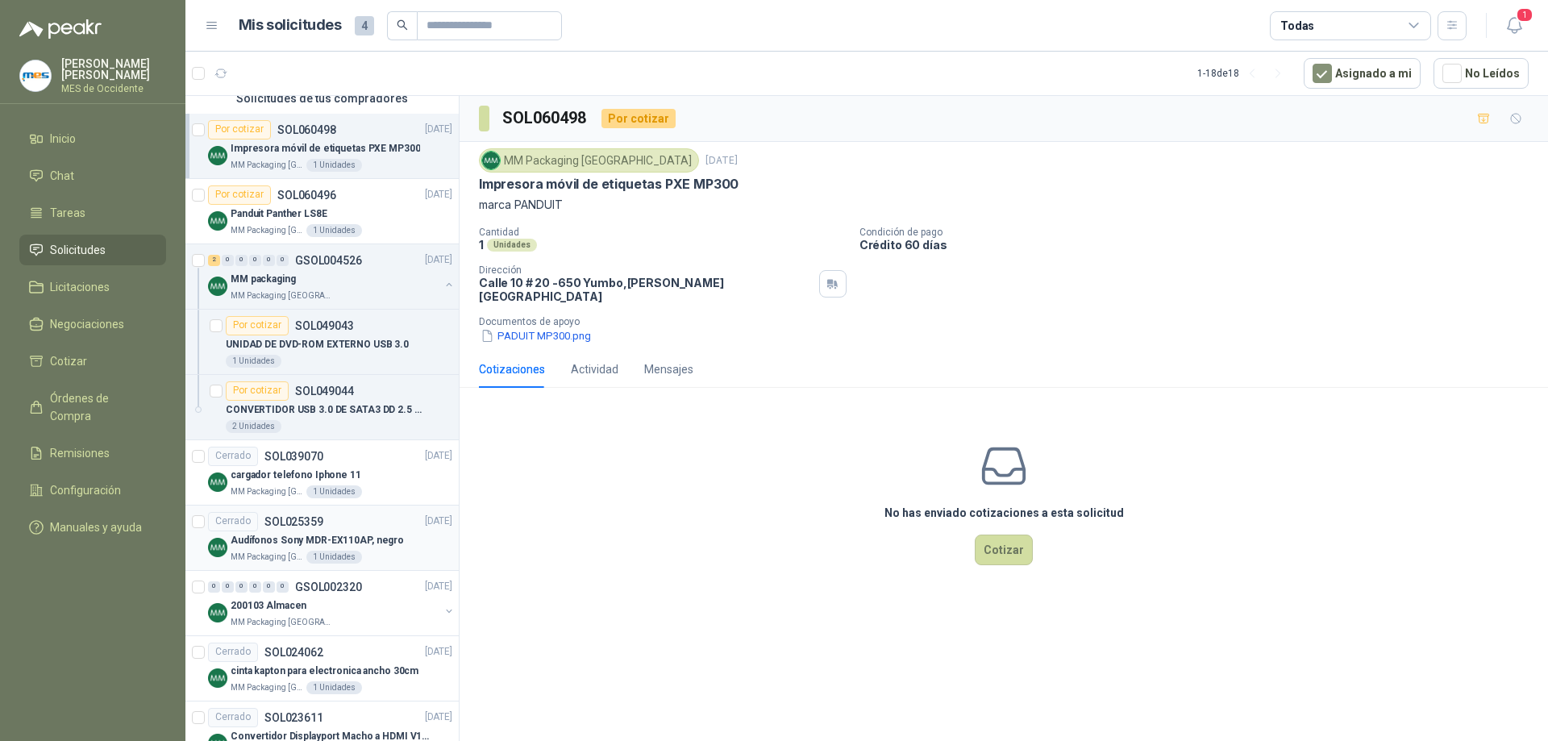
scroll to position [484, 0]
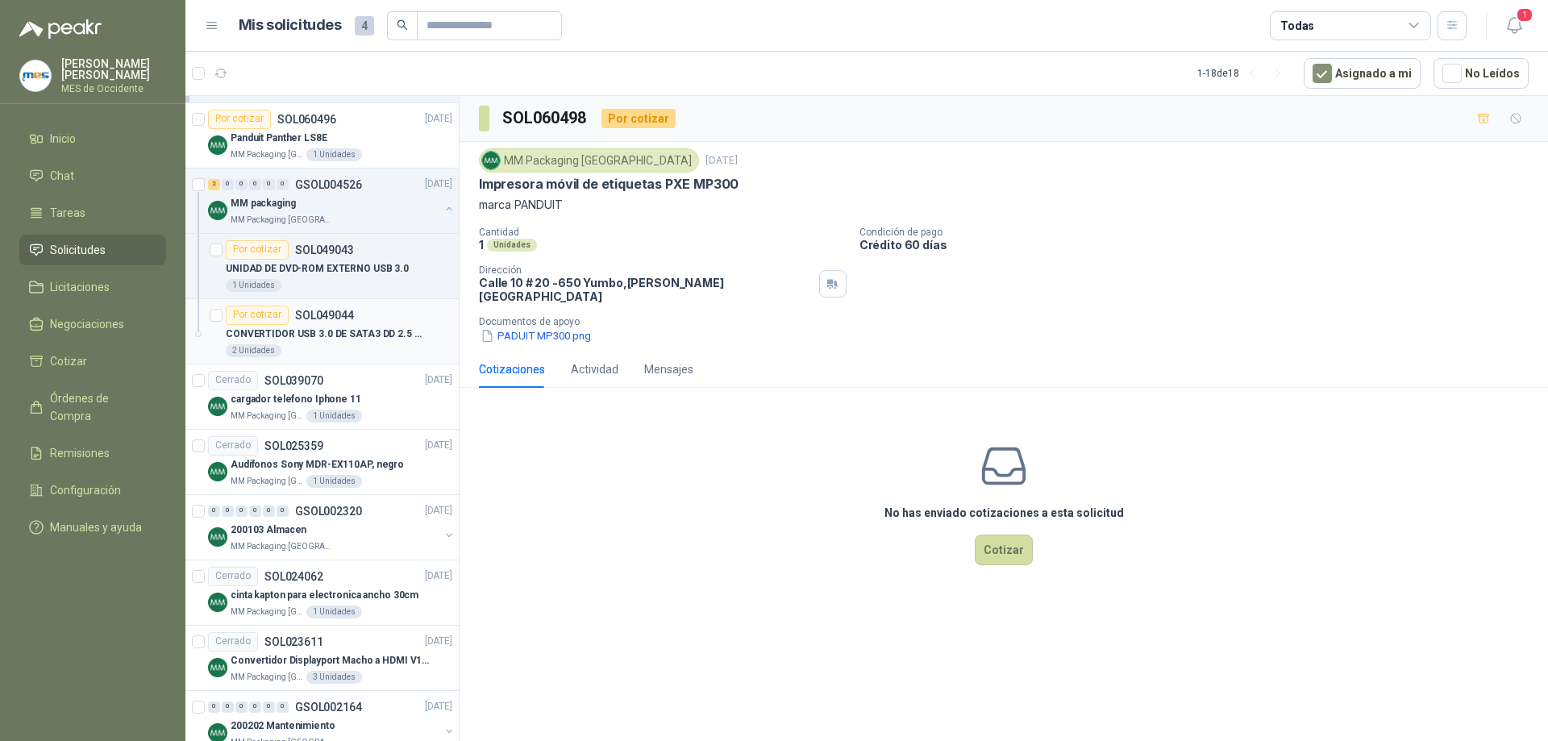
click at [337, 341] on p "CONVERTIDOR USB 3.0 DE SATA3 DD 2.5 HDD - SSD" at bounding box center [326, 334] width 201 height 15
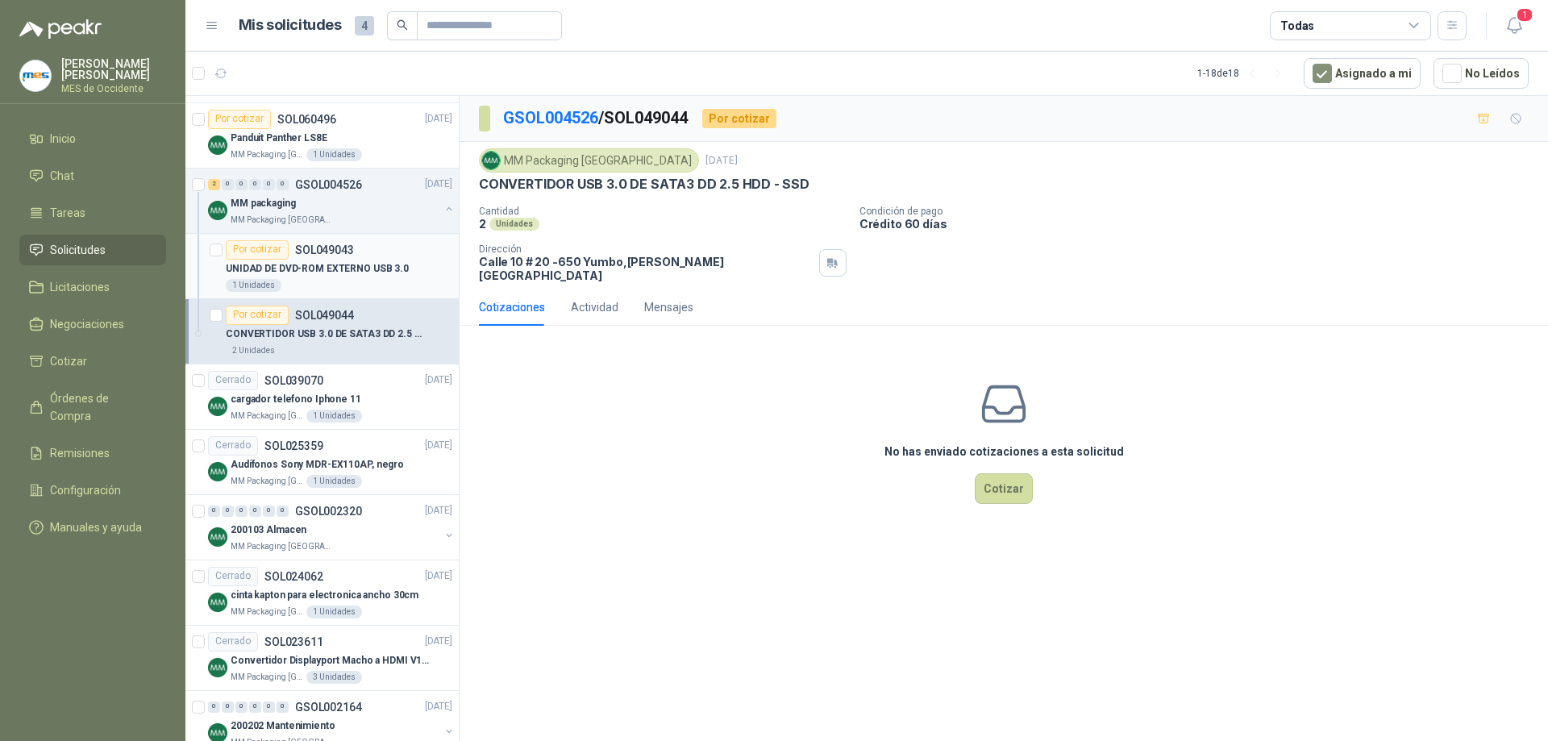
click at [318, 250] on p "SOL049043" at bounding box center [324, 249] width 59 height 11
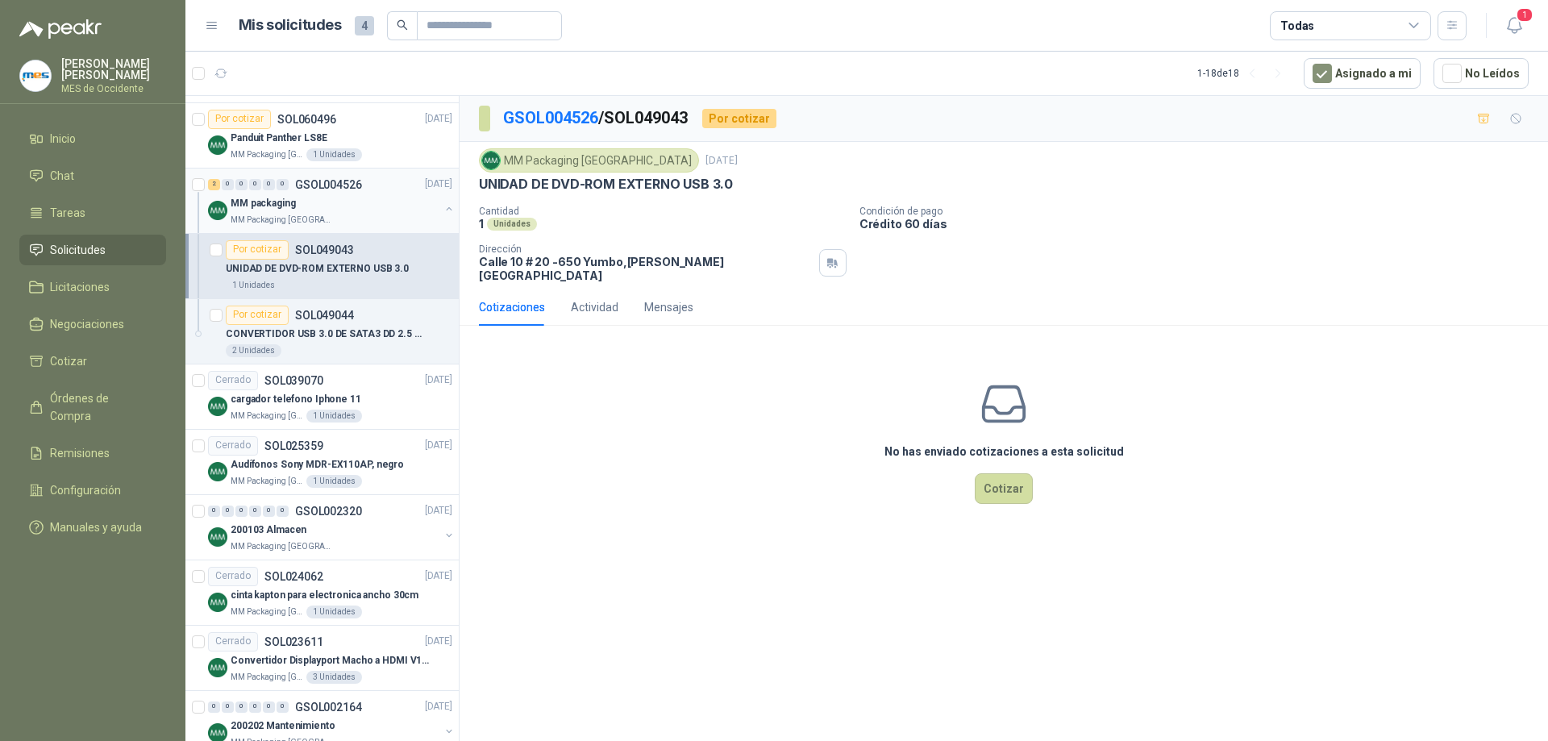
click at [318, 210] on div "MM packaging" at bounding box center [335, 203] width 209 height 19
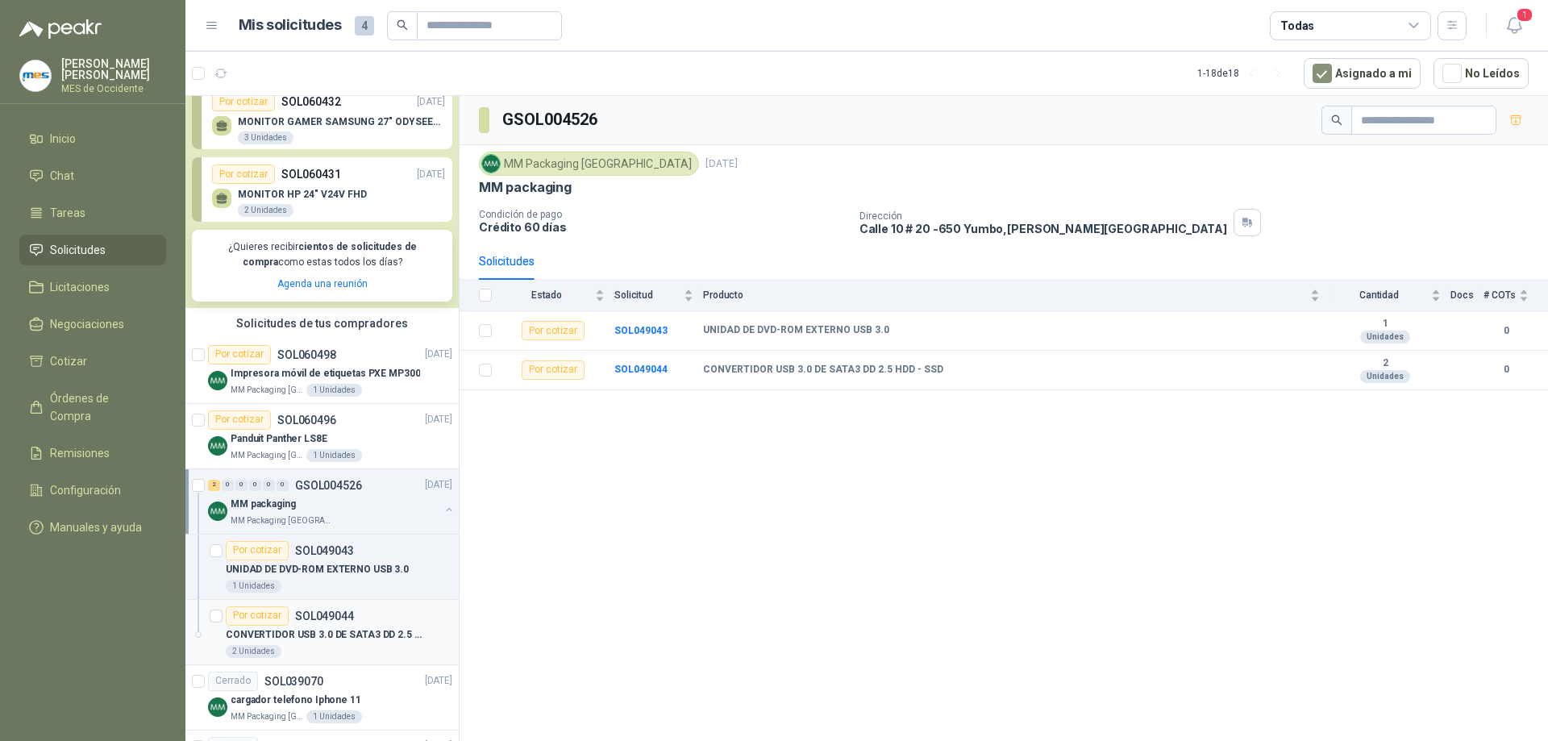
scroll to position [161, 0]
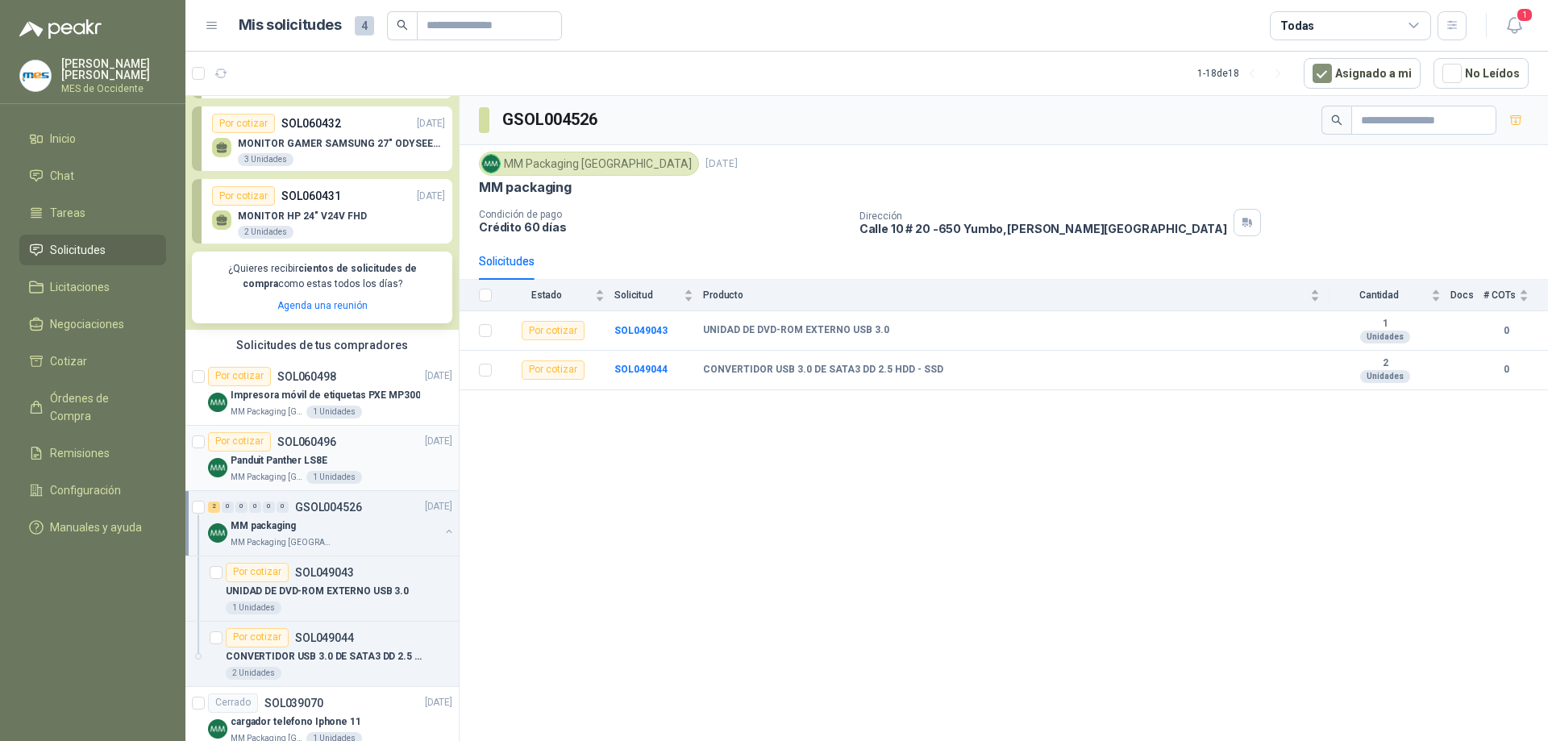
click at [306, 460] on p "Panduit Panther LS8E" at bounding box center [279, 460] width 97 height 15
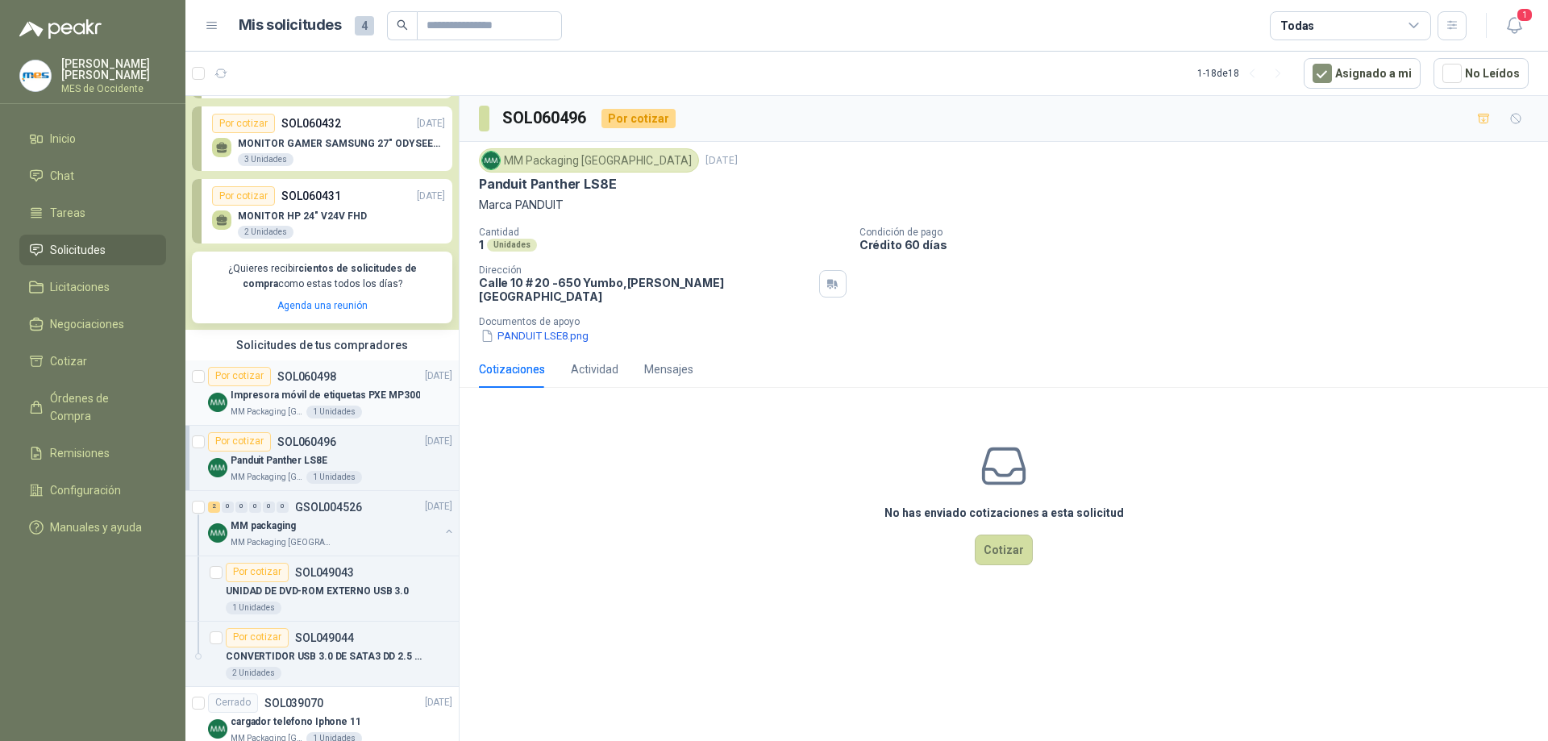
click at [314, 377] on p "SOL060498" at bounding box center [306, 376] width 59 height 11
click at [534, 327] on button "PADUIT MP300.png" at bounding box center [536, 335] width 114 height 17
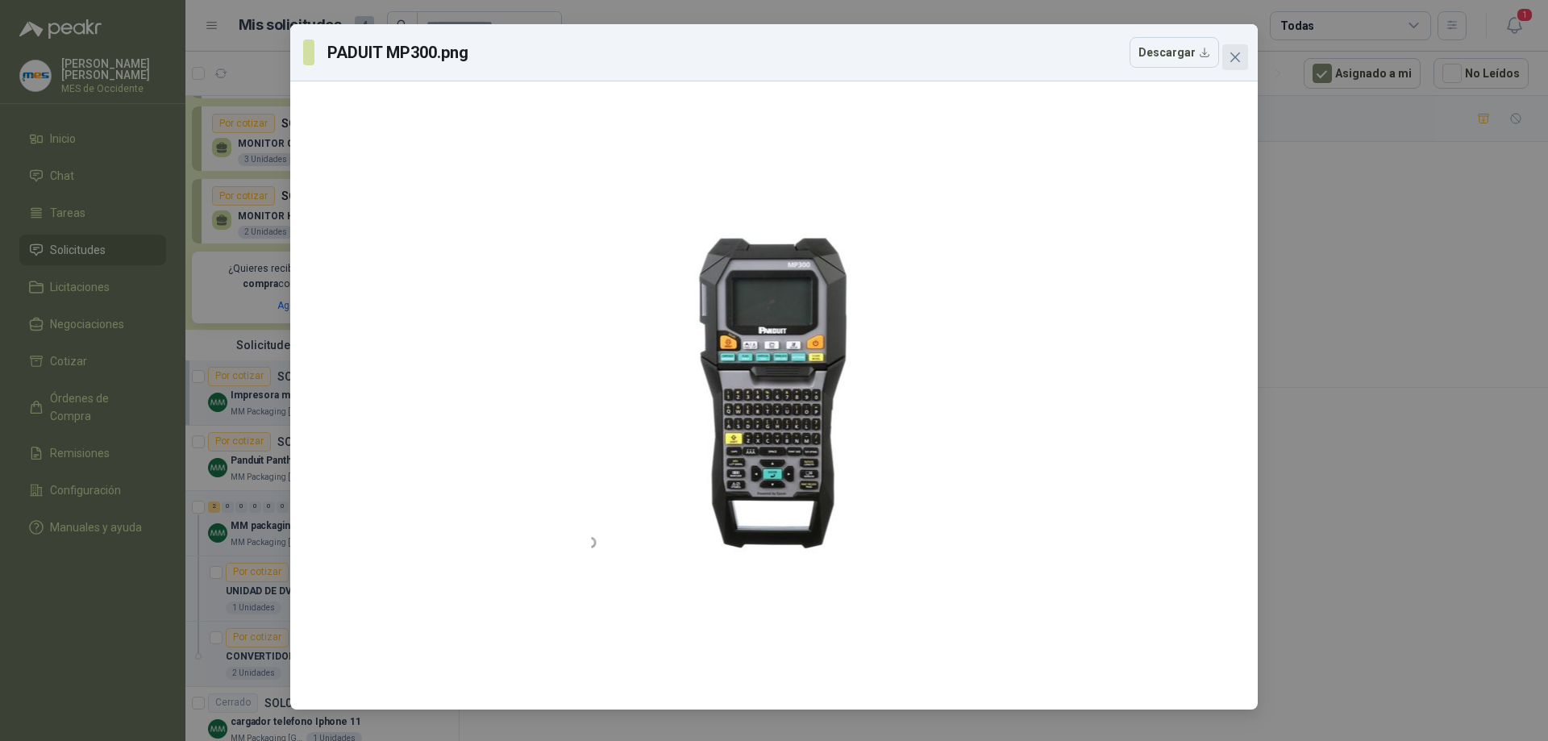
click at [1228, 53] on span "Close" at bounding box center [1235, 57] width 26 height 13
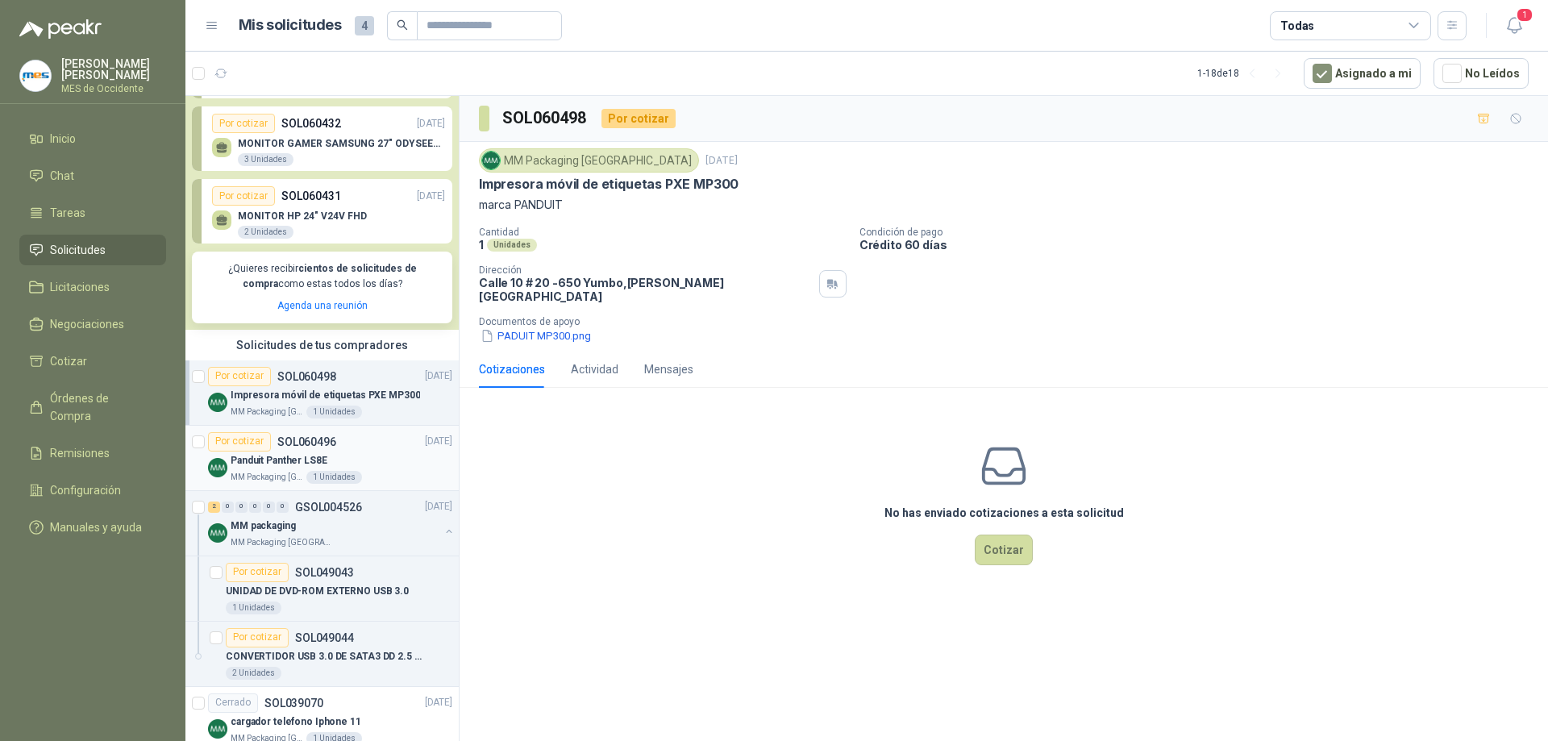
click at [306, 447] on p "SOL060496" at bounding box center [306, 441] width 59 height 11
click at [549, 327] on button "PANDUIT LSE8.png" at bounding box center [534, 335] width 111 height 17
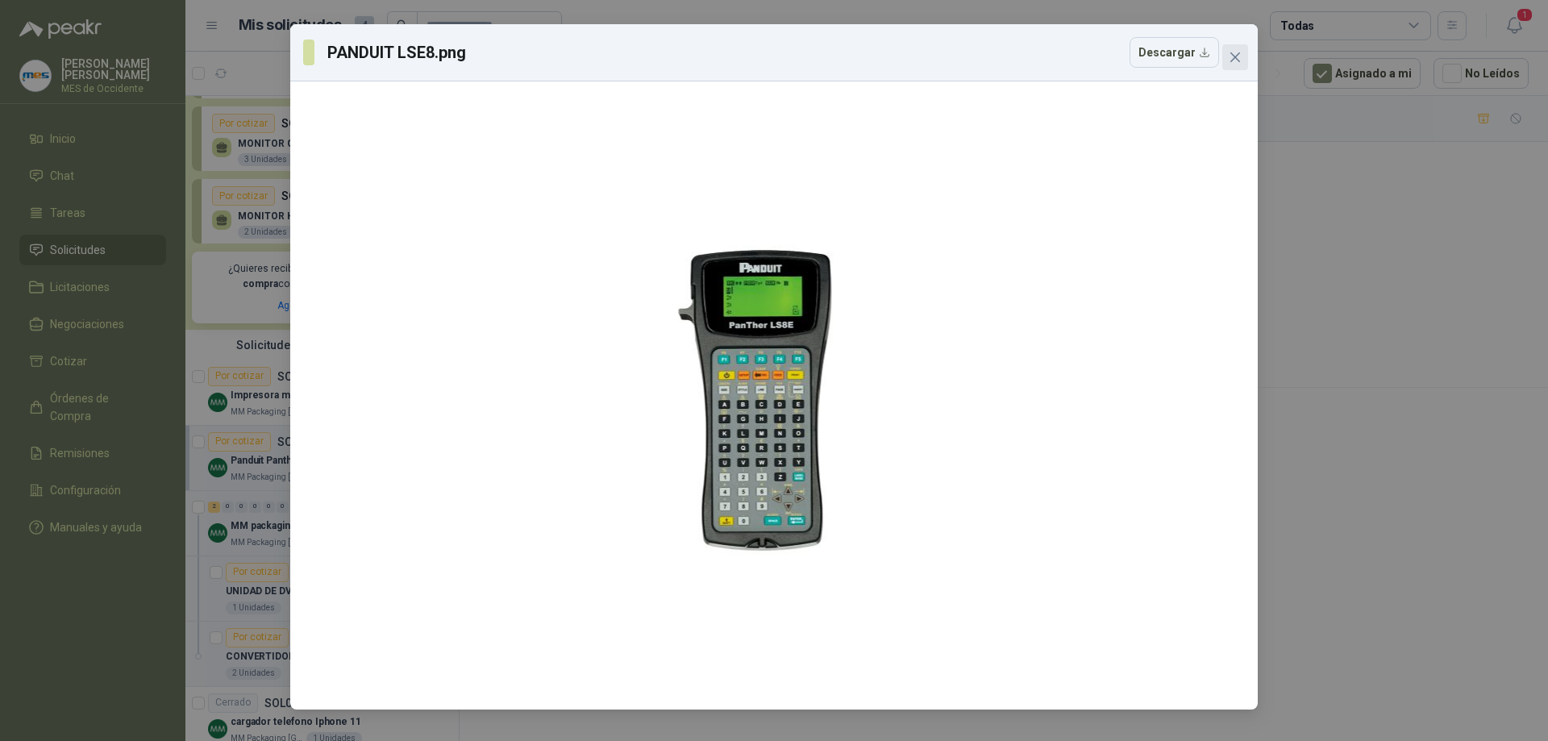
click at [1230, 56] on icon "close" at bounding box center [1235, 57] width 13 height 13
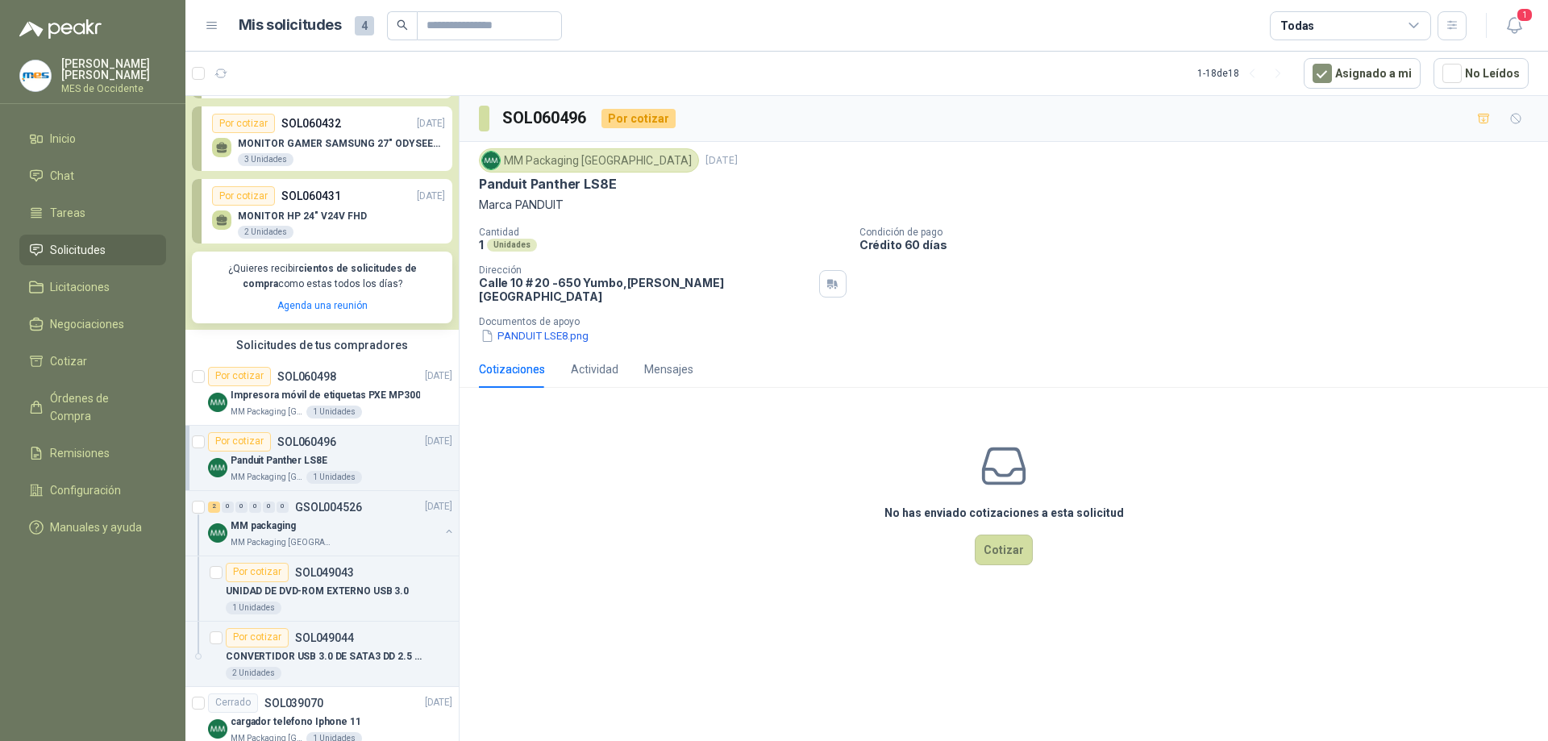
scroll to position [242, 0]
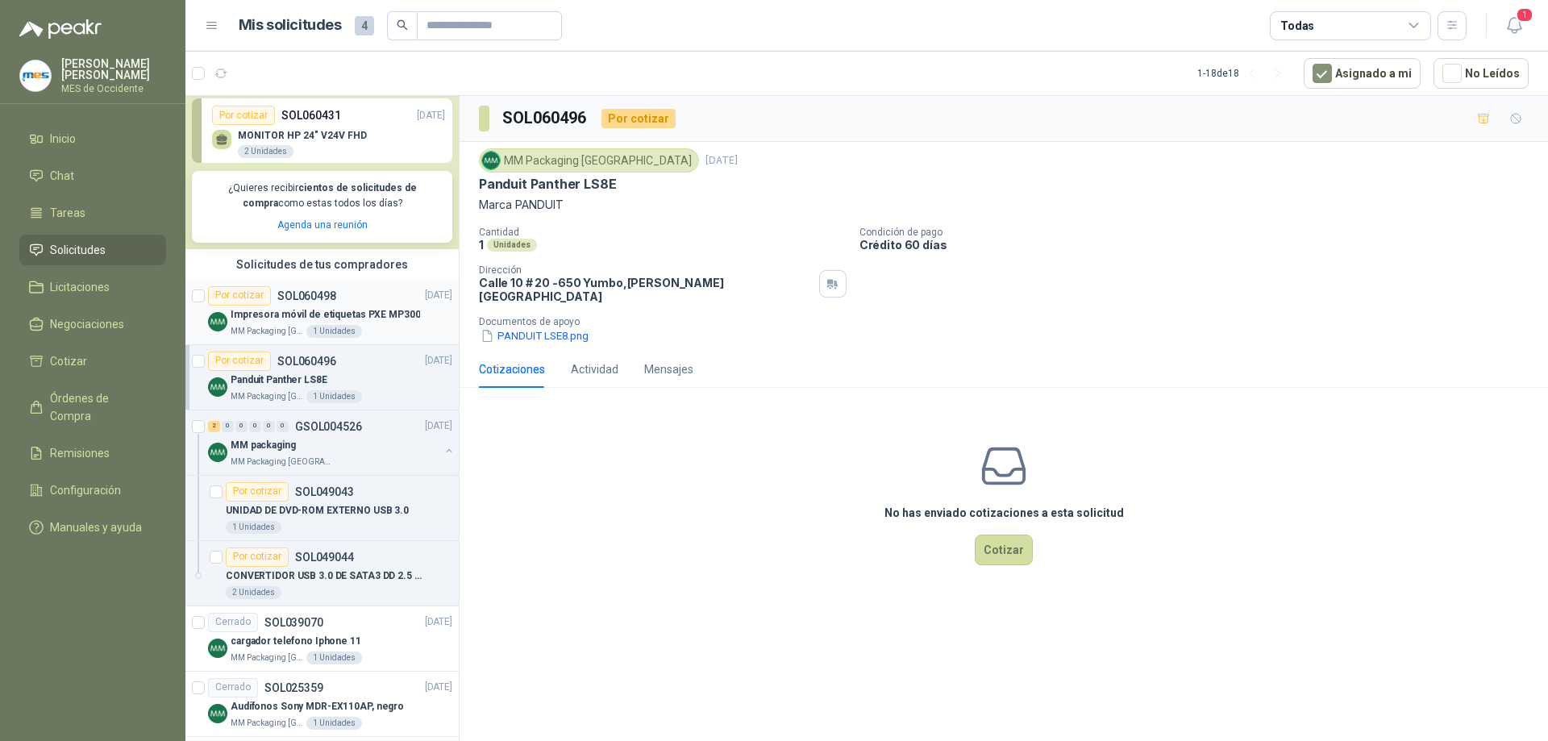
click at [347, 310] on p "Impresora móvil de etiquetas PXE MP300" at bounding box center [325, 314] width 189 height 15
click at [532, 316] on div "Documentos de apoyo PADUIT MP300.png" at bounding box center [1010, 330] width 1063 height 28
click at [531, 327] on button "PADUIT MP300.png" at bounding box center [536, 335] width 114 height 17
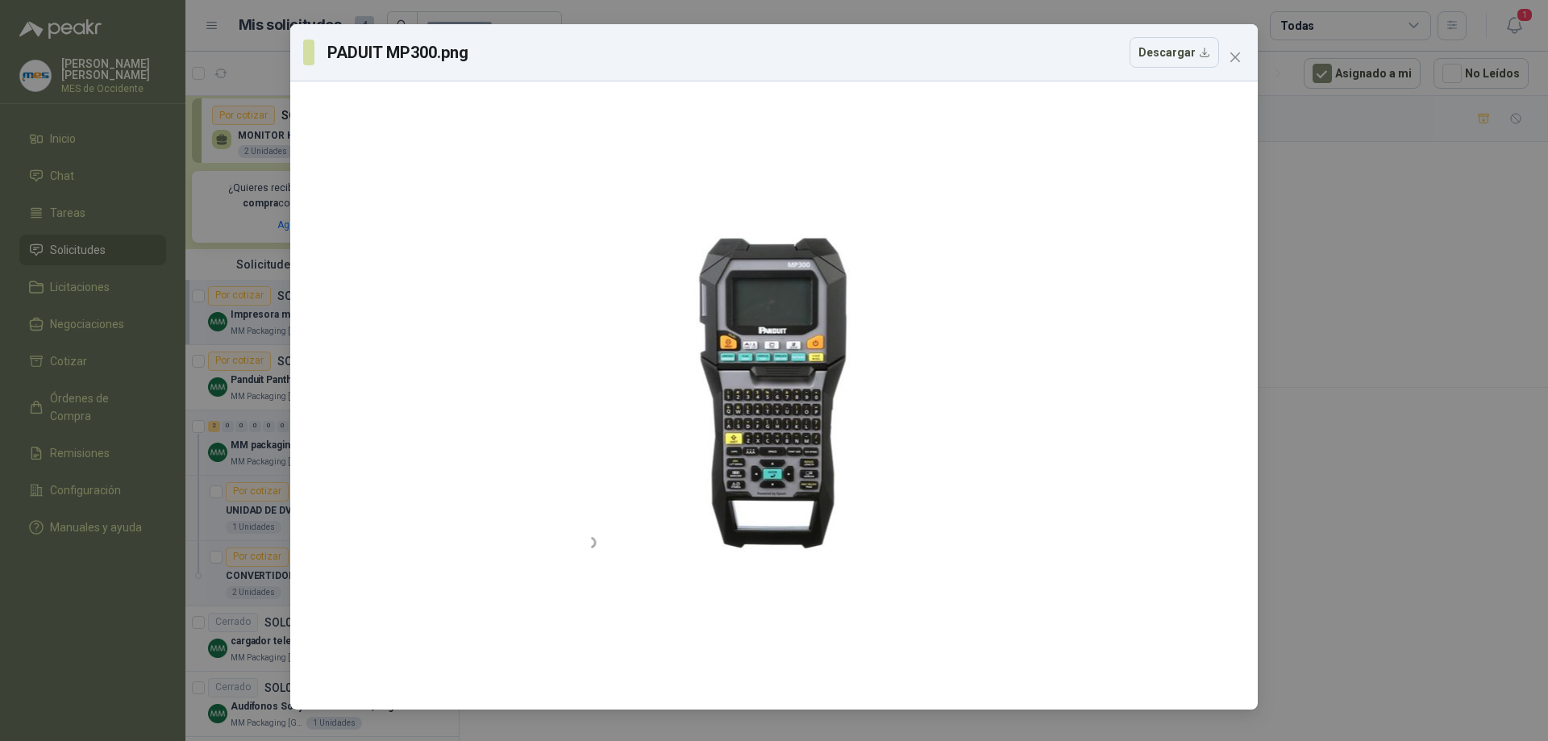
click at [1234, 57] on icon "close" at bounding box center [1235, 57] width 13 height 13
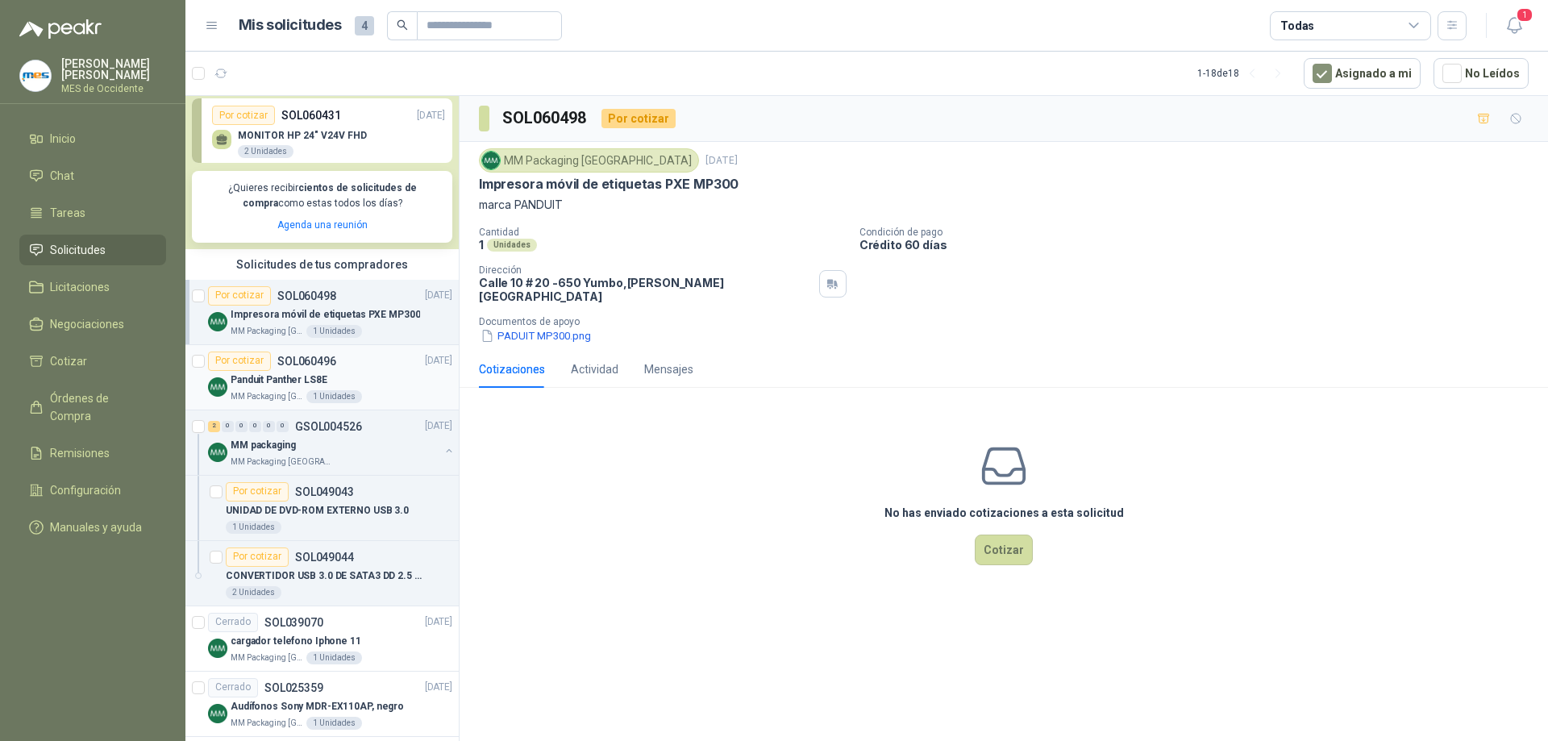
click at [340, 370] on div "Por cotizar SOL060496 [DATE]" at bounding box center [330, 361] width 244 height 19
